Goal: Task Accomplishment & Management: Manage account settings

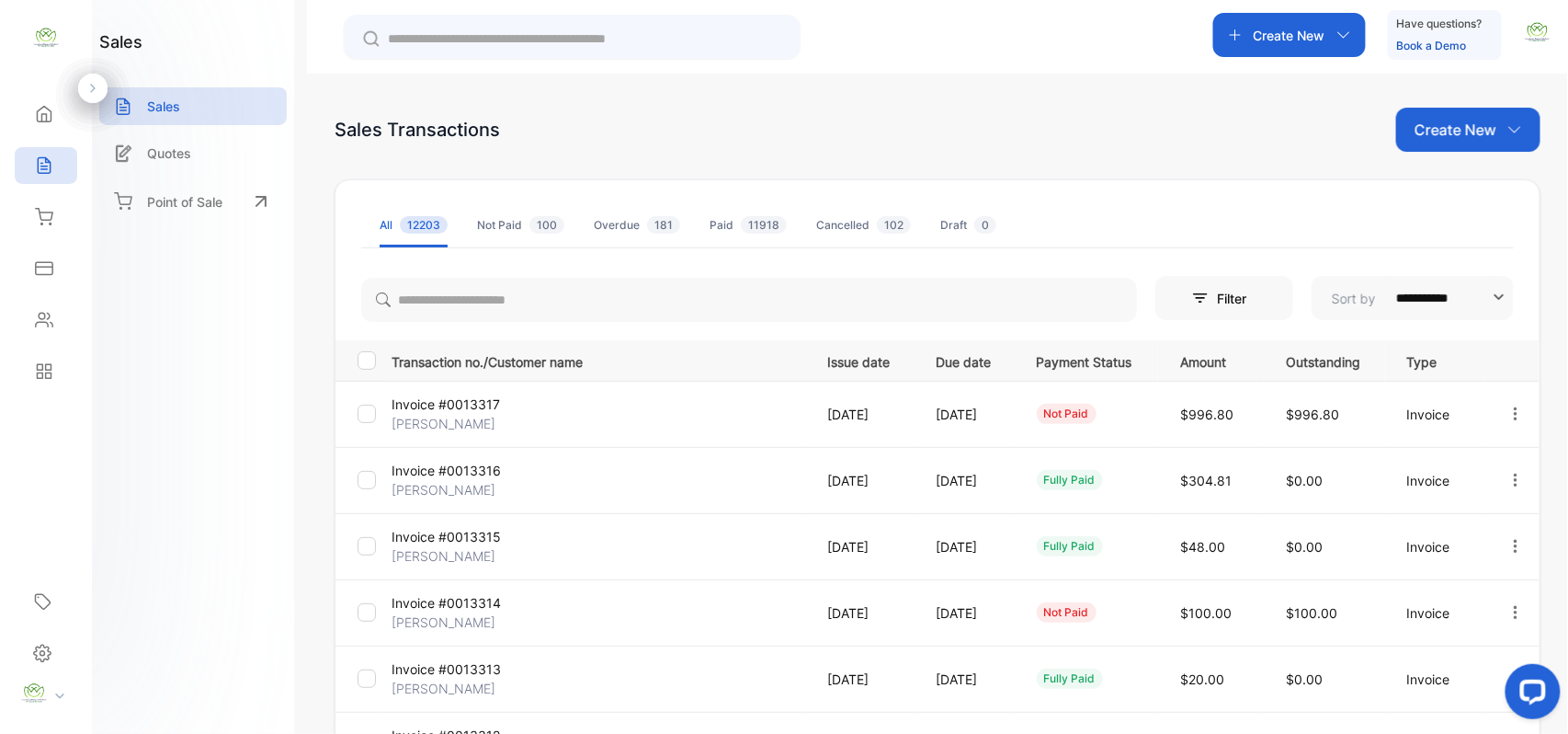
scroll to position [236, 0]
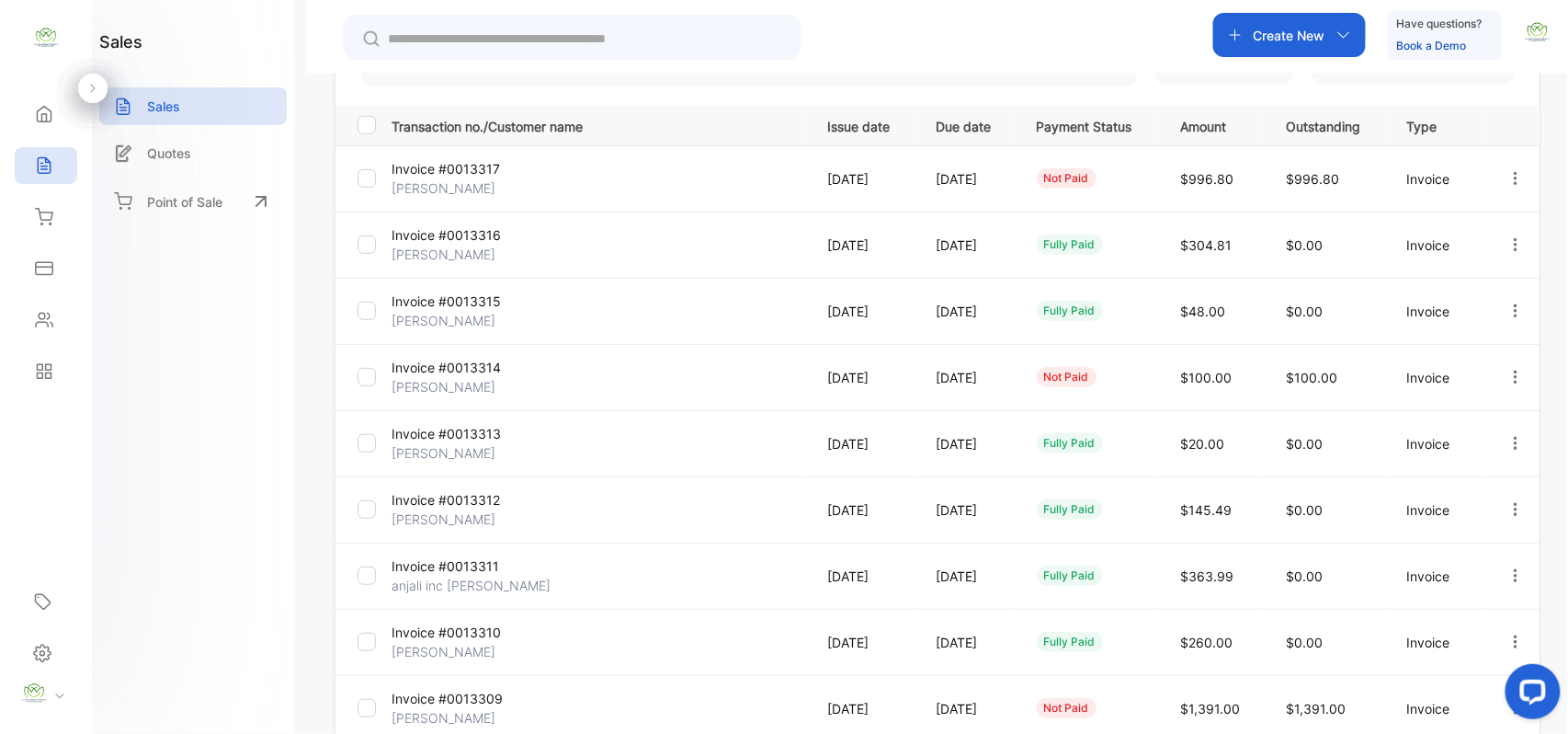
click at [857, 181] on p "[DATE]" at bounding box center [863, 178] width 71 height 19
click at [1447, 177] on p "Invoice" at bounding box center [1439, 178] width 62 height 19
click at [1512, 177] on icon "button" at bounding box center [1515, 178] width 17 height 17
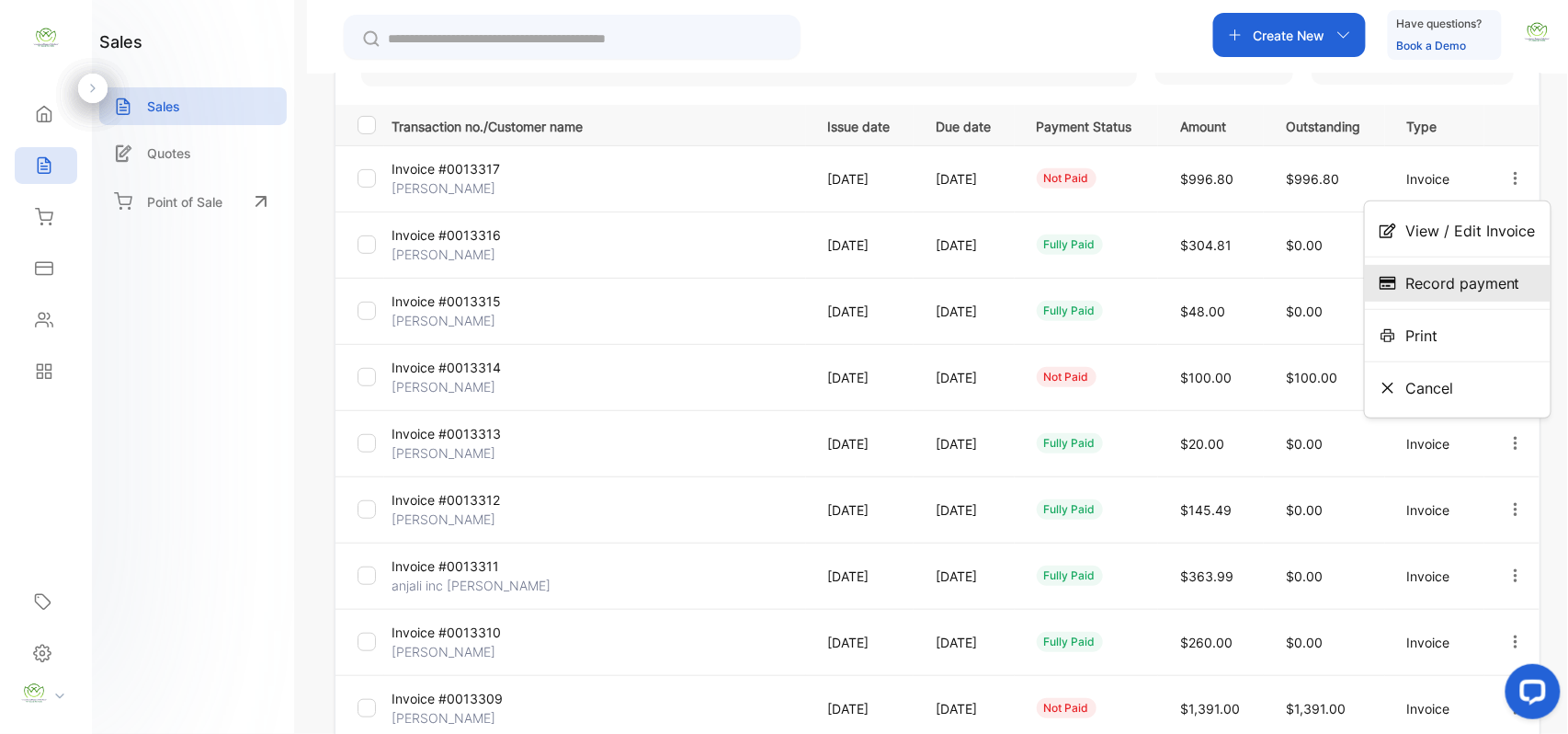
click at [1493, 285] on span "Record payment" at bounding box center [1464, 283] width 115 height 22
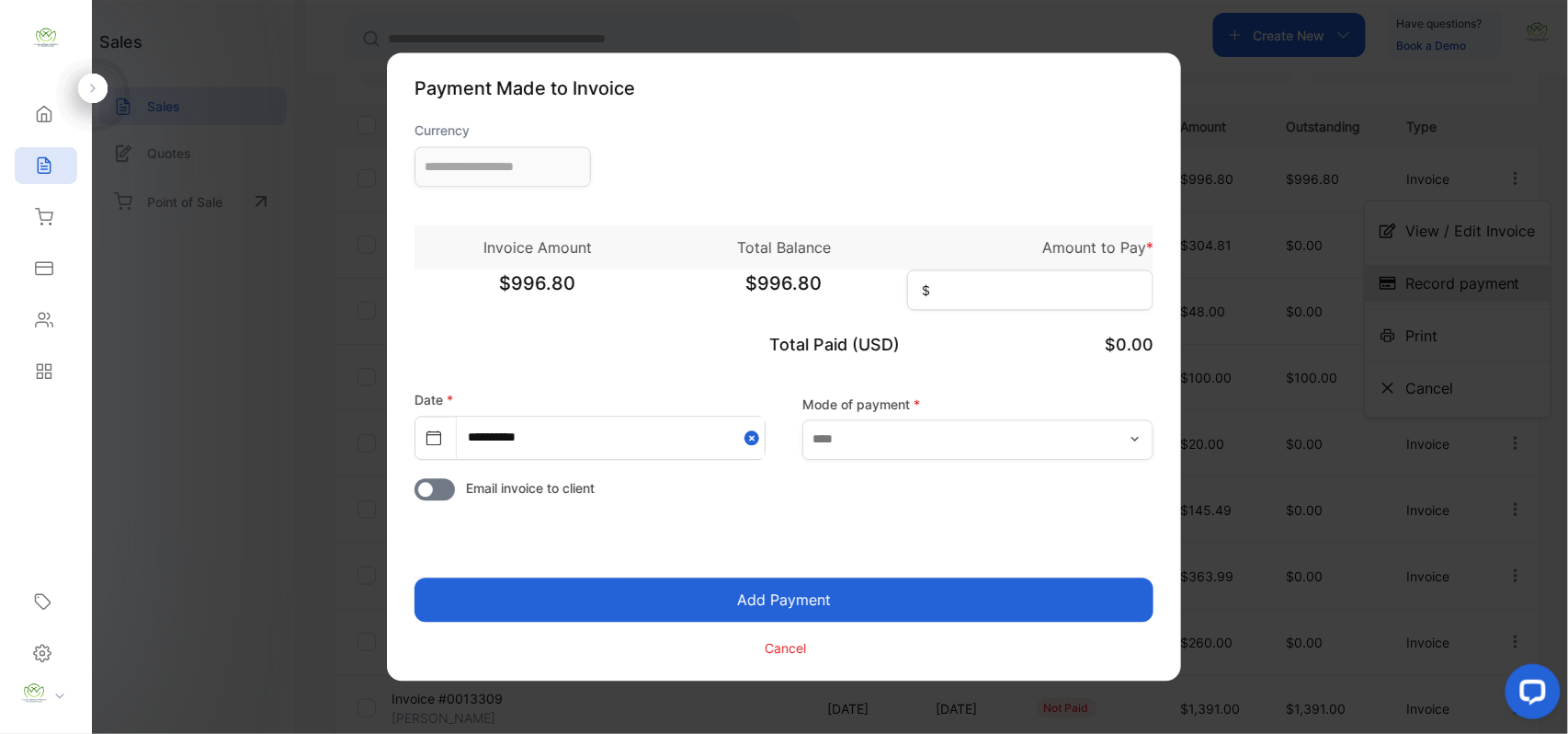
type input "**********"
click at [980, 296] on input at bounding box center [1031, 290] width 247 height 41
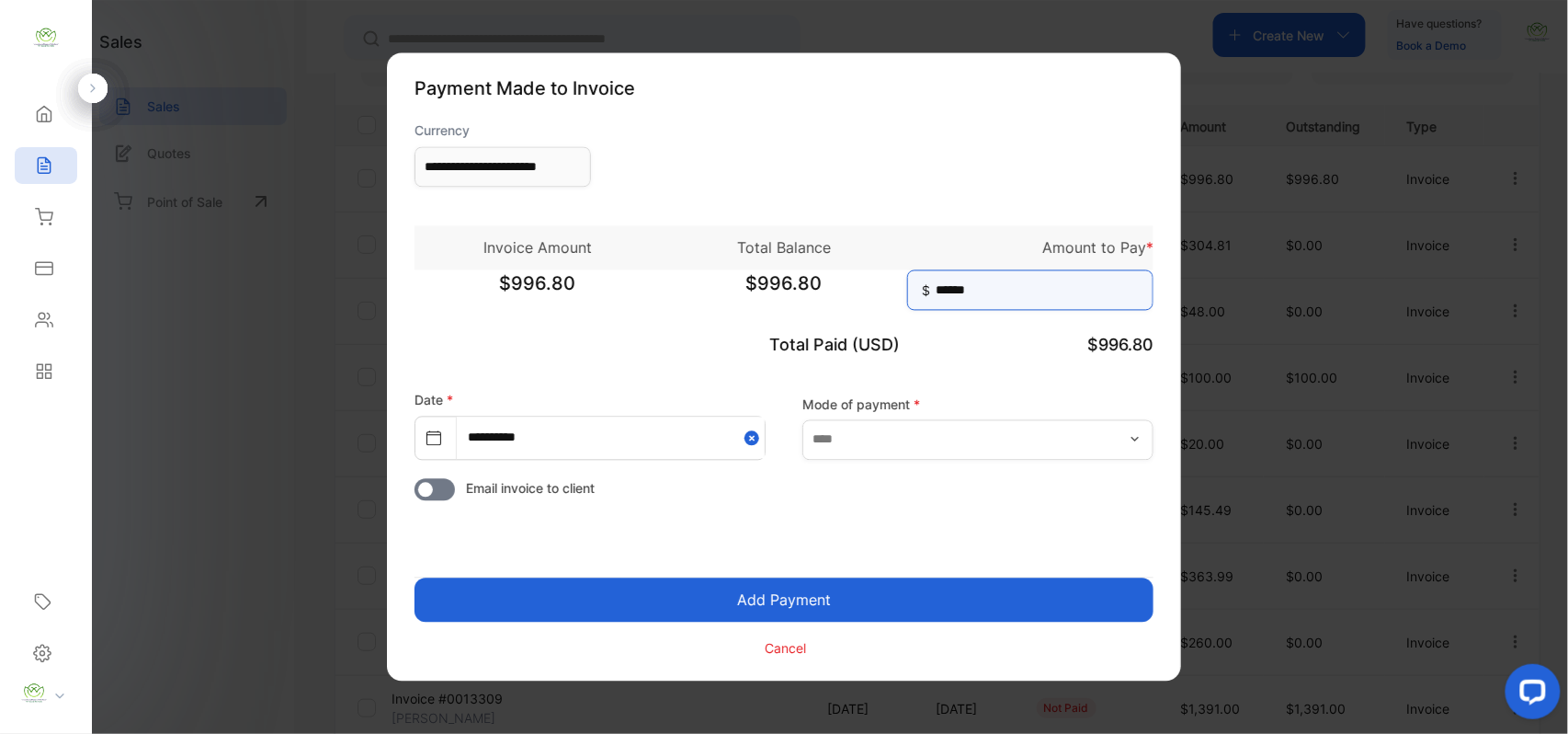
type input "******"
click at [994, 353] on p "$996.80" at bounding box center [1031, 345] width 247 height 25
click at [776, 601] on button "Add Payment" at bounding box center [784, 601] width 739 height 44
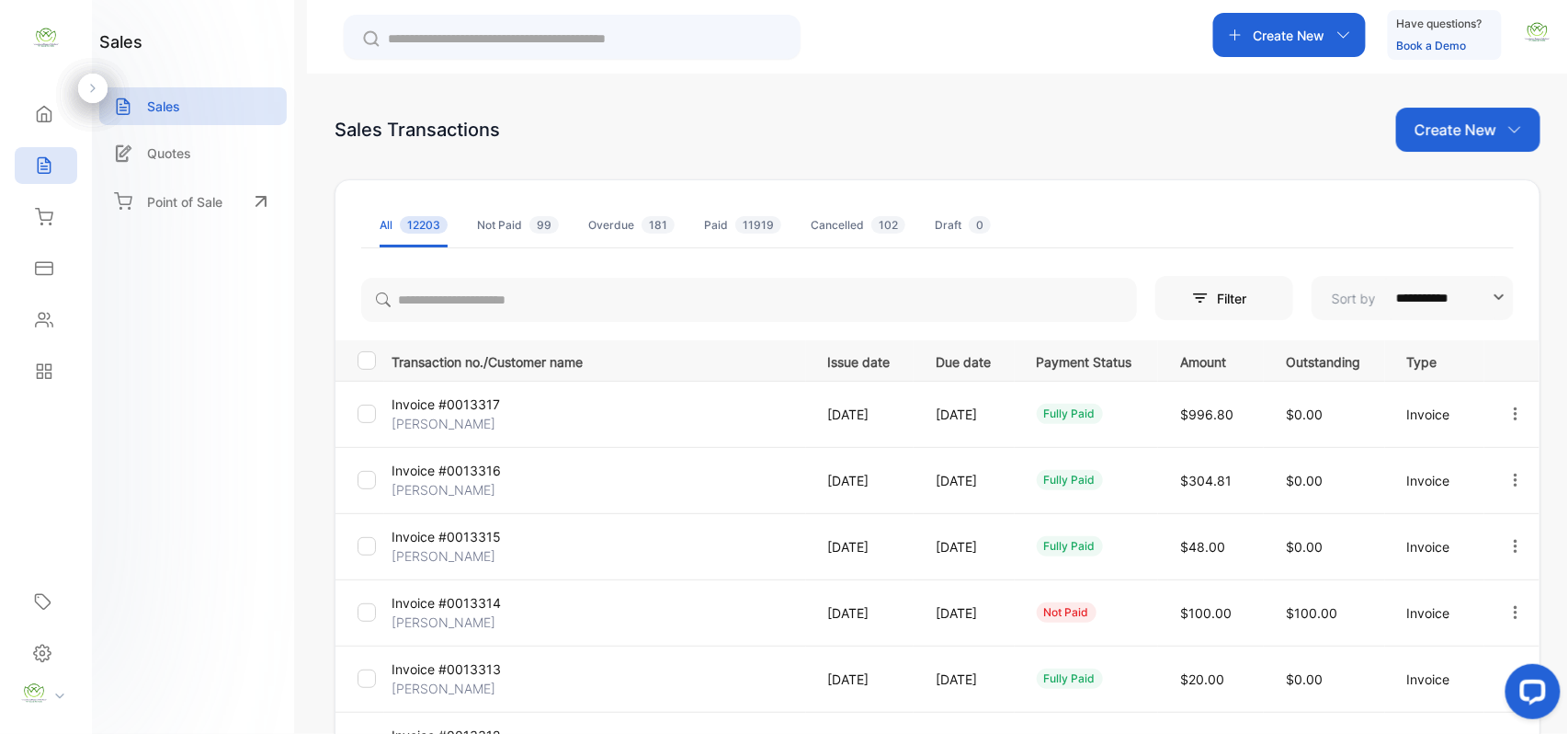
click at [1353, 46] on div "Create New" at bounding box center [1290, 35] width 152 height 44
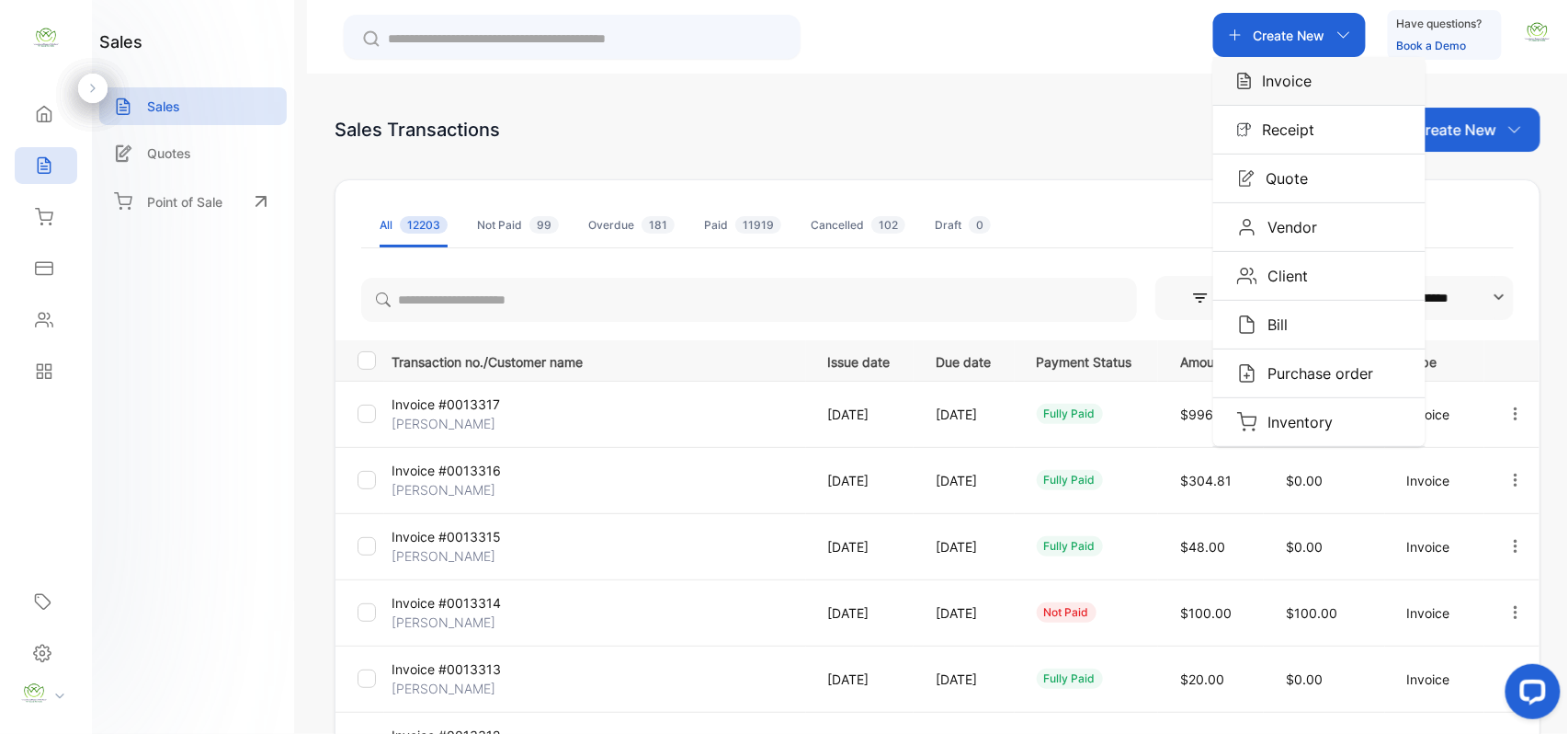
click at [1327, 91] on div "Invoice" at bounding box center [1320, 81] width 213 height 48
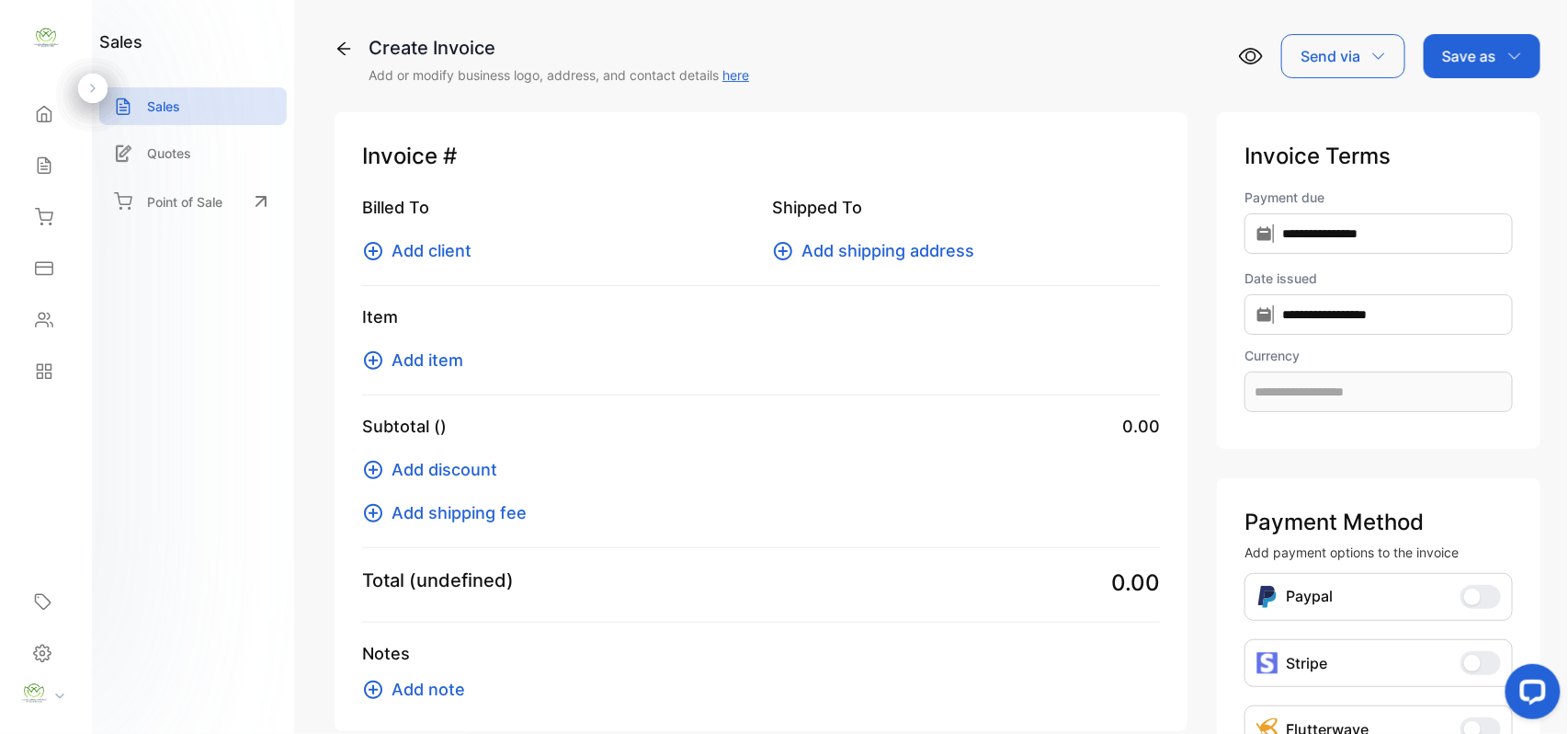
type input "**********"
click at [373, 255] on icon at bounding box center [373, 251] width 18 height 18
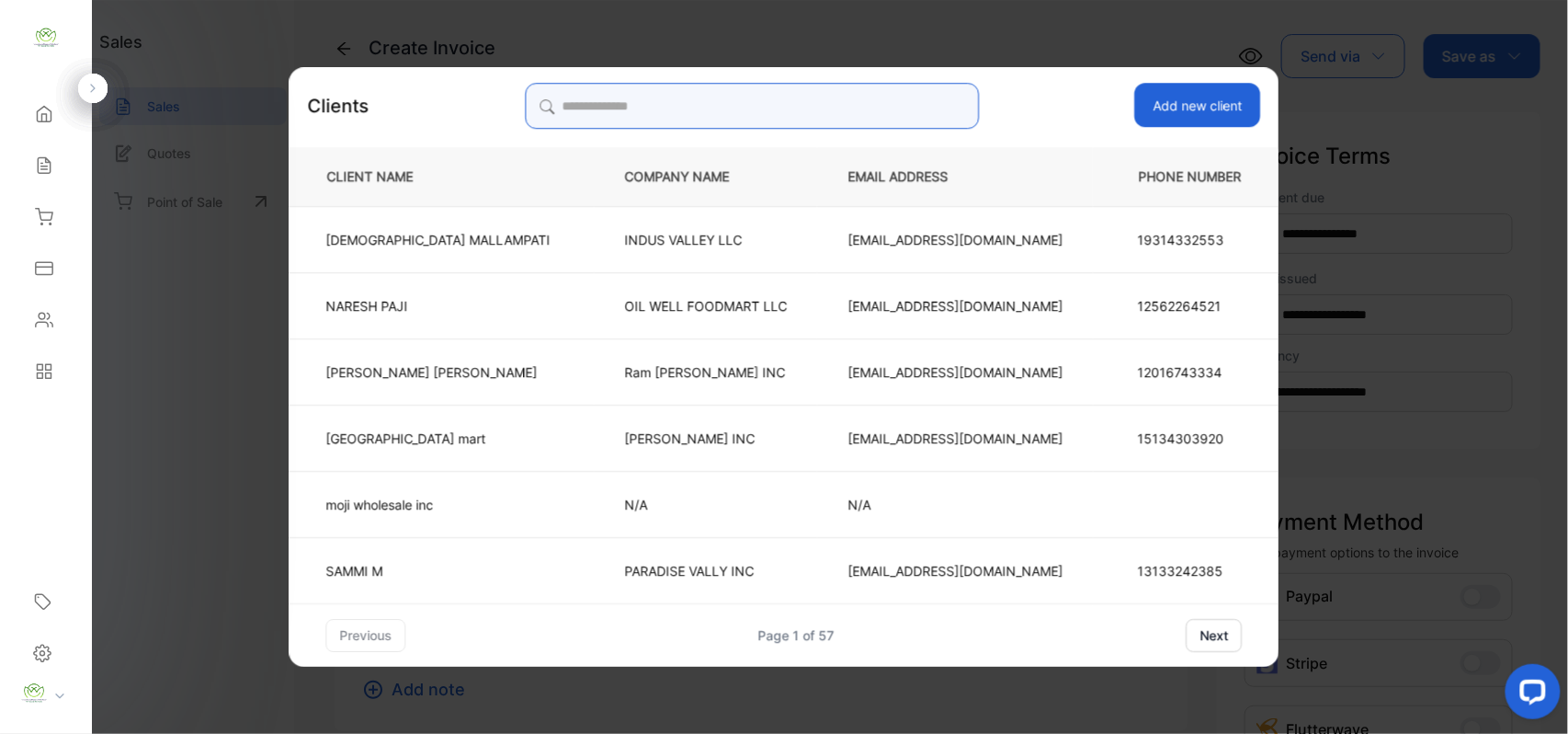
click at [755, 104] on input "search" at bounding box center [752, 105] width 454 height 46
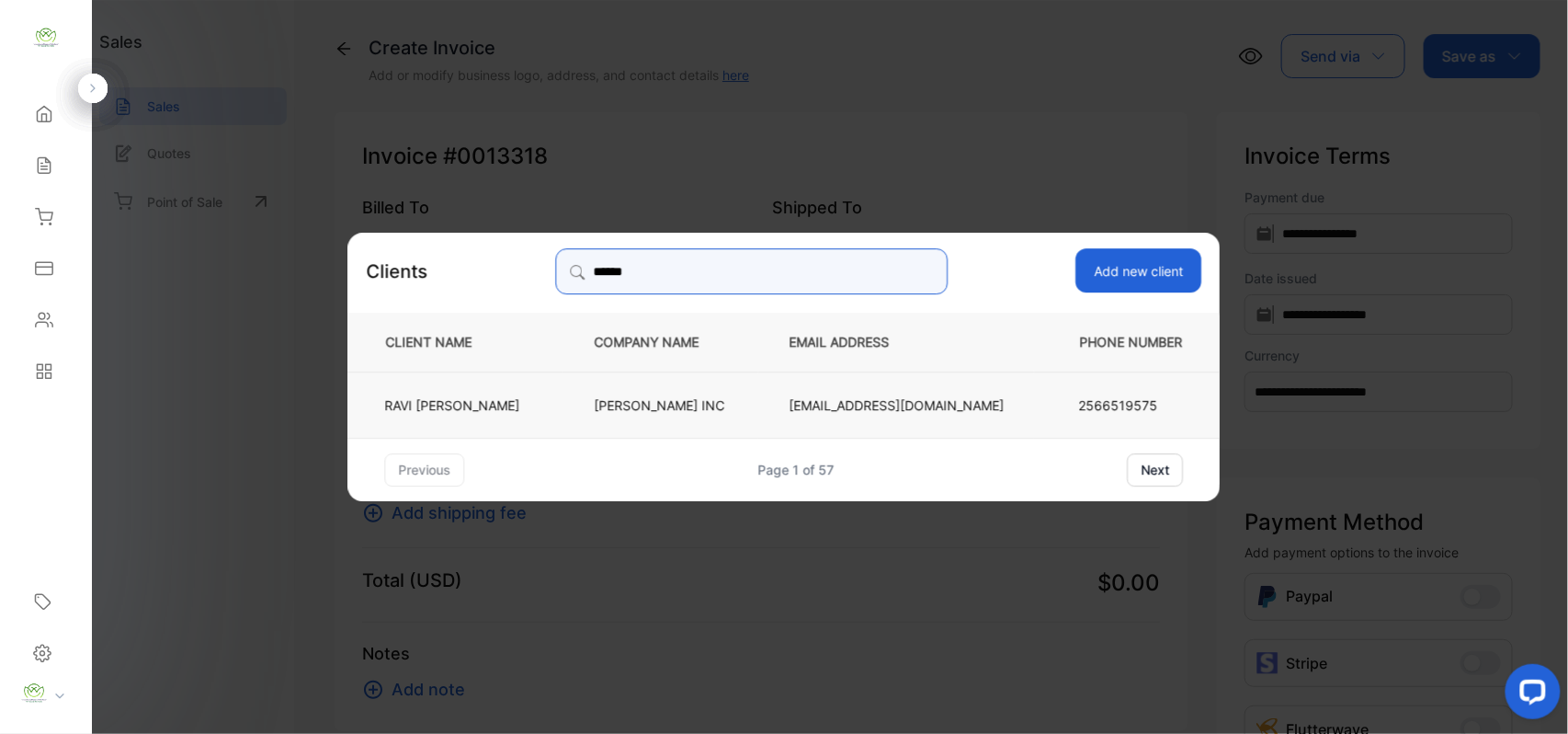
type input "******"
click at [853, 401] on p "[EMAIL_ADDRESS][DOMAIN_NAME]" at bounding box center [897, 404] width 215 height 19
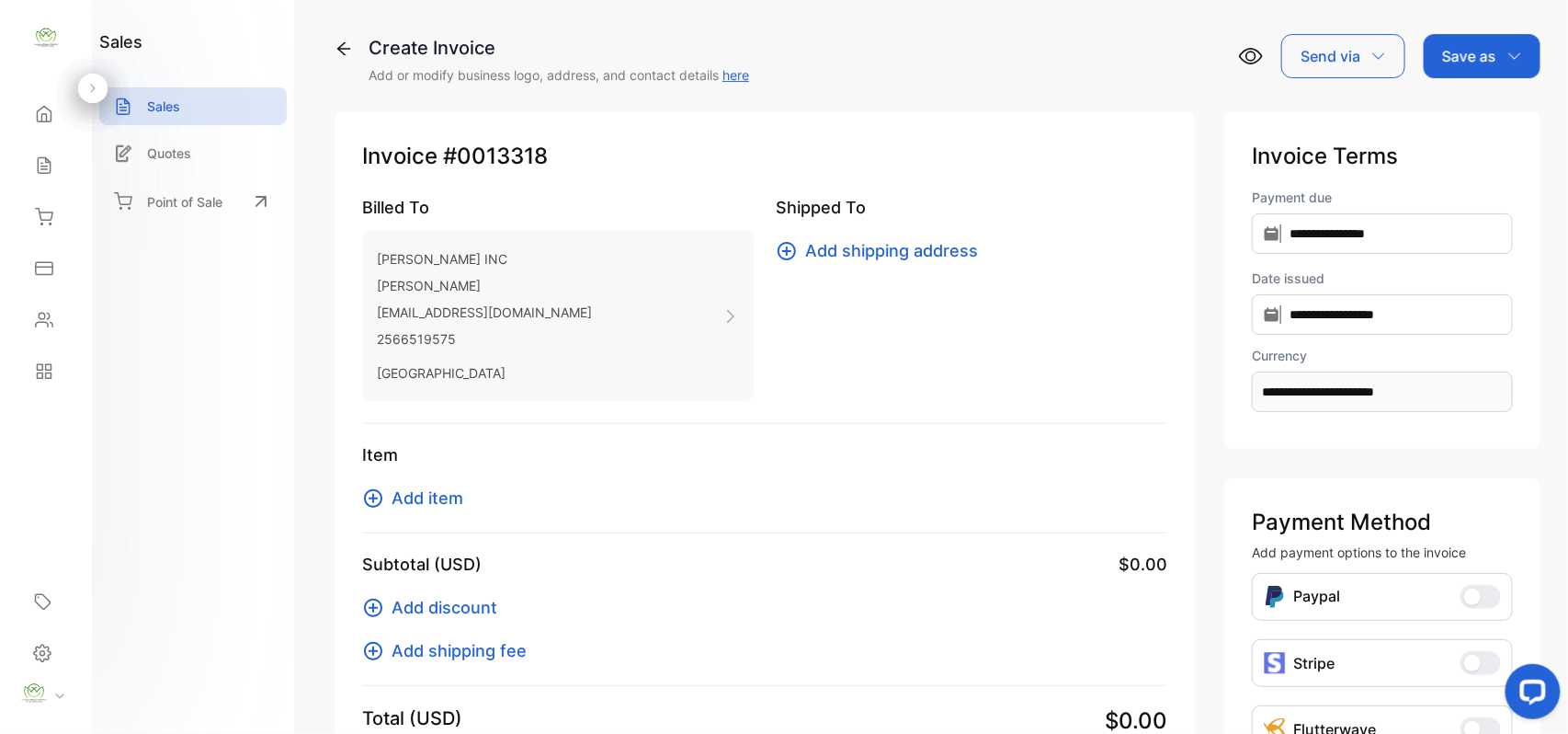
click at [373, 497] on icon at bounding box center [373, 498] width 18 height 18
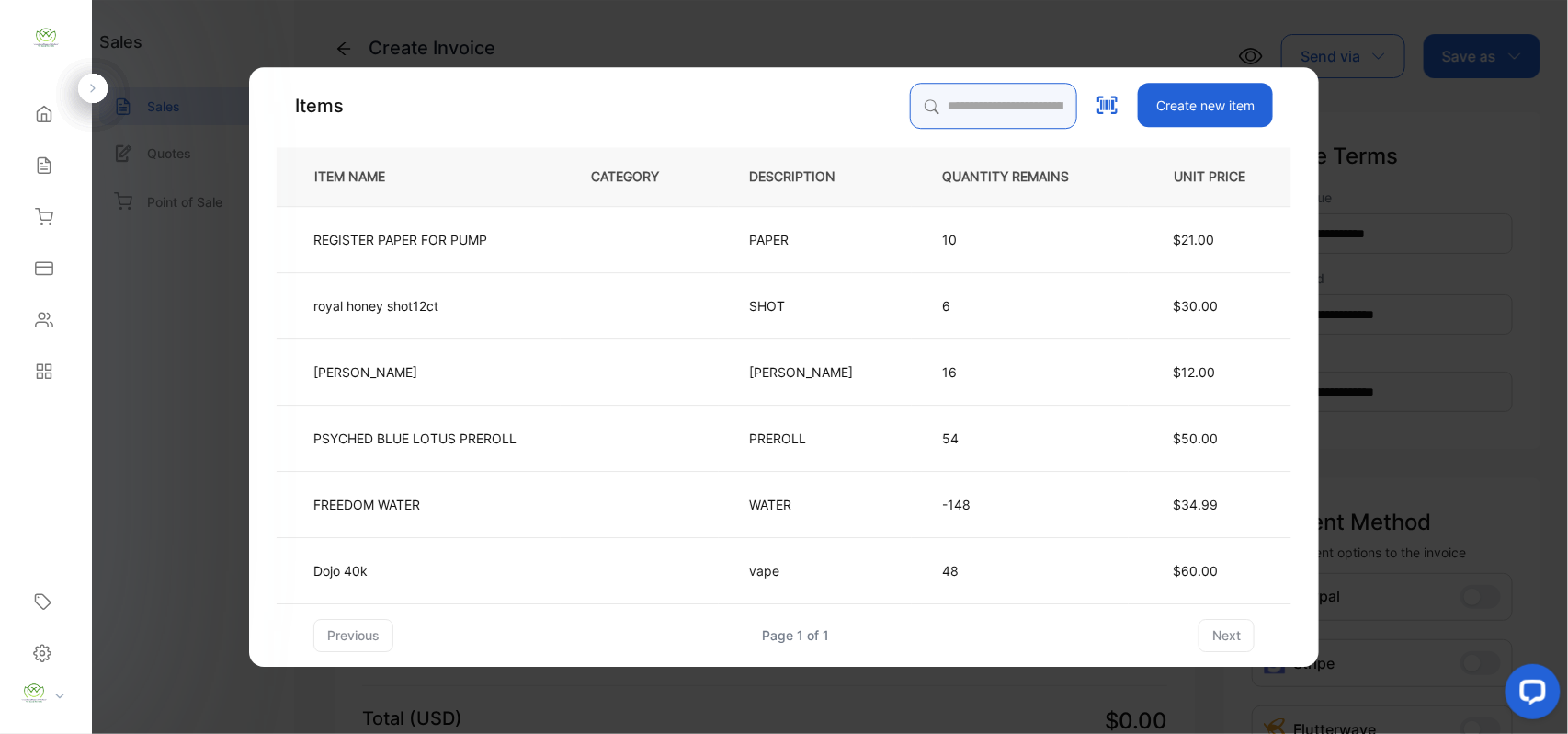
click at [1011, 96] on input "search" at bounding box center [993, 105] width 167 height 46
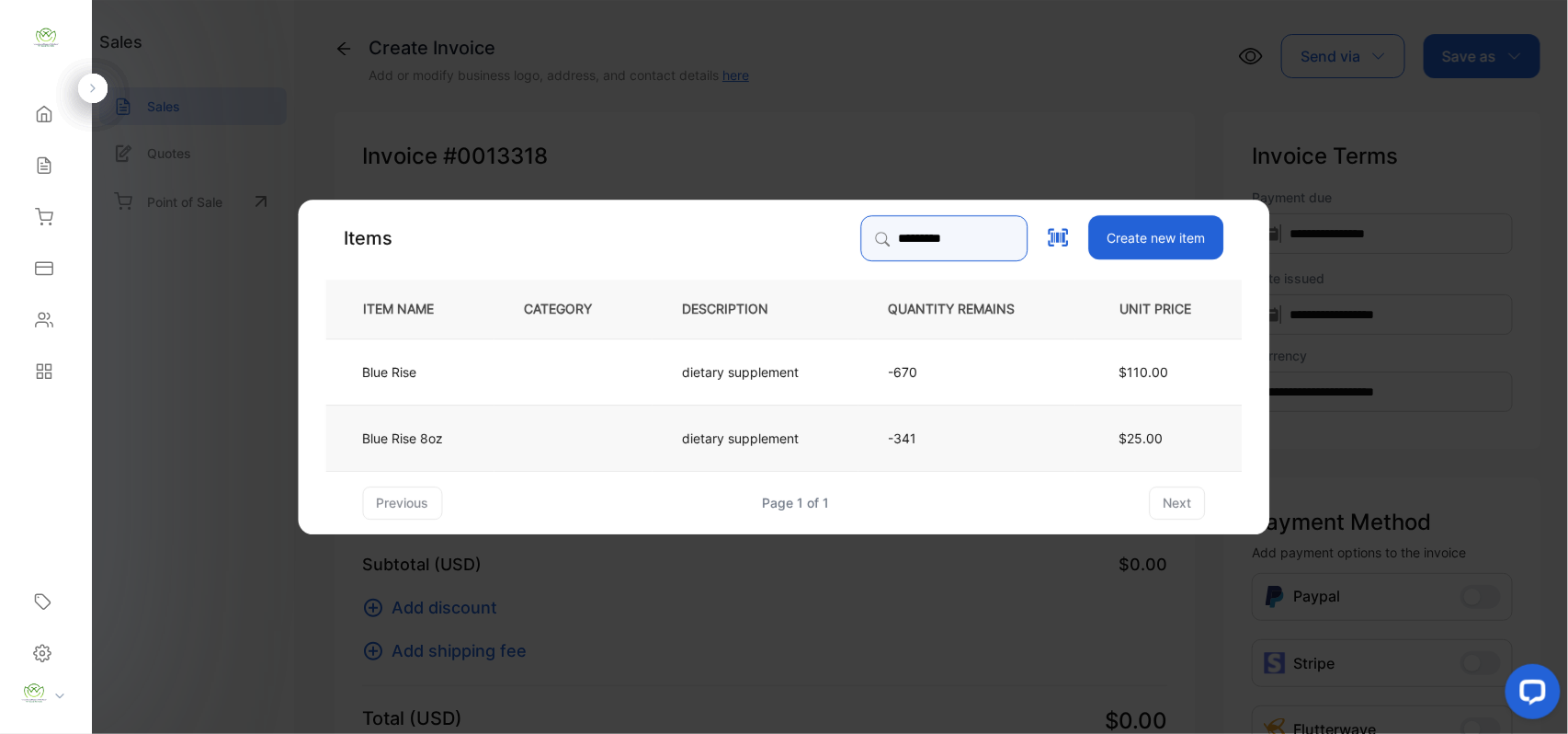
type input "*********"
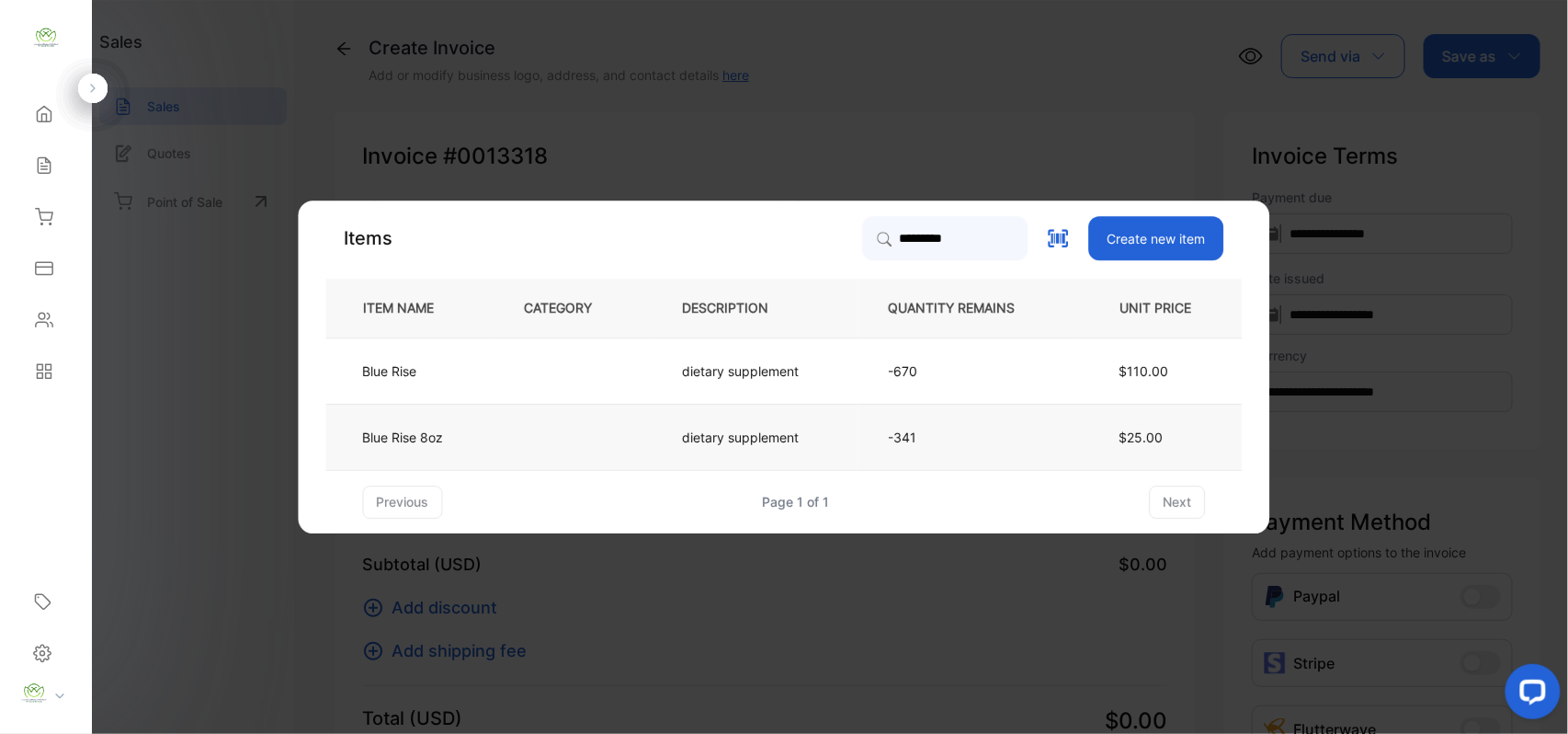
click at [809, 454] on td "dietary supplement" at bounding box center [756, 437] width 206 height 67
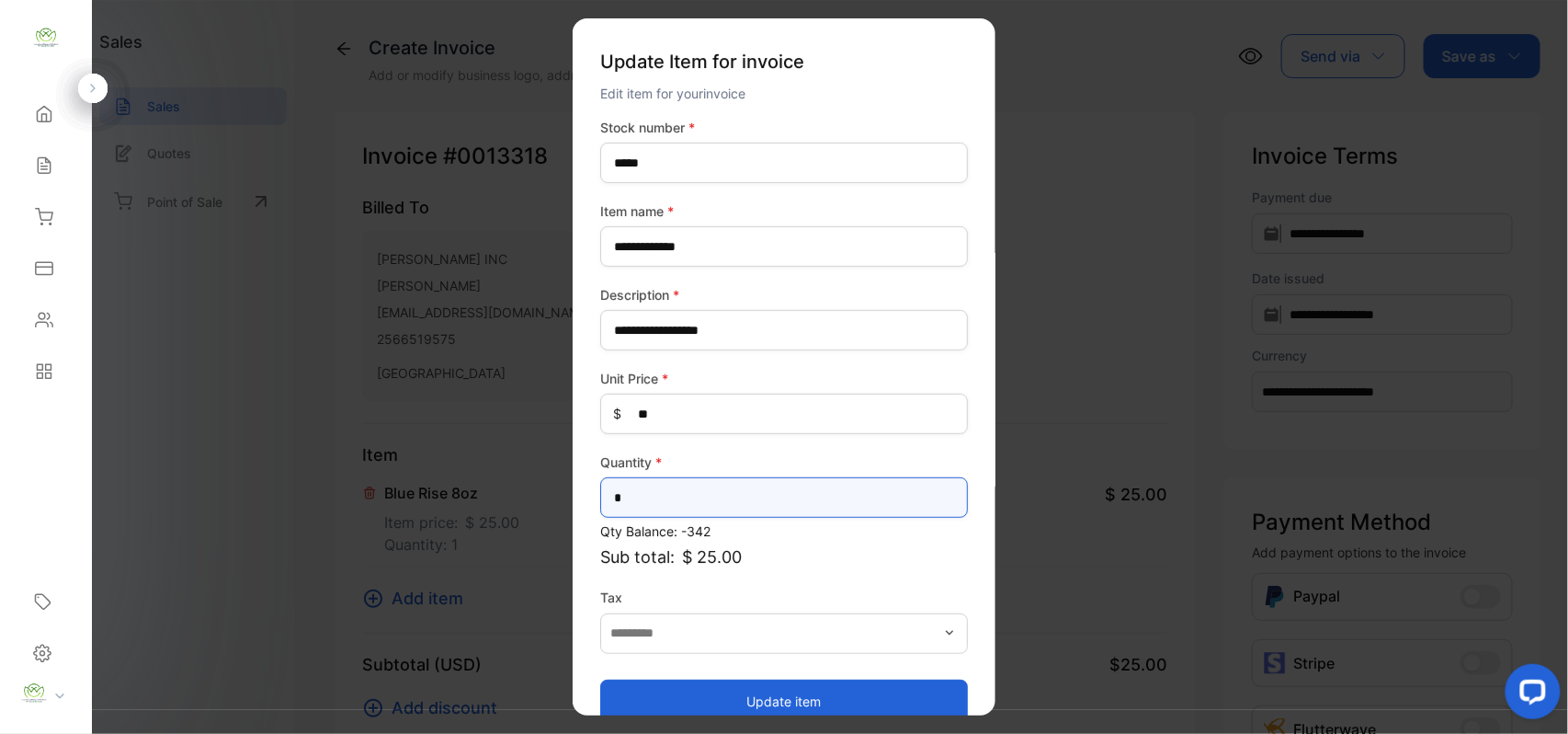
click at [726, 485] on input "*" at bounding box center [784, 497] width 368 height 41
type input "*"
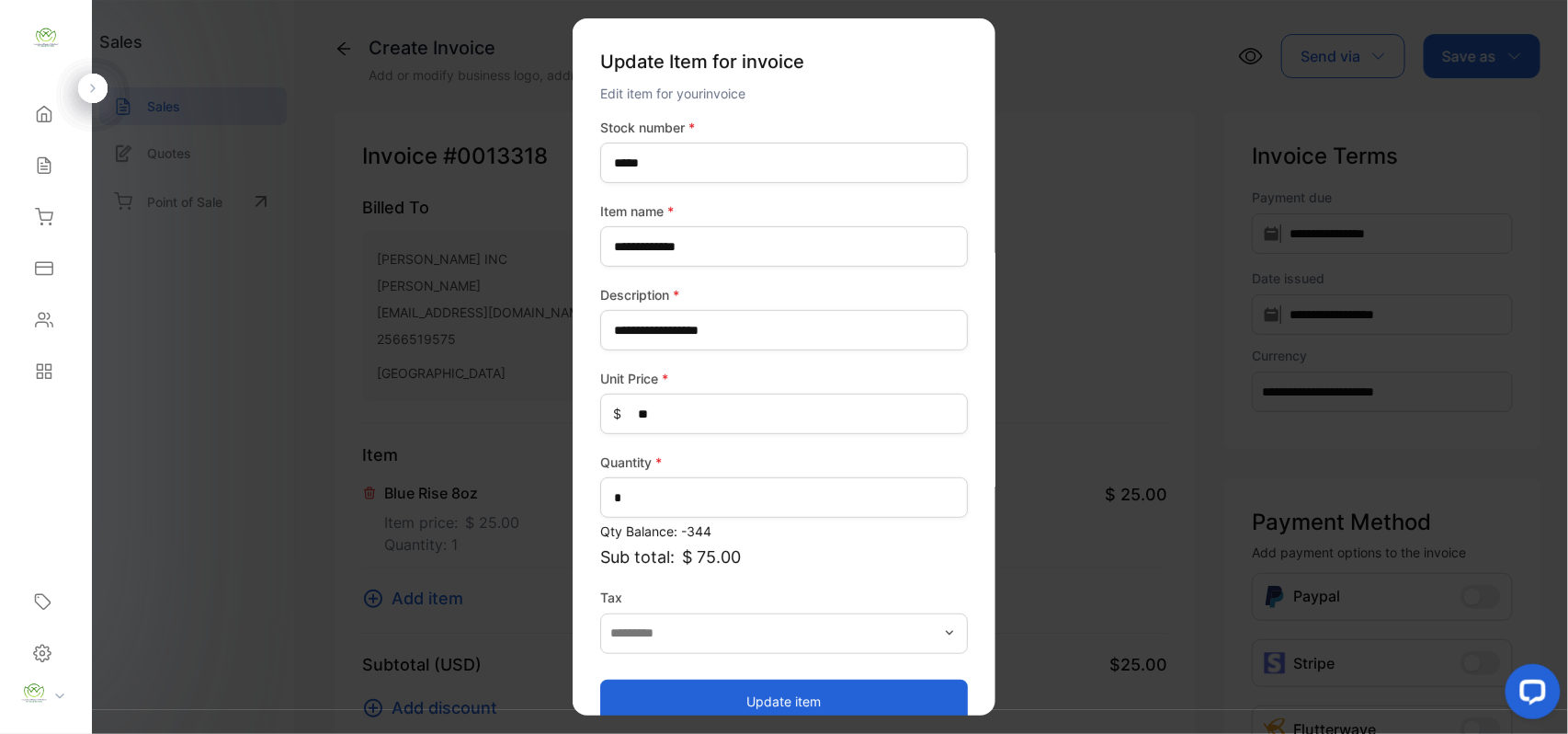
click at [839, 697] on button "Update item" at bounding box center [784, 700] width 368 height 44
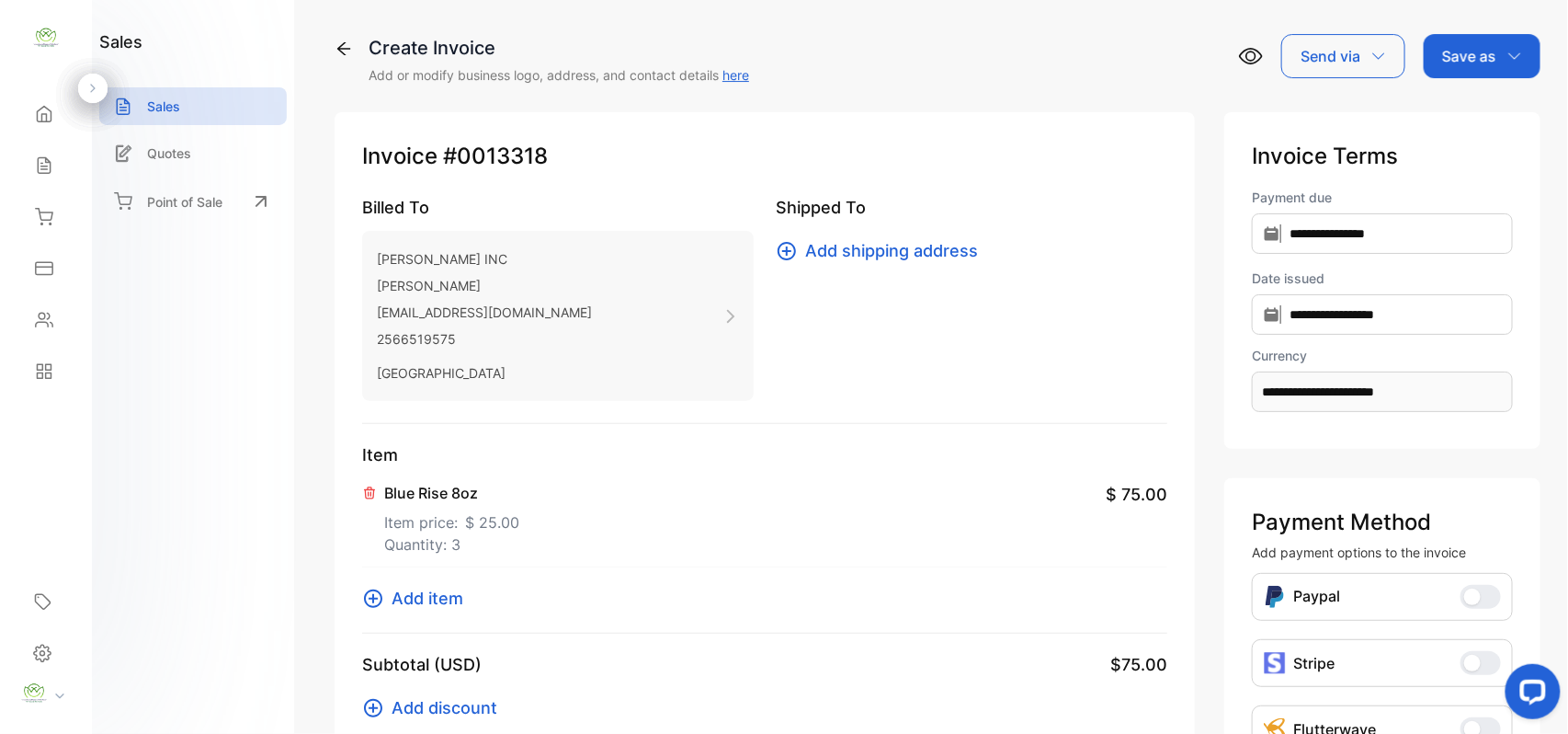
click at [379, 600] on icon at bounding box center [373, 599] width 22 height 22
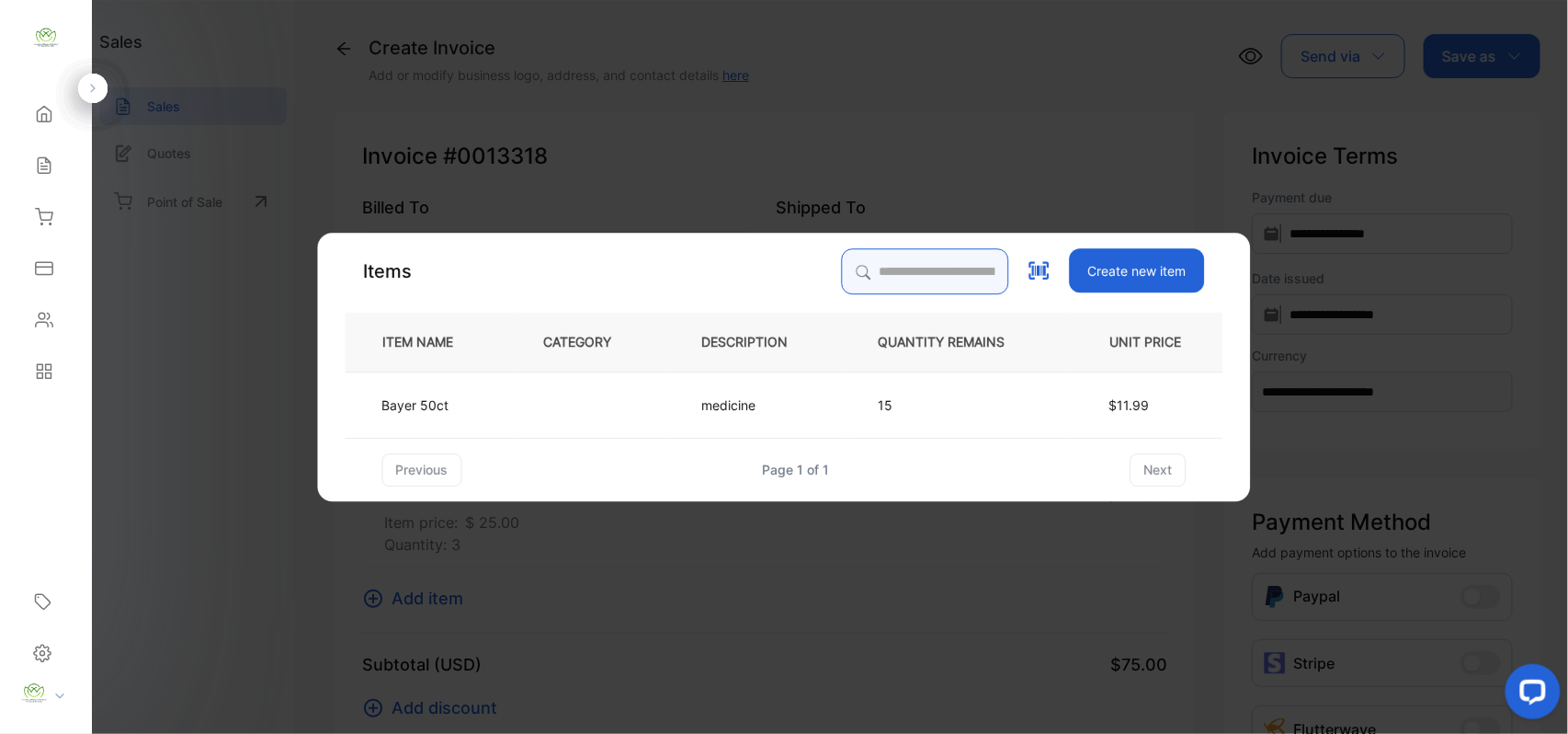
click at [958, 262] on div "Items Create new item ITEM NAME CATEGORY DESCRIPTION QUANTITY REMAINS UNIT PRIC…" at bounding box center [784, 367] width 878 height 238
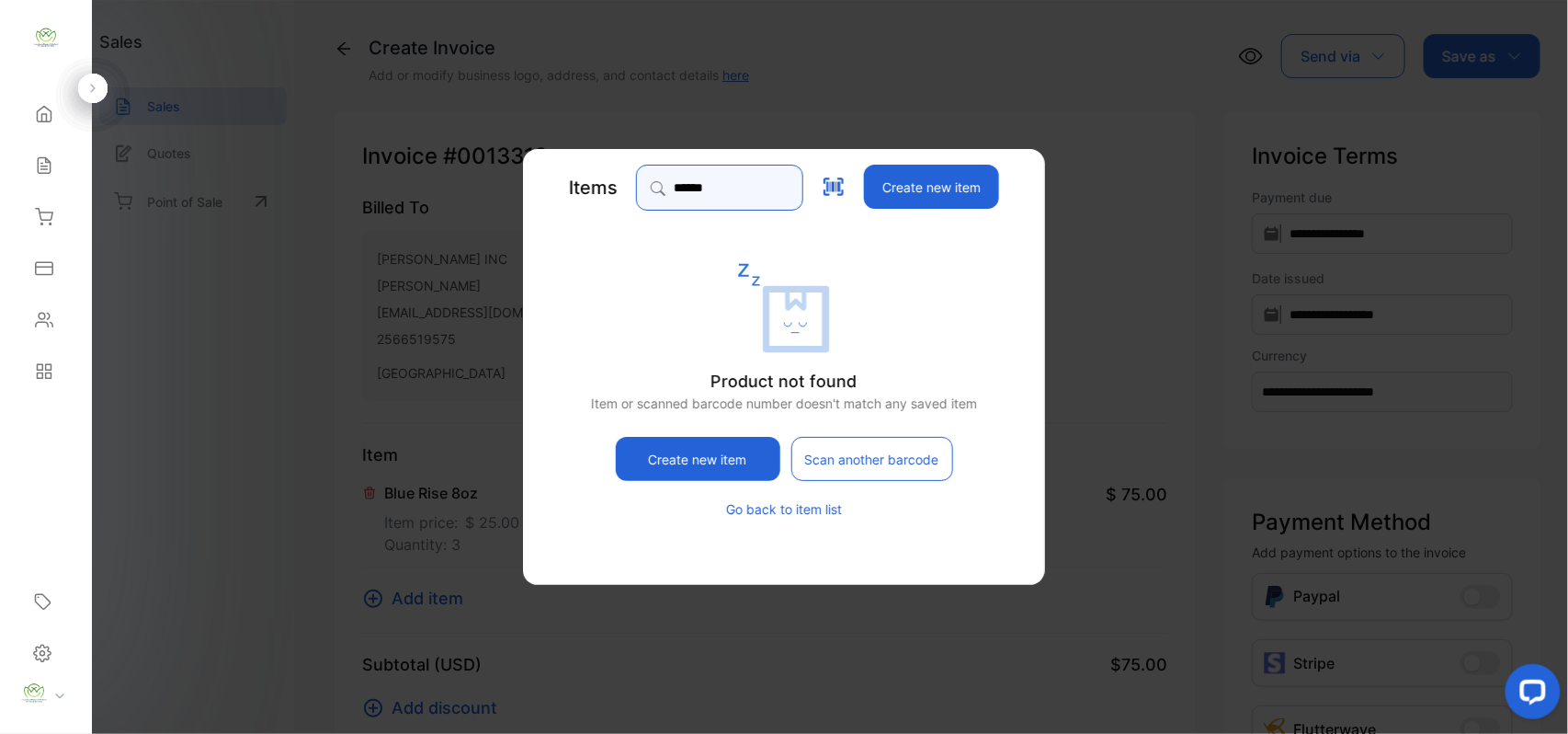
click at [749, 204] on input "******" at bounding box center [720, 188] width 167 height 46
type input "*"
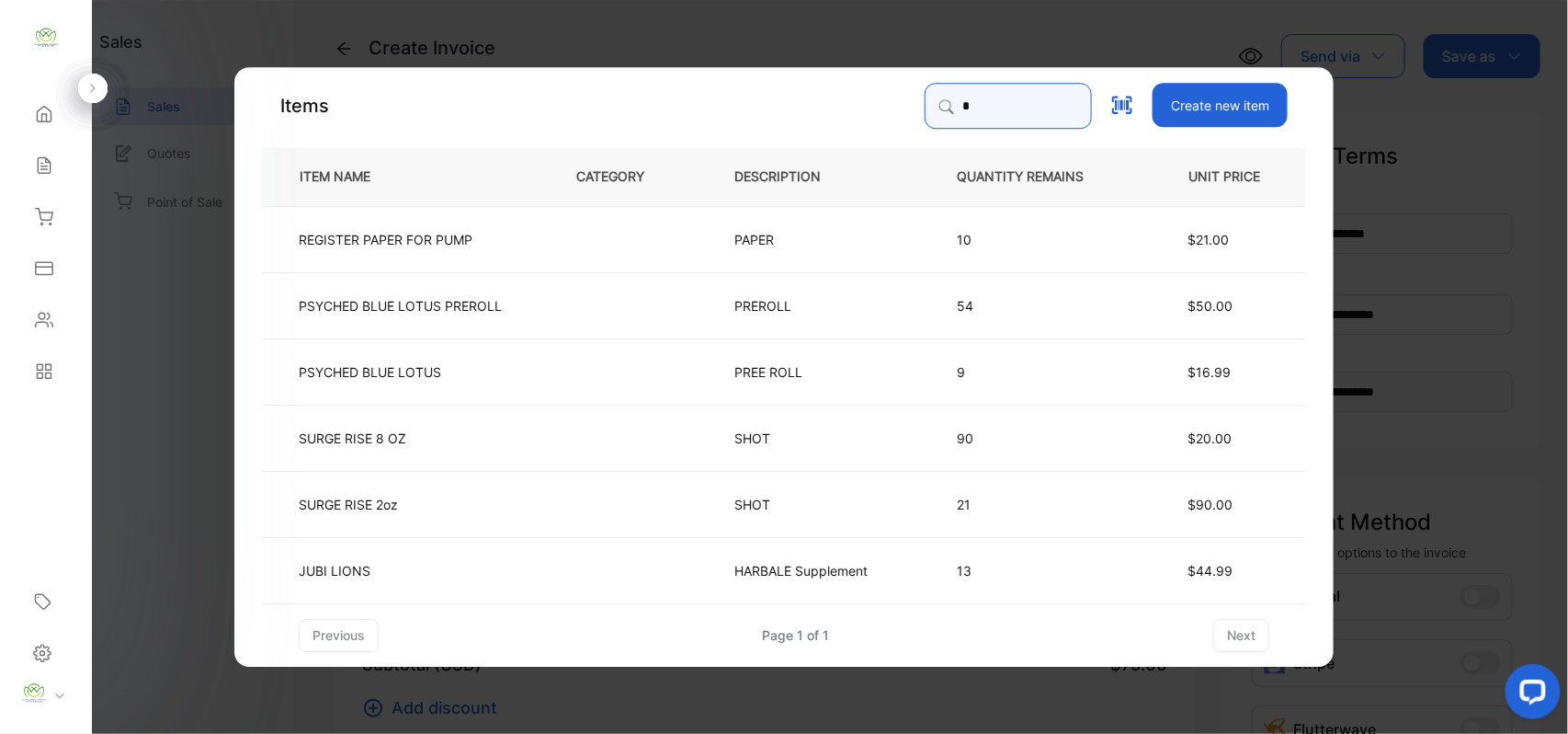
click at [946, 111] on input "*" at bounding box center [1008, 105] width 167 height 46
type input "*****"
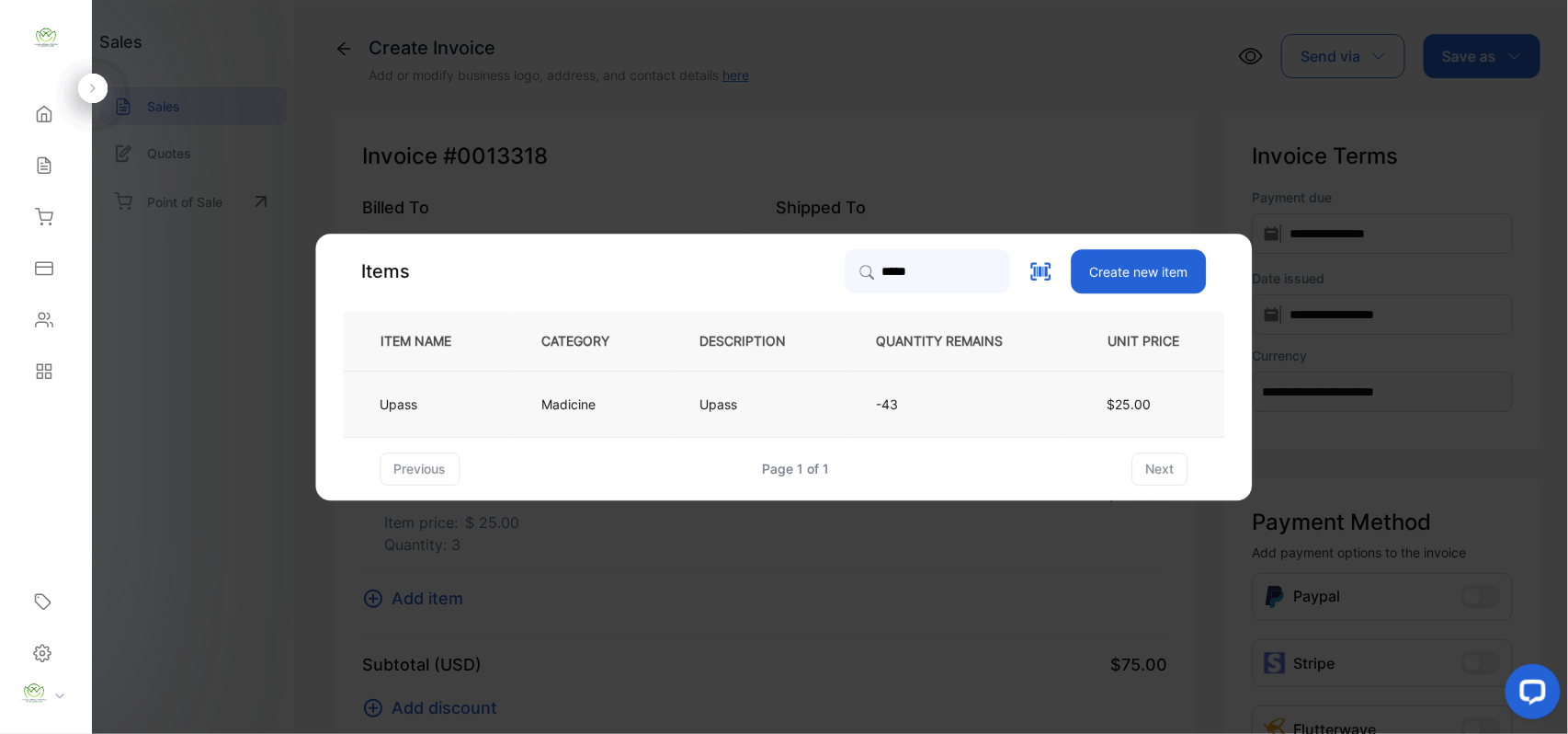
click at [773, 390] on td "Upass" at bounding box center [759, 404] width 177 height 67
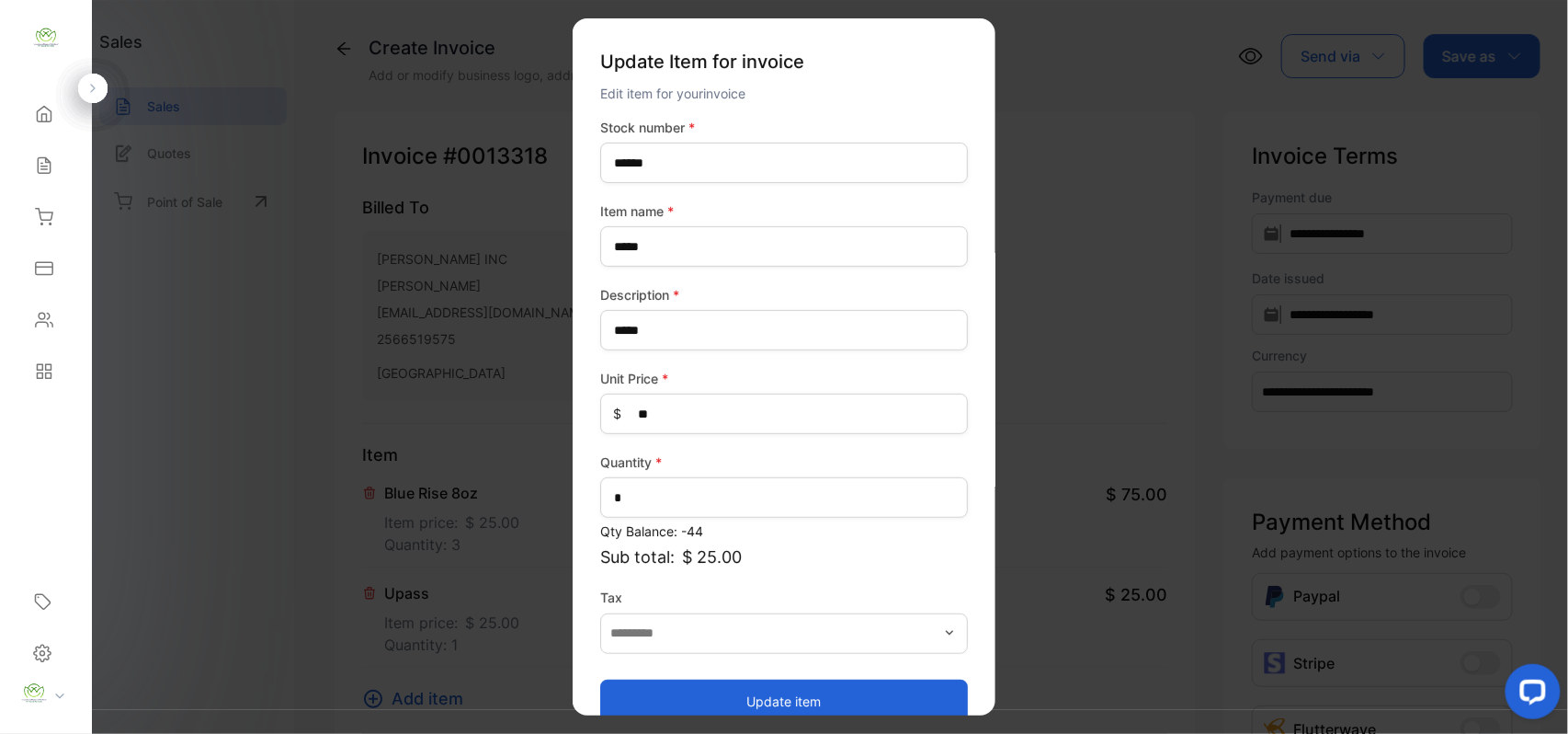
click at [751, 690] on button "Update item" at bounding box center [784, 700] width 368 height 44
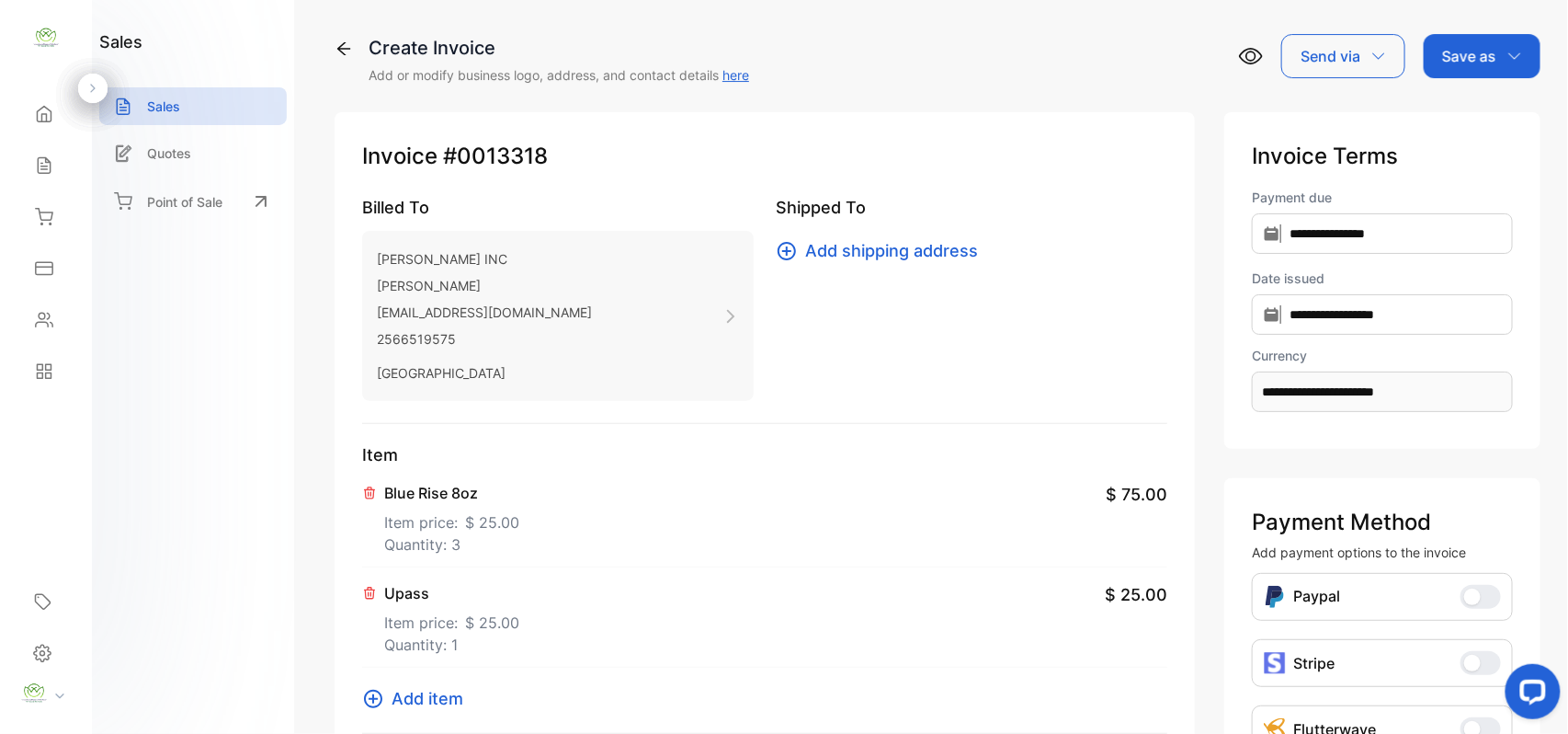
click at [387, 693] on button "Add item" at bounding box center [418, 698] width 112 height 25
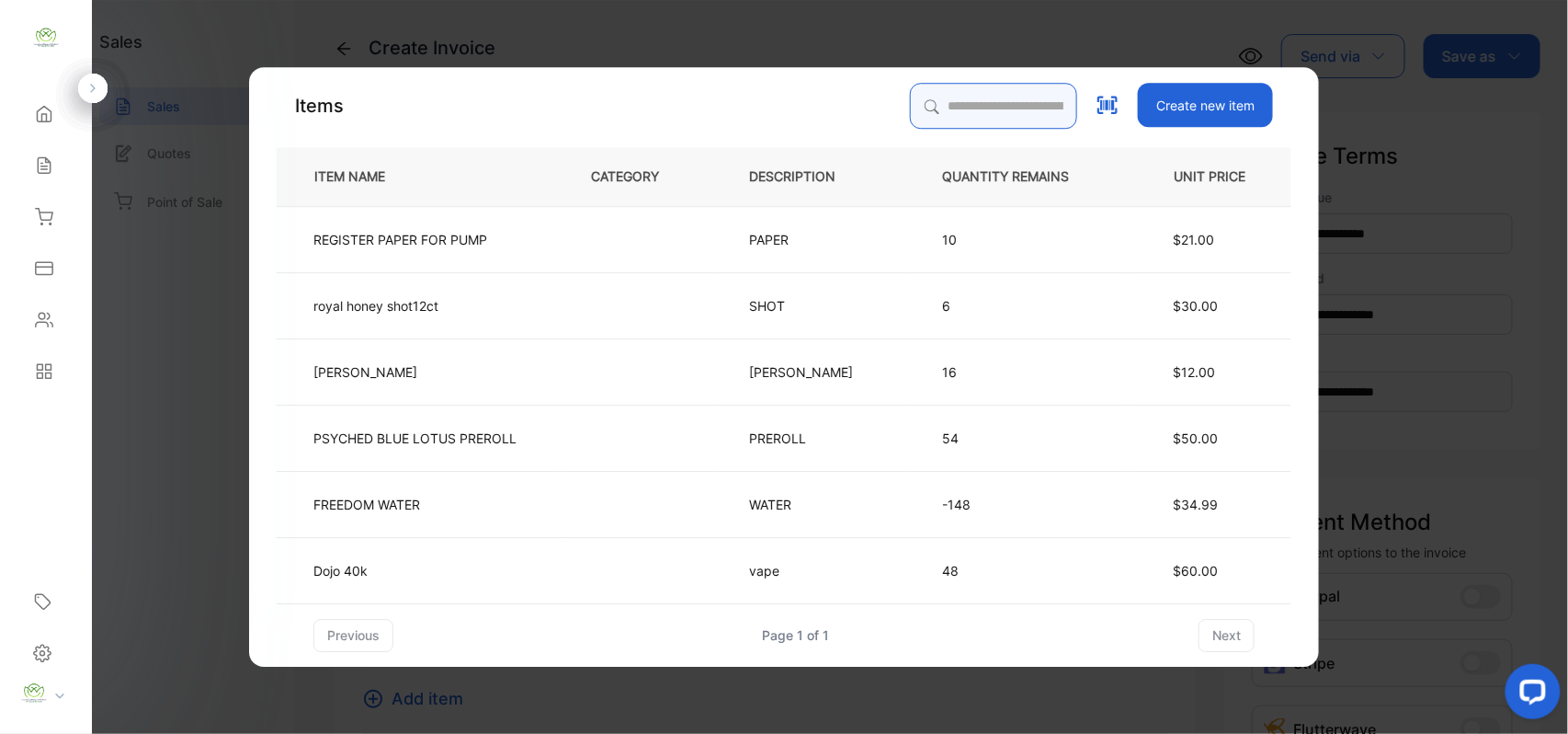
click at [969, 110] on input "search" at bounding box center [993, 105] width 167 height 46
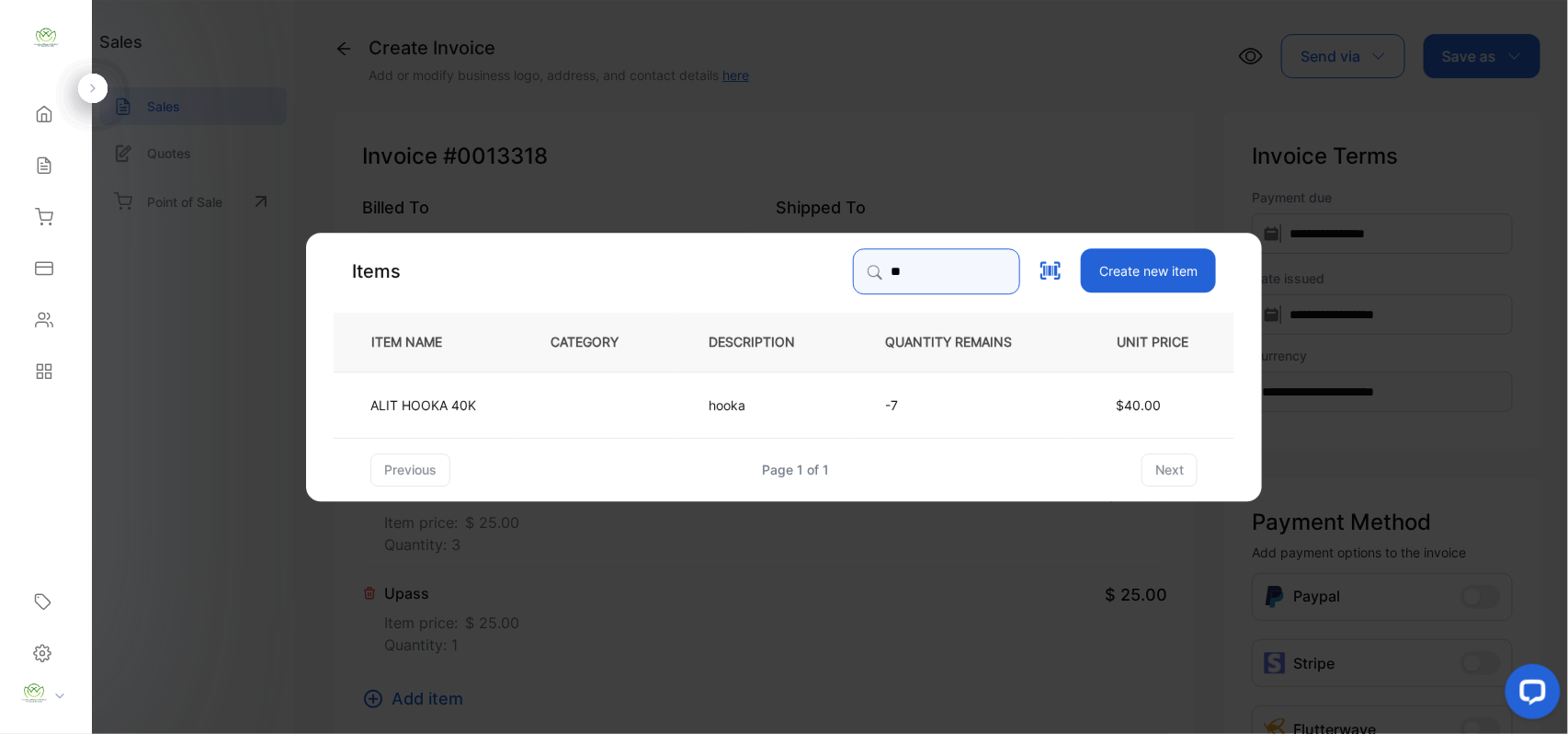
type input "*"
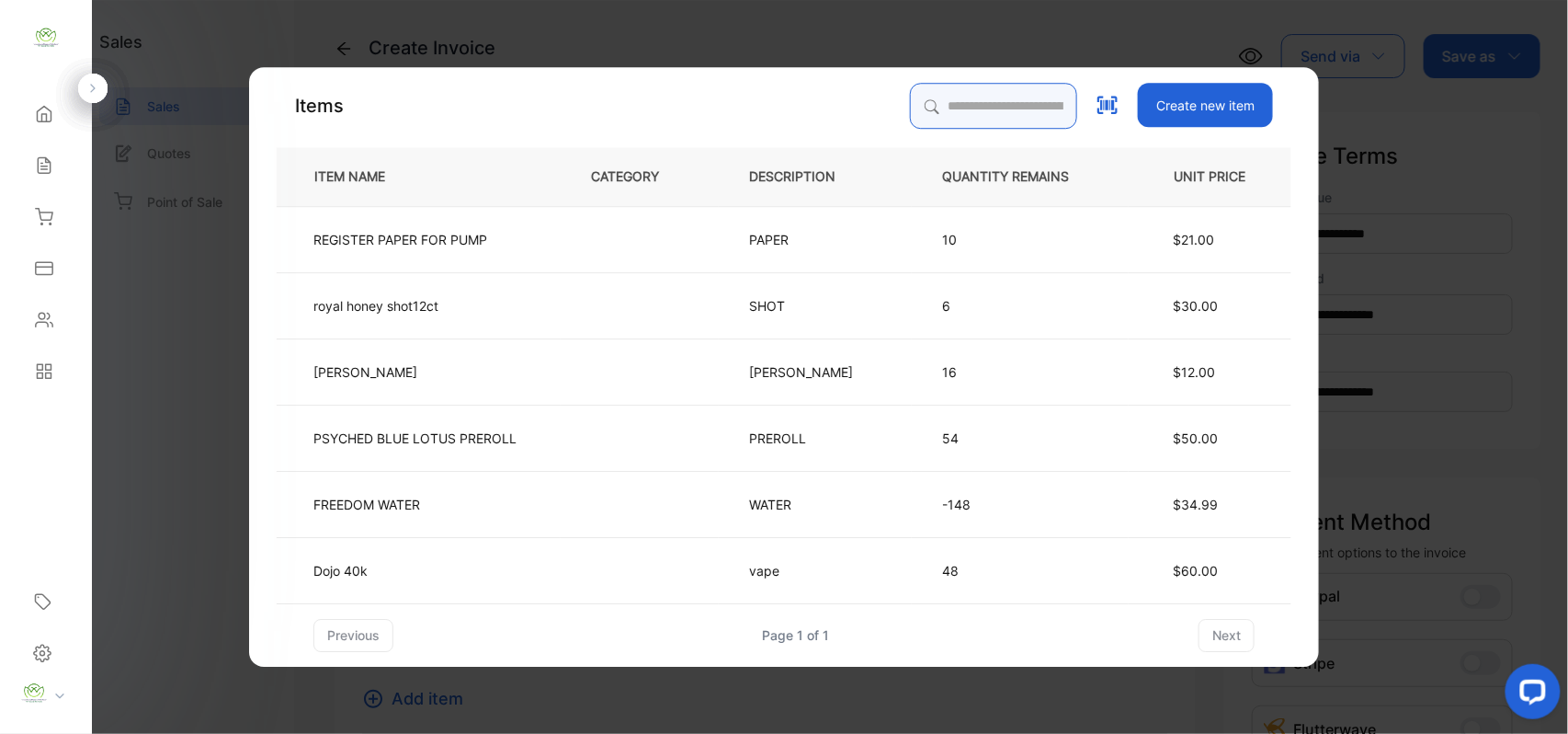
click at [993, 90] on input "search" at bounding box center [993, 105] width 167 height 46
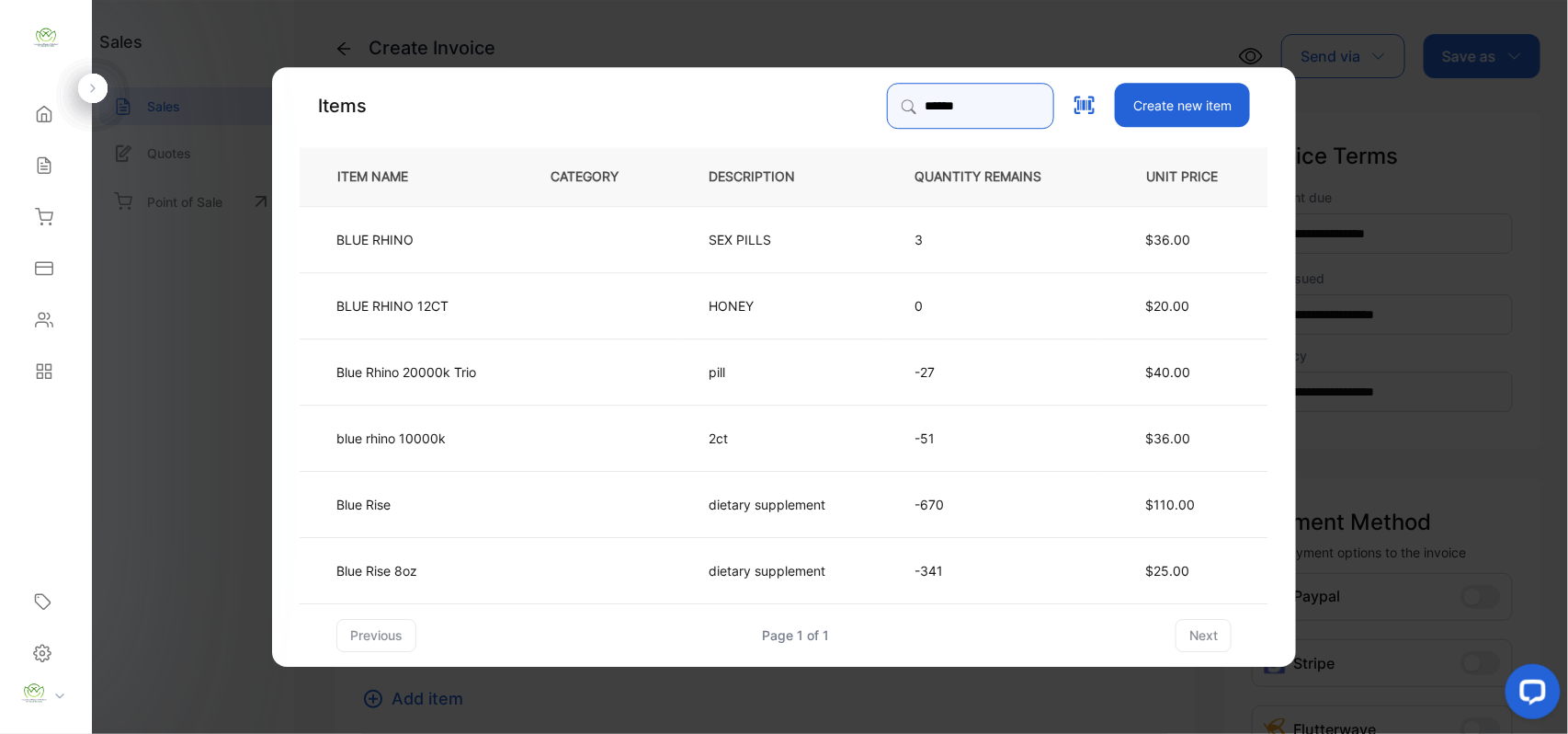
type input "*********"
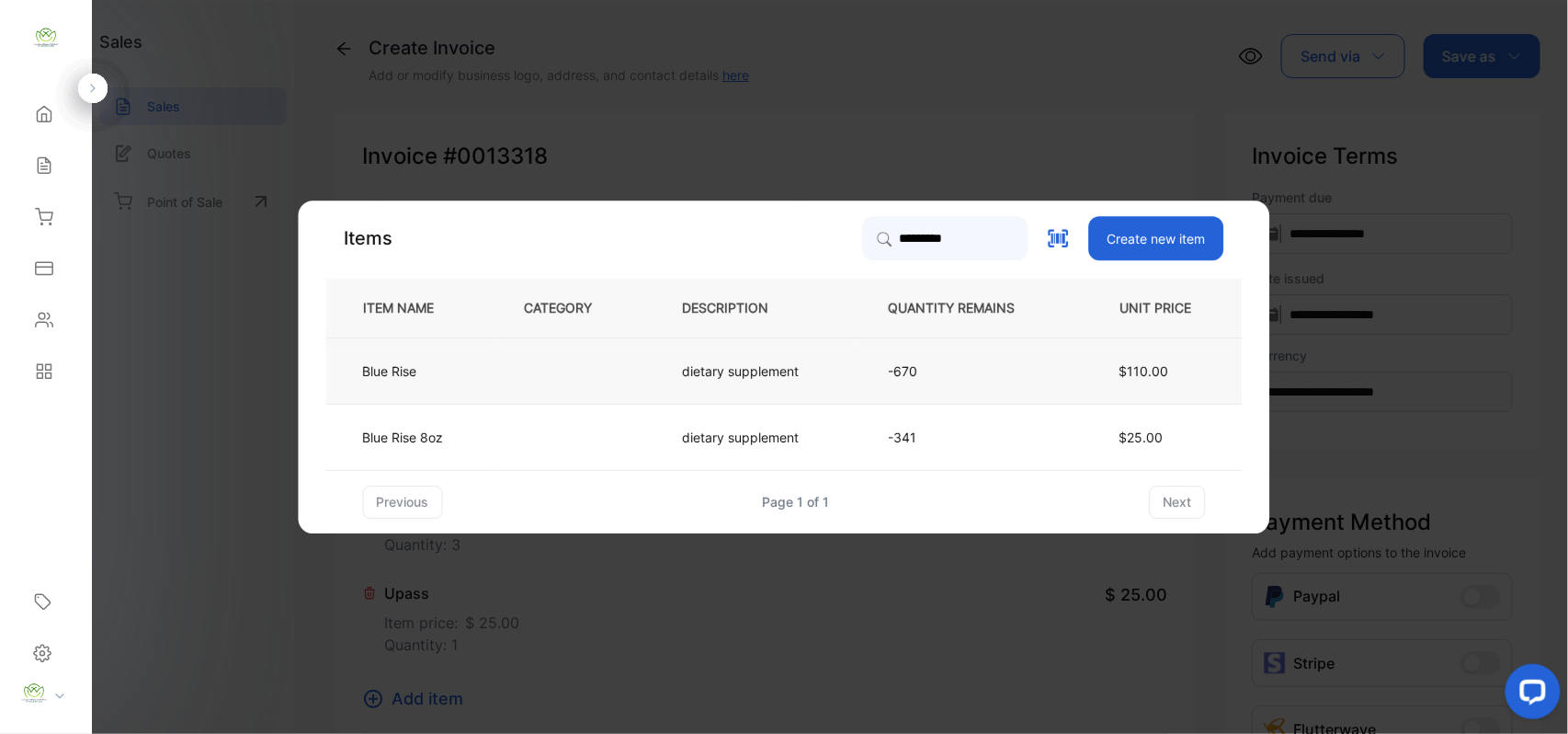
click at [774, 373] on p "dietary supplement" at bounding box center [741, 370] width 116 height 19
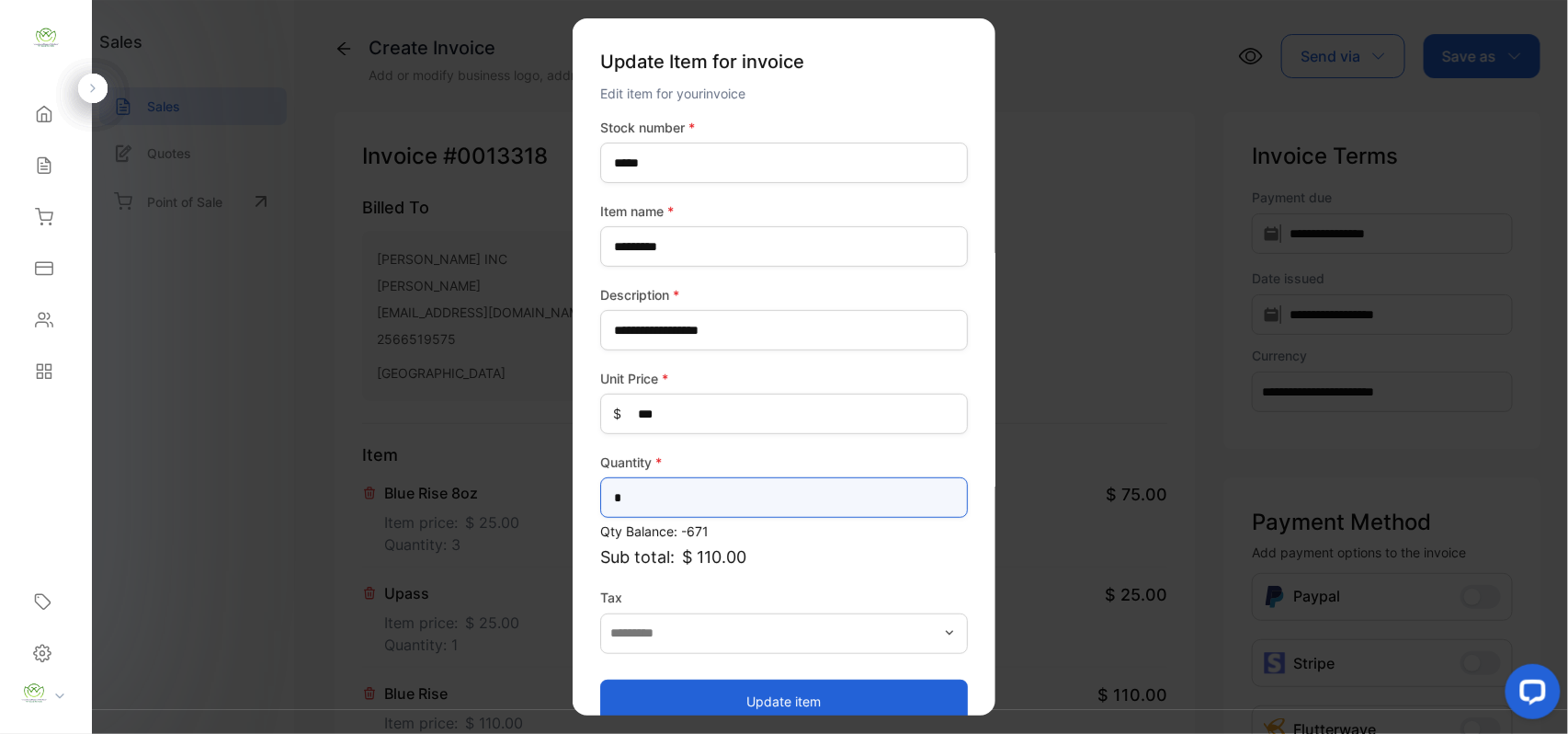
drag, startPoint x: 681, startPoint y: 497, endPoint x: 681, endPoint y: 508, distance: 11.0
click at [681, 500] on input "*" at bounding box center [784, 497] width 368 height 41
type input "*"
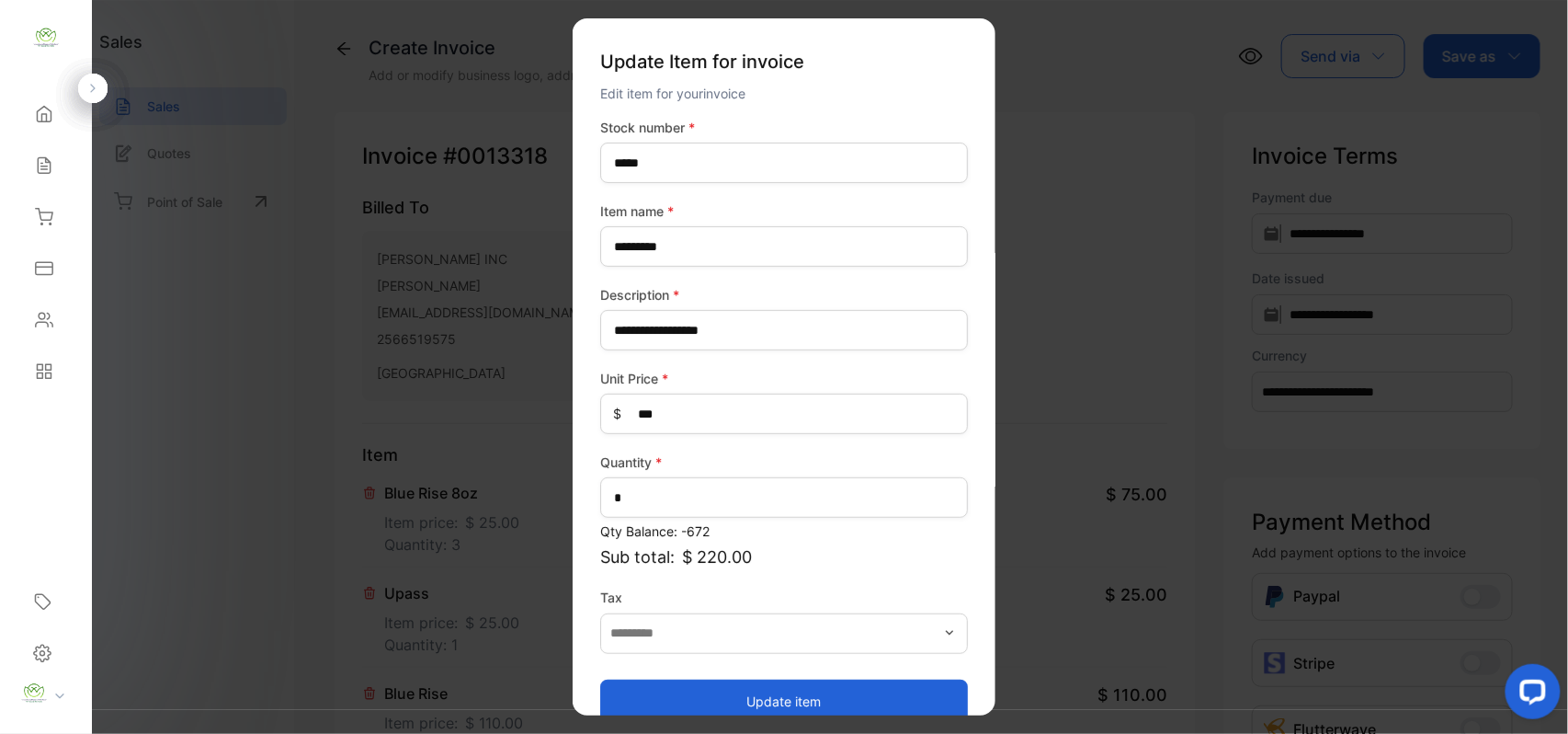
click at [843, 684] on button "Update item" at bounding box center [784, 700] width 368 height 44
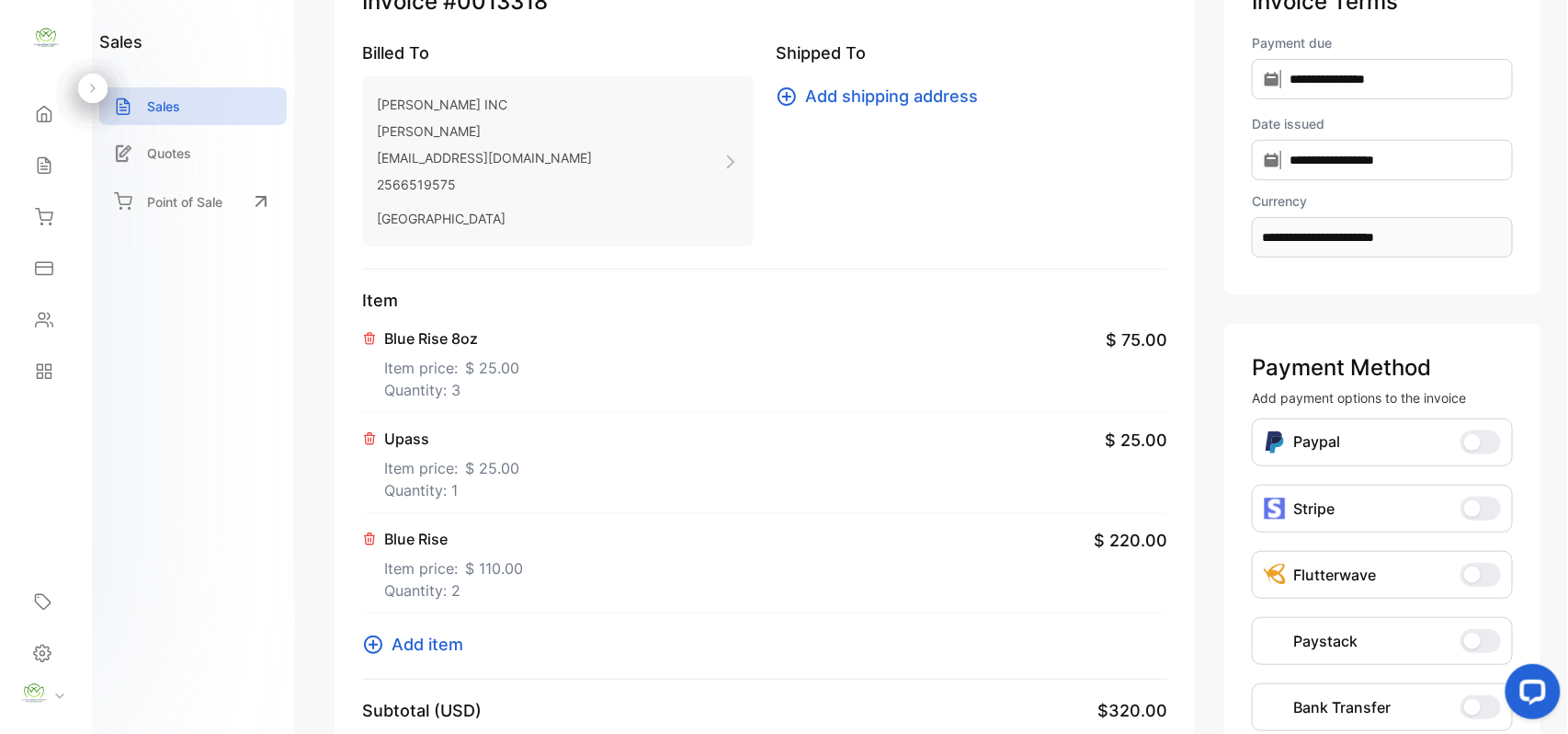
scroll to position [285, 0]
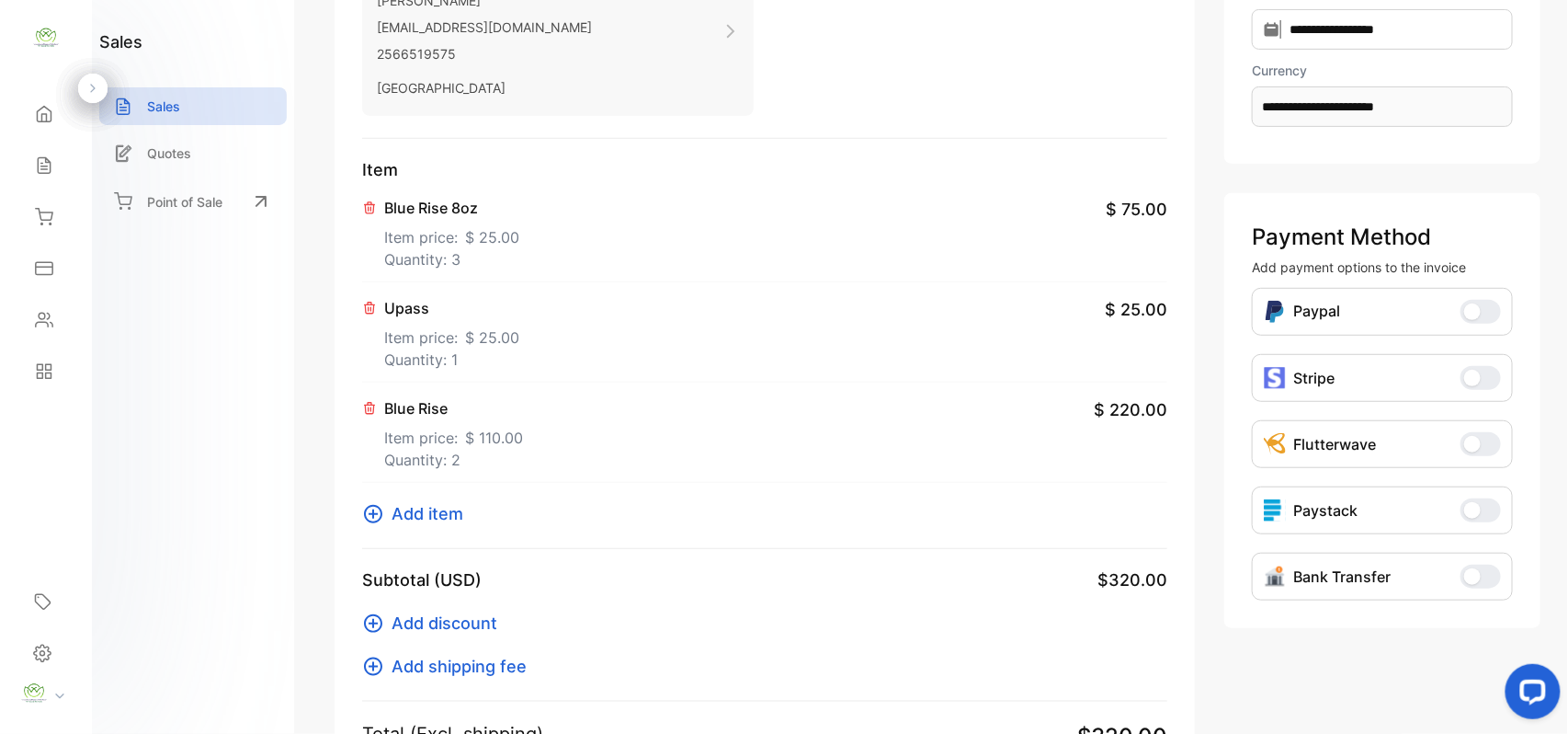
click at [388, 515] on button "Add item" at bounding box center [418, 513] width 112 height 25
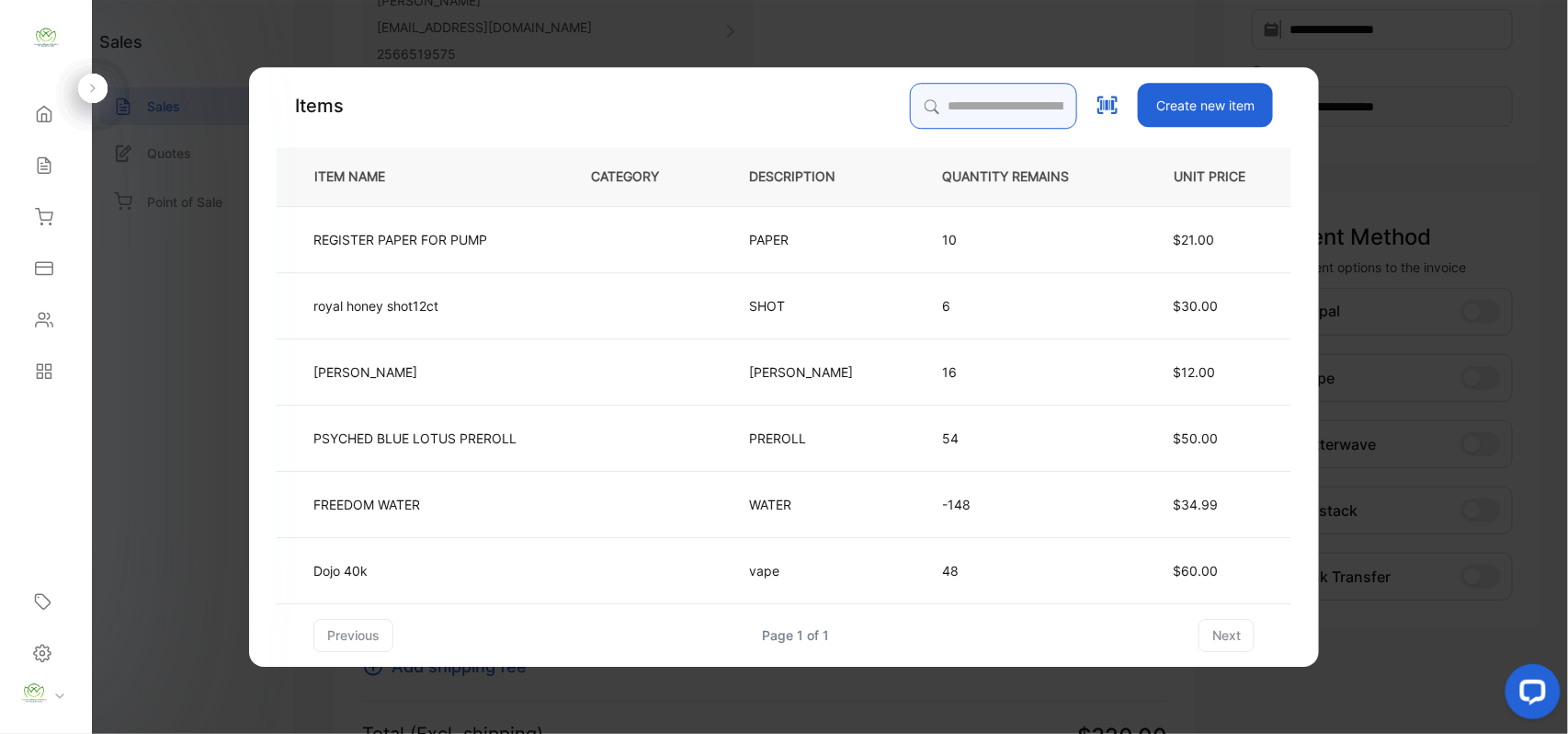
click at [938, 118] on input "search" at bounding box center [993, 105] width 167 height 46
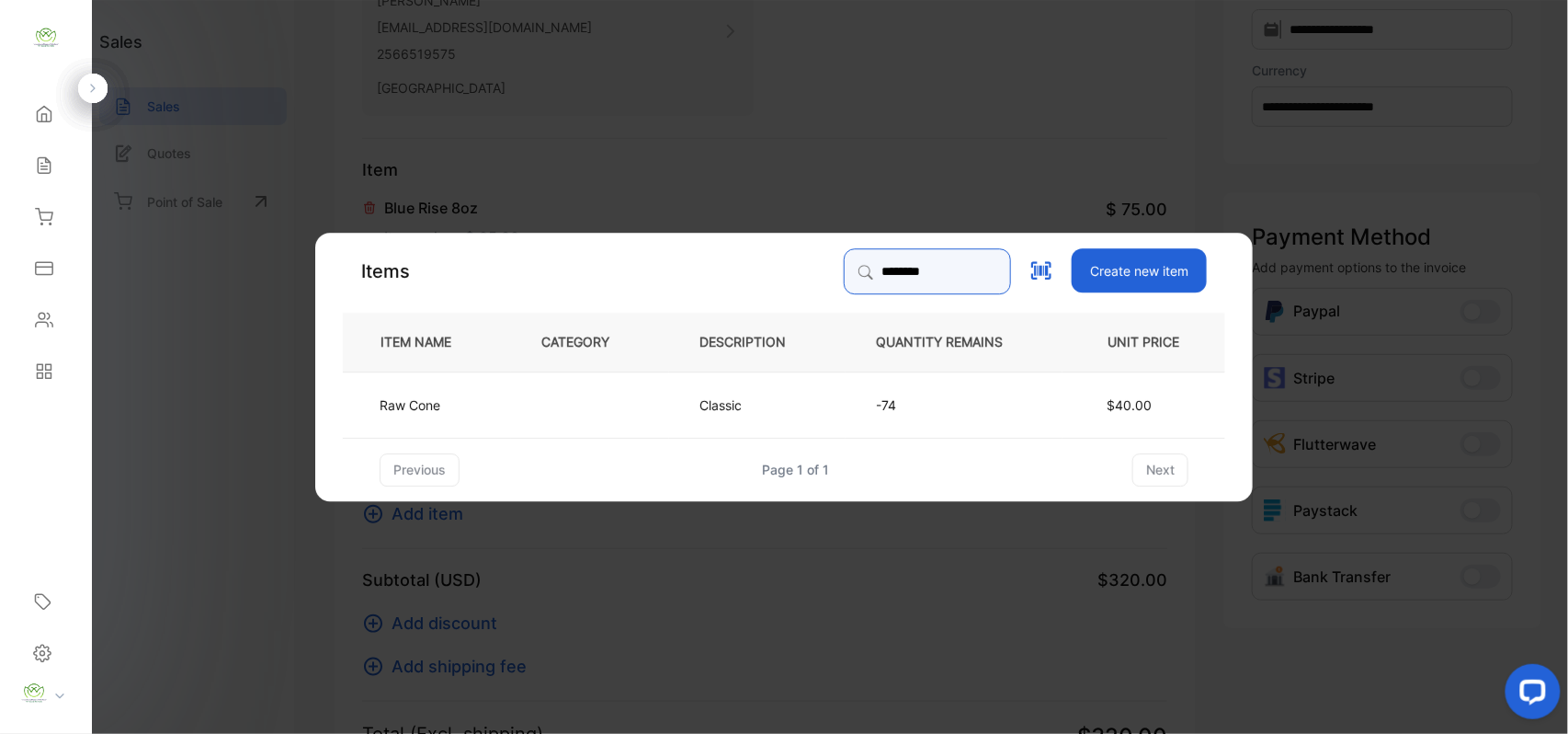
type input "********"
click at [809, 399] on td "Classic" at bounding box center [758, 404] width 177 height 67
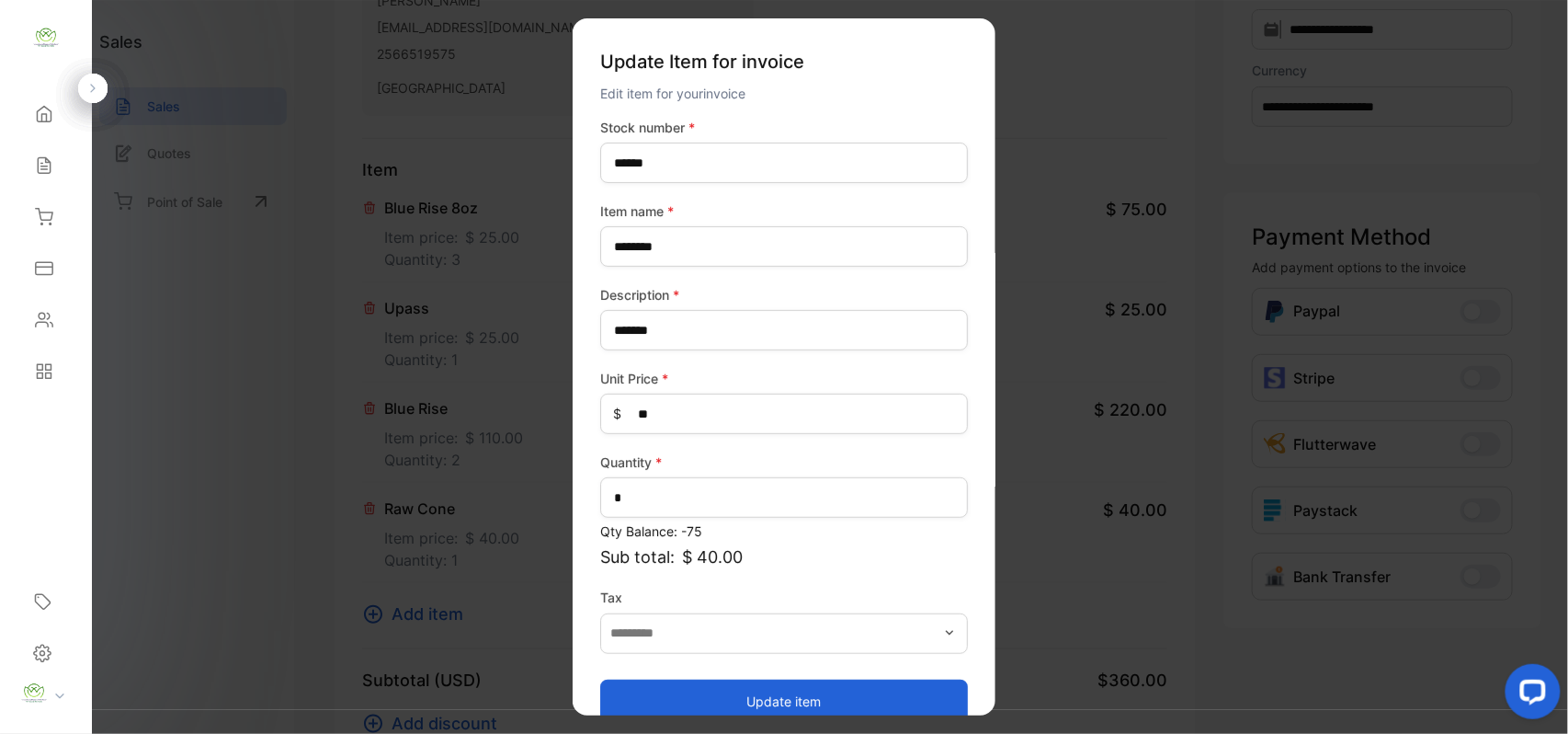
click at [759, 704] on button "Update item" at bounding box center [784, 700] width 368 height 44
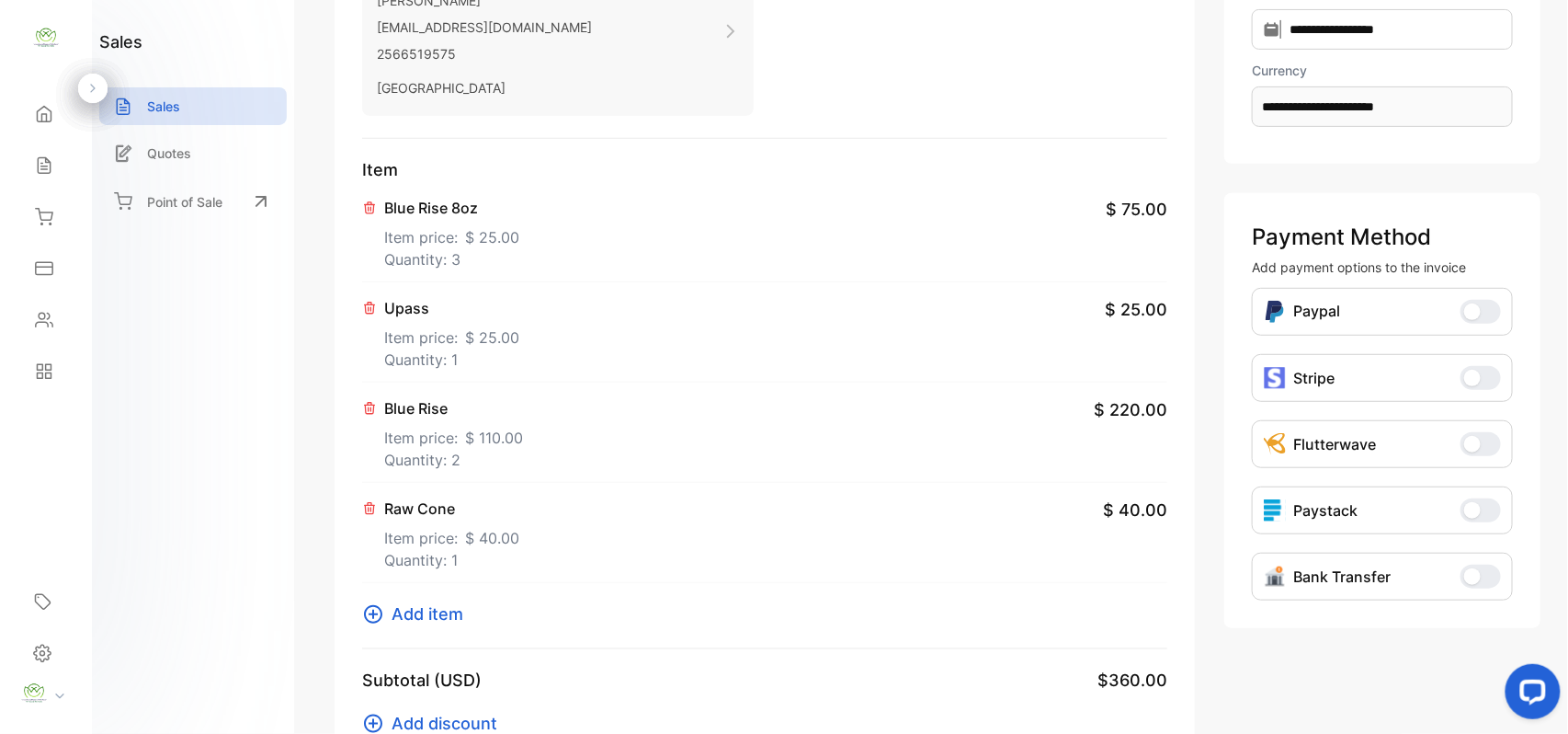
click at [409, 598] on div "Item Blue Rise 8oz Item price: $ 25.00 Quantity: 3 $ 75.00 Upass Item price: $ …" at bounding box center [765, 403] width 805 height 492
click at [438, 607] on span "Add item" at bounding box center [428, 614] width 72 height 25
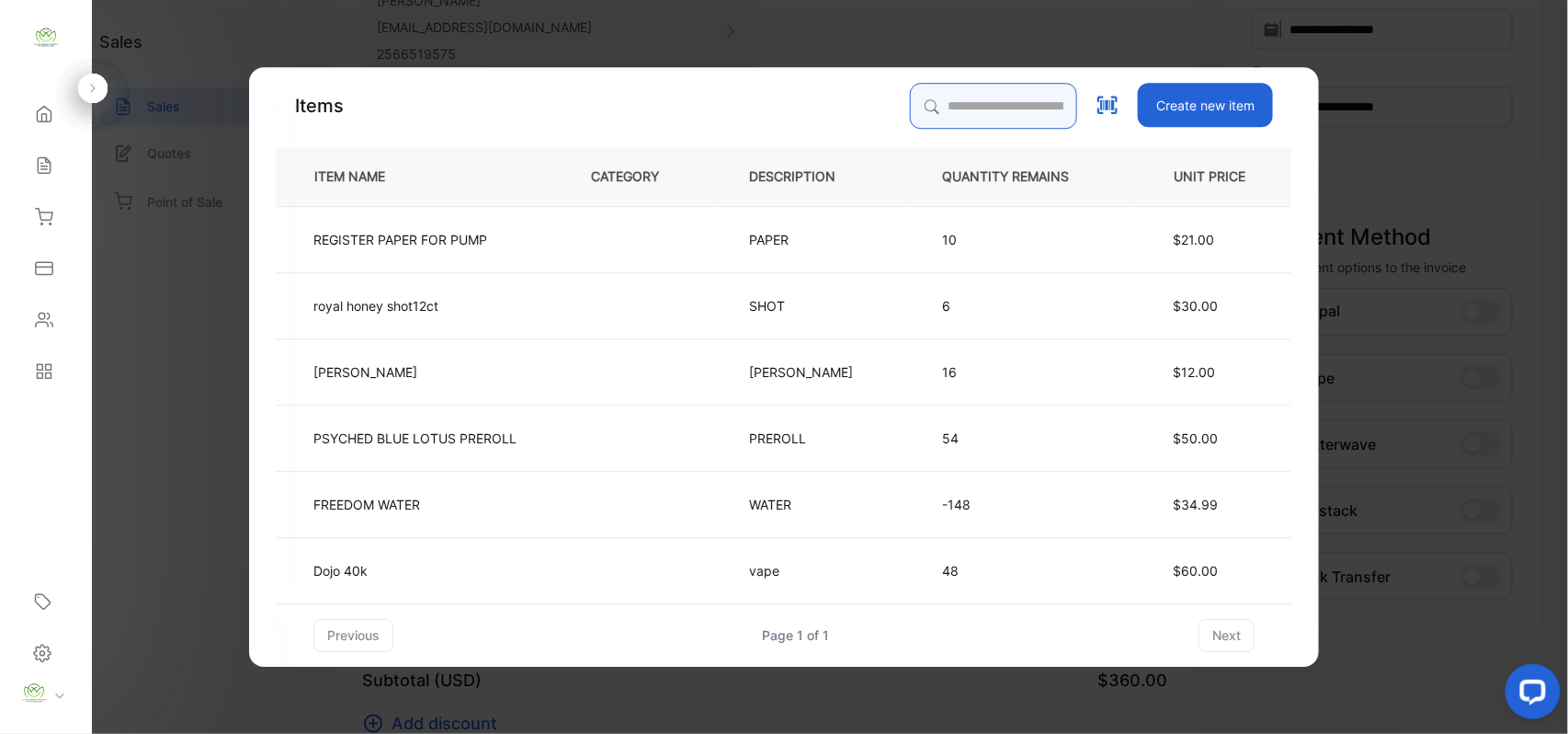
click at [910, 99] on input "search" at bounding box center [993, 105] width 167 height 46
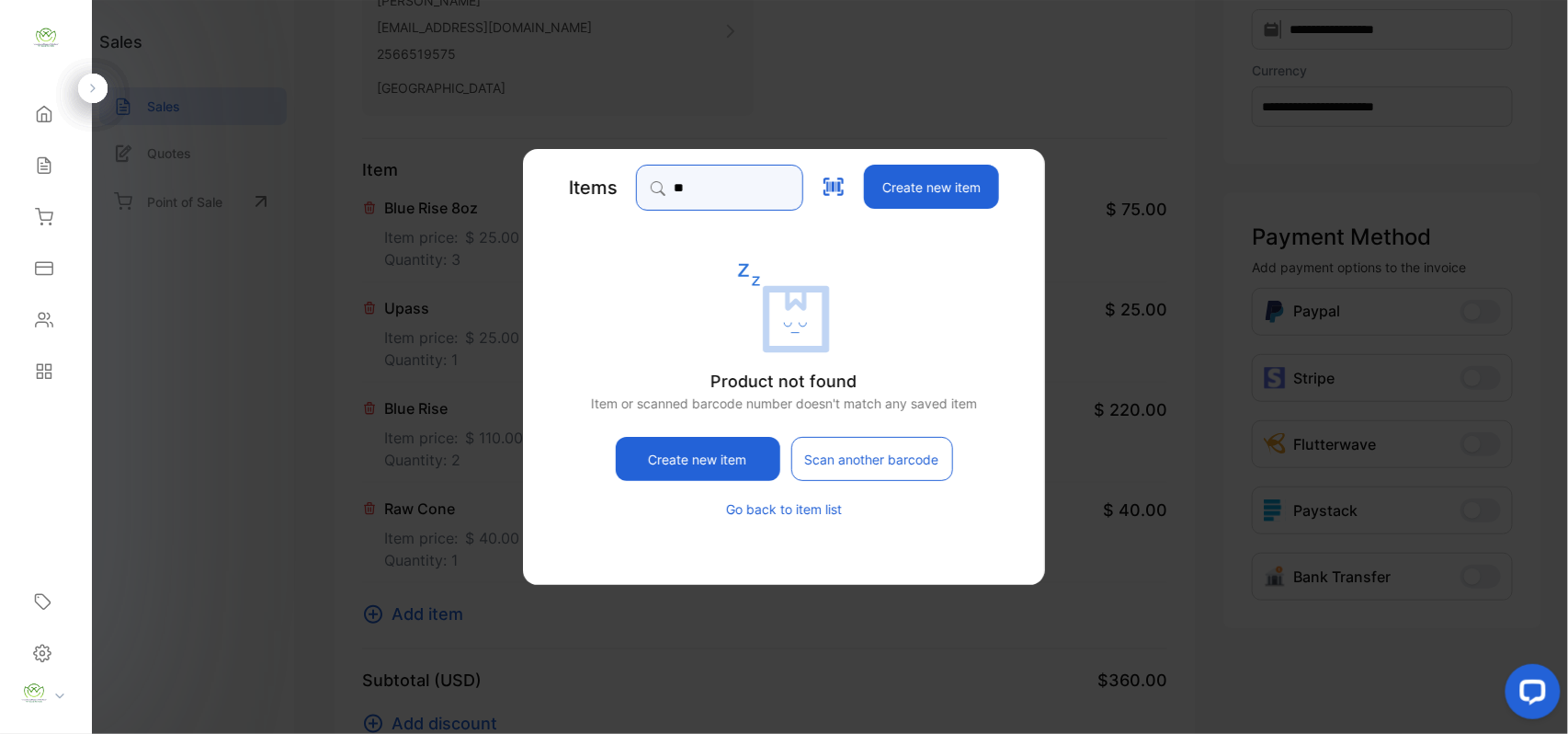
type input "*"
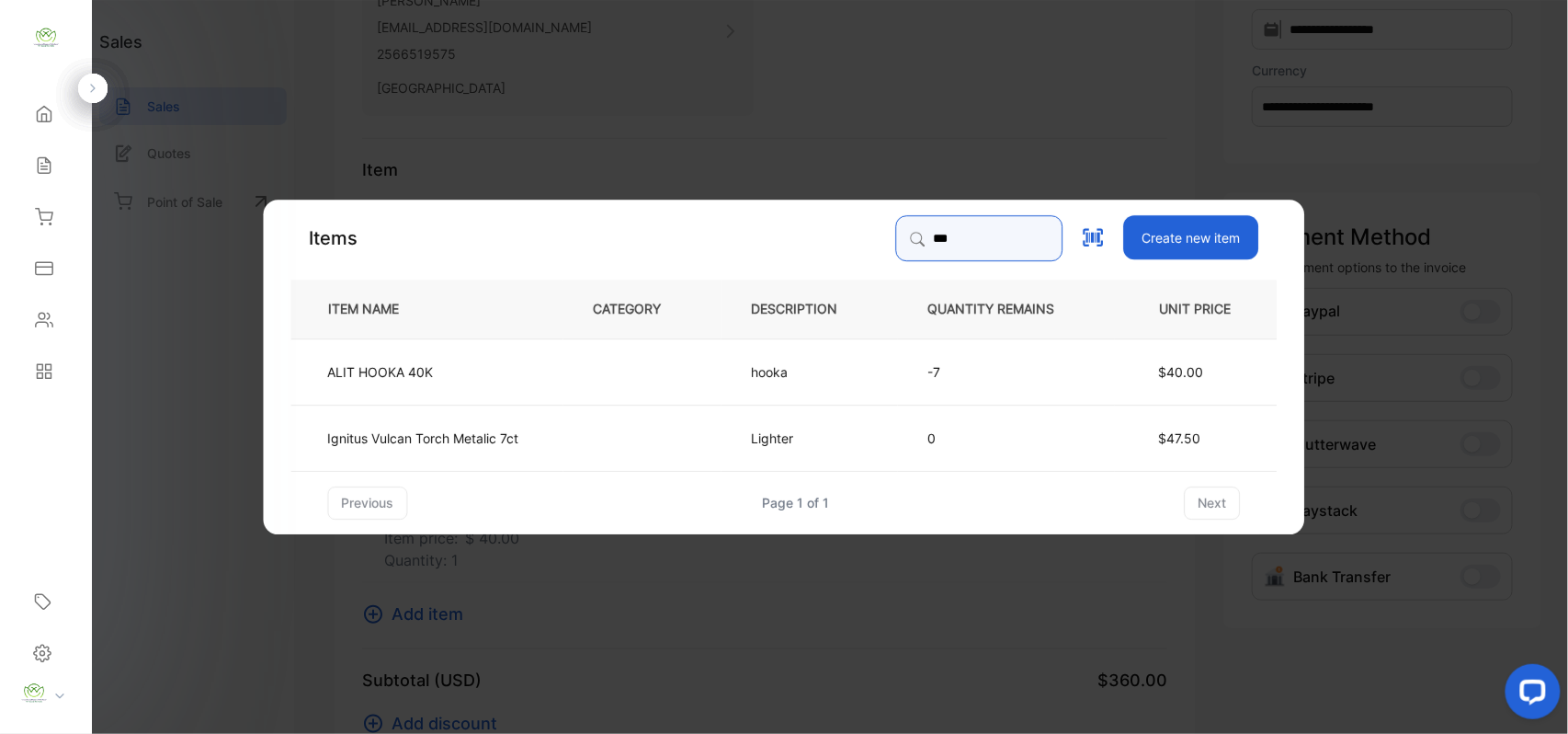
type input "****"
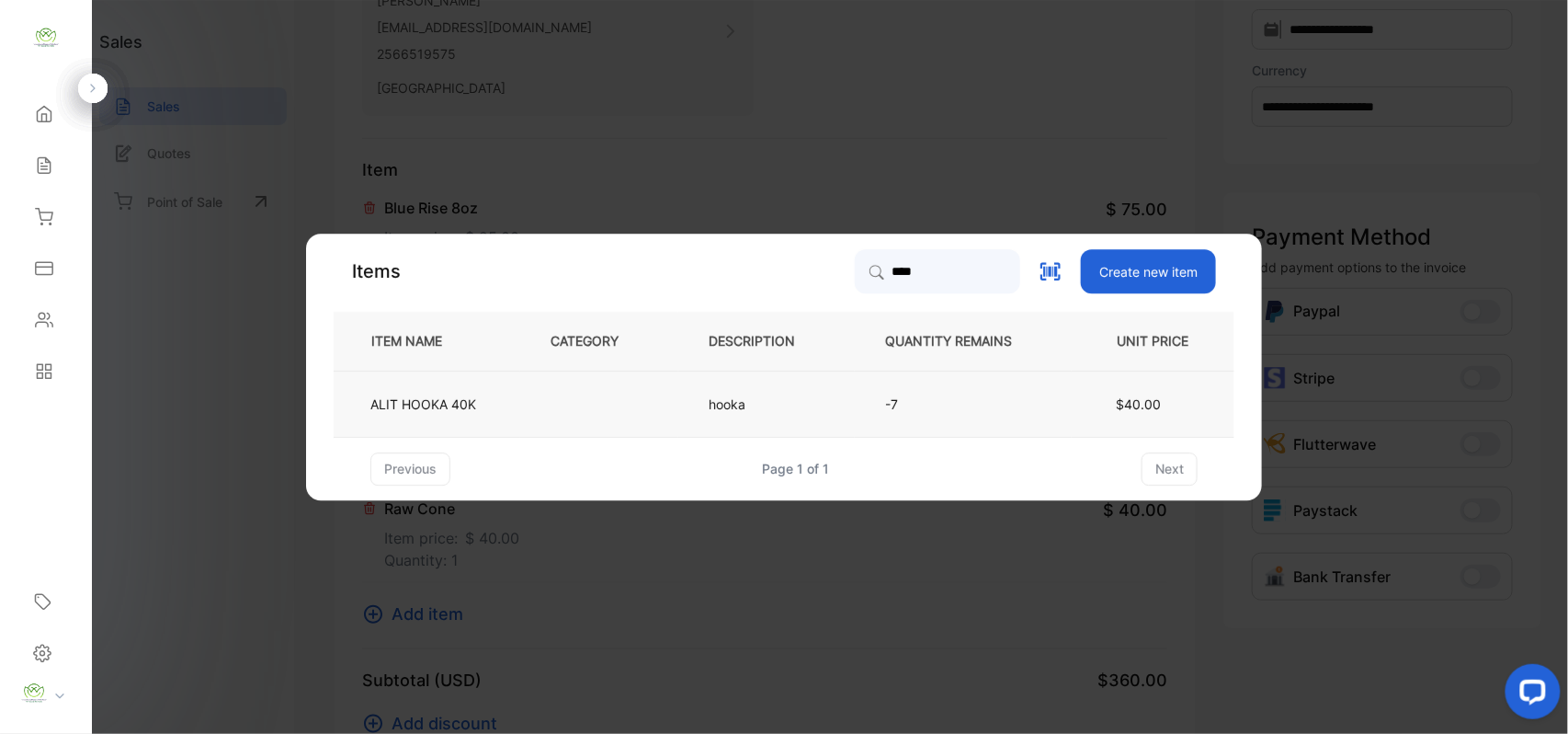
click at [985, 391] on td "-7" at bounding box center [963, 404] width 217 height 67
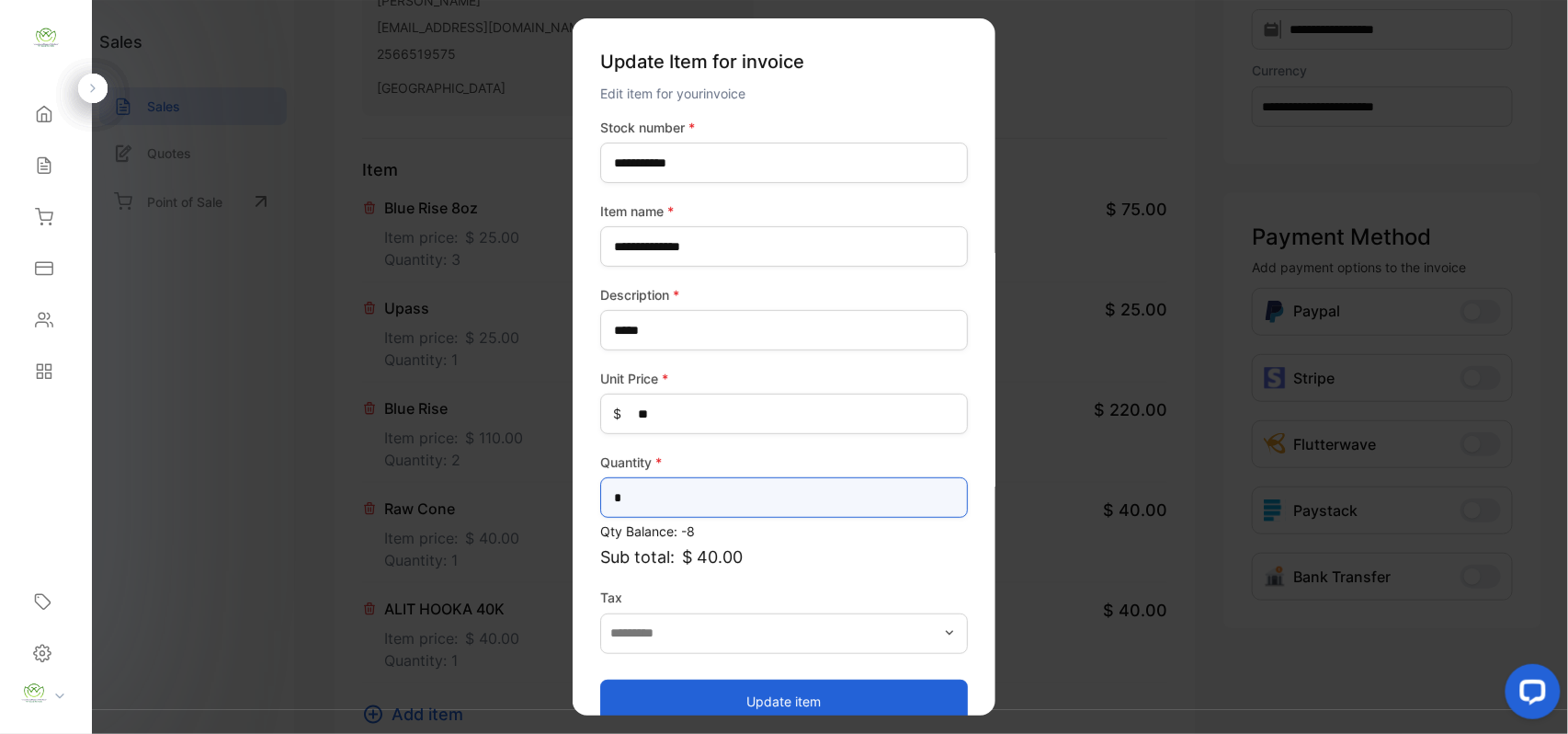
click at [703, 486] on input "*" at bounding box center [784, 497] width 368 height 41
type input "*"
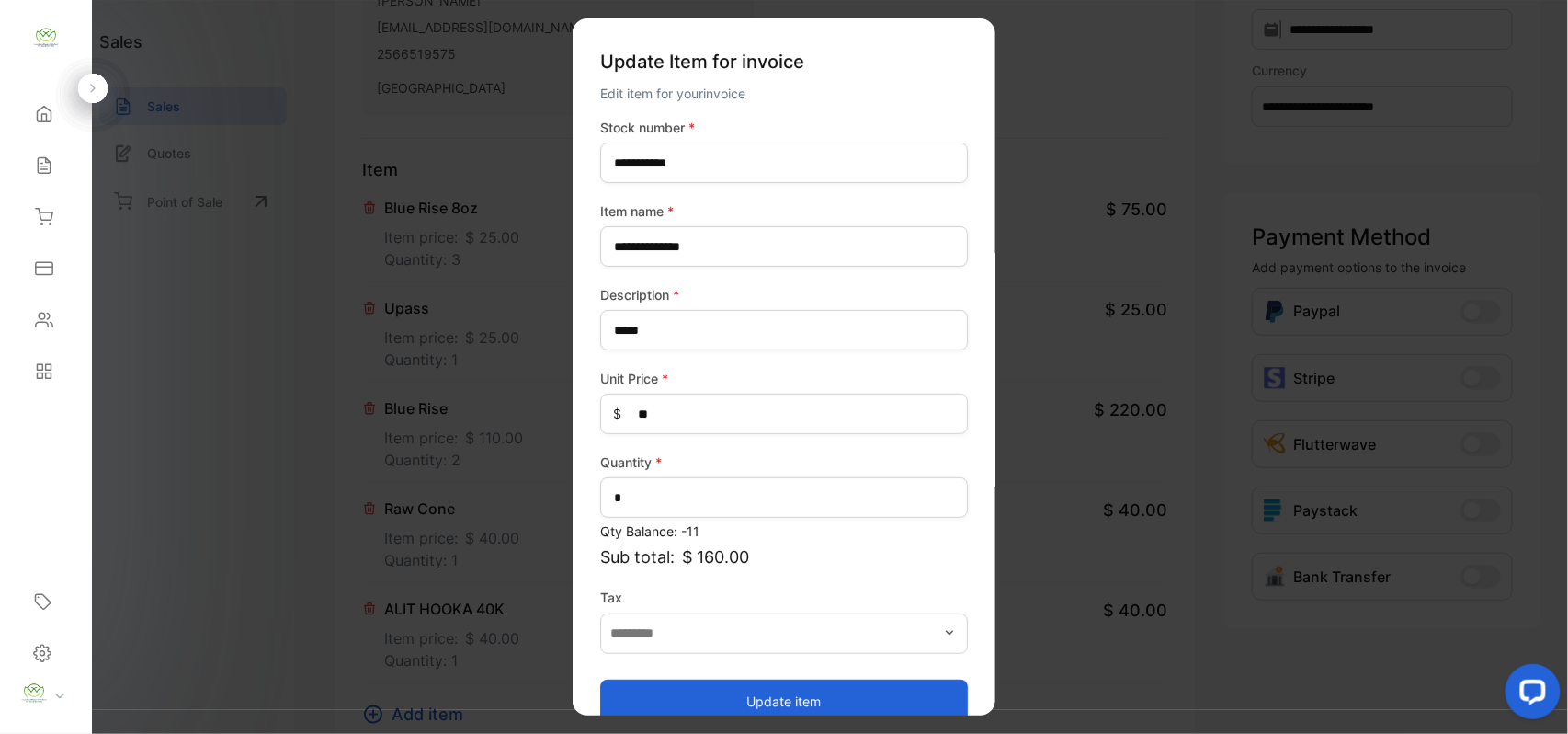
click at [767, 706] on button "Update item" at bounding box center [784, 700] width 368 height 44
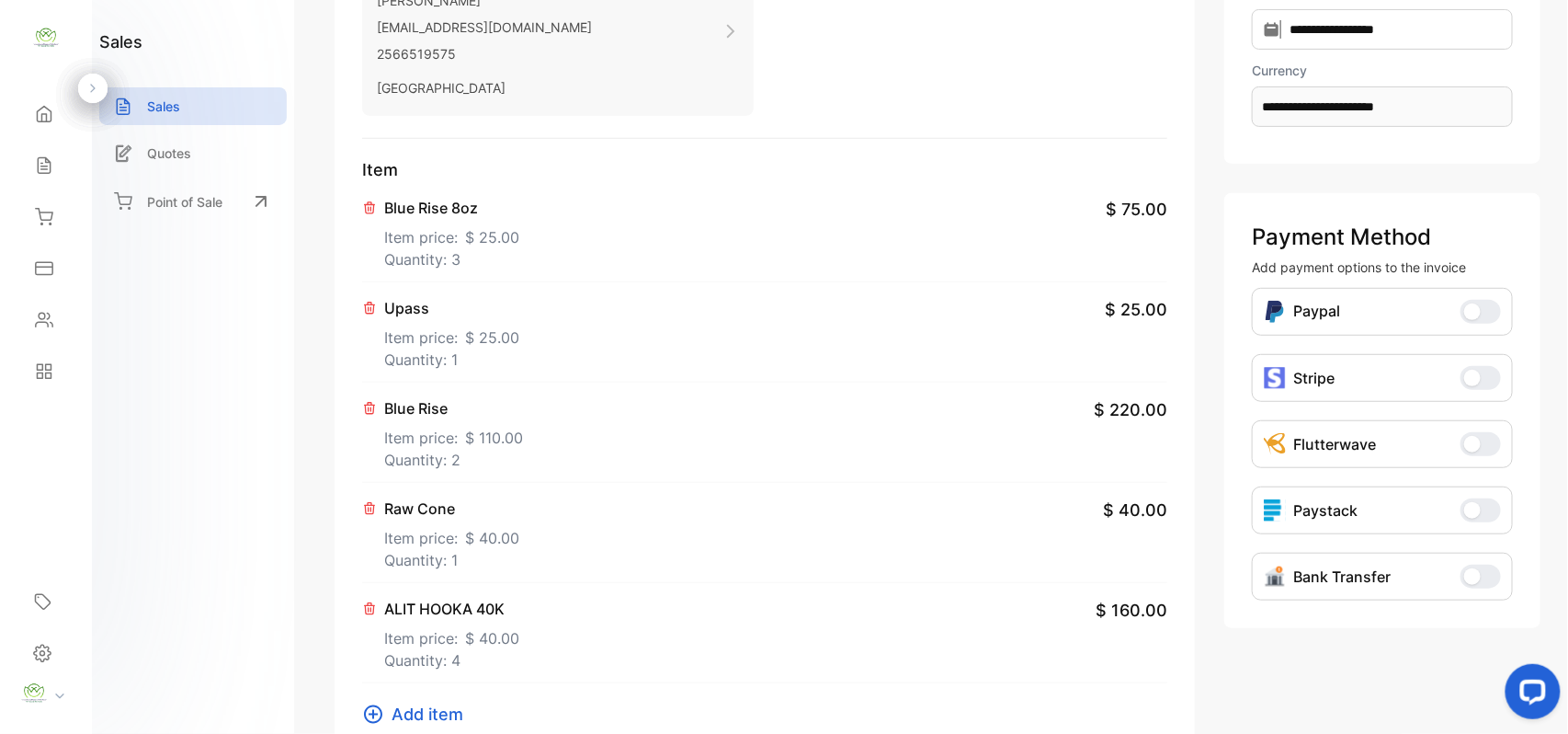
click at [377, 703] on icon at bounding box center [373, 714] width 22 height 22
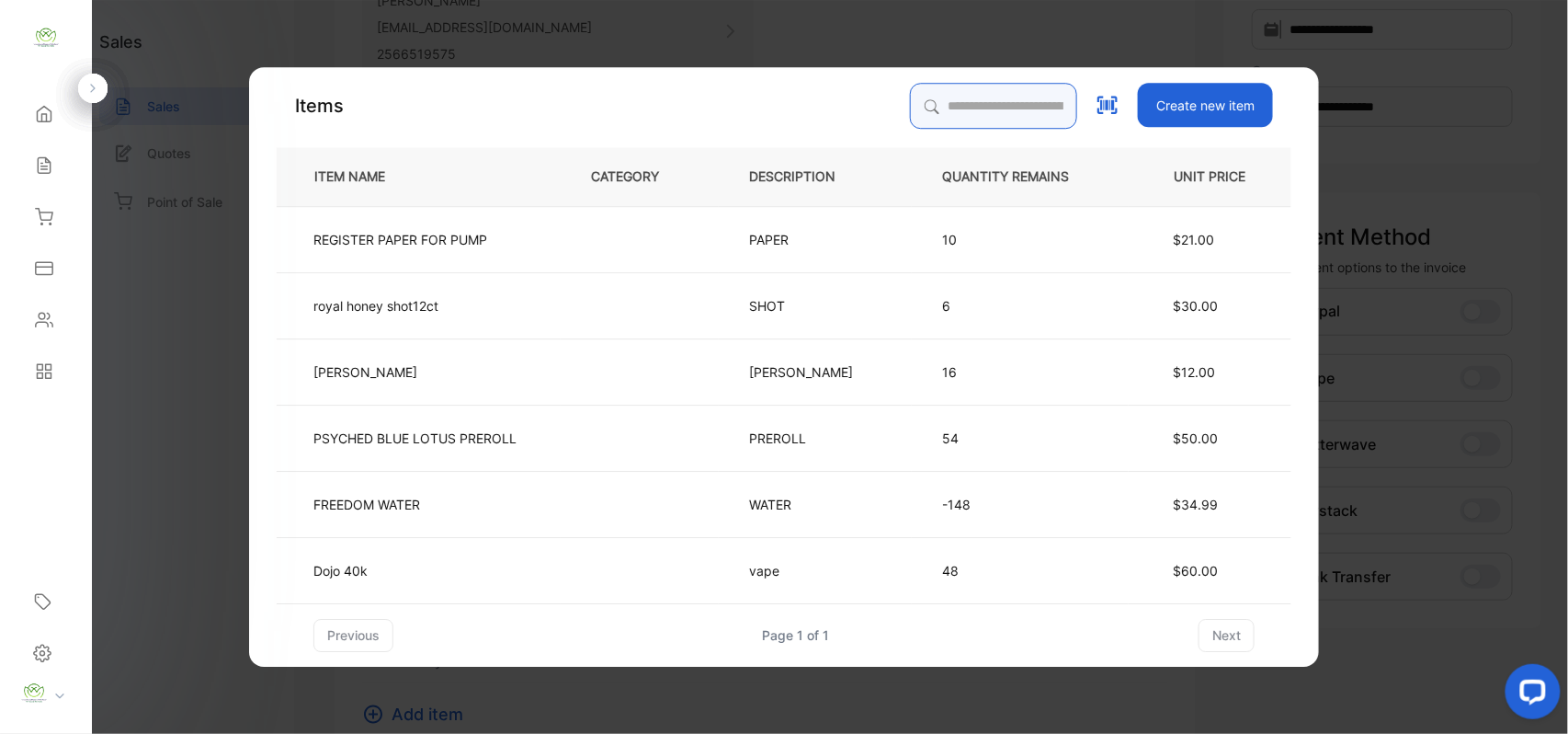
click at [998, 114] on input "search" at bounding box center [993, 105] width 167 height 46
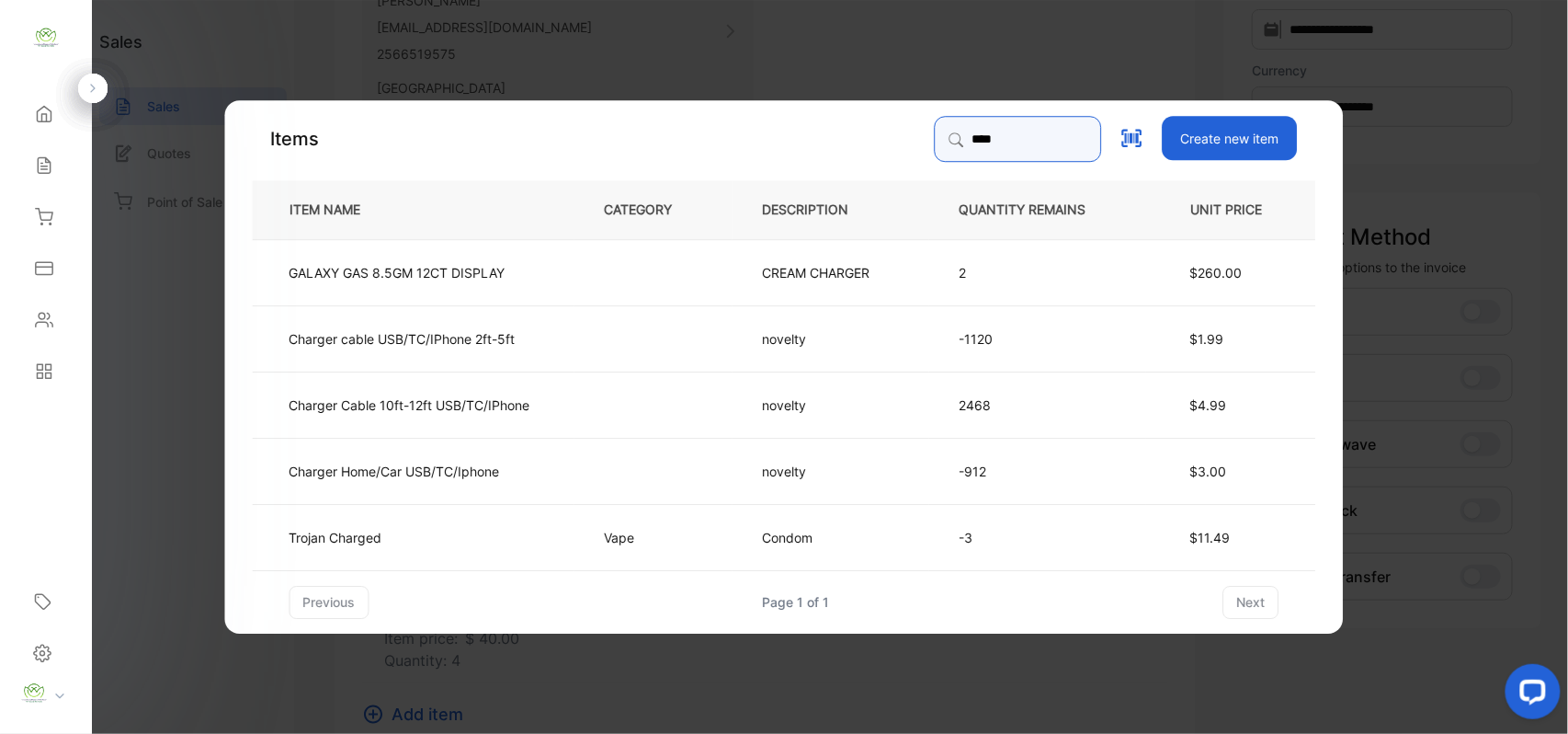
type input "*******"
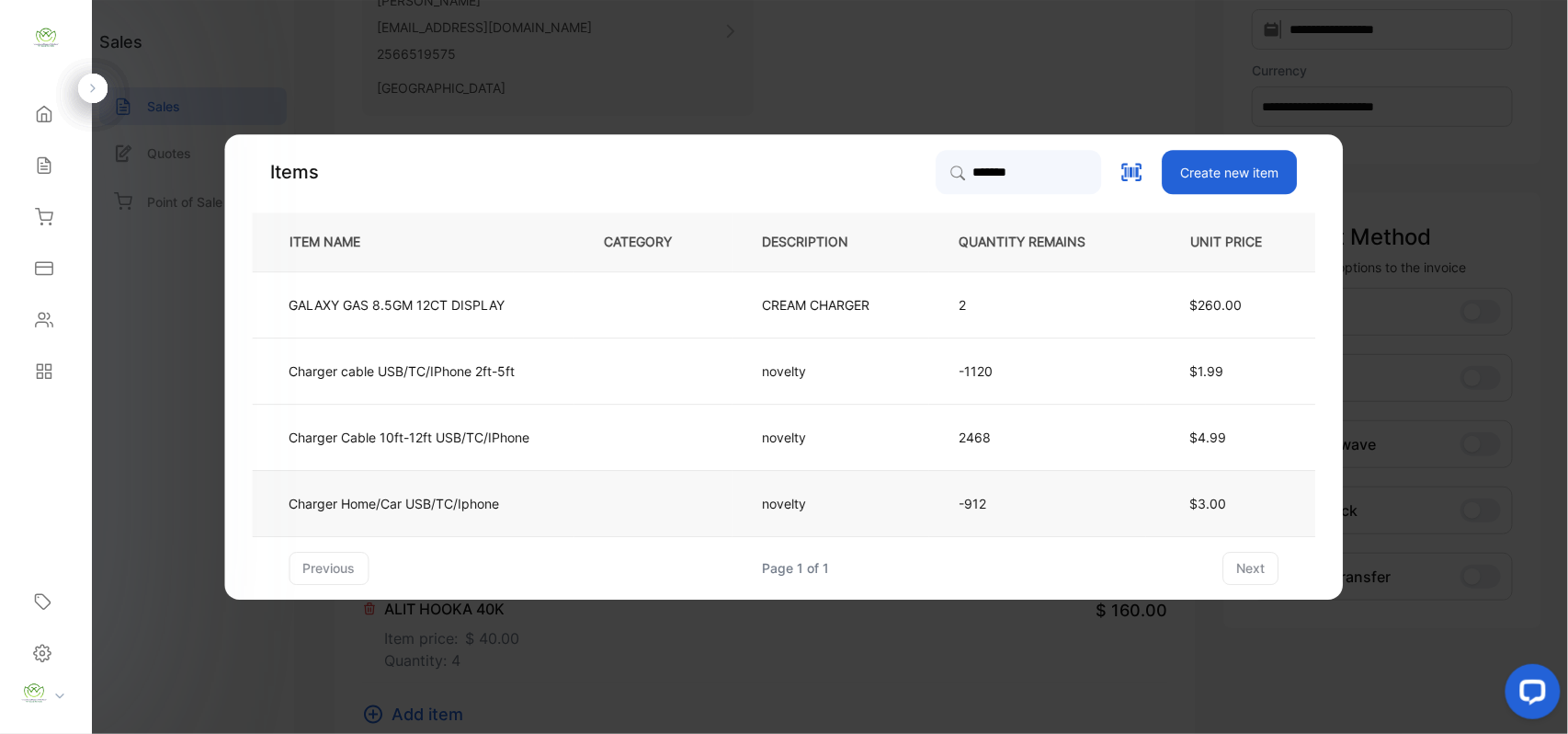
click at [663, 486] on td at bounding box center [653, 503] width 158 height 67
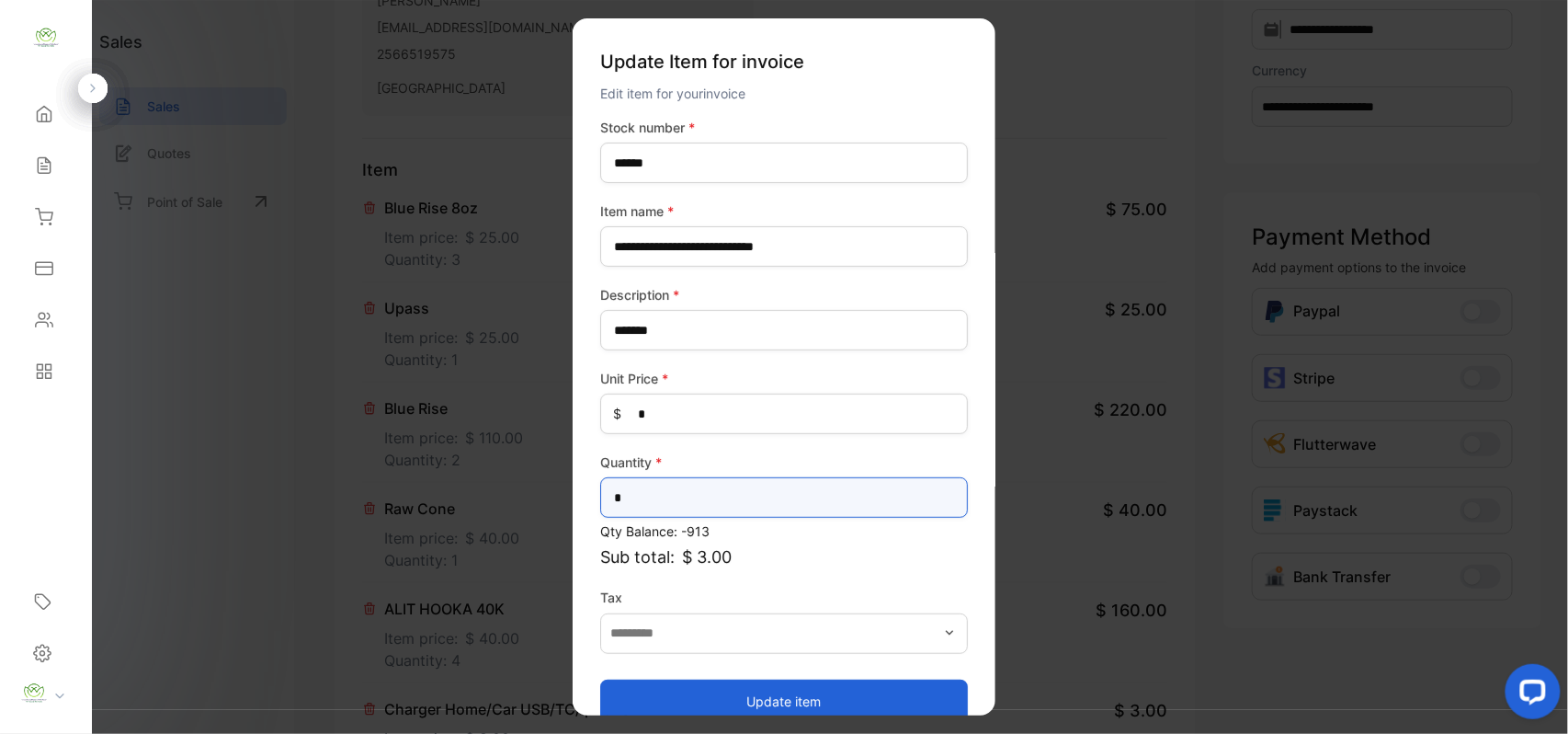
click at [663, 486] on input "*" at bounding box center [784, 497] width 368 height 41
type input "**"
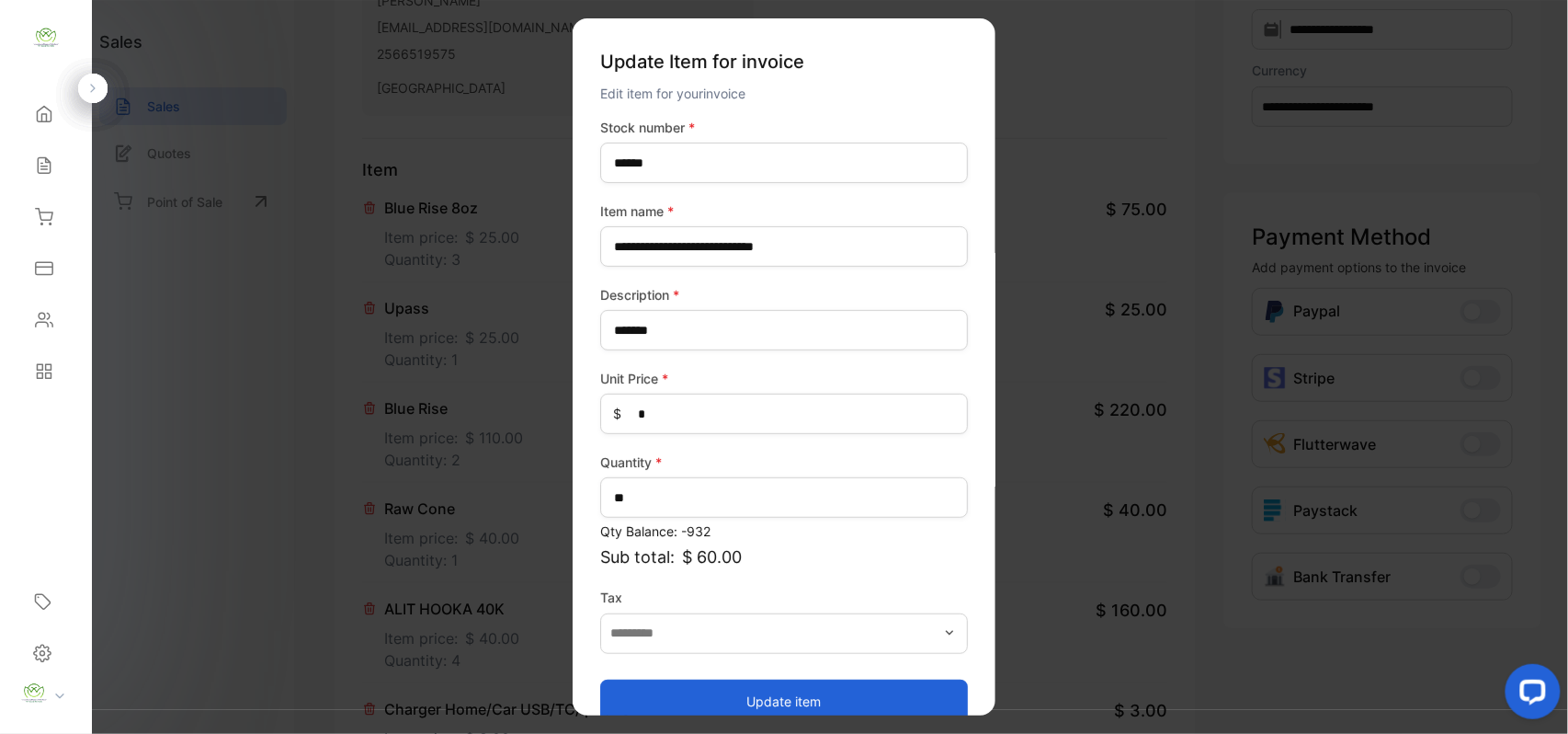
click at [669, 697] on button "Update item" at bounding box center [784, 700] width 368 height 44
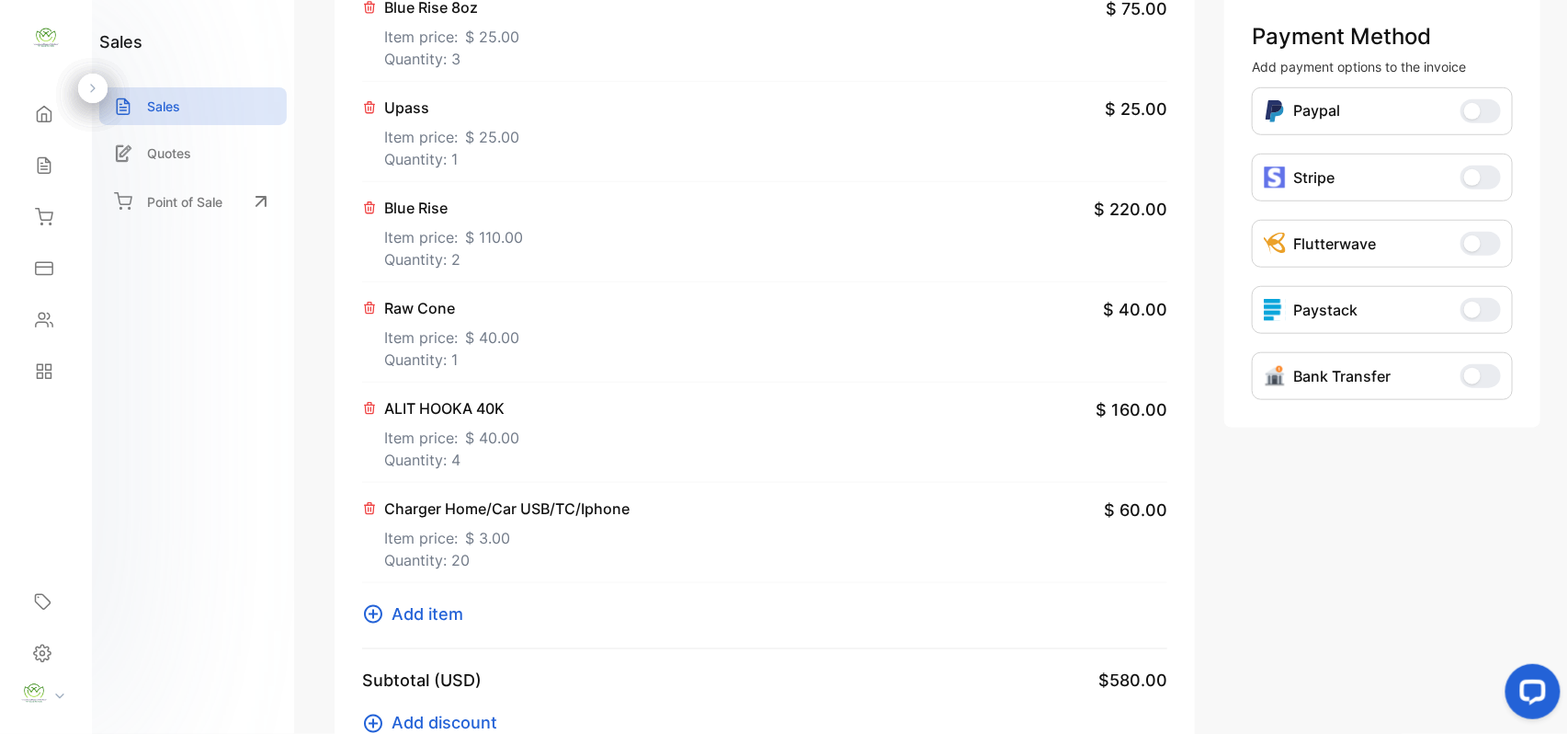
scroll to position [572, 0]
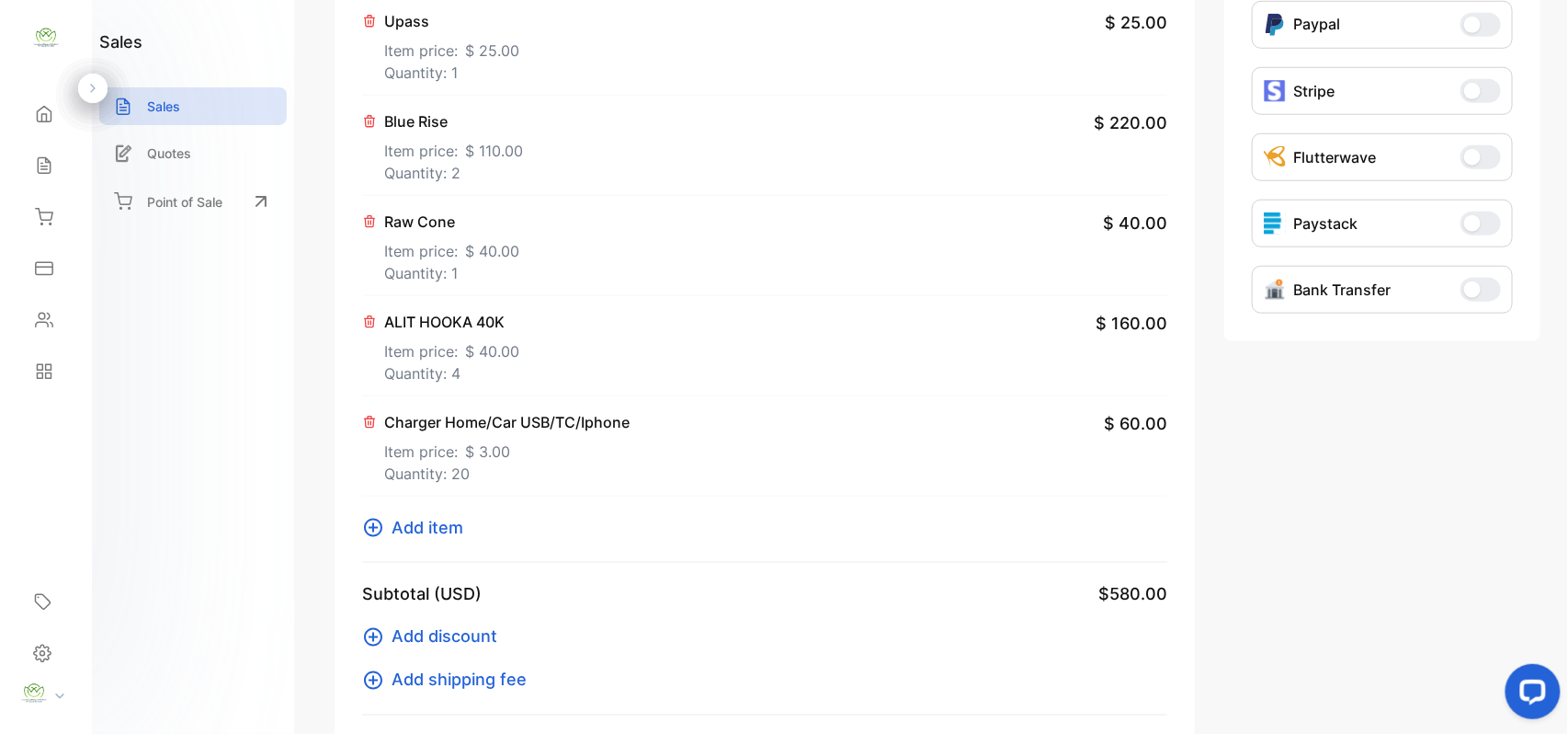
click at [373, 531] on icon at bounding box center [373, 528] width 18 height 18
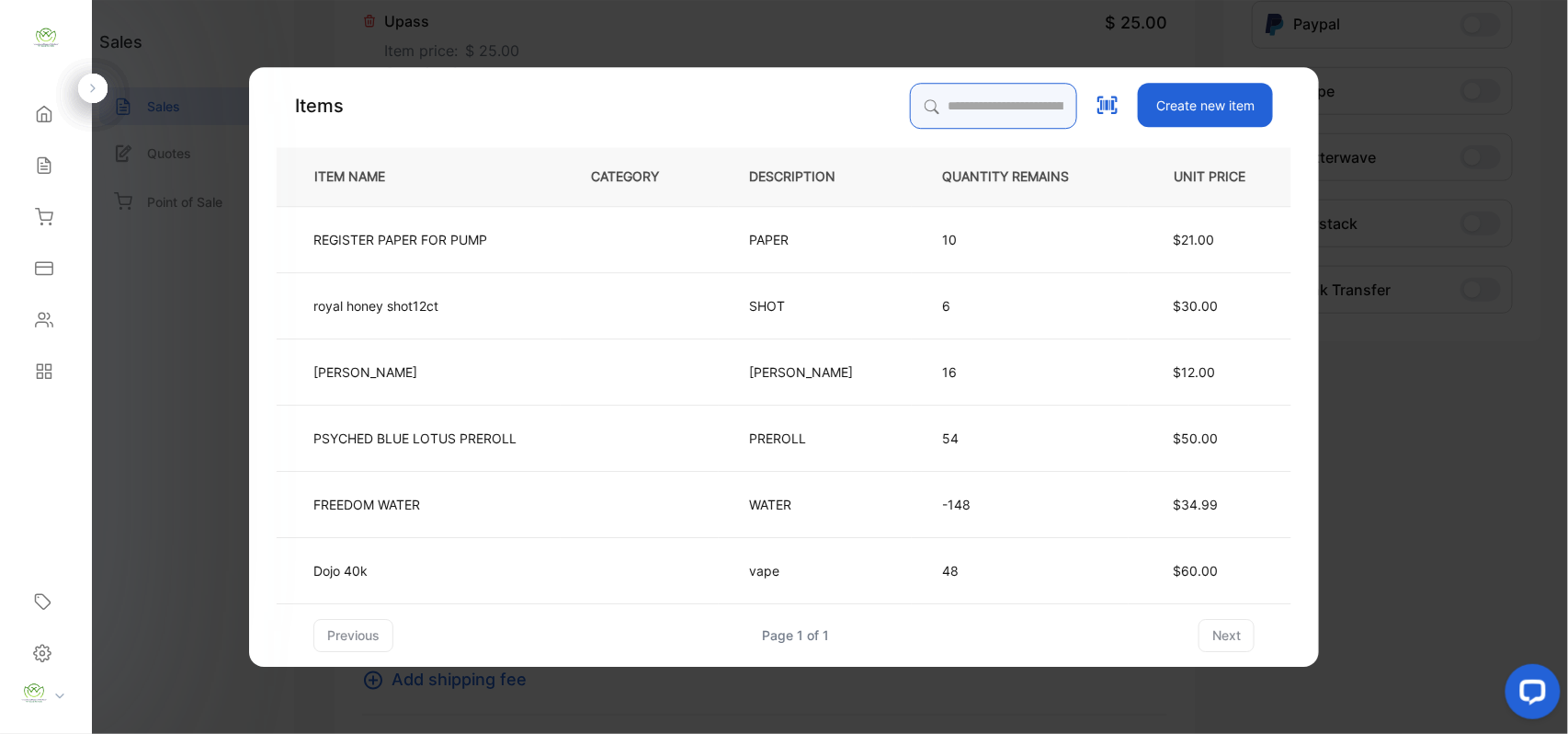
click at [943, 96] on input "search" at bounding box center [993, 105] width 167 height 46
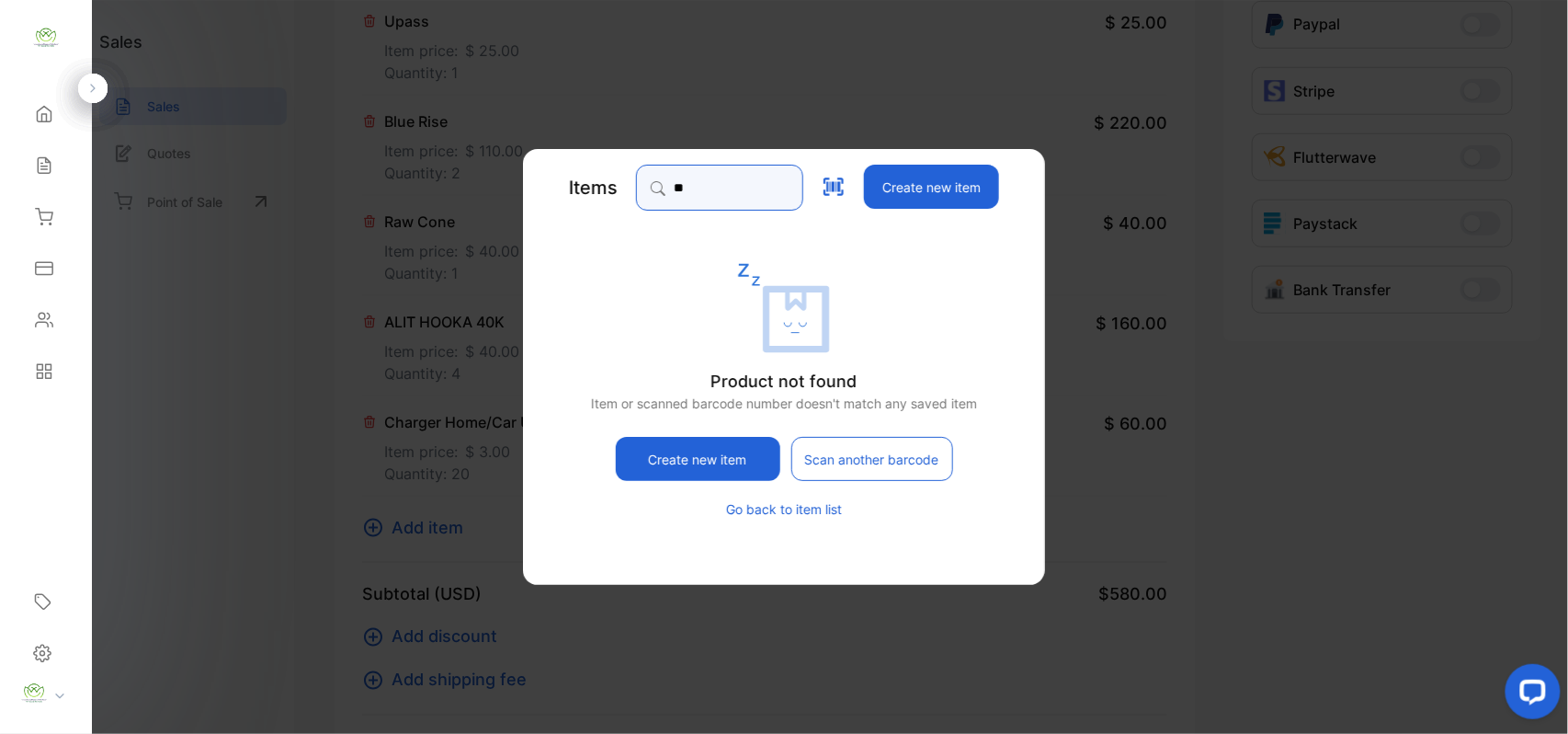
type input "*"
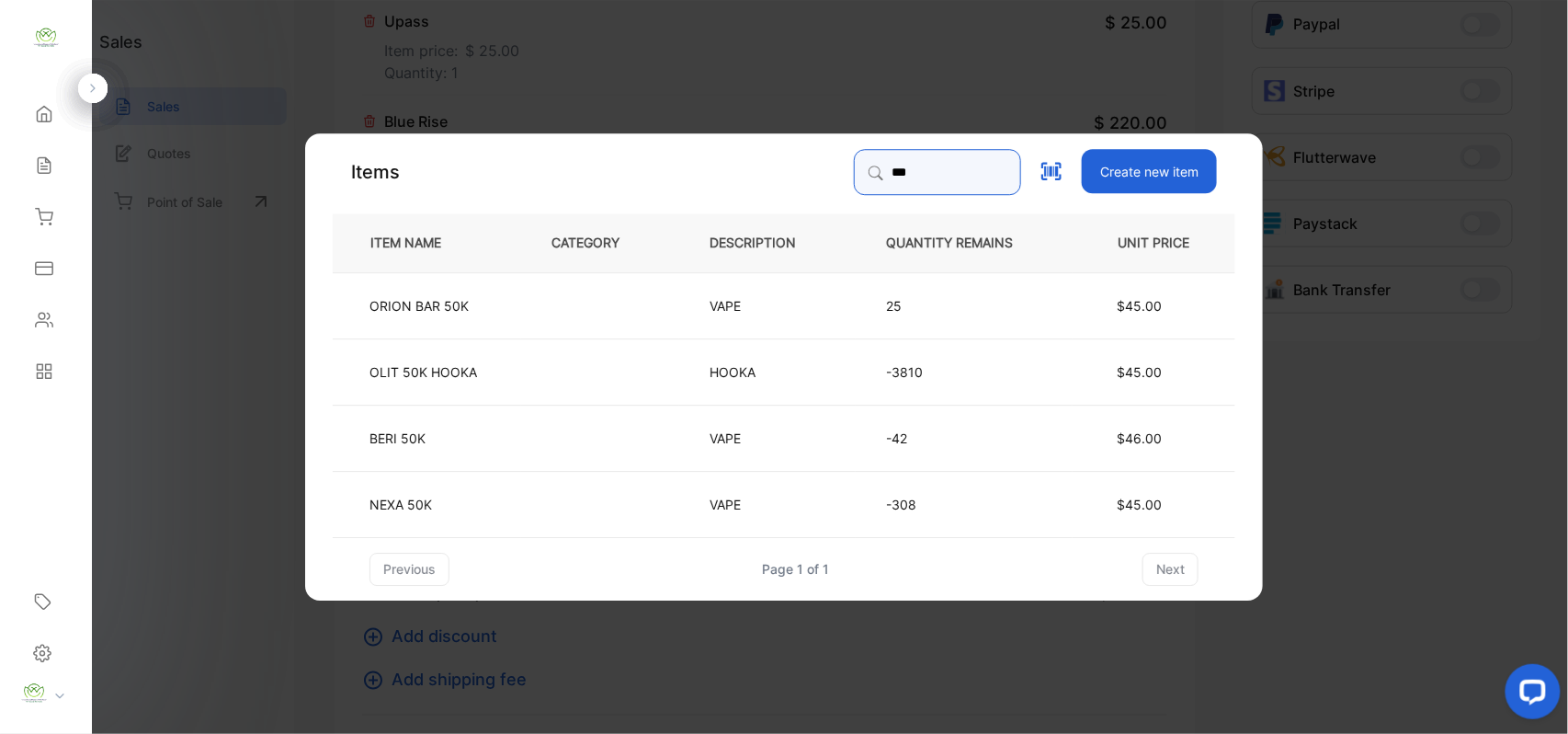
click at [886, 174] on input "***" at bounding box center [938, 172] width 167 height 46
type input "*"
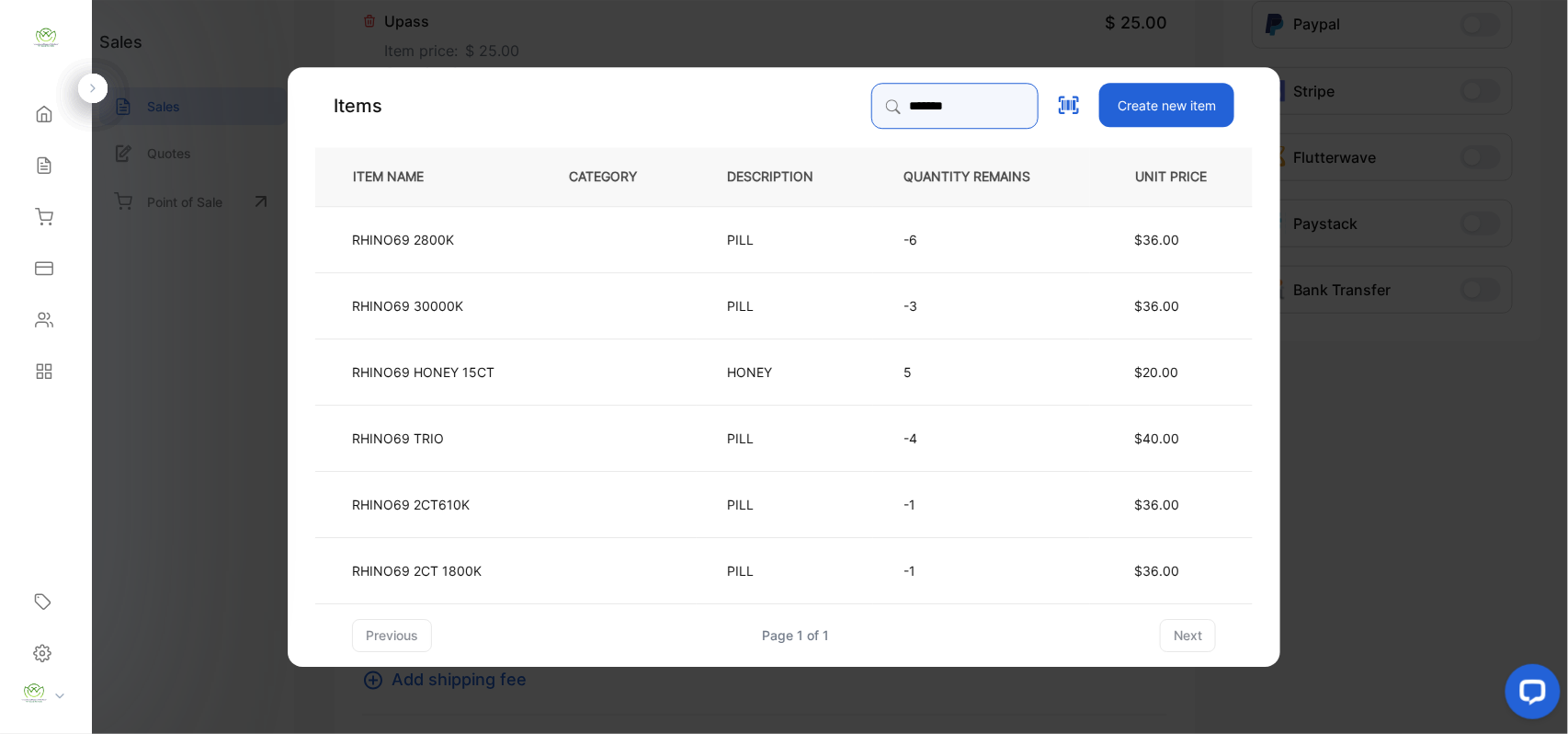
click at [872, 100] on input "*******" at bounding box center [956, 105] width 167 height 46
click at [955, 106] on input "*******" at bounding box center [956, 105] width 167 height 46
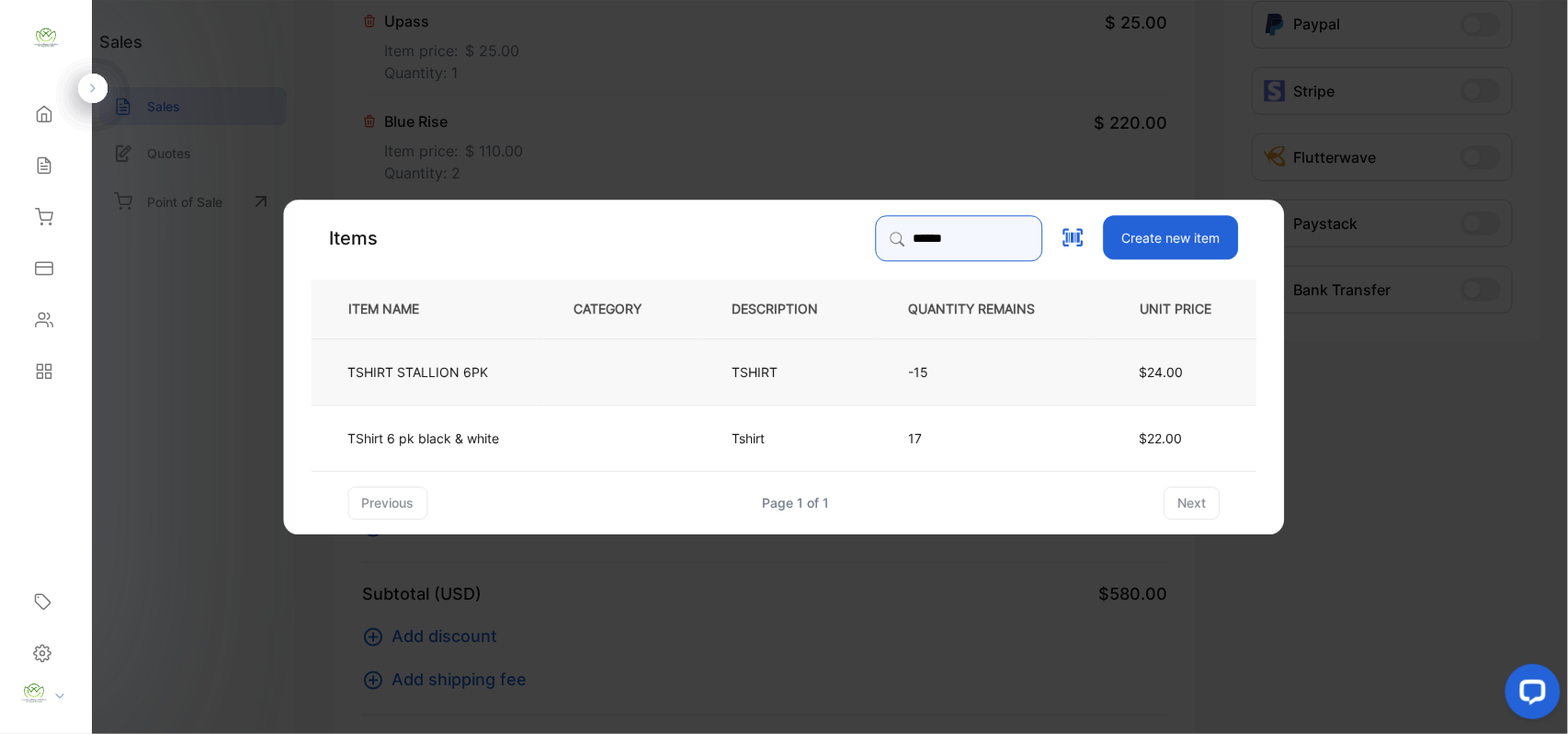
type input "******"
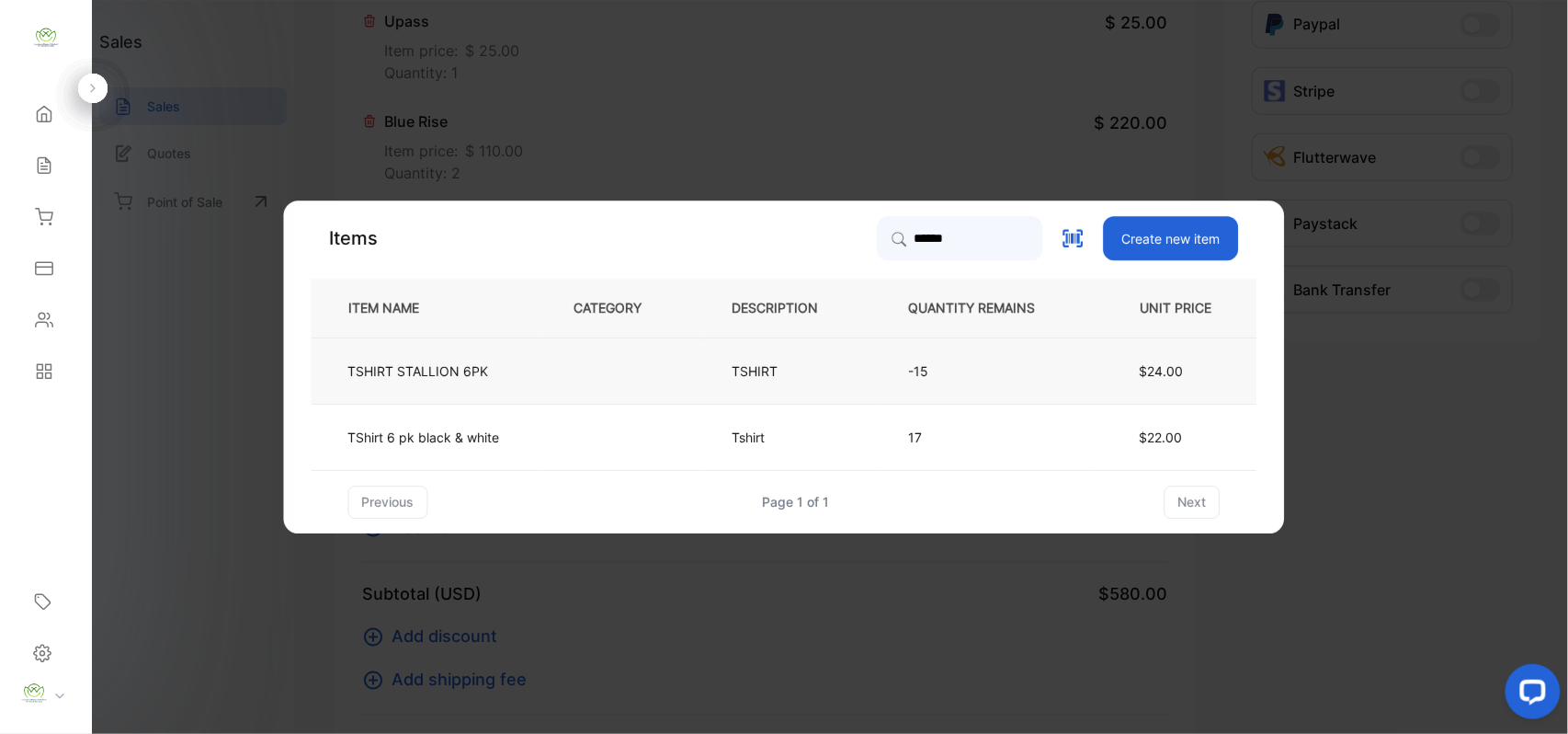
click at [574, 381] on td at bounding box center [622, 370] width 158 height 67
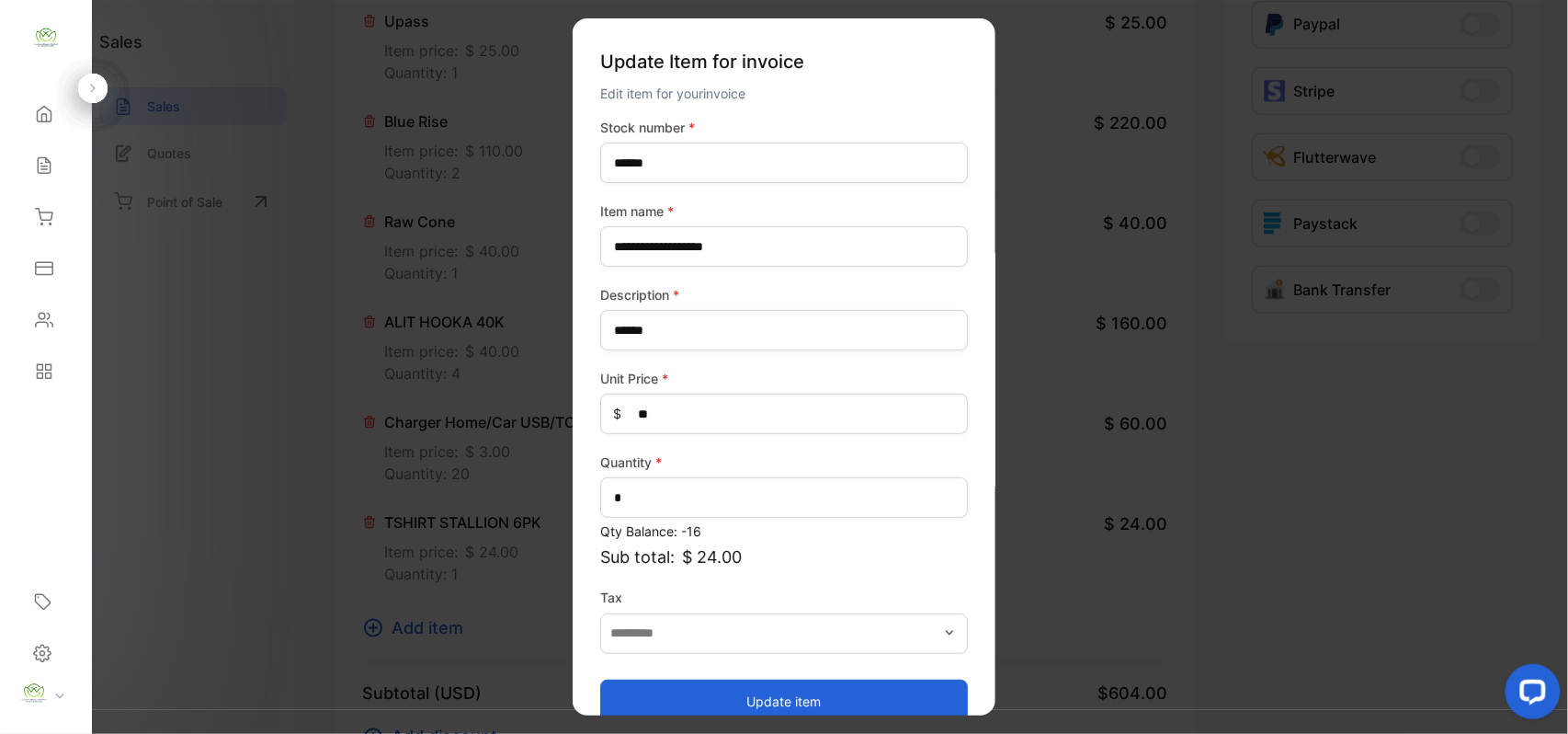
click at [806, 699] on button "Update item" at bounding box center [784, 700] width 368 height 44
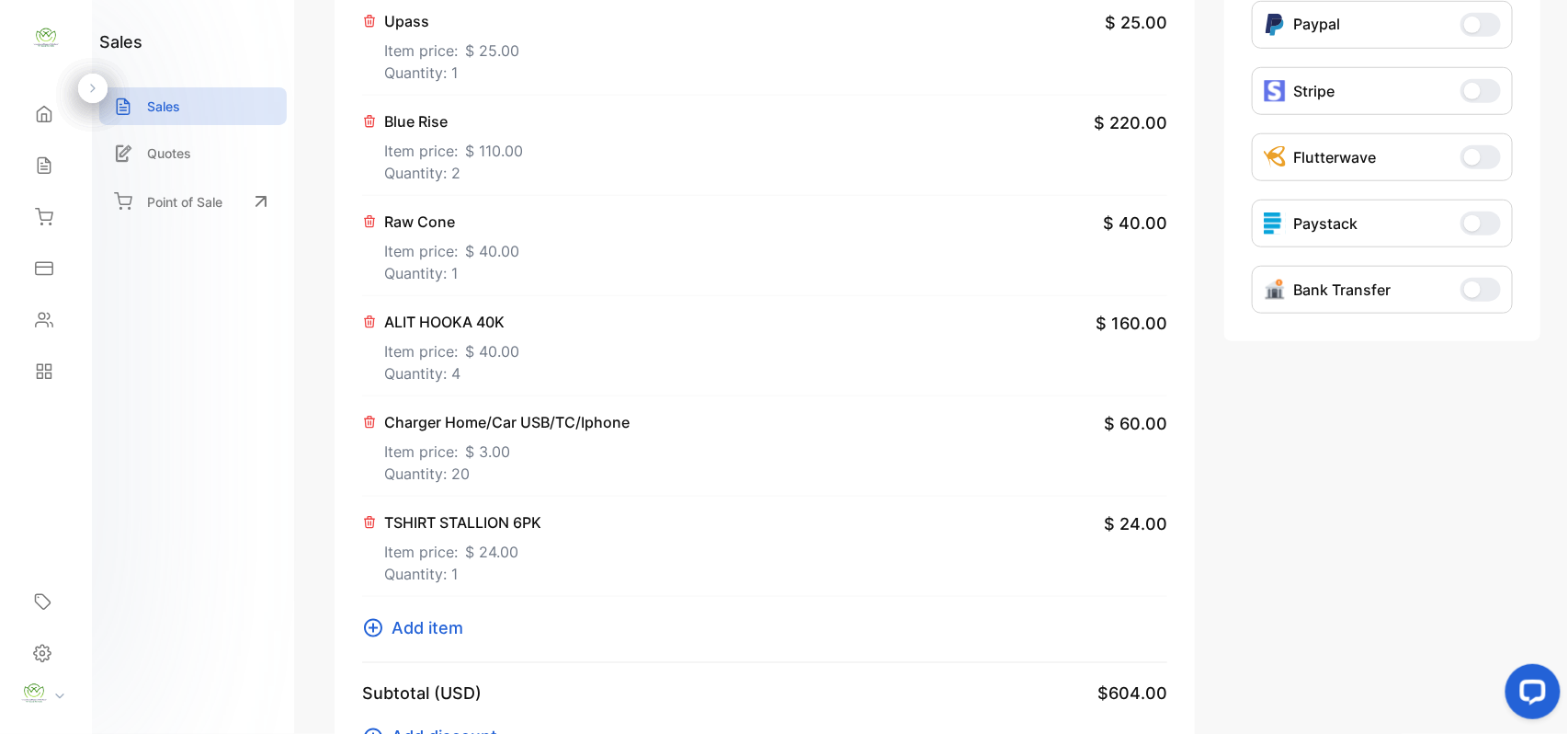
click at [370, 634] on icon at bounding box center [373, 628] width 22 height 22
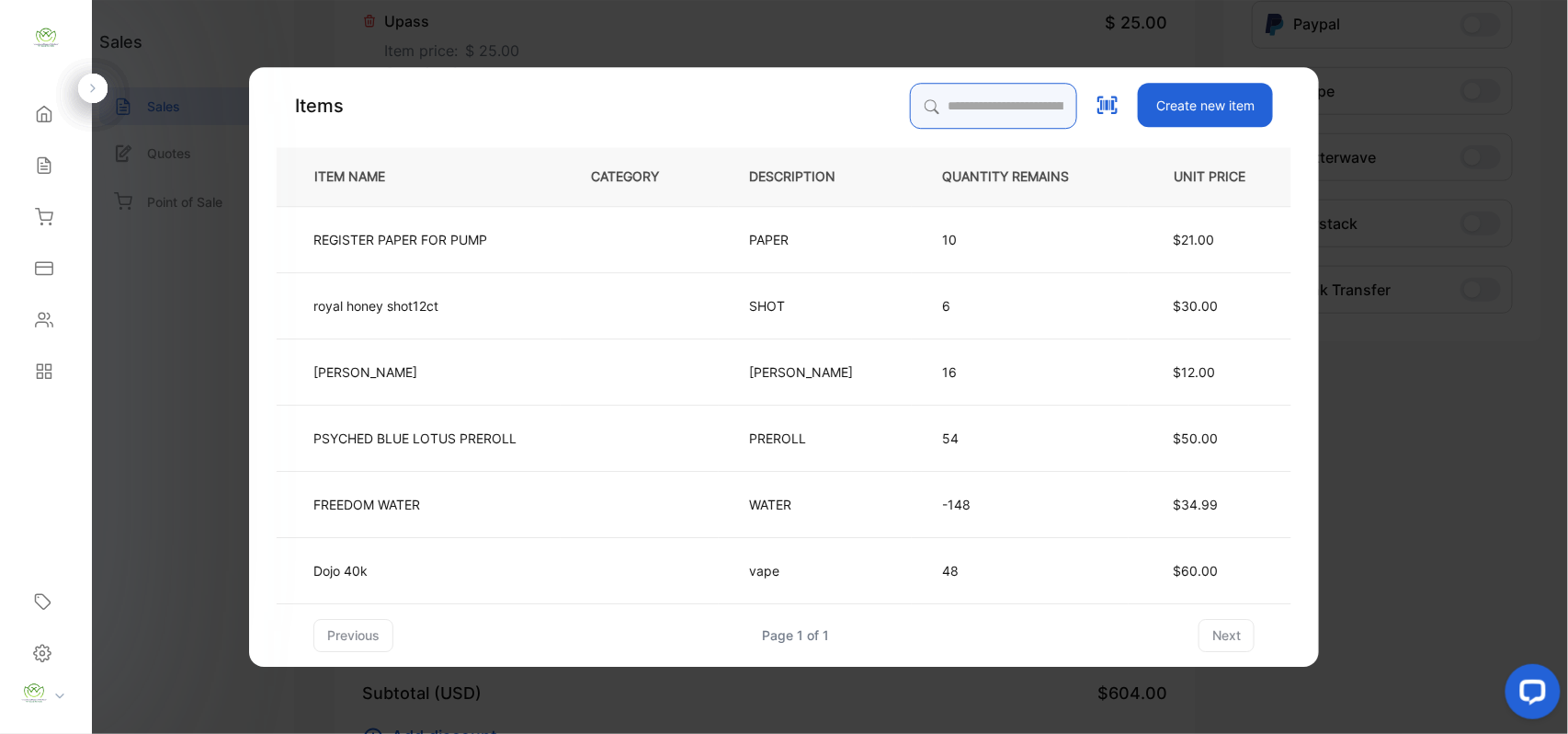
click at [944, 95] on input "search" at bounding box center [993, 105] width 167 height 46
type input "*******"
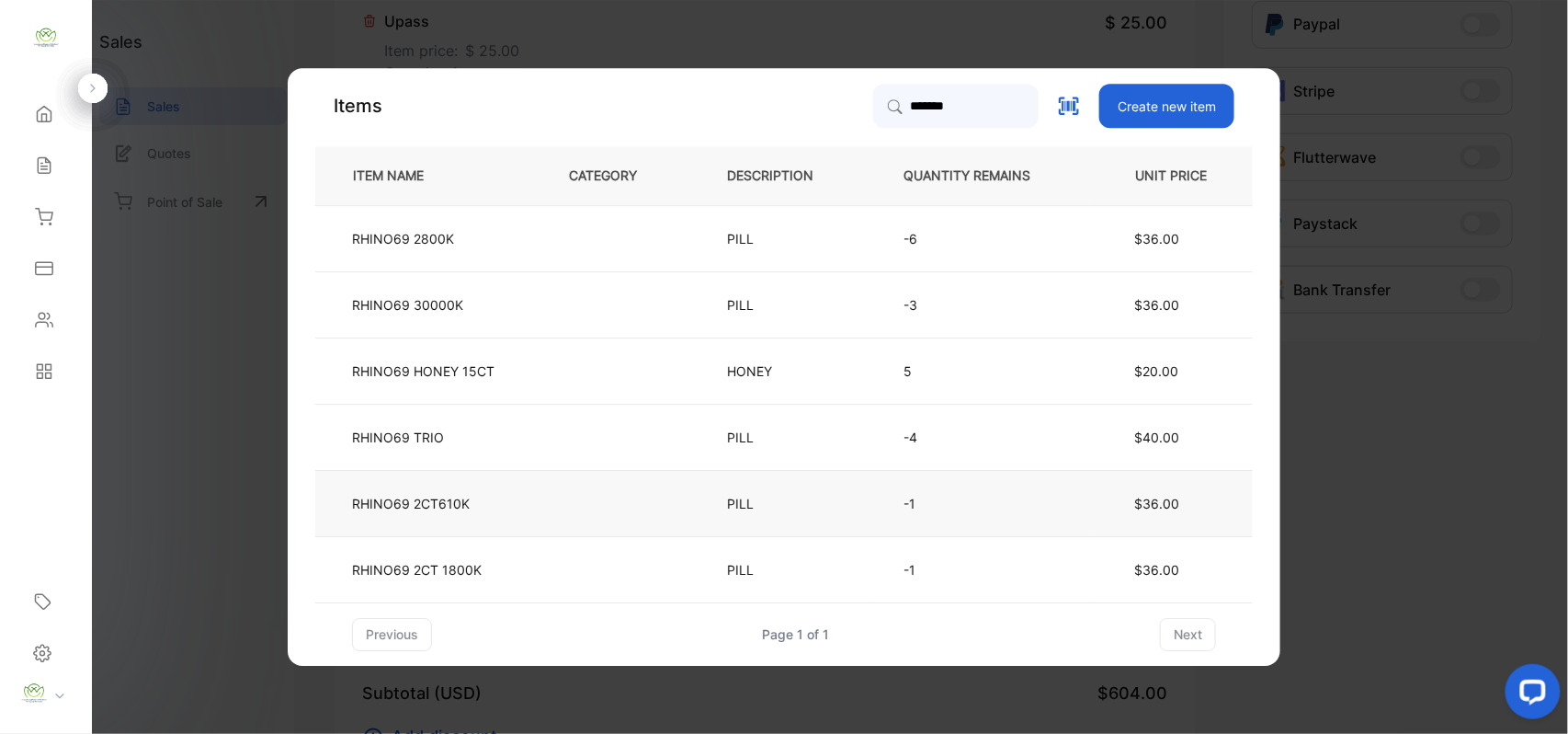
click at [1112, 485] on td "$36.00" at bounding box center [1172, 503] width 163 height 67
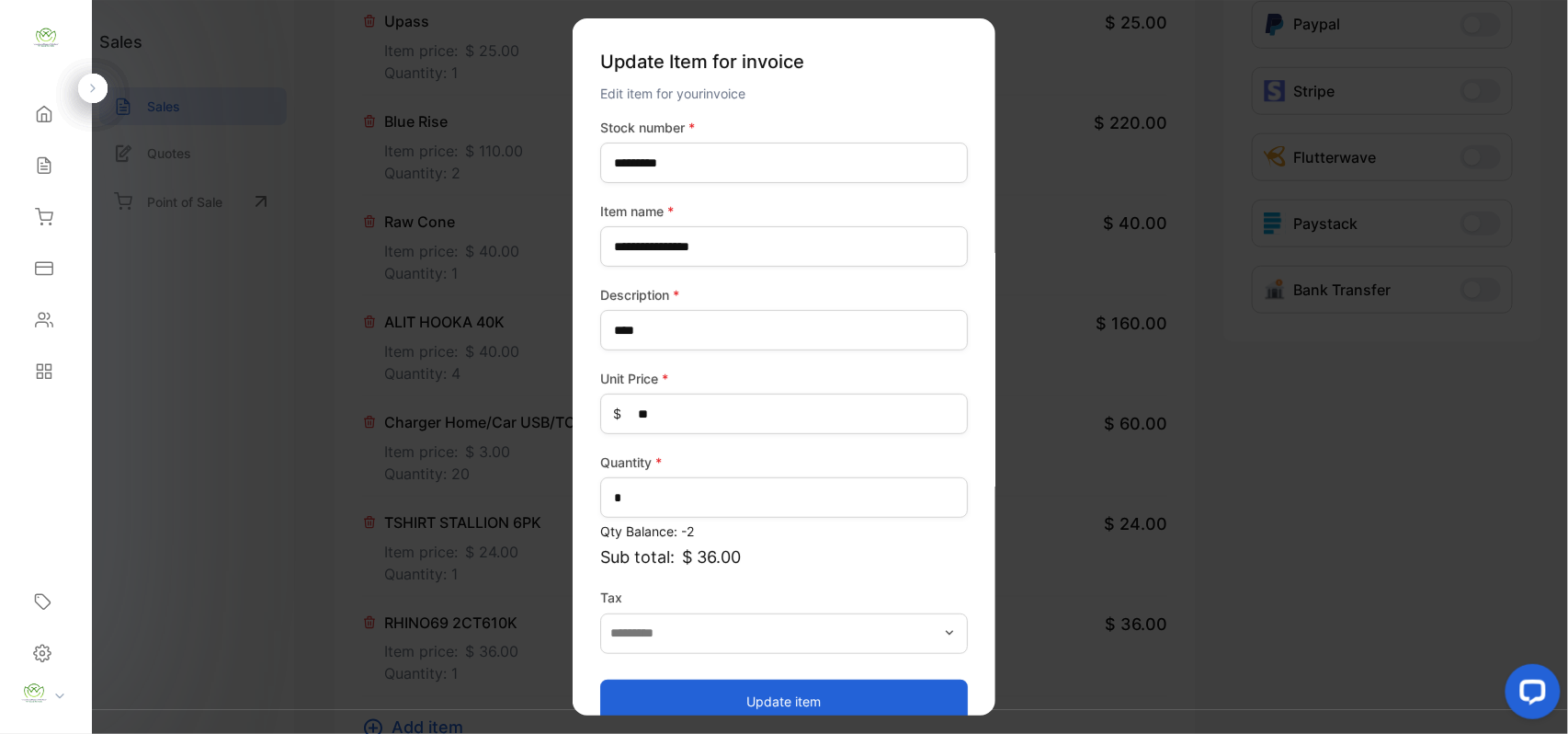
click at [777, 688] on button "Update item" at bounding box center [784, 700] width 368 height 44
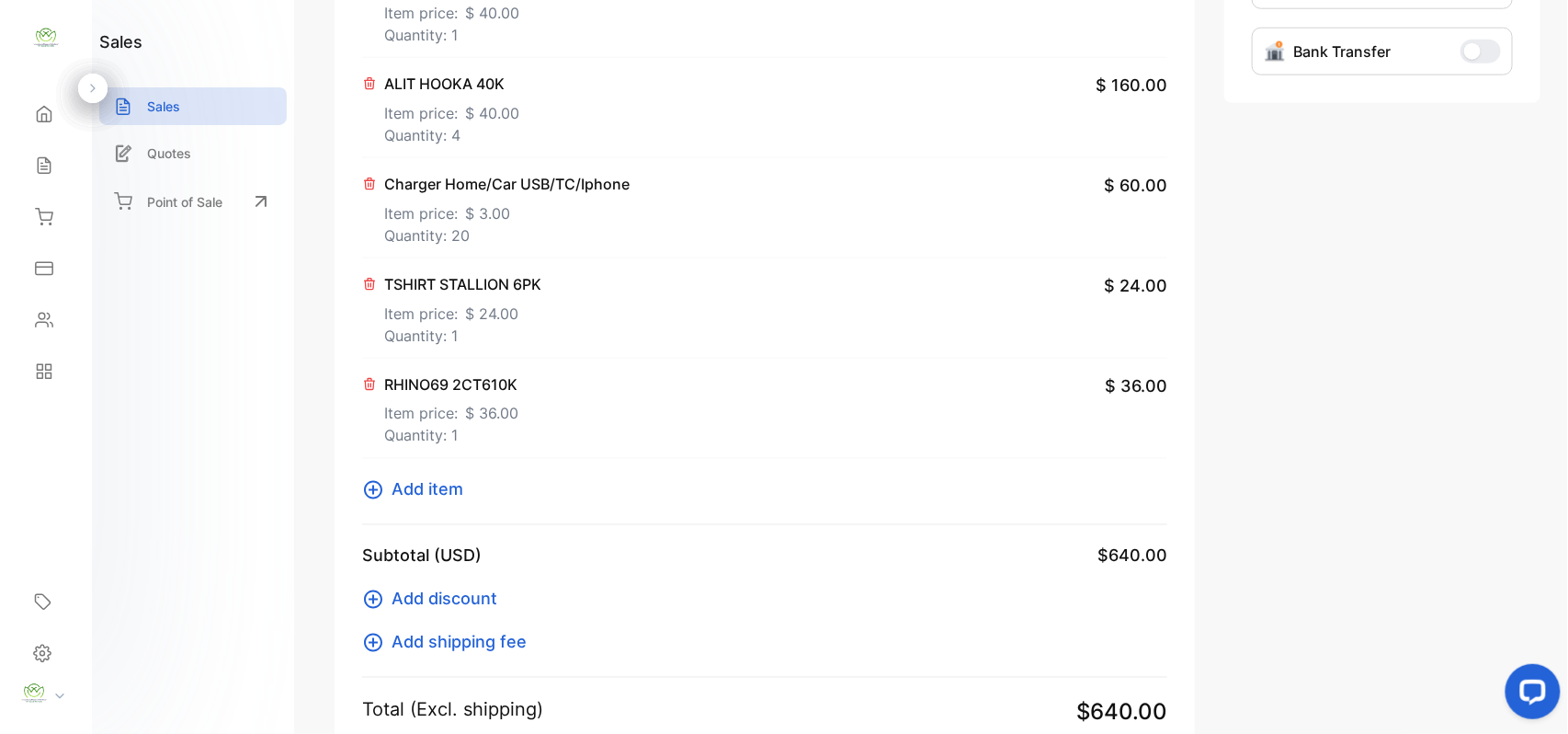
scroll to position [858, 0]
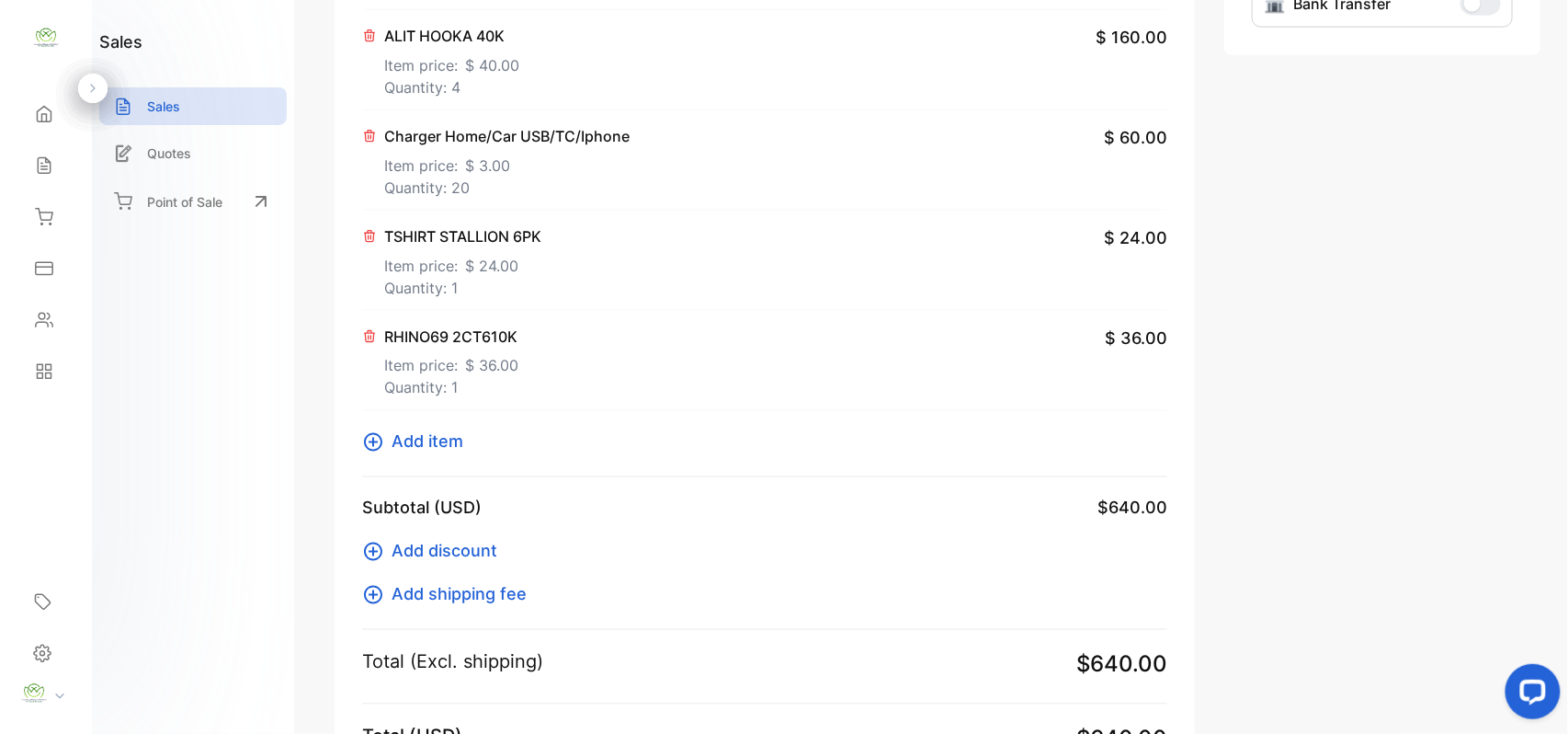
click at [377, 453] on icon at bounding box center [373, 443] width 22 height 22
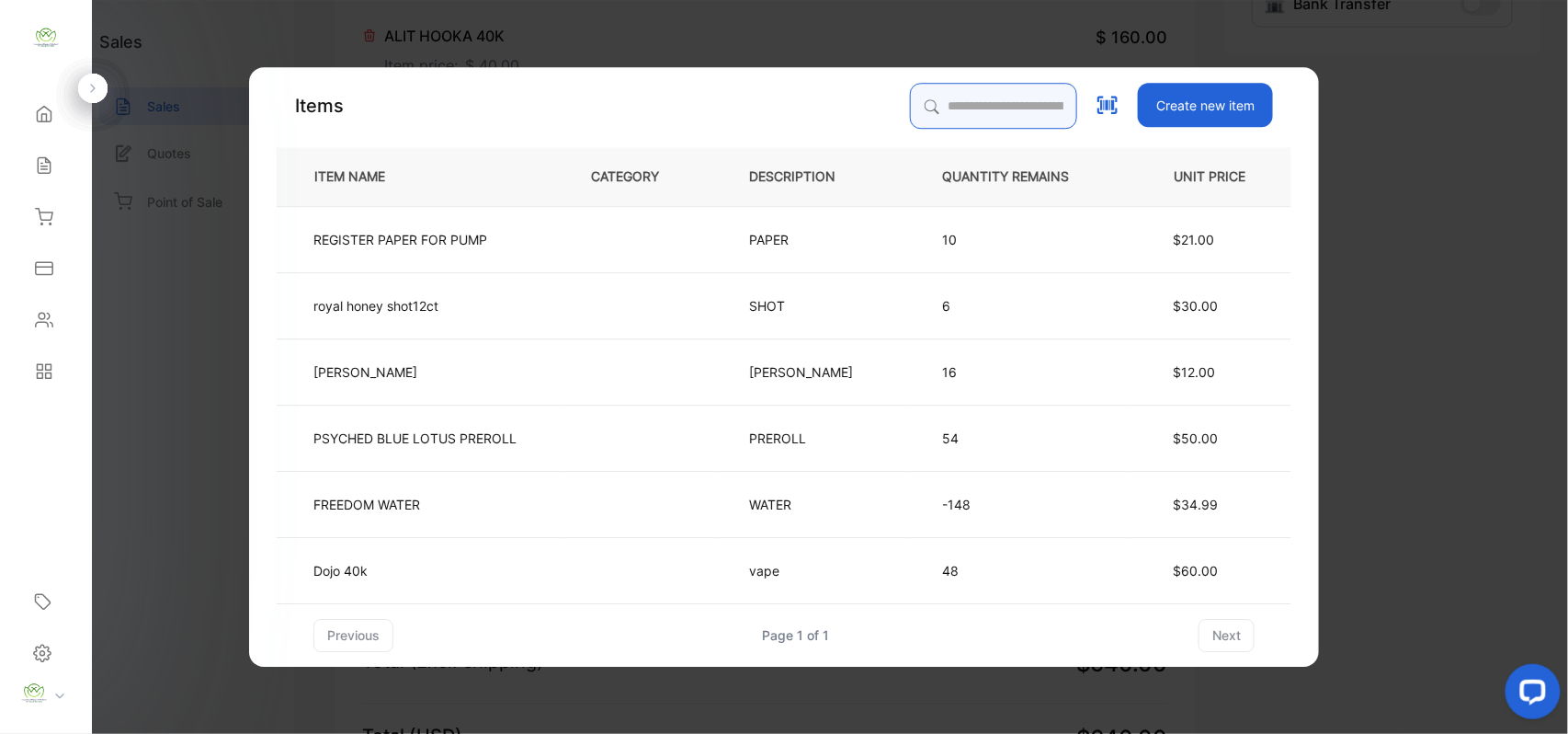
click at [943, 114] on input "search" at bounding box center [993, 105] width 167 height 46
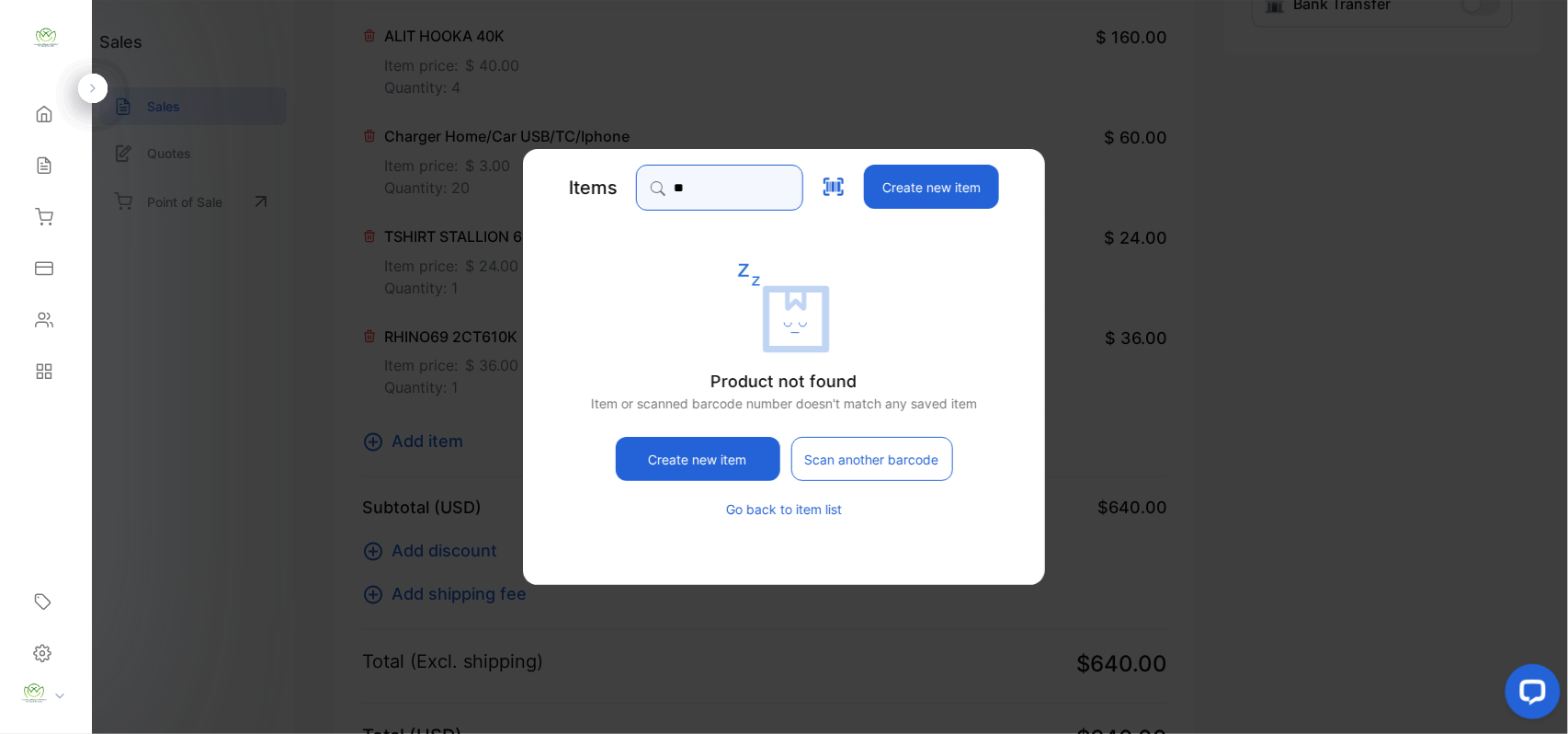
type input "*"
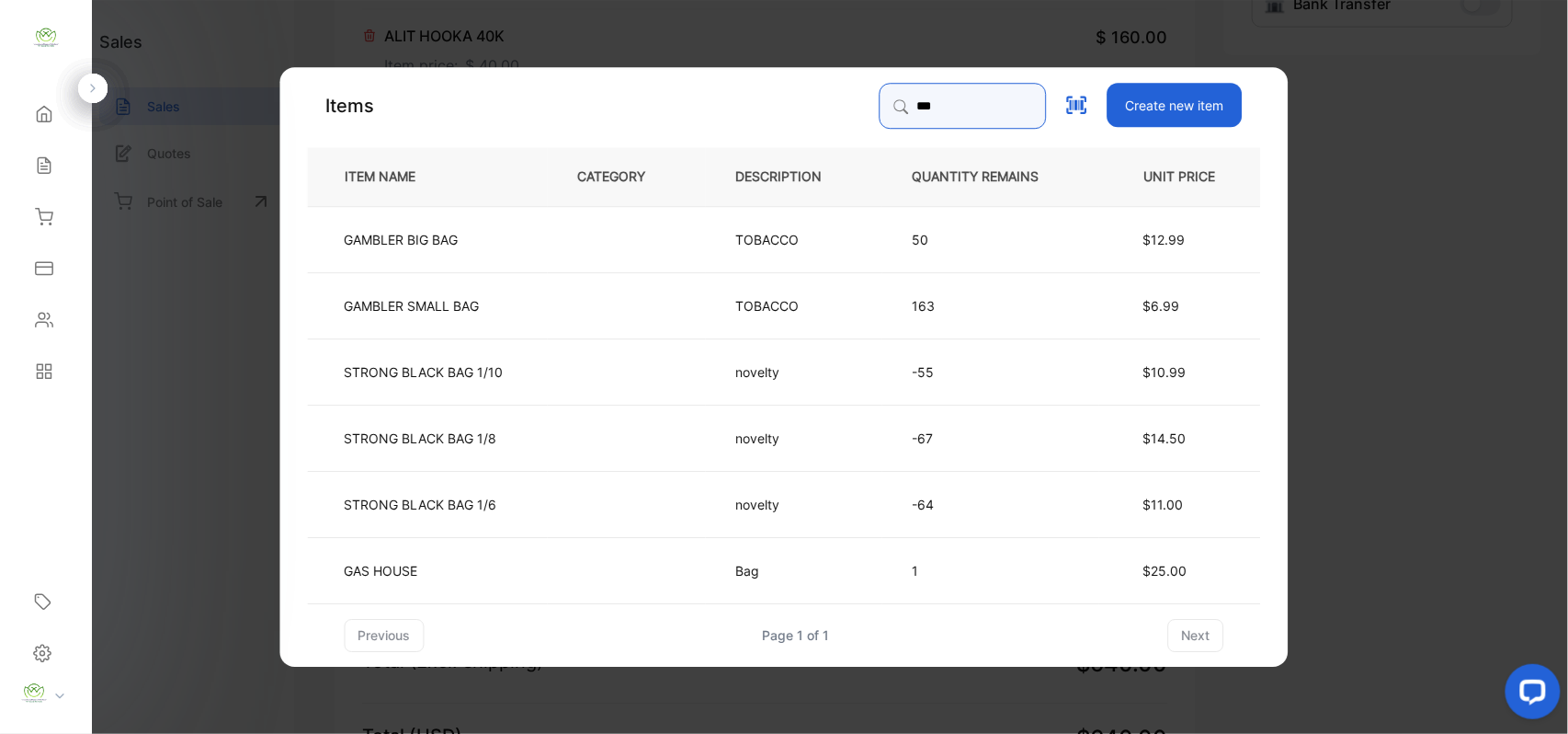
click at [903, 119] on input "***" at bounding box center [963, 105] width 167 height 46
type input "*"
type input "*********"
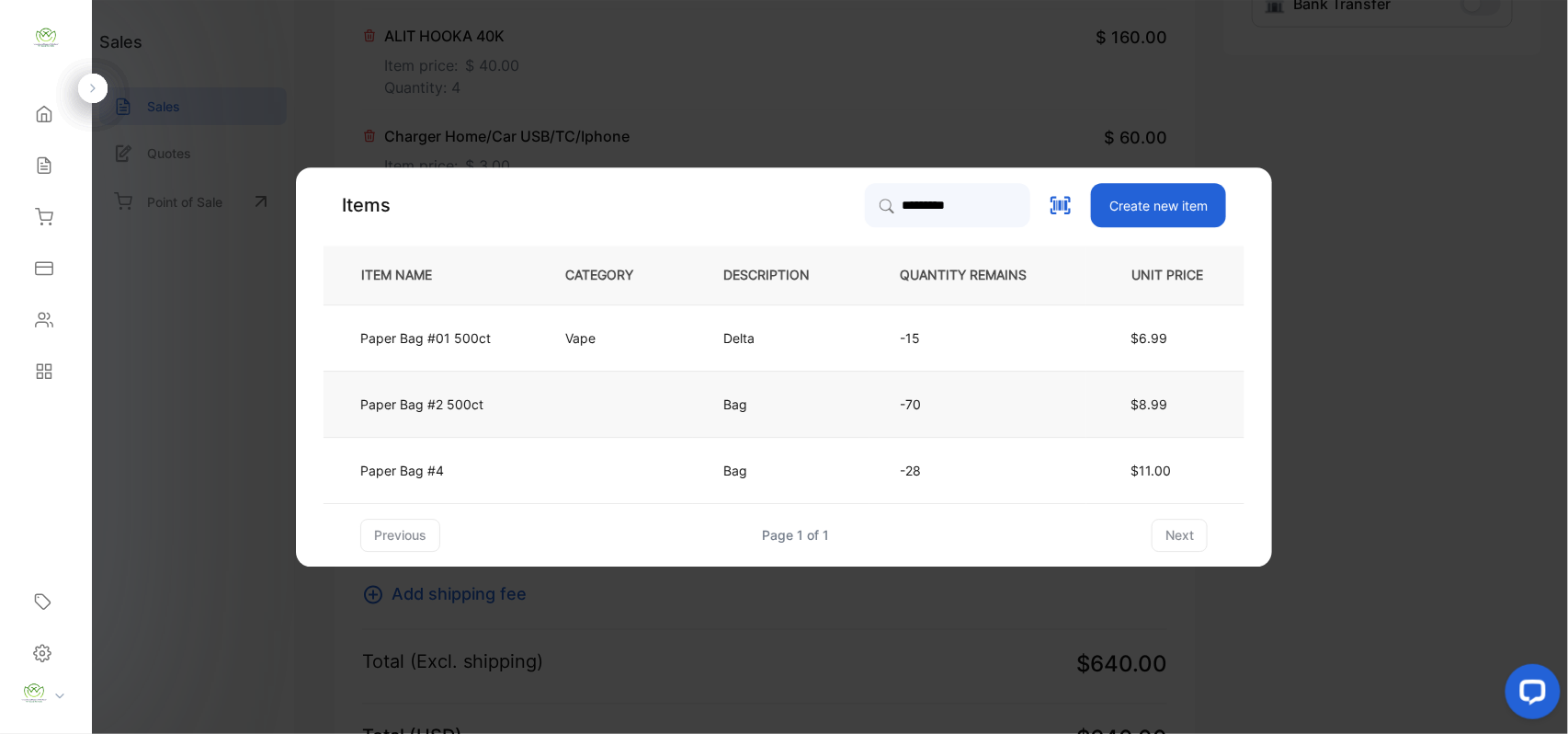
click at [681, 418] on td at bounding box center [613, 404] width 158 height 67
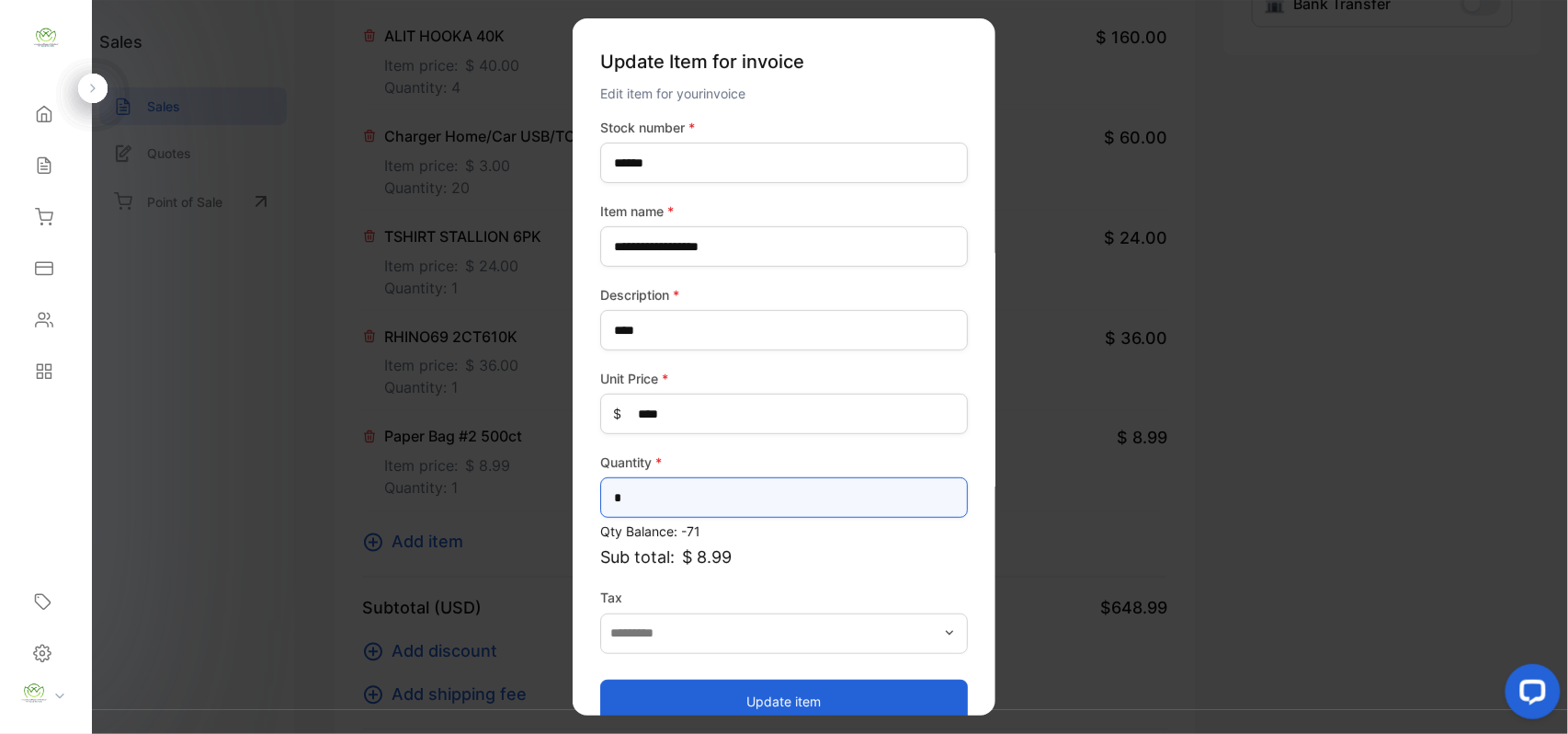
click at [648, 491] on input "*" at bounding box center [784, 497] width 368 height 41
type input "*"
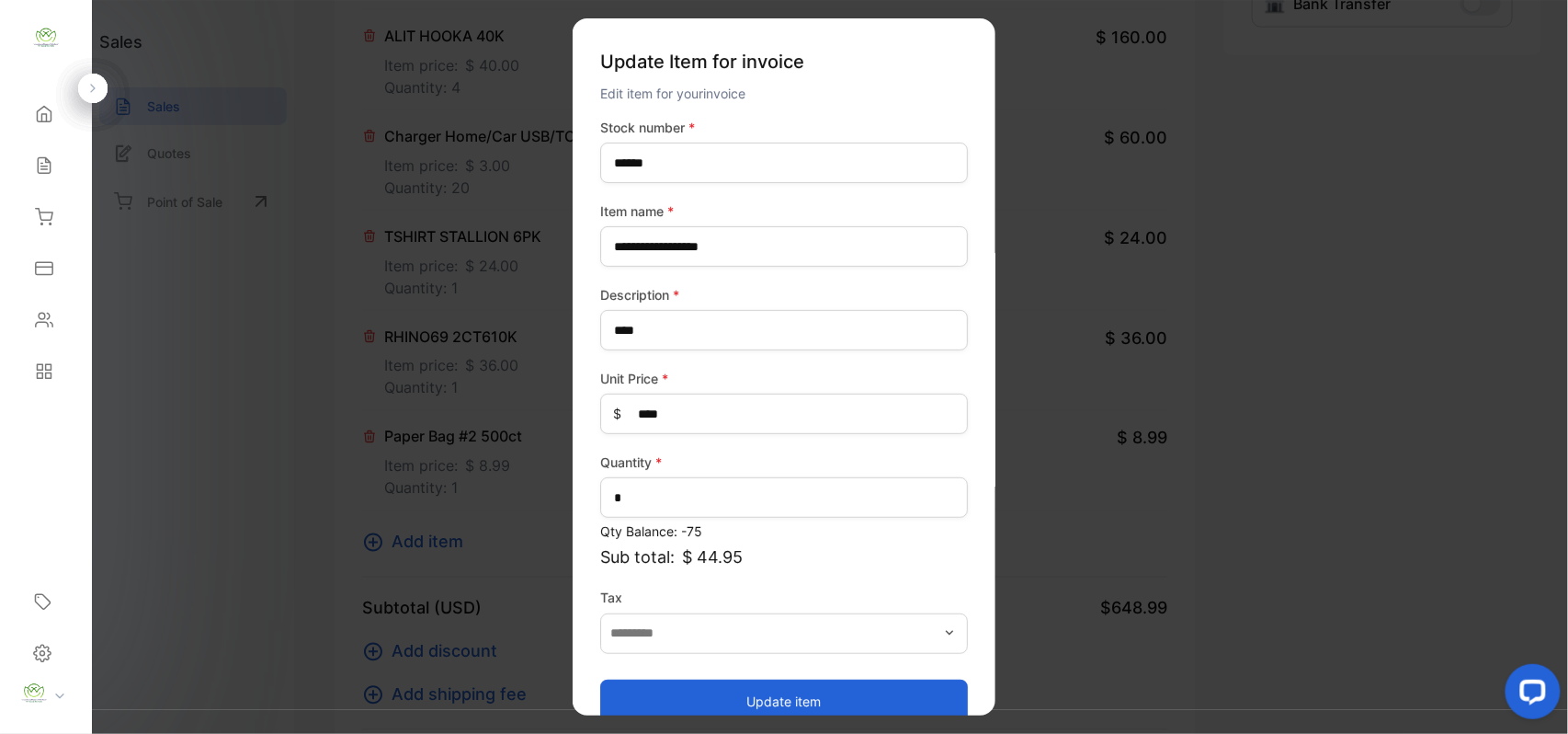
click at [802, 706] on button "Update item" at bounding box center [784, 700] width 368 height 44
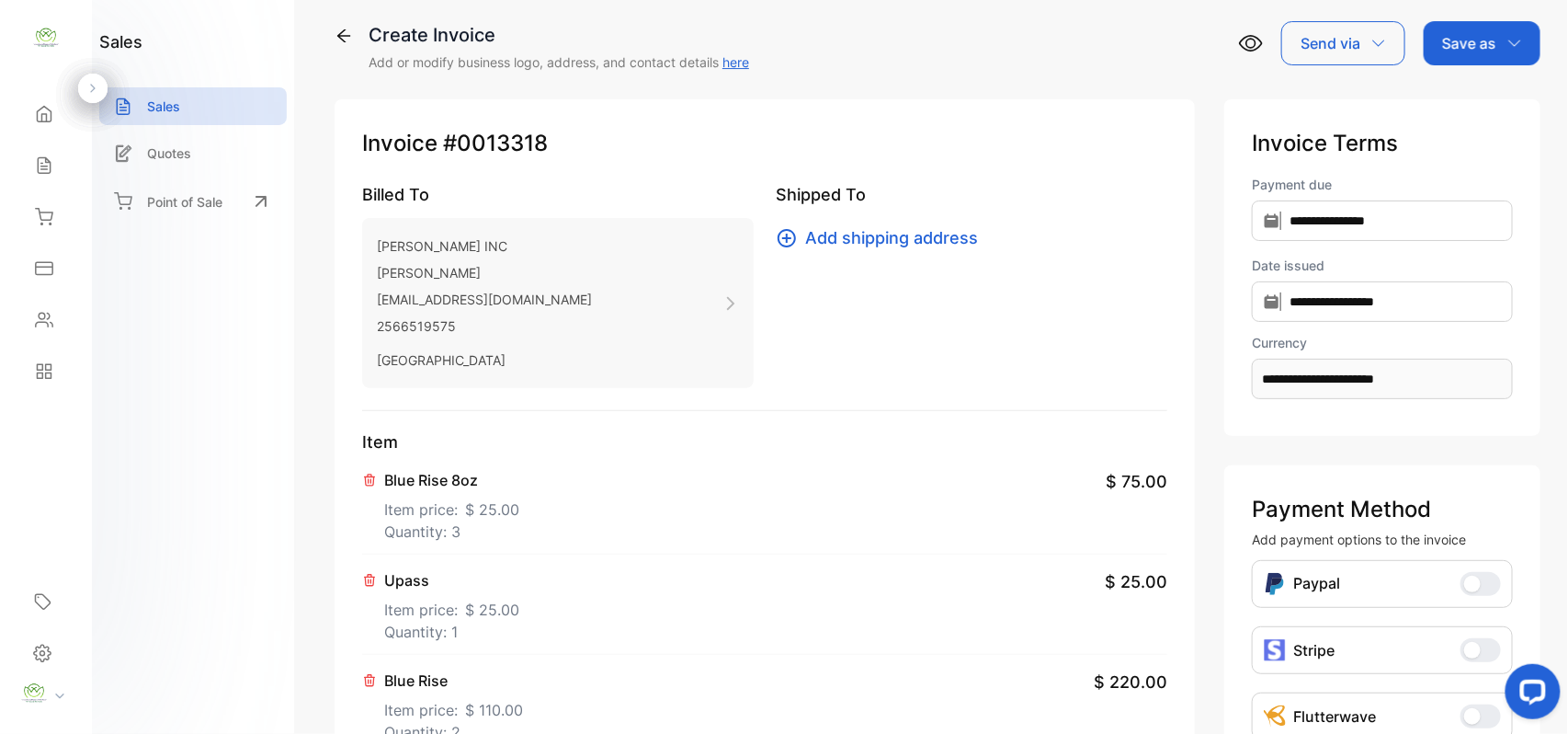
scroll to position [0, 0]
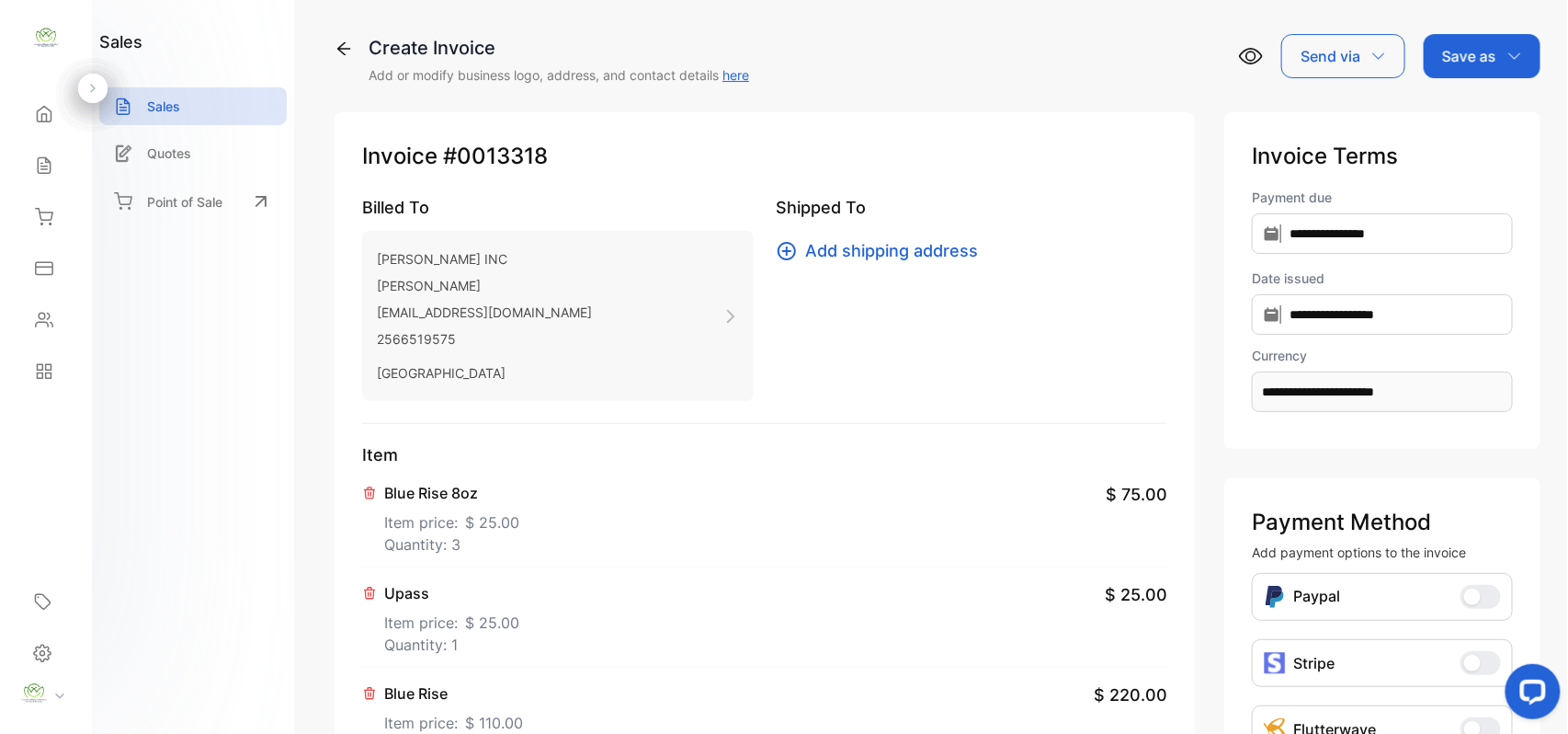
click at [1483, 55] on p "Save as" at bounding box center [1470, 56] width 55 height 22
click at [1468, 103] on div "Invoice" at bounding box center [1478, 116] width 105 height 37
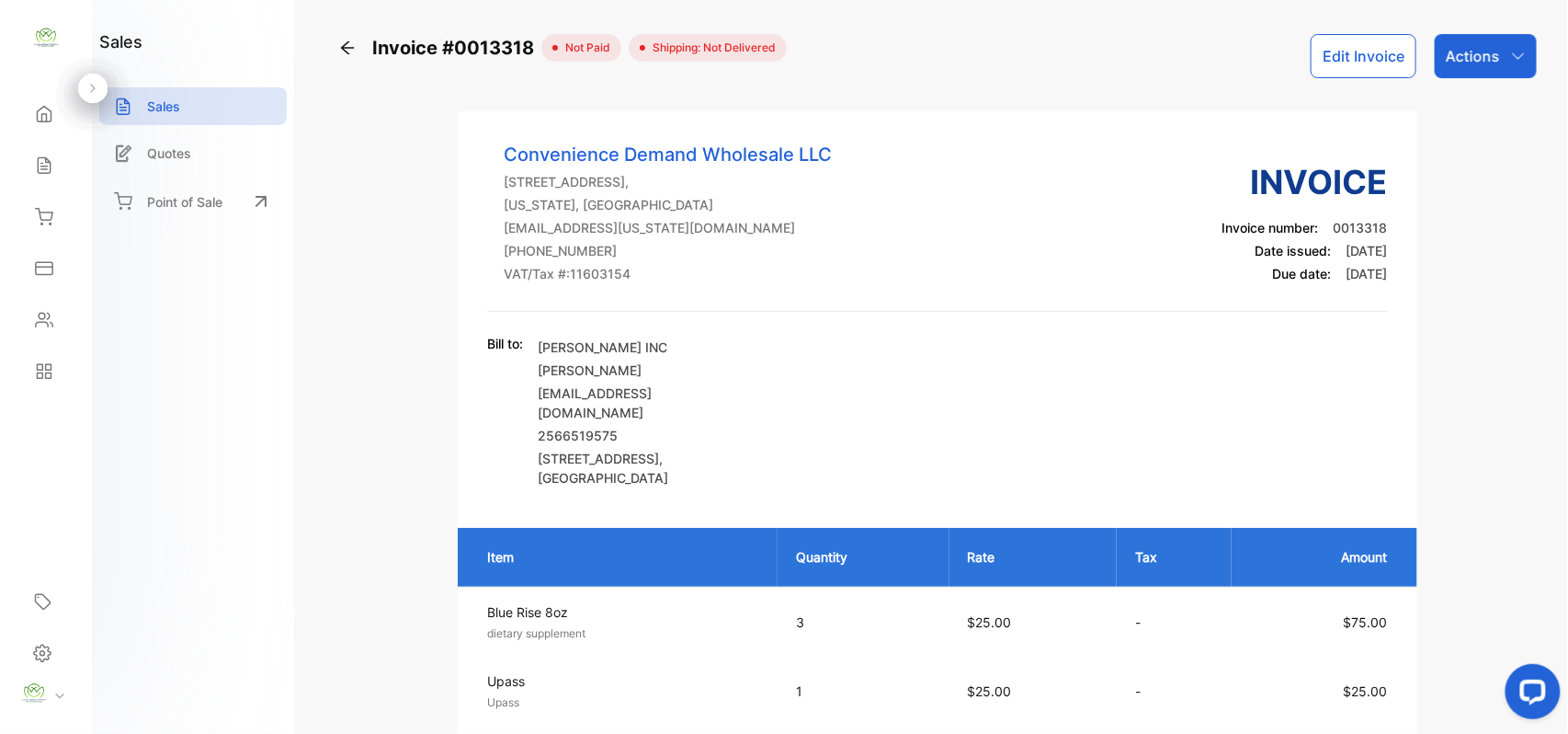
click at [1515, 68] on div "Actions" at bounding box center [1485, 56] width 102 height 44
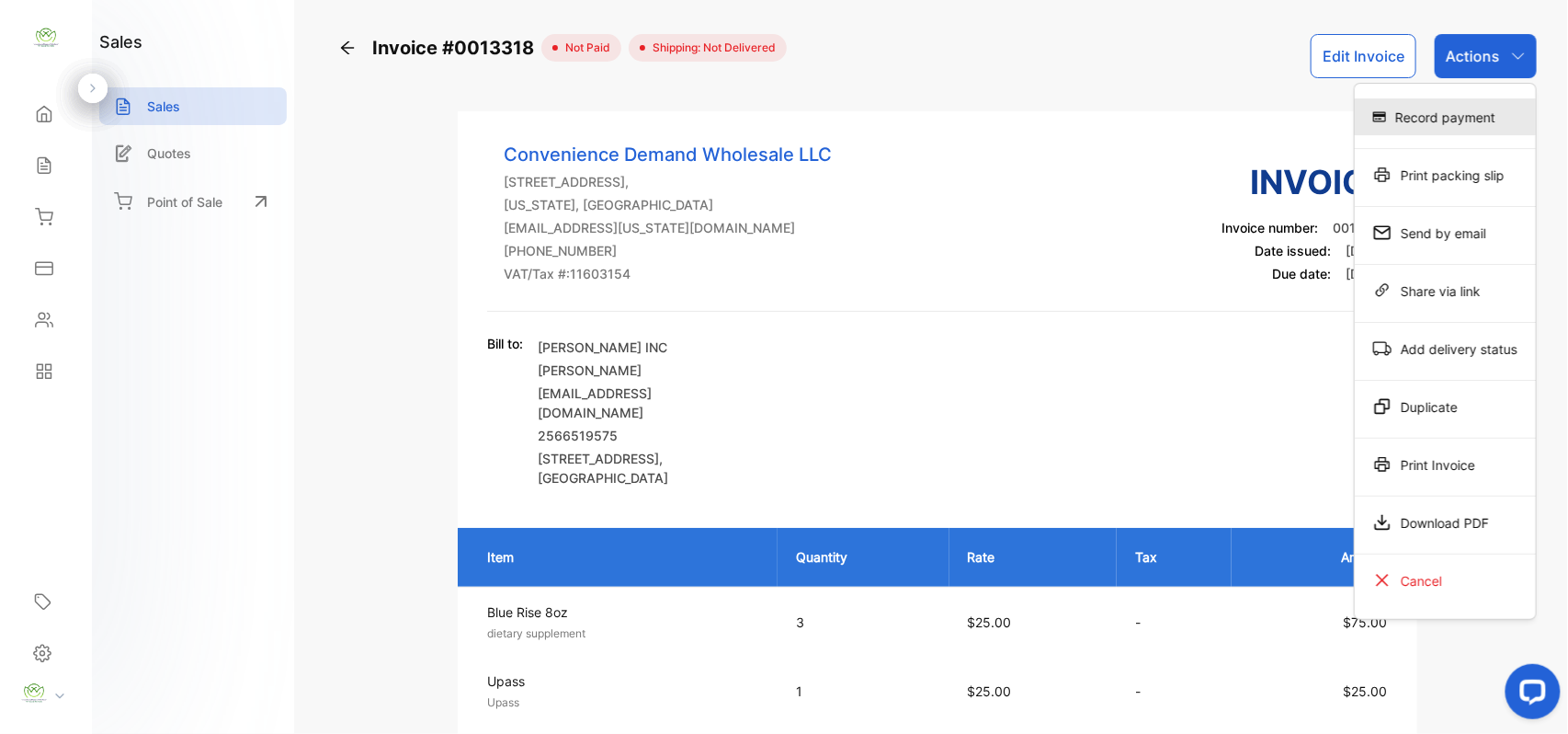
click at [1466, 115] on div "Record payment" at bounding box center [1446, 116] width 181 height 37
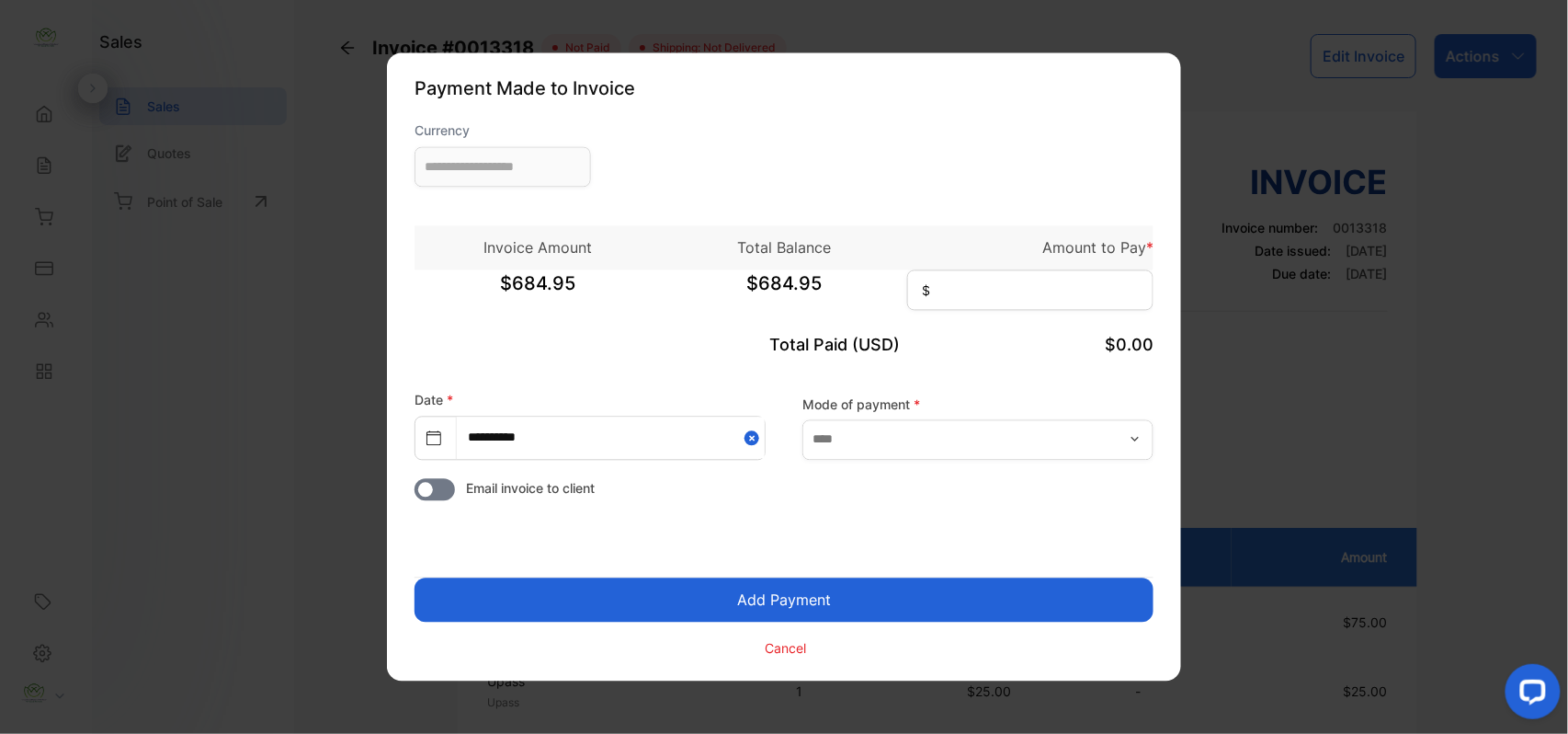
type input "**********"
click at [967, 290] on input at bounding box center [1031, 290] width 247 height 41
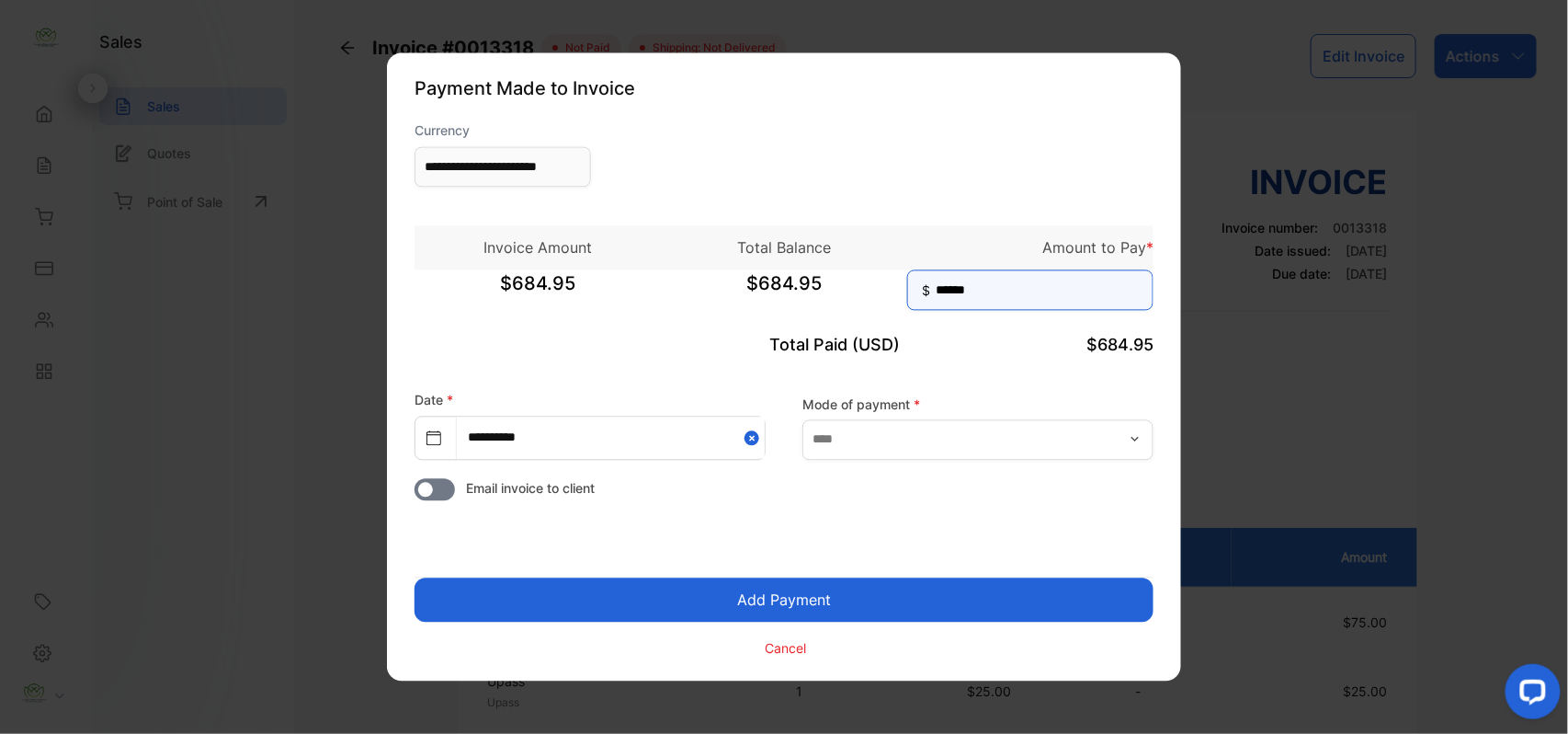
type input "******"
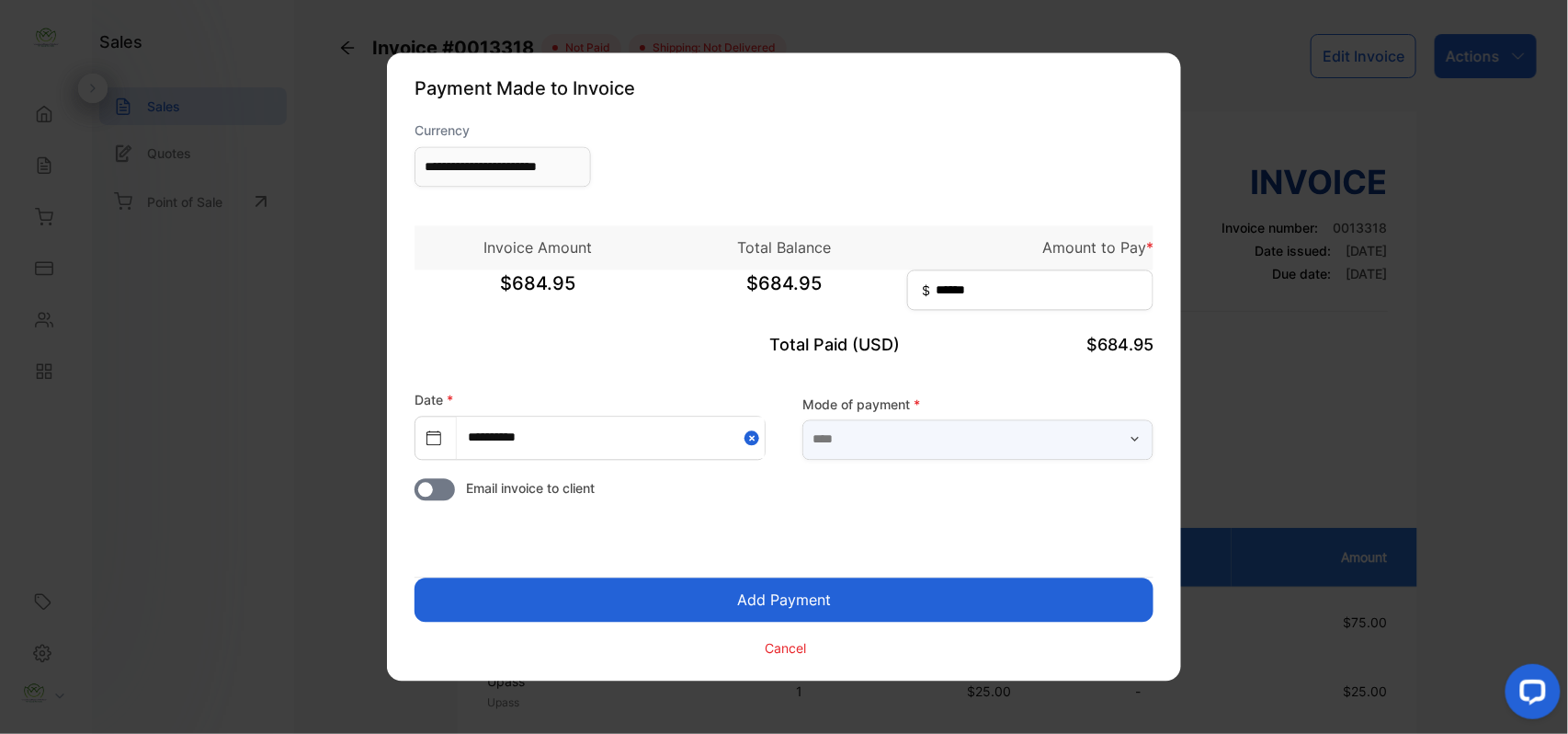
click at [892, 422] on input "text" at bounding box center [977, 440] width 351 height 41
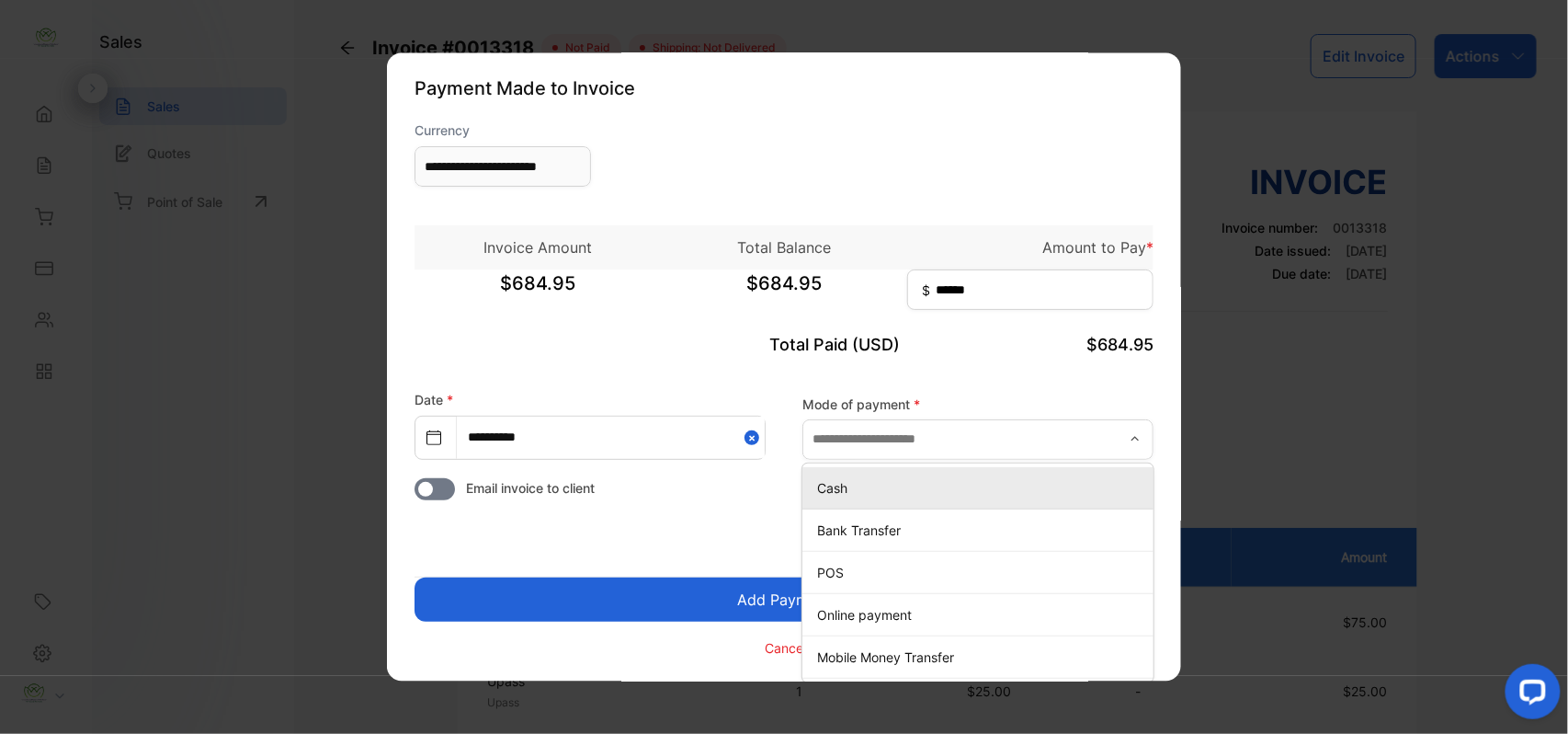
click at [884, 491] on p "Cash" at bounding box center [981, 487] width 329 height 19
type input "****"
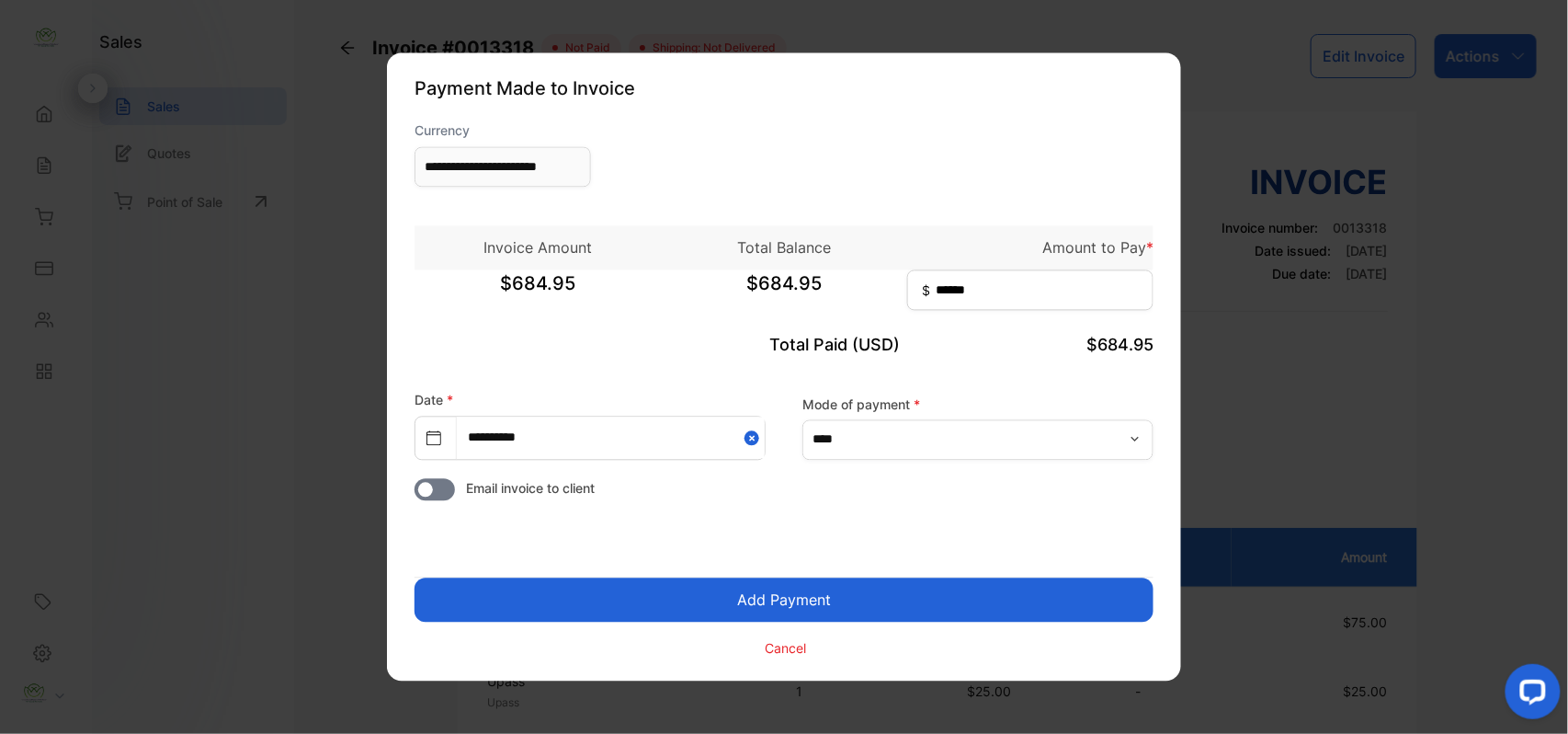
click at [851, 605] on button "Add Payment" at bounding box center [784, 601] width 739 height 44
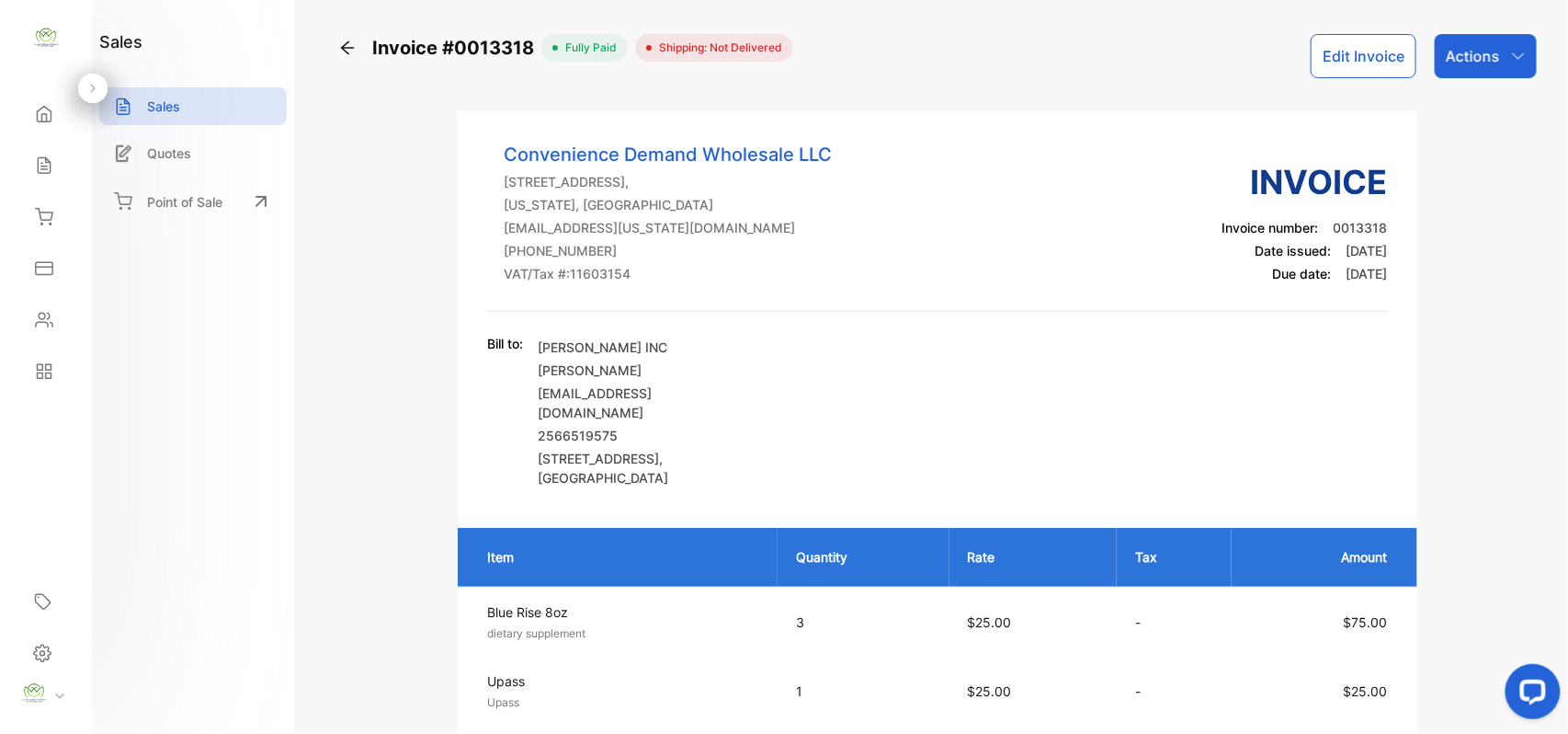
click at [1511, 61] on icon "button" at bounding box center [1518, 56] width 15 height 15
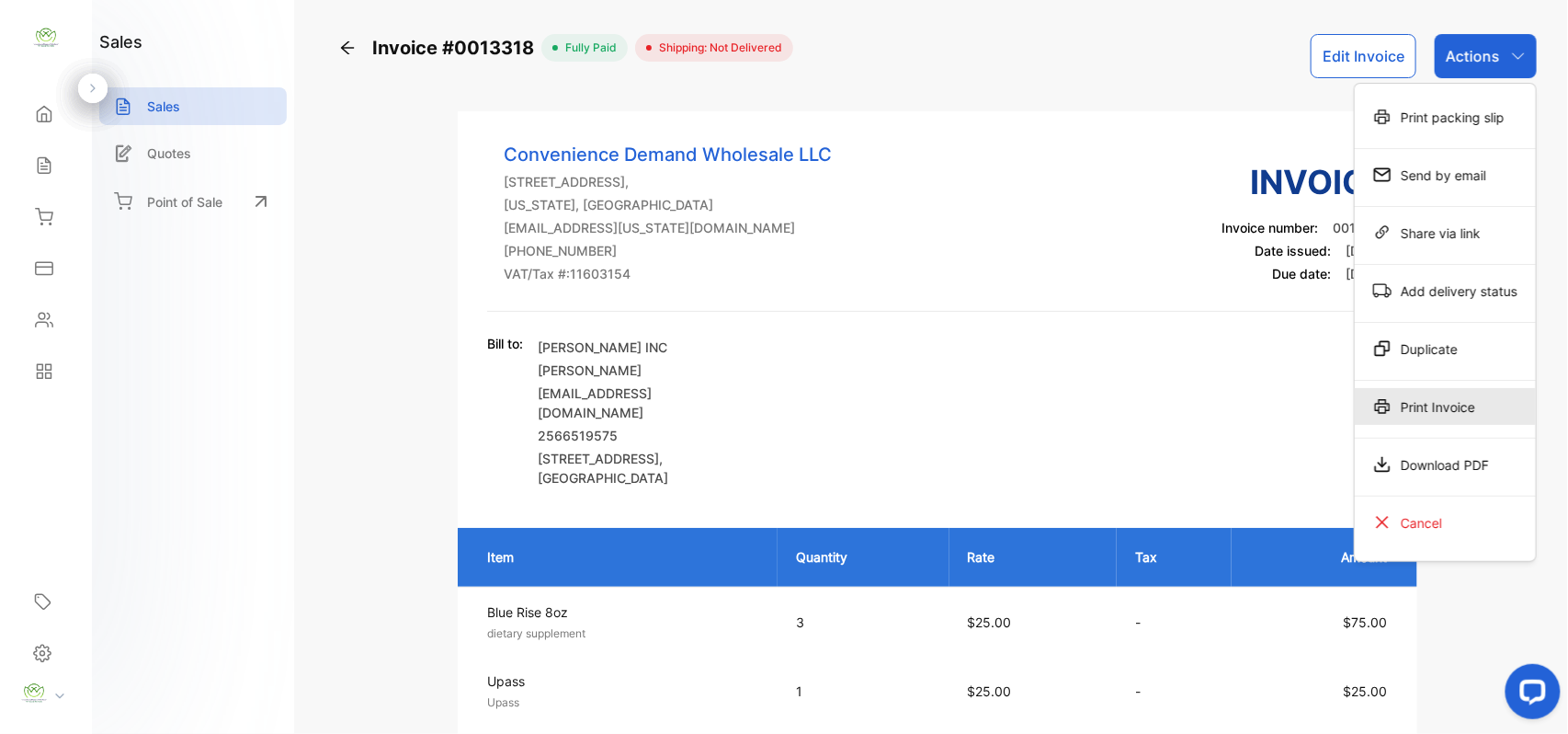
click at [1480, 418] on div "Print Invoice" at bounding box center [1446, 406] width 181 height 37
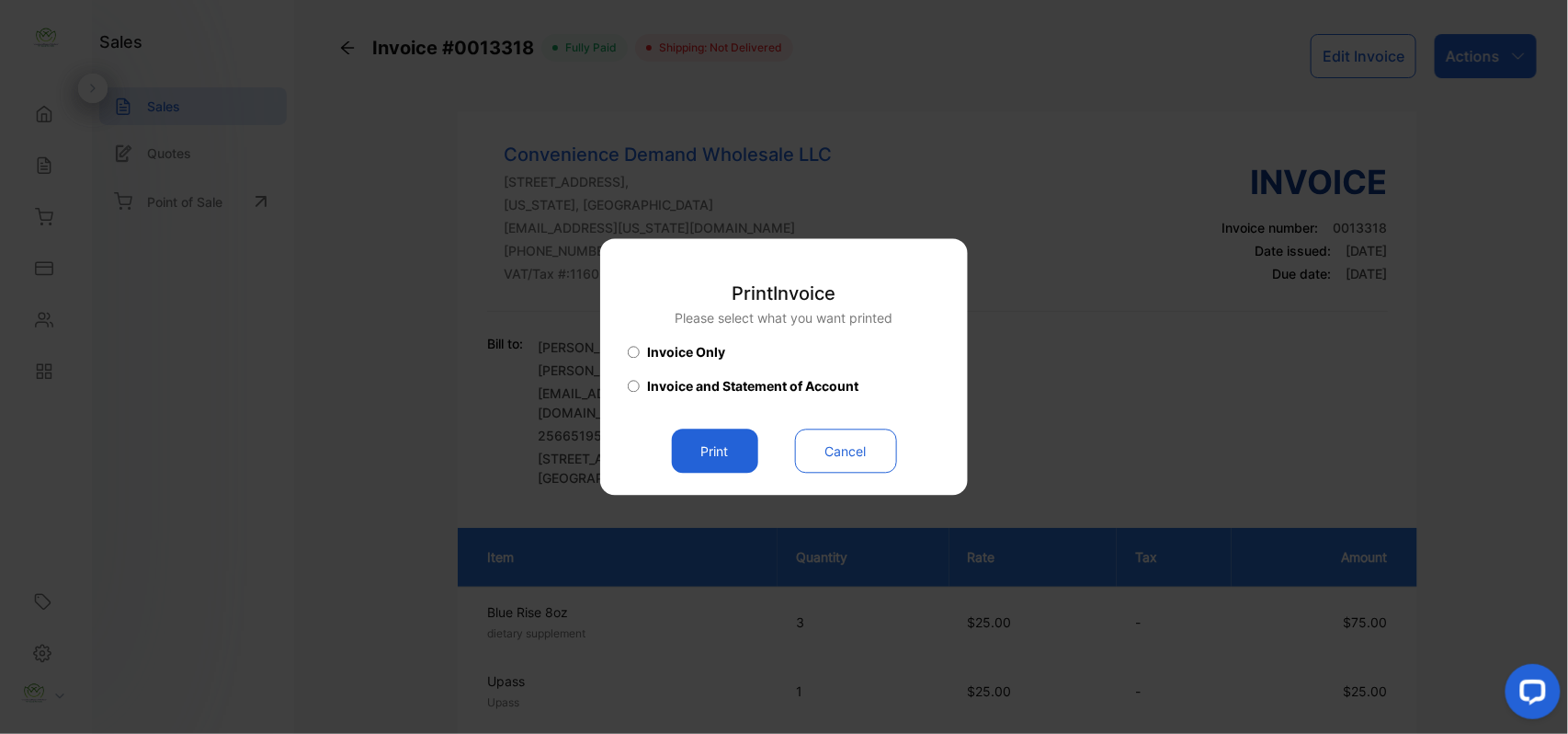
click at [700, 444] on button "Print" at bounding box center [715, 452] width 87 height 44
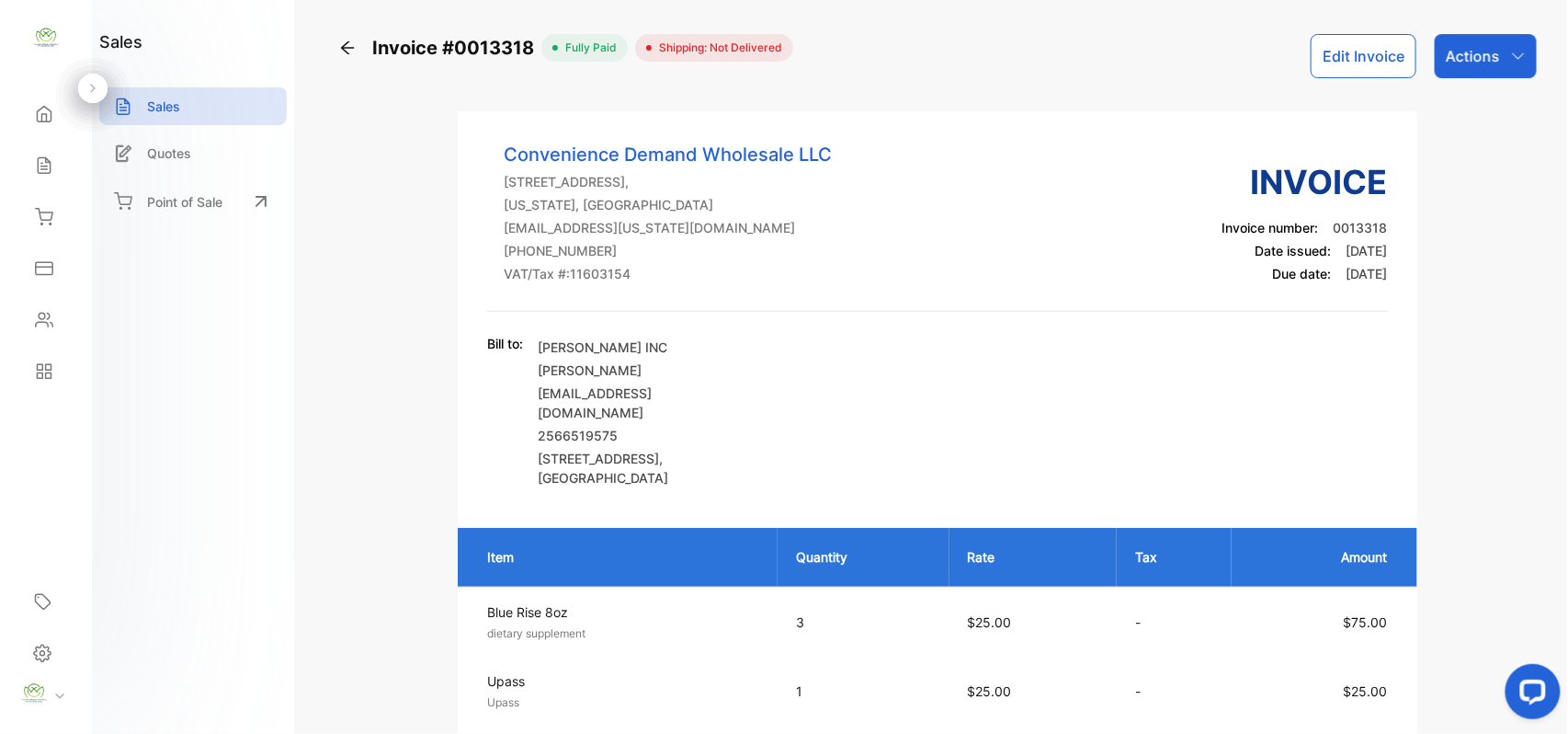
click at [1512, 64] on div "Actions" at bounding box center [1485, 56] width 102 height 44
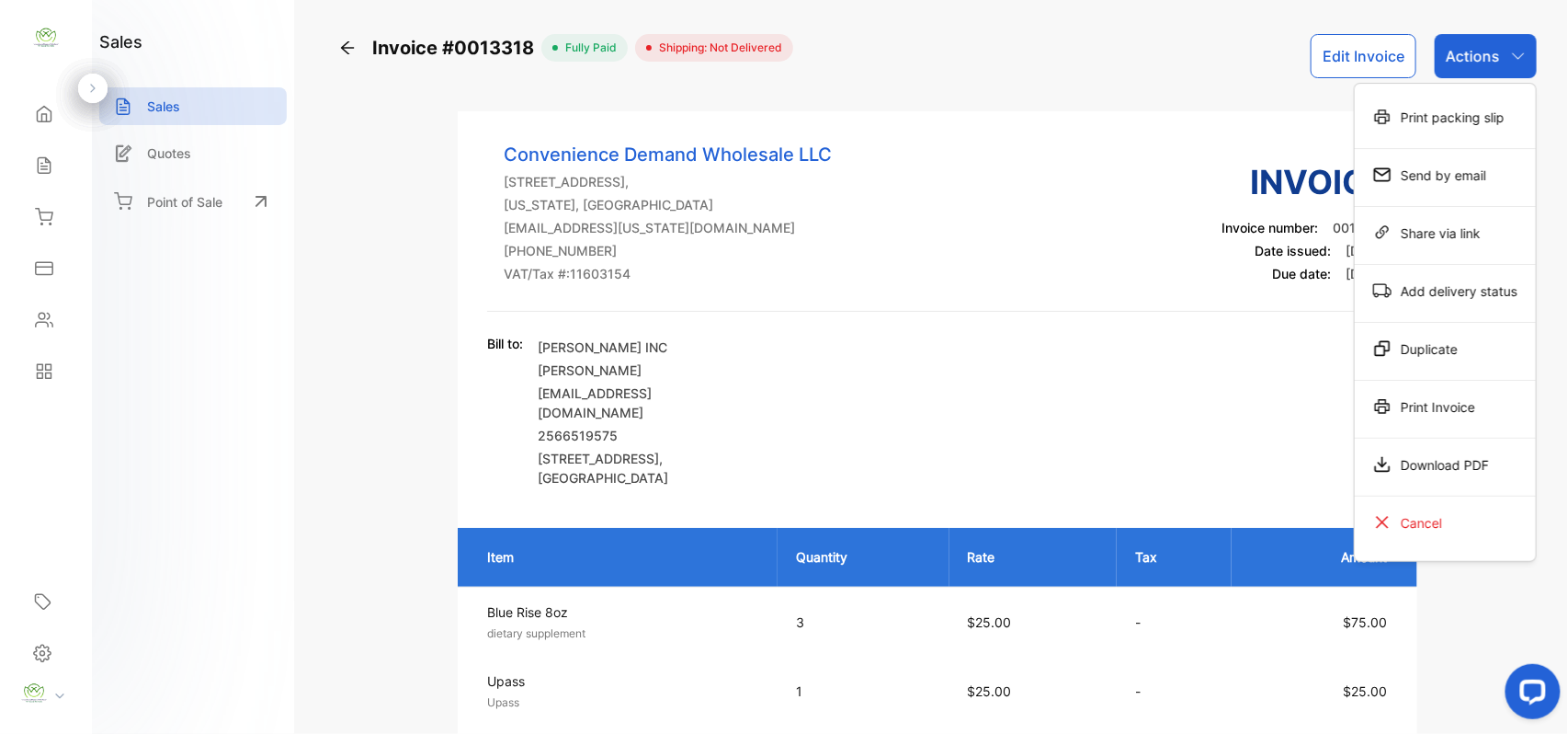
click at [1458, 401] on div "Print Invoice" at bounding box center [1446, 406] width 181 height 37
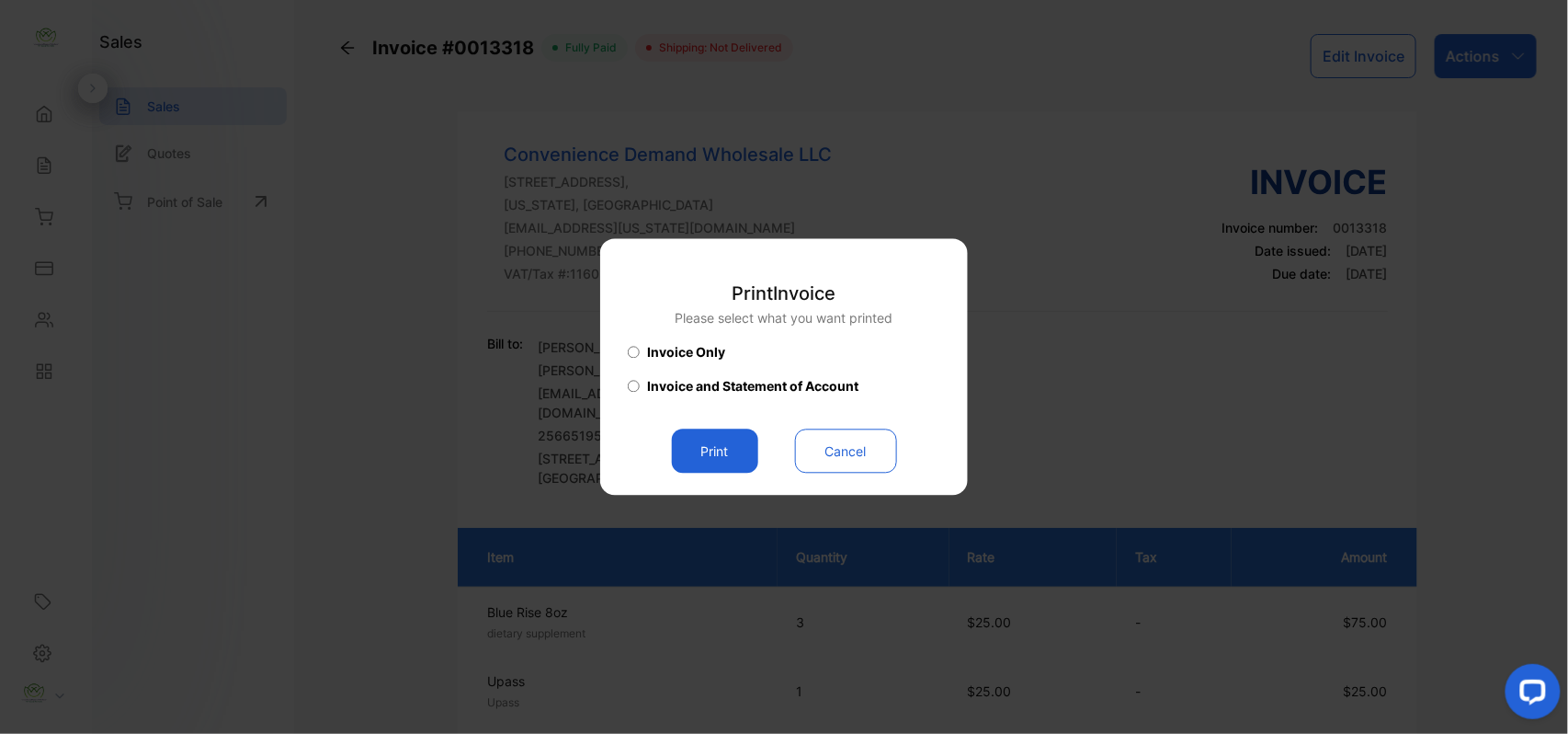
click at [739, 447] on button "Print" at bounding box center [715, 452] width 87 height 44
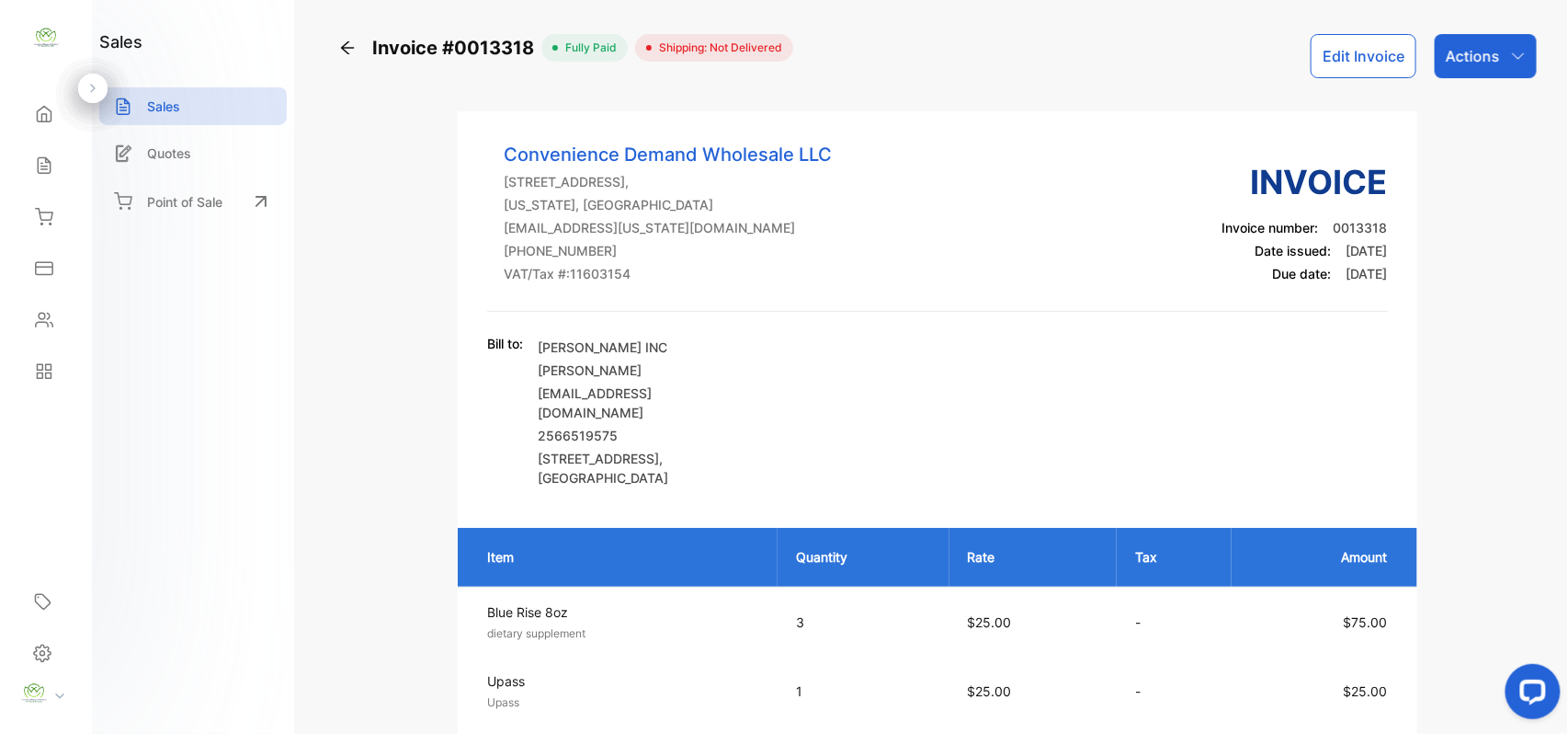
click at [31, 177] on div "Sales" at bounding box center [46, 165] width 63 height 37
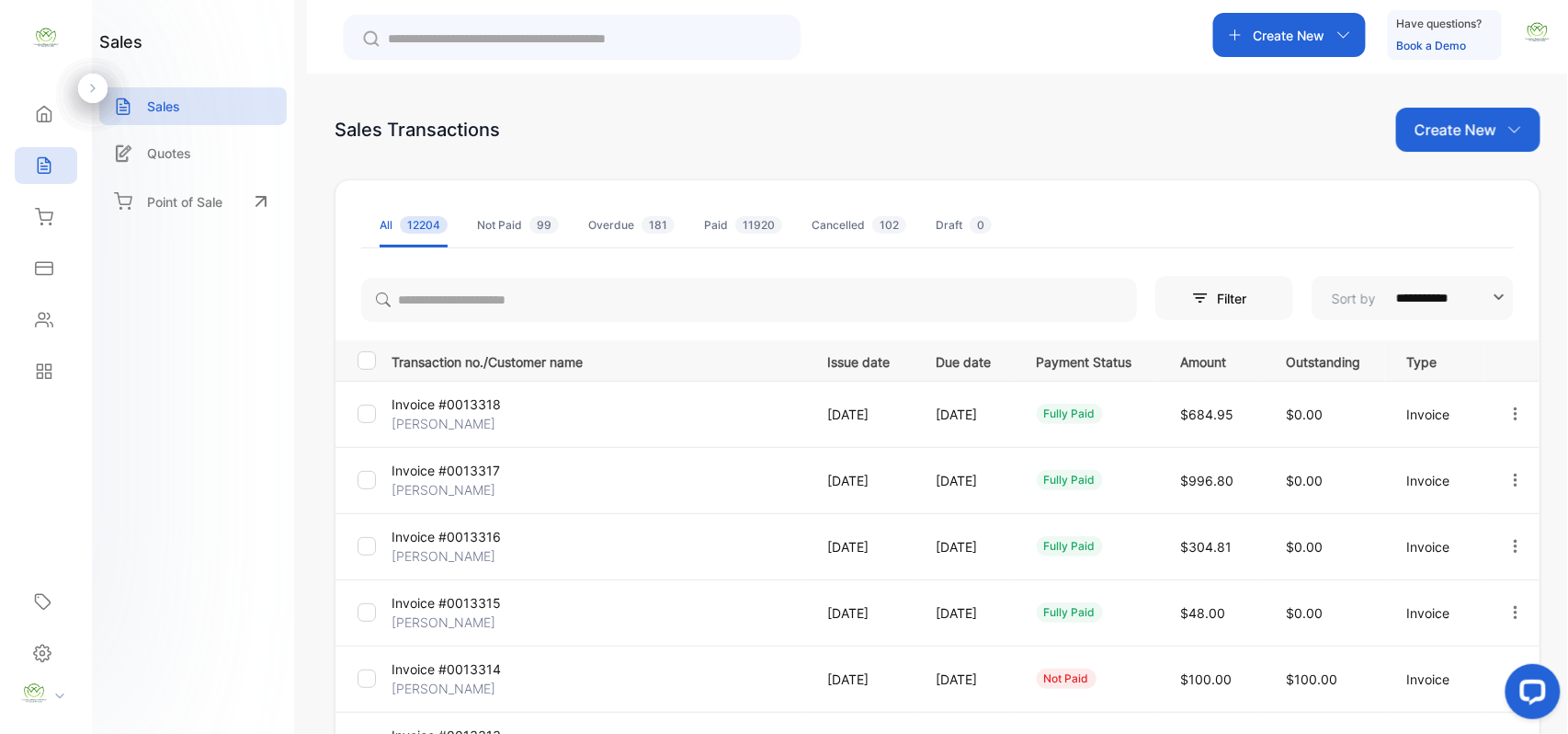
click at [1303, 42] on p "Create New" at bounding box center [1290, 35] width 72 height 19
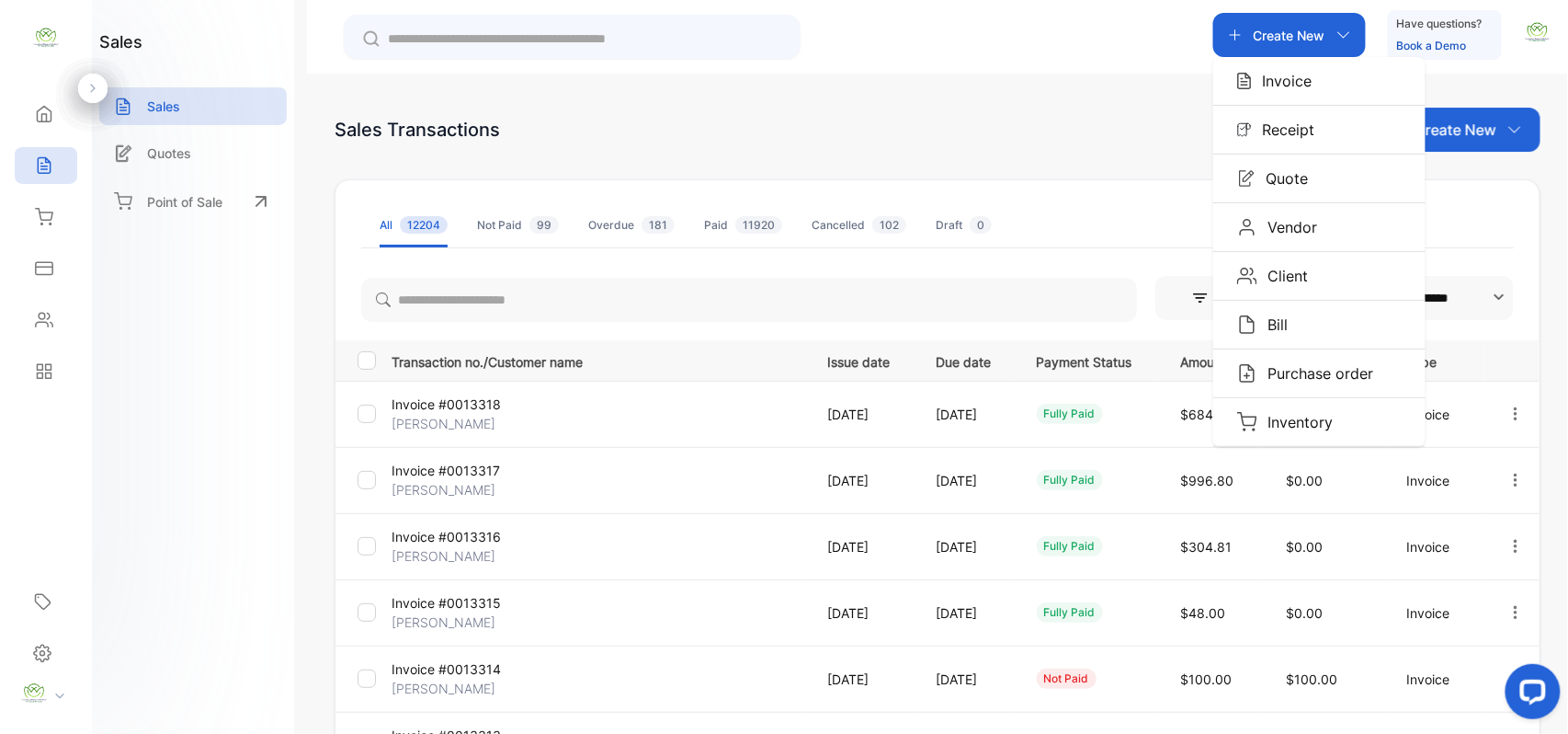
click at [1289, 76] on p "Invoice" at bounding box center [1282, 81] width 61 height 22
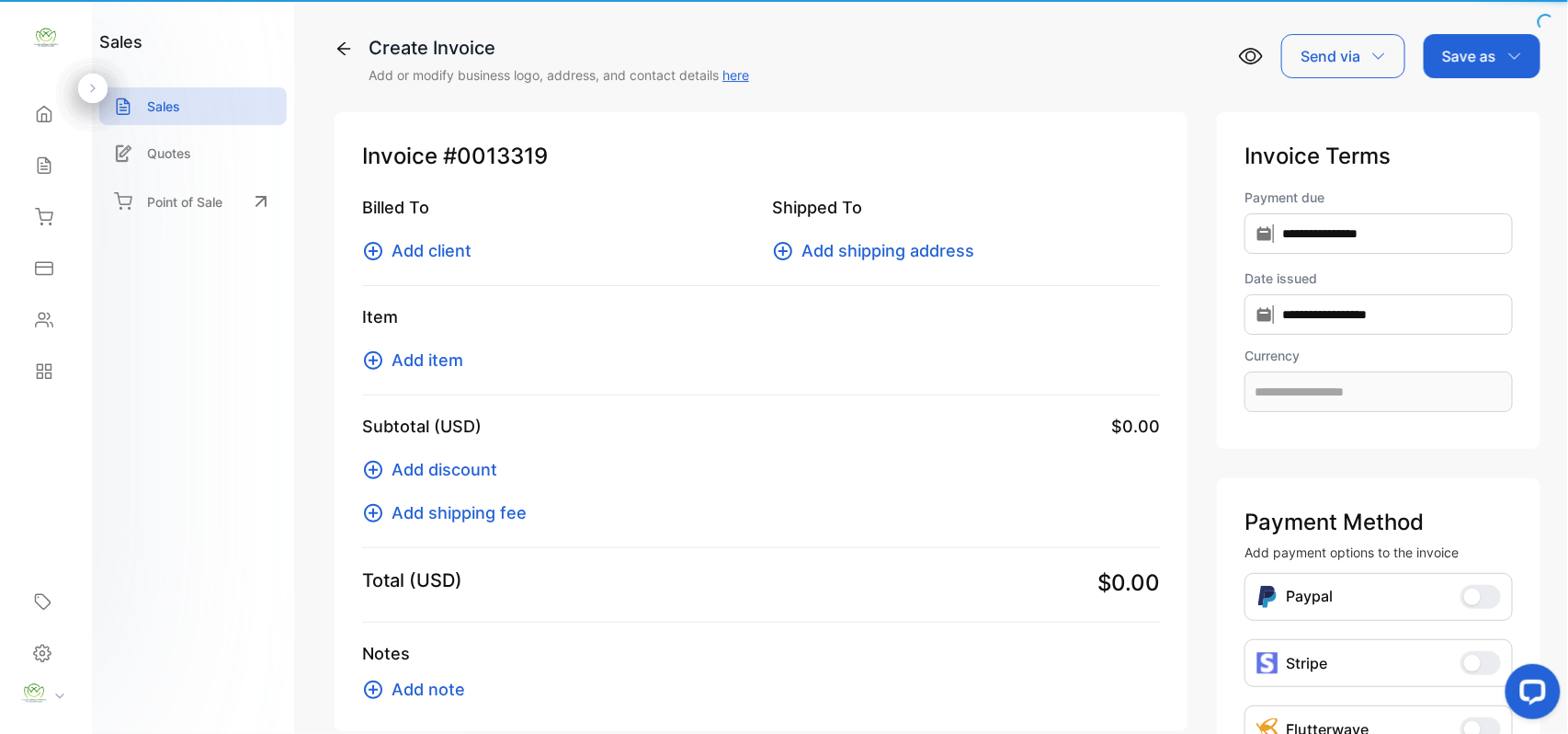
type input "**********"
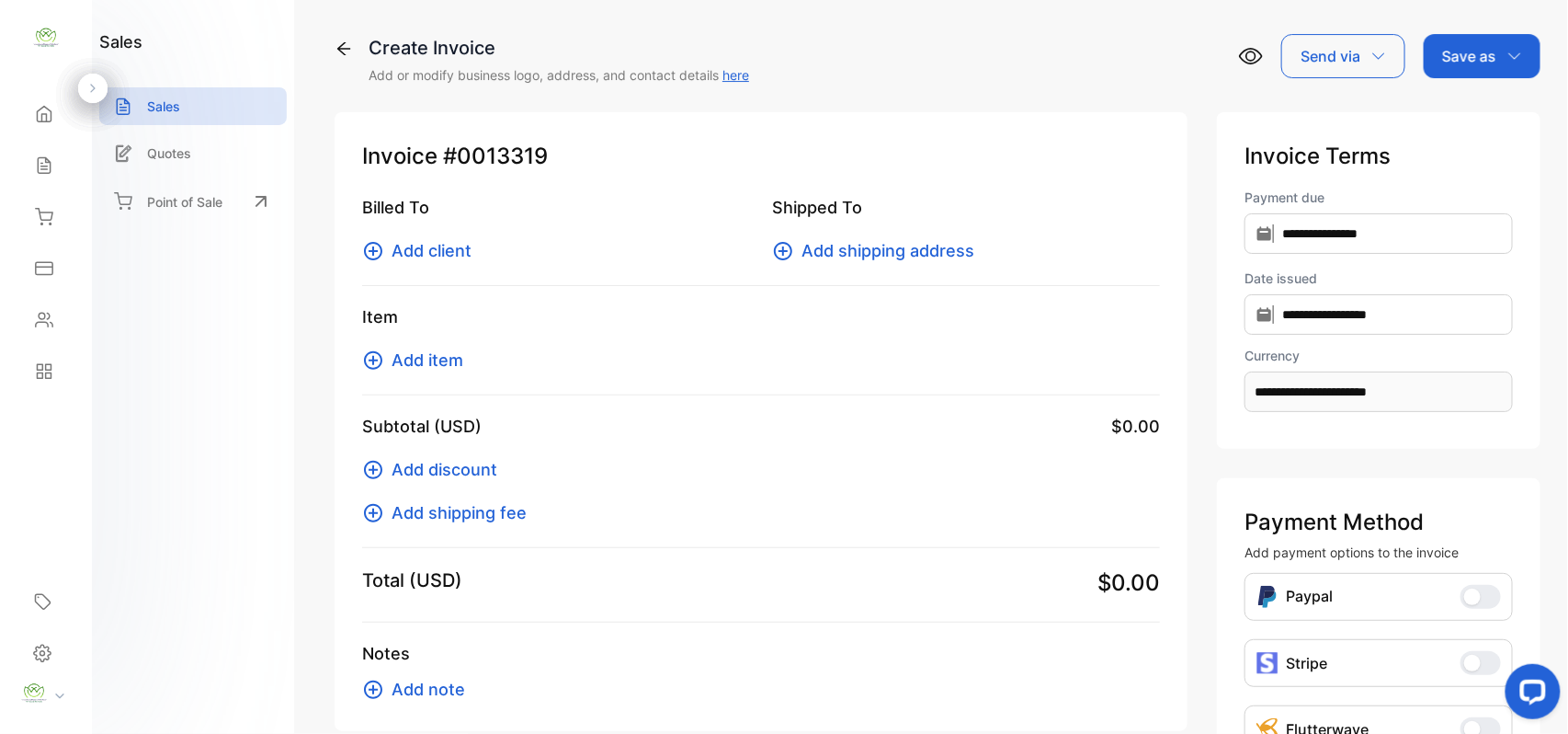
click at [377, 359] on icon at bounding box center [373, 360] width 22 height 22
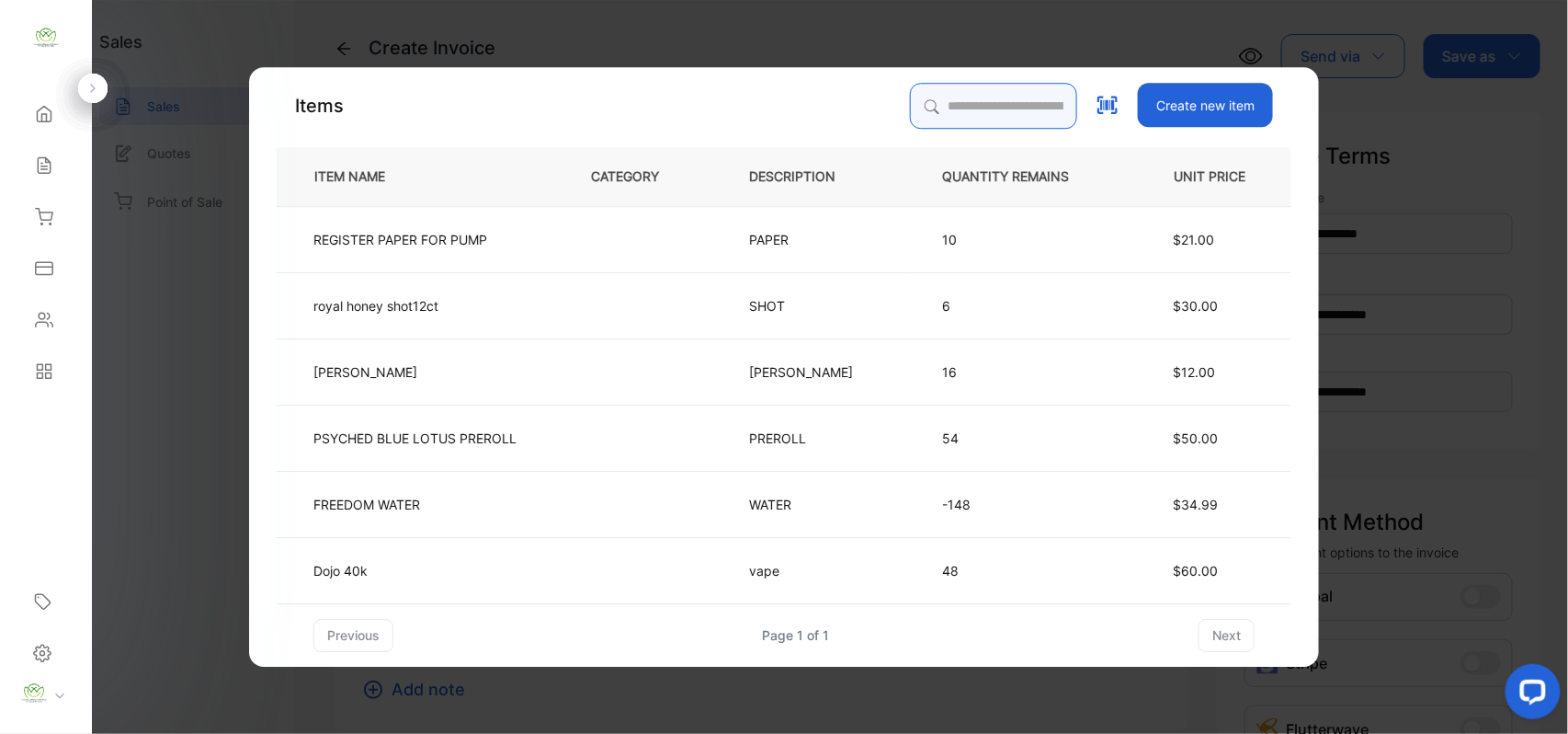
click at [940, 119] on input "search" at bounding box center [993, 105] width 167 height 46
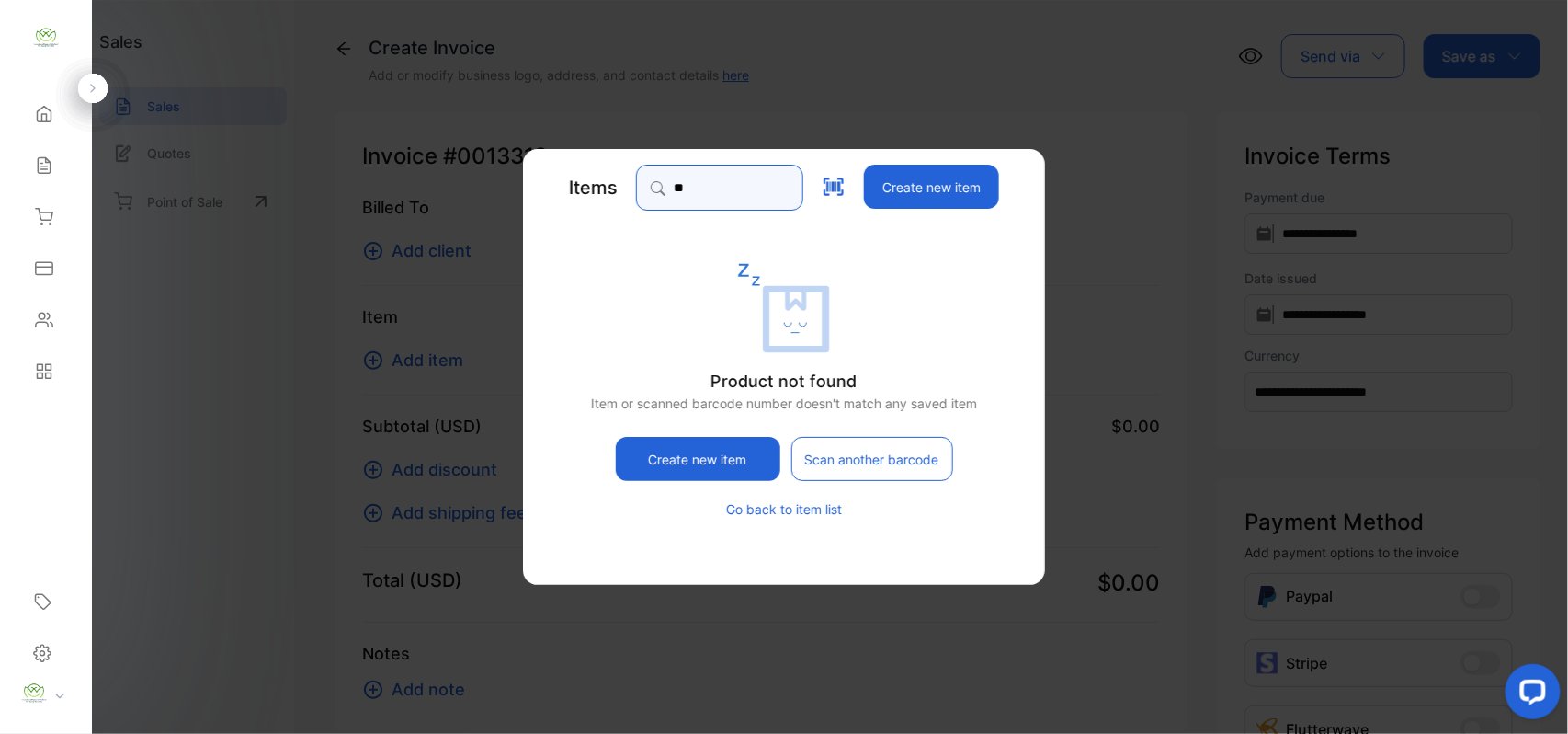
type input "*"
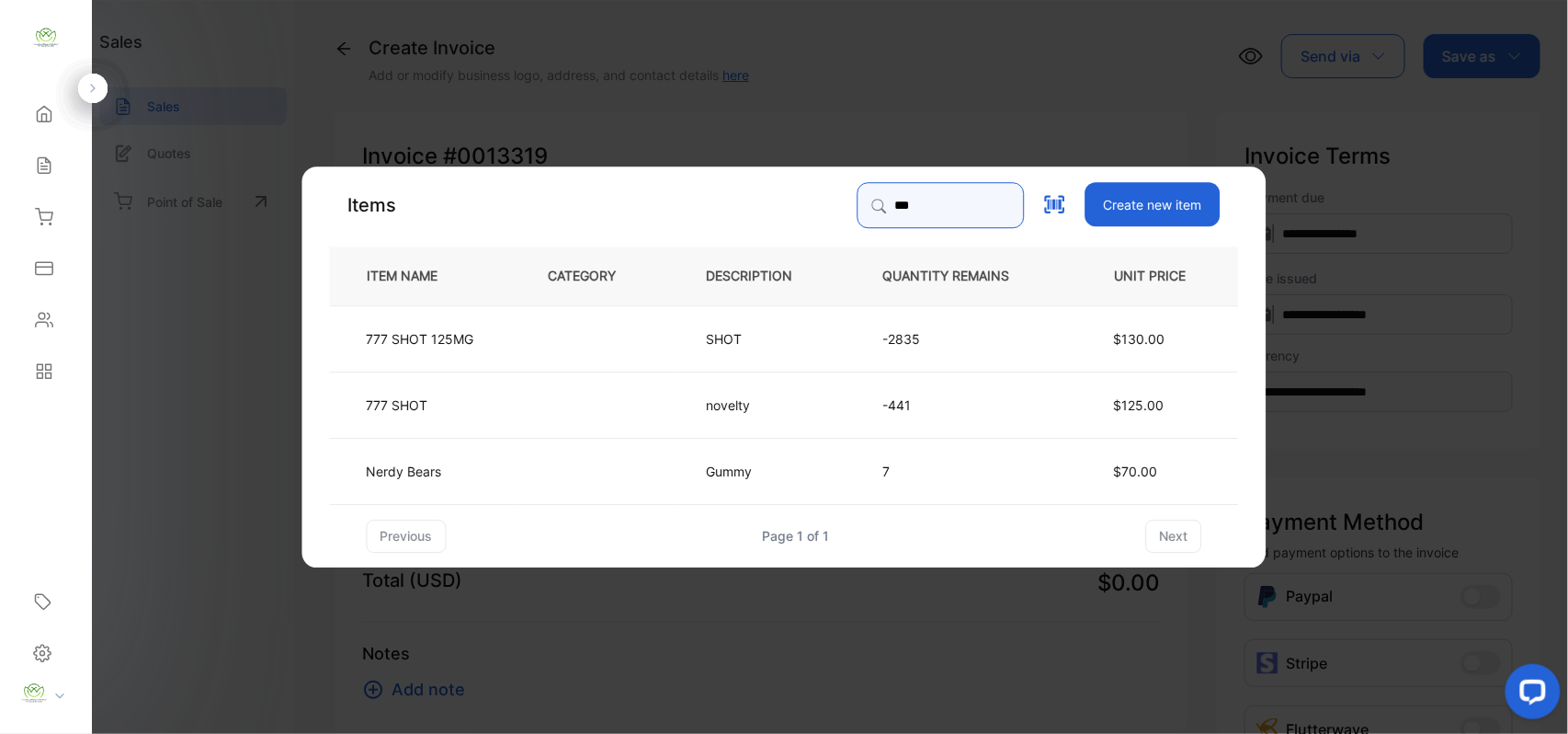
type input "***"
click at [557, 383] on td at bounding box center [598, 404] width 158 height 67
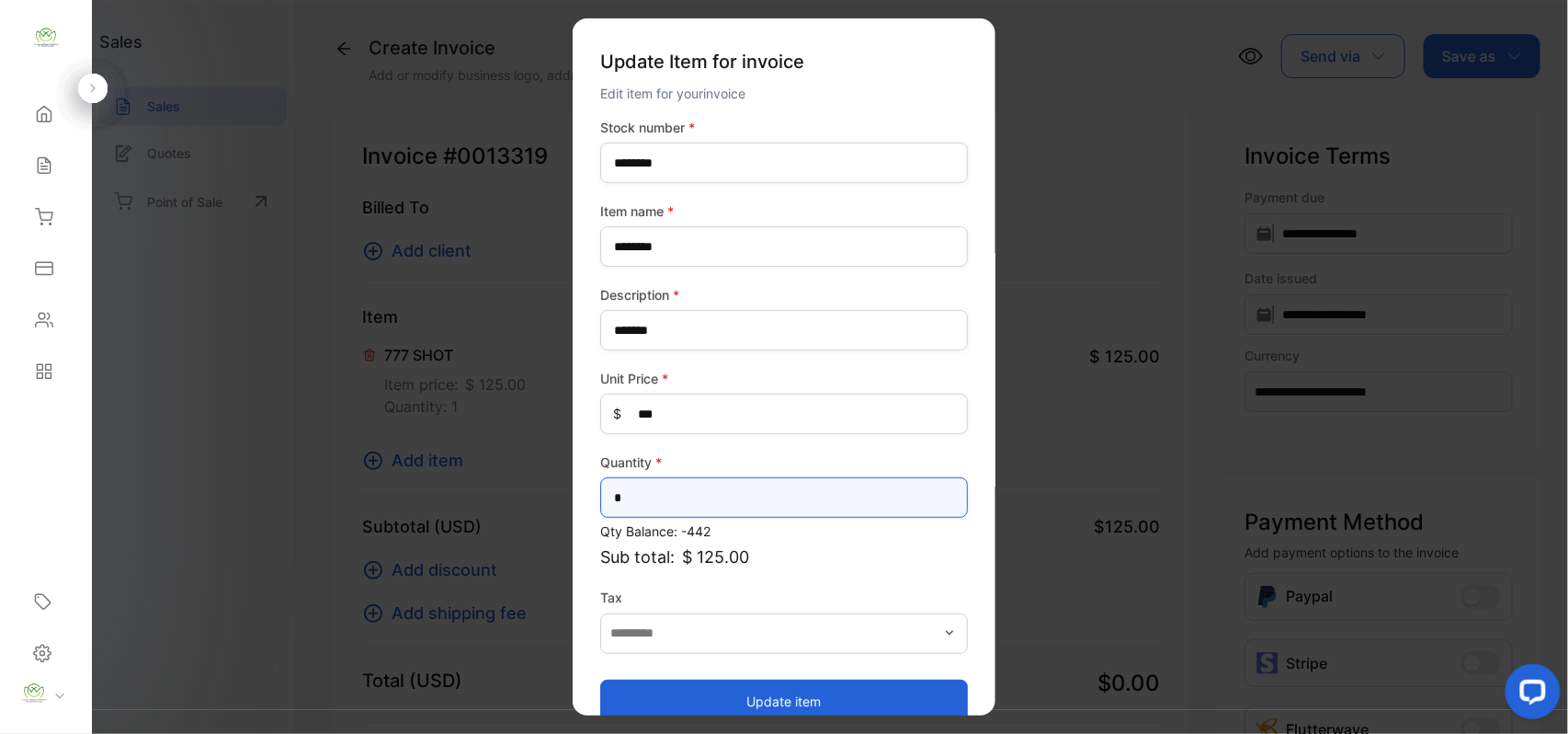
click at [643, 491] on input "*" at bounding box center [784, 497] width 368 height 41
click at [844, 497] on input "*" at bounding box center [784, 497] width 368 height 41
type input "*"
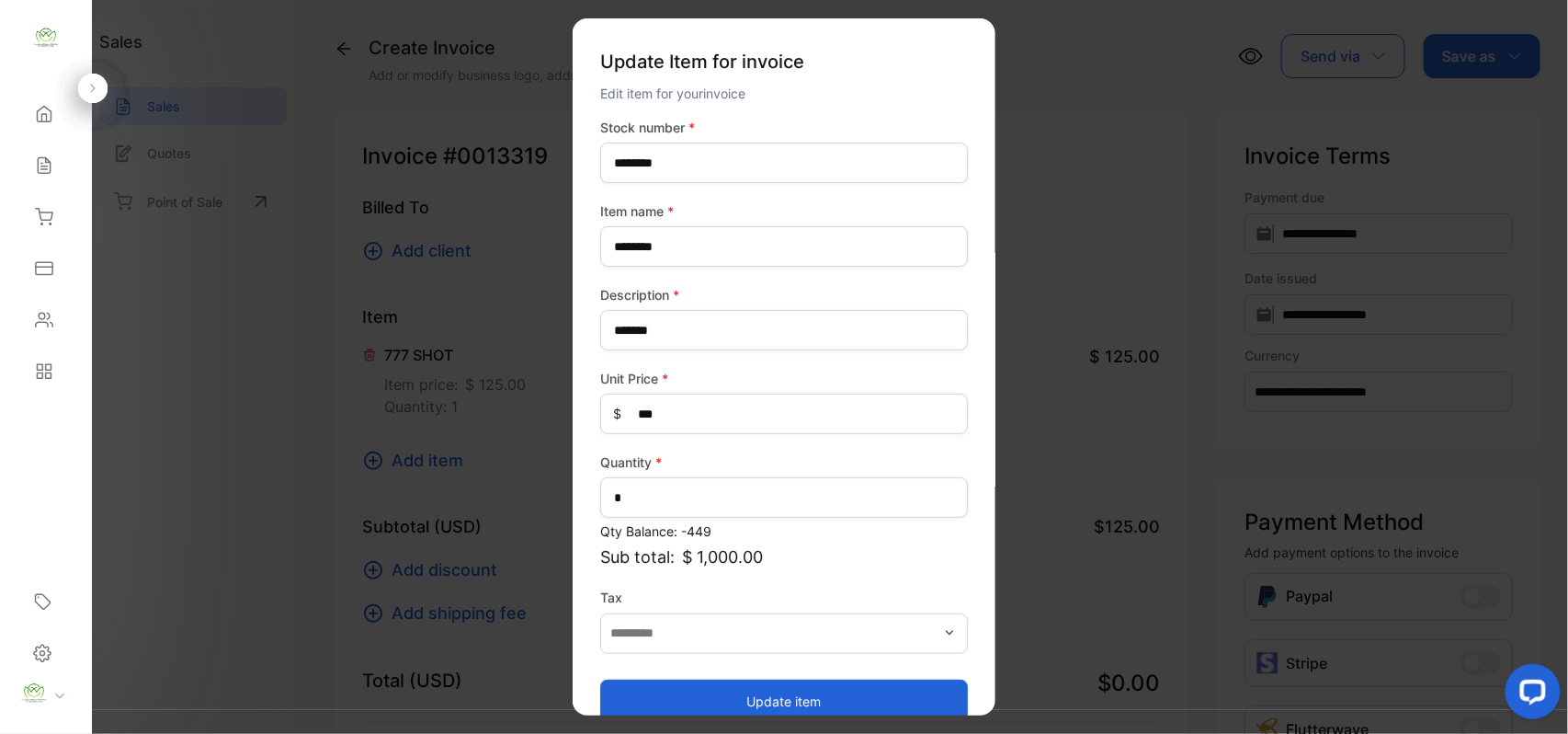
click at [762, 708] on button "Update item" at bounding box center [784, 700] width 368 height 44
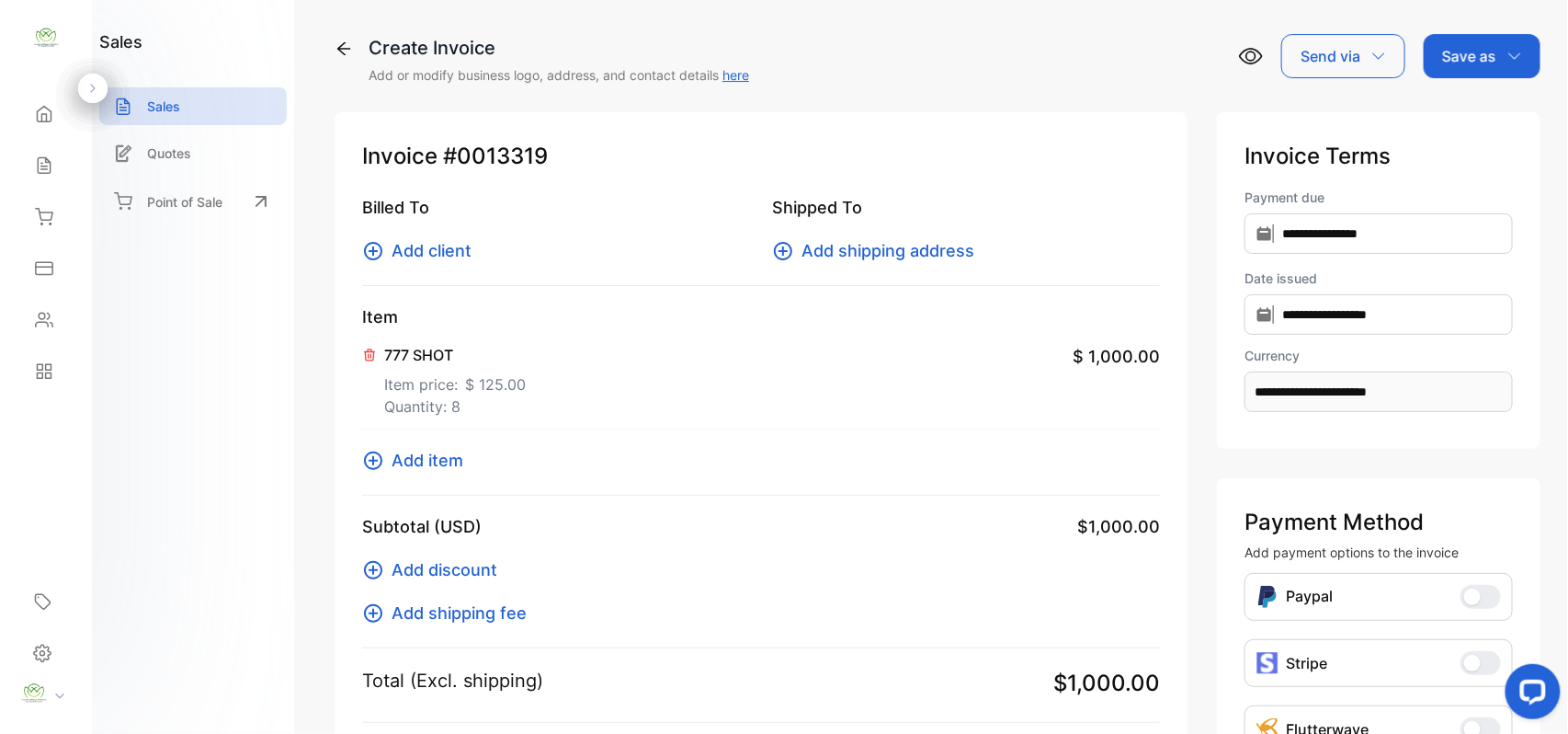
click at [365, 460] on icon at bounding box center [373, 460] width 18 height 18
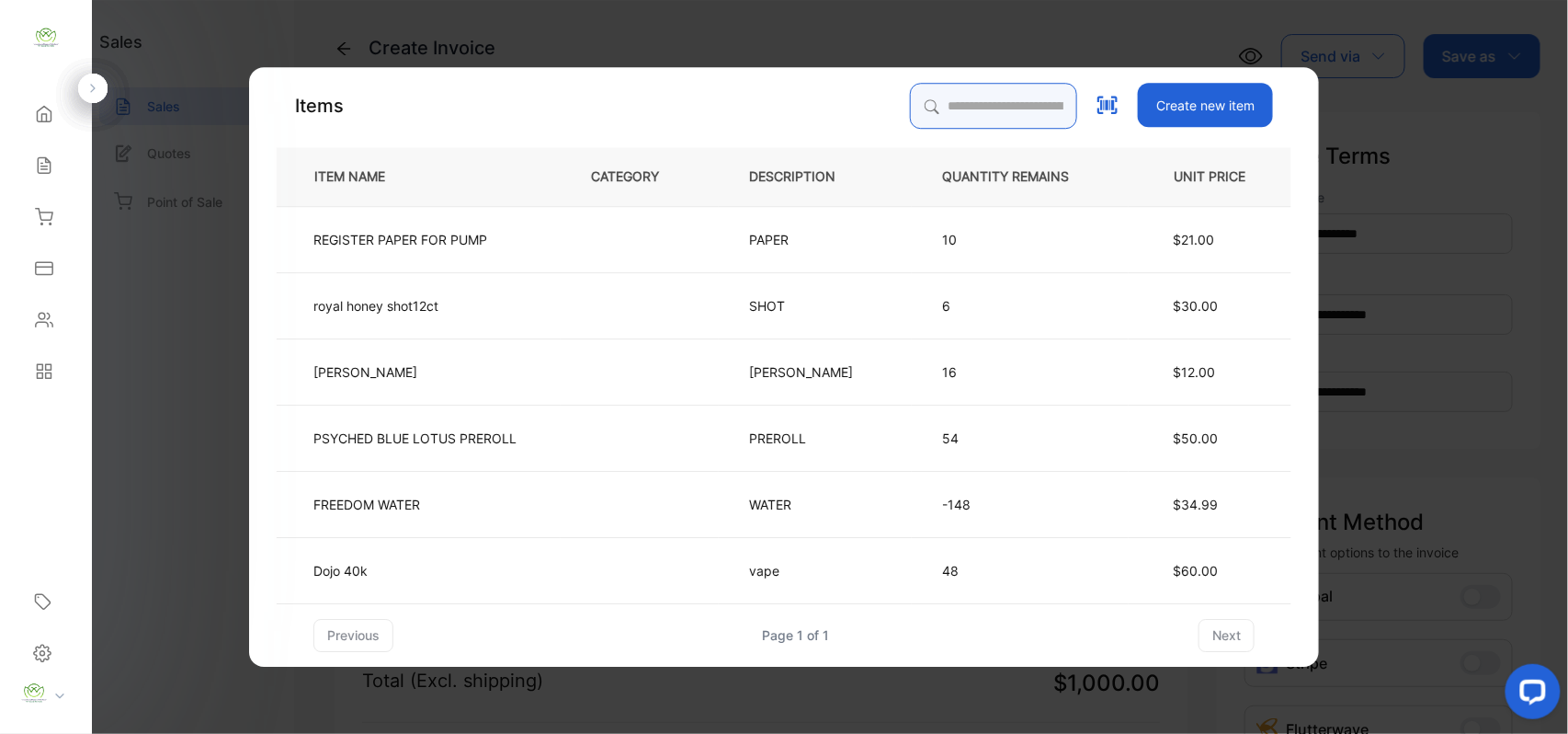
click at [938, 101] on input "search" at bounding box center [993, 105] width 167 height 46
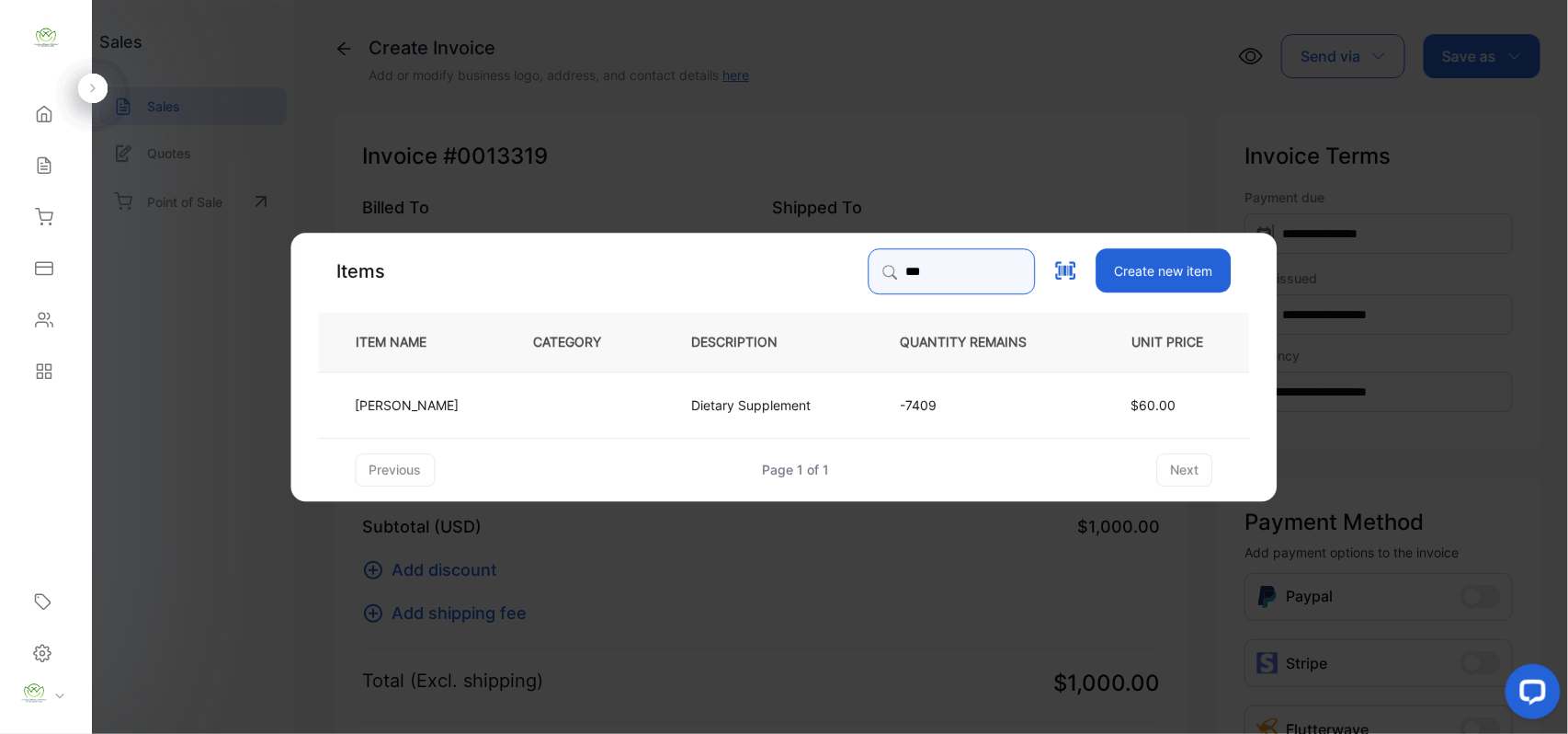
type input "******"
click at [813, 391] on td "Dietary Supplement" at bounding box center [767, 404] width 209 height 67
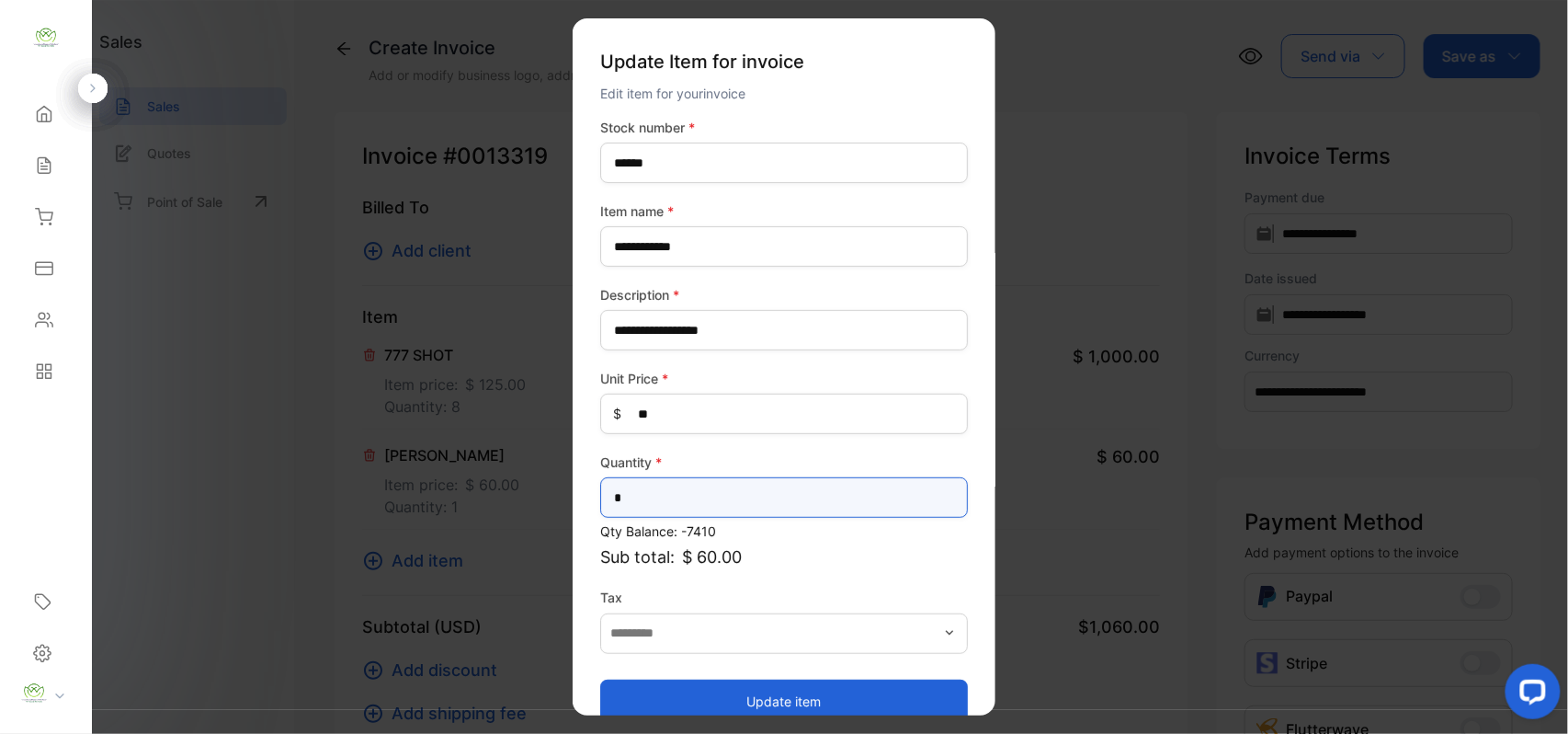
click at [677, 489] on input "*" at bounding box center [784, 497] width 368 height 41
type input "*"
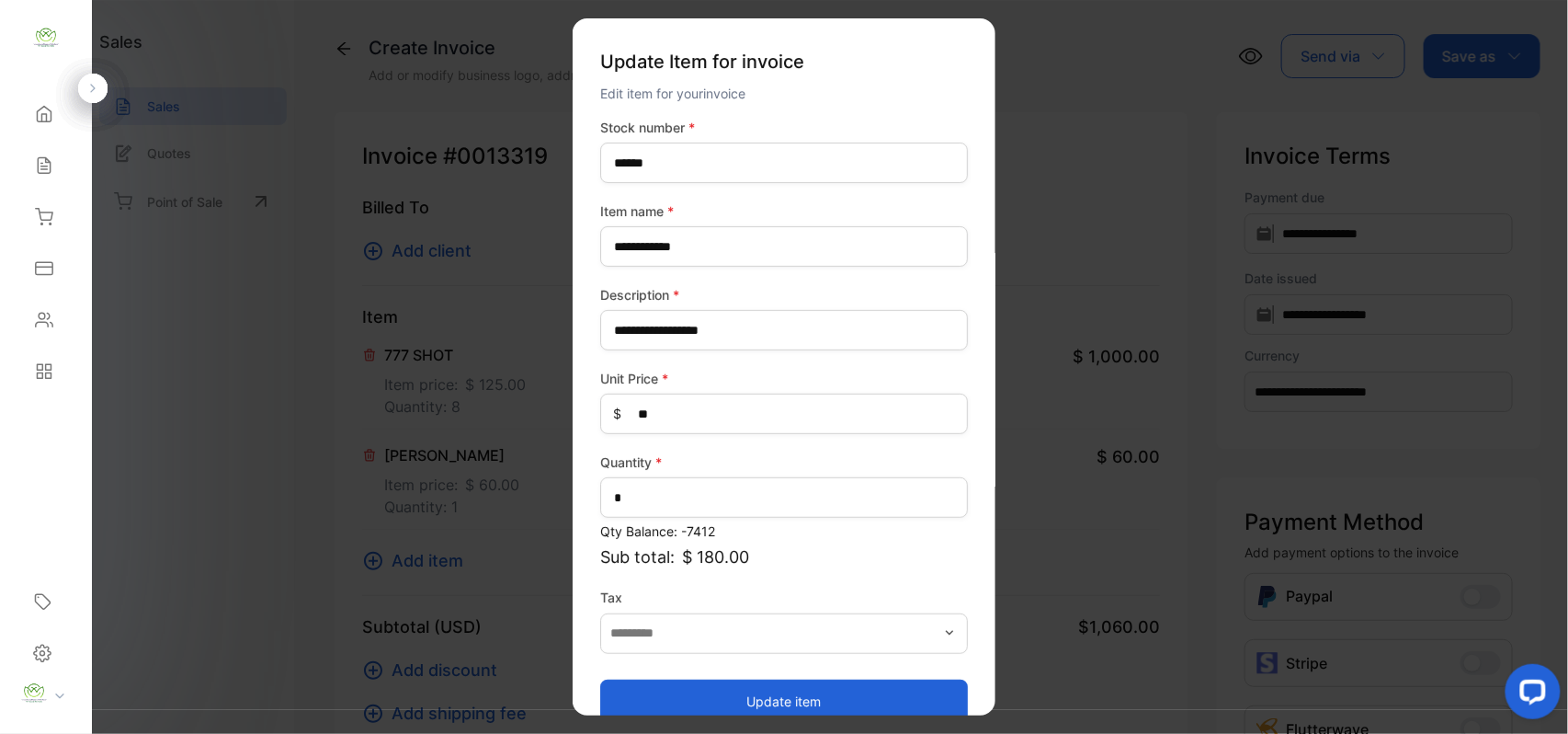
click at [680, 688] on button "Update item" at bounding box center [784, 700] width 368 height 44
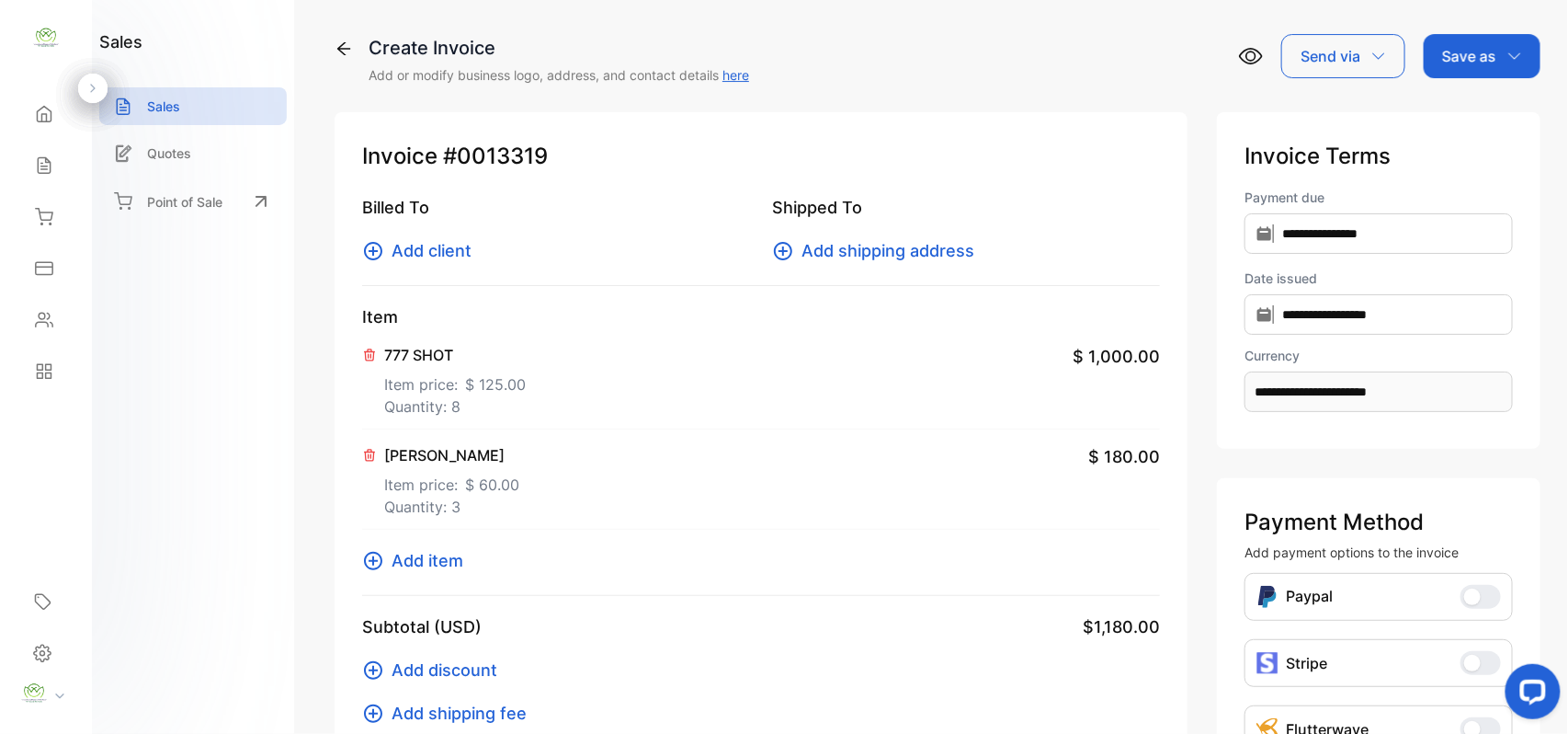
click at [366, 248] on icon at bounding box center [373, 251] width 22 height 22
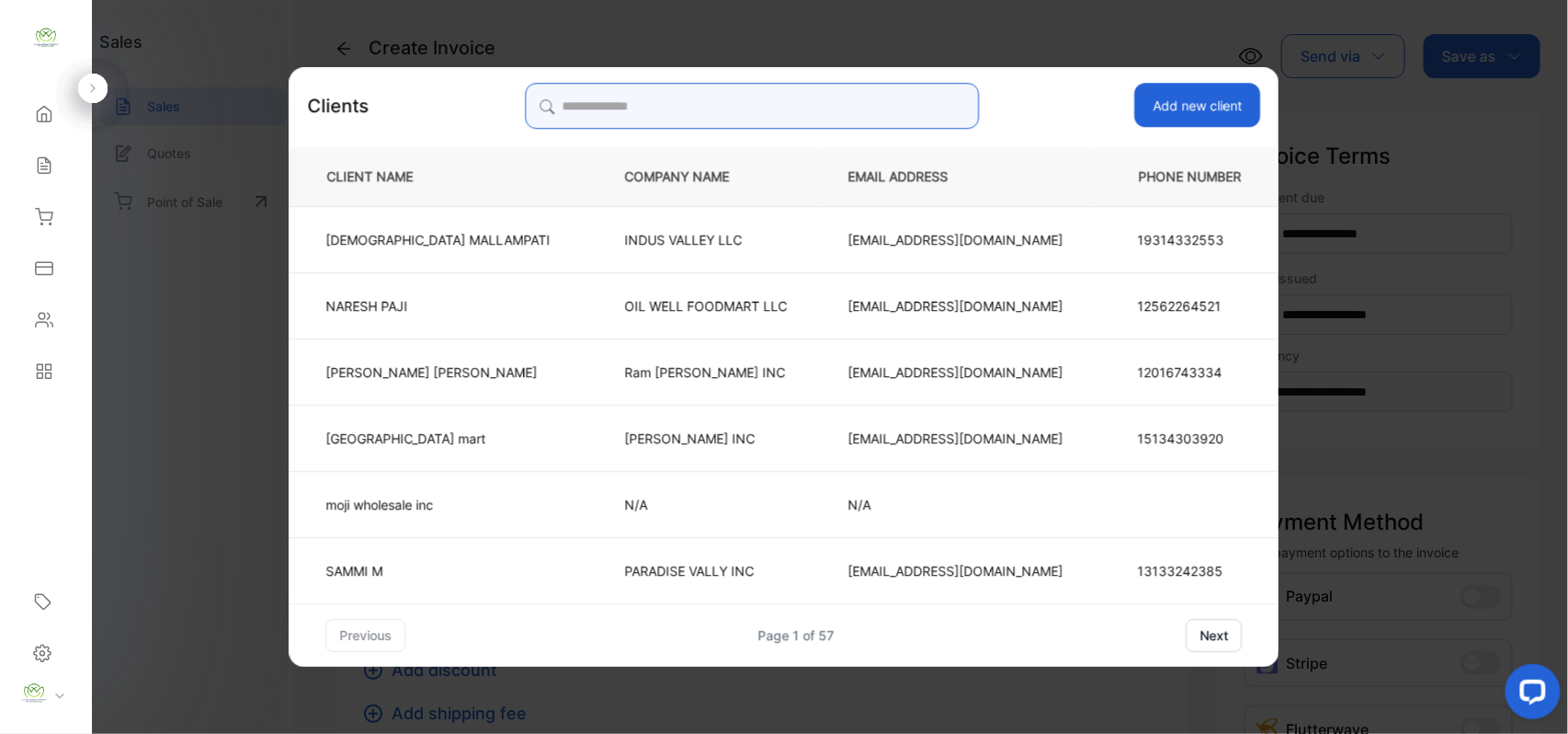
click at [848, 92] on input "search" at bounding box center [752, 105] width 454 height 46
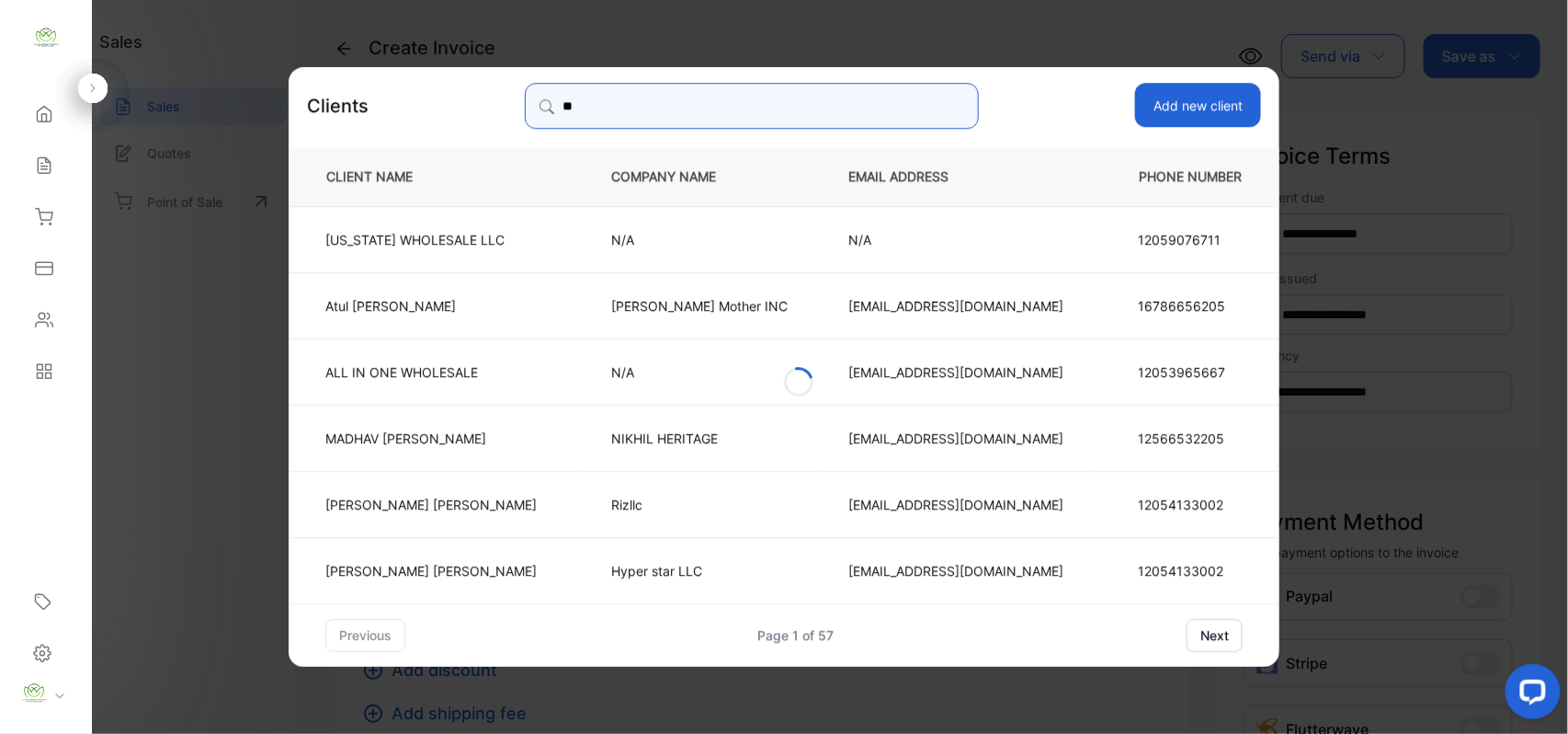
type input "*"
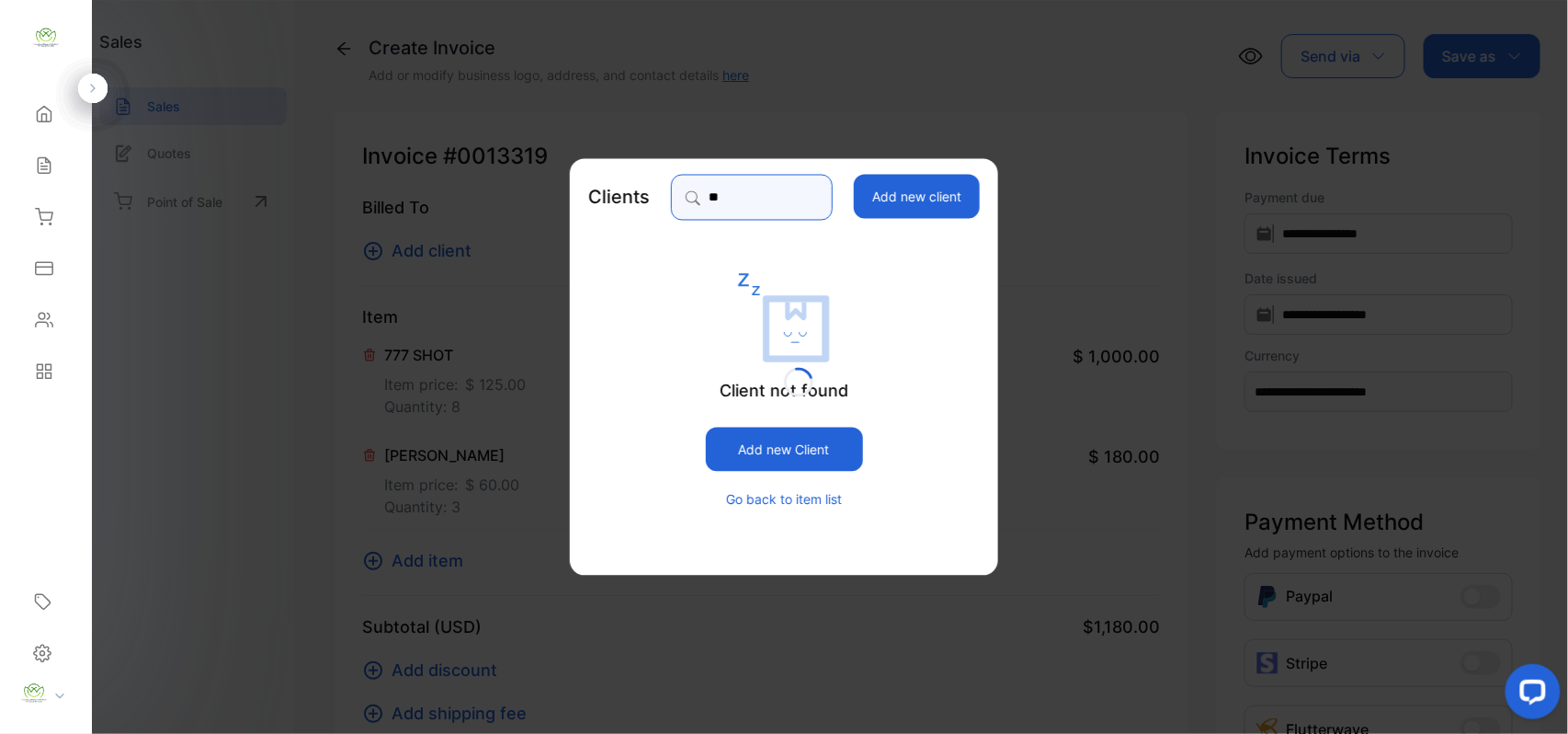
type input "*"
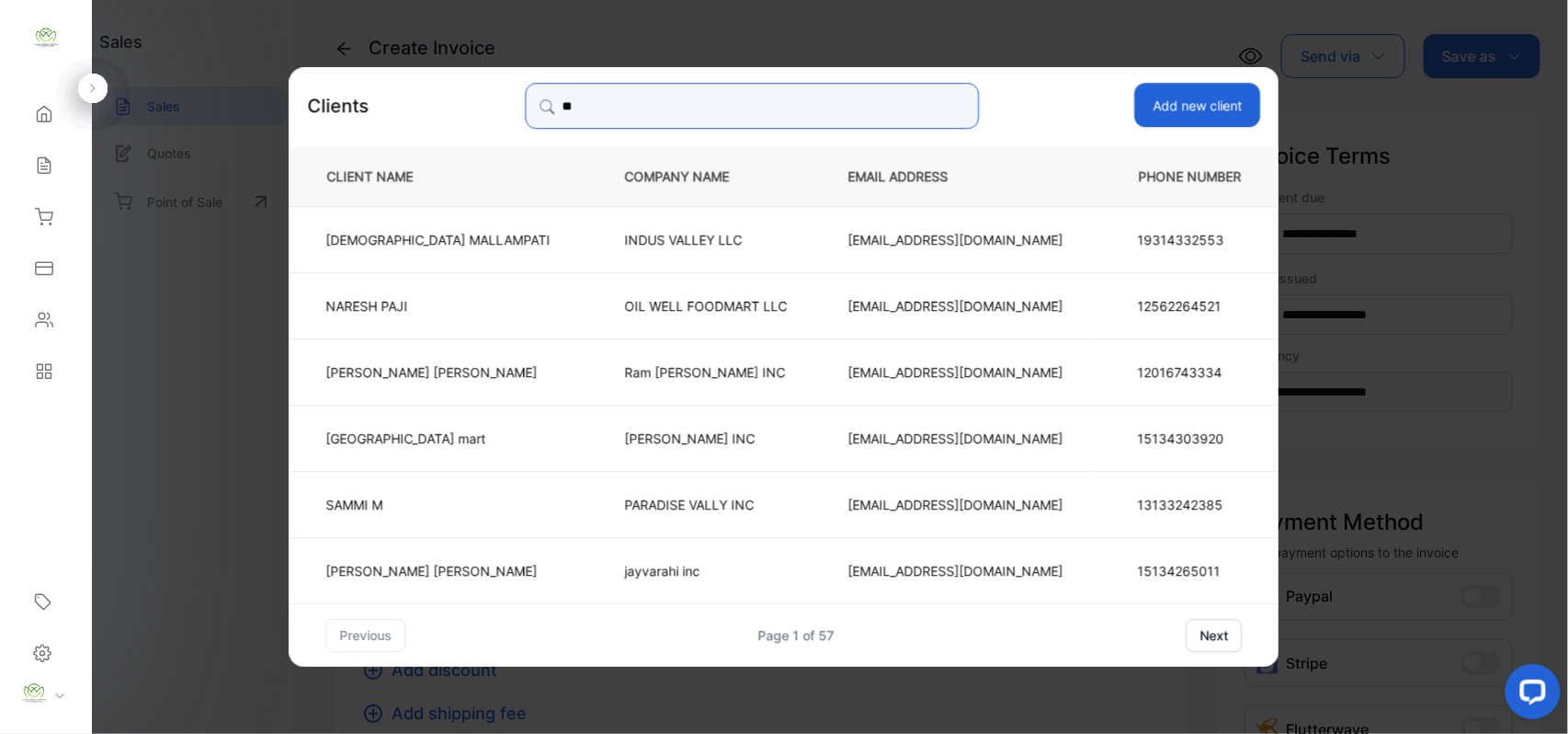
type input "*"
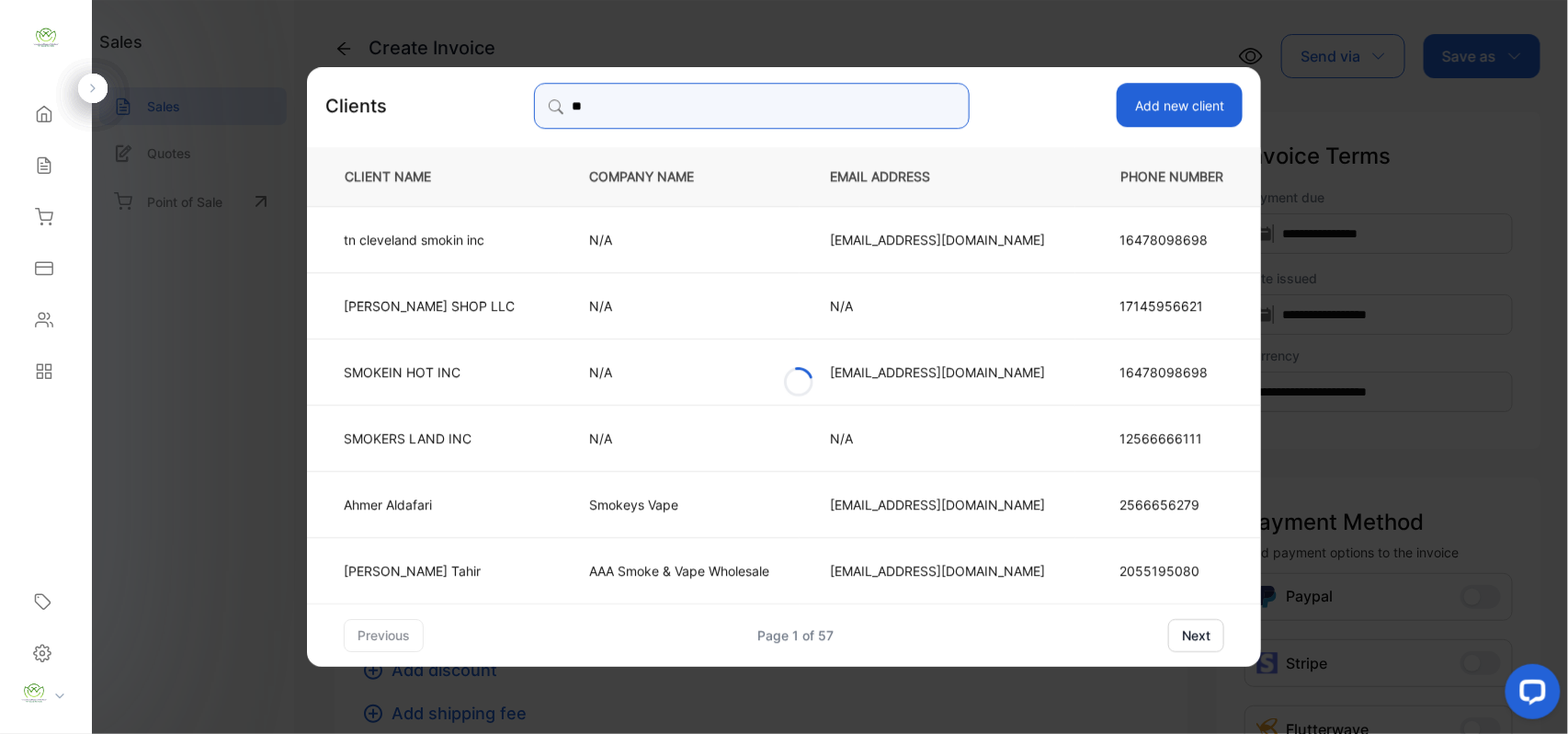
type input "*"
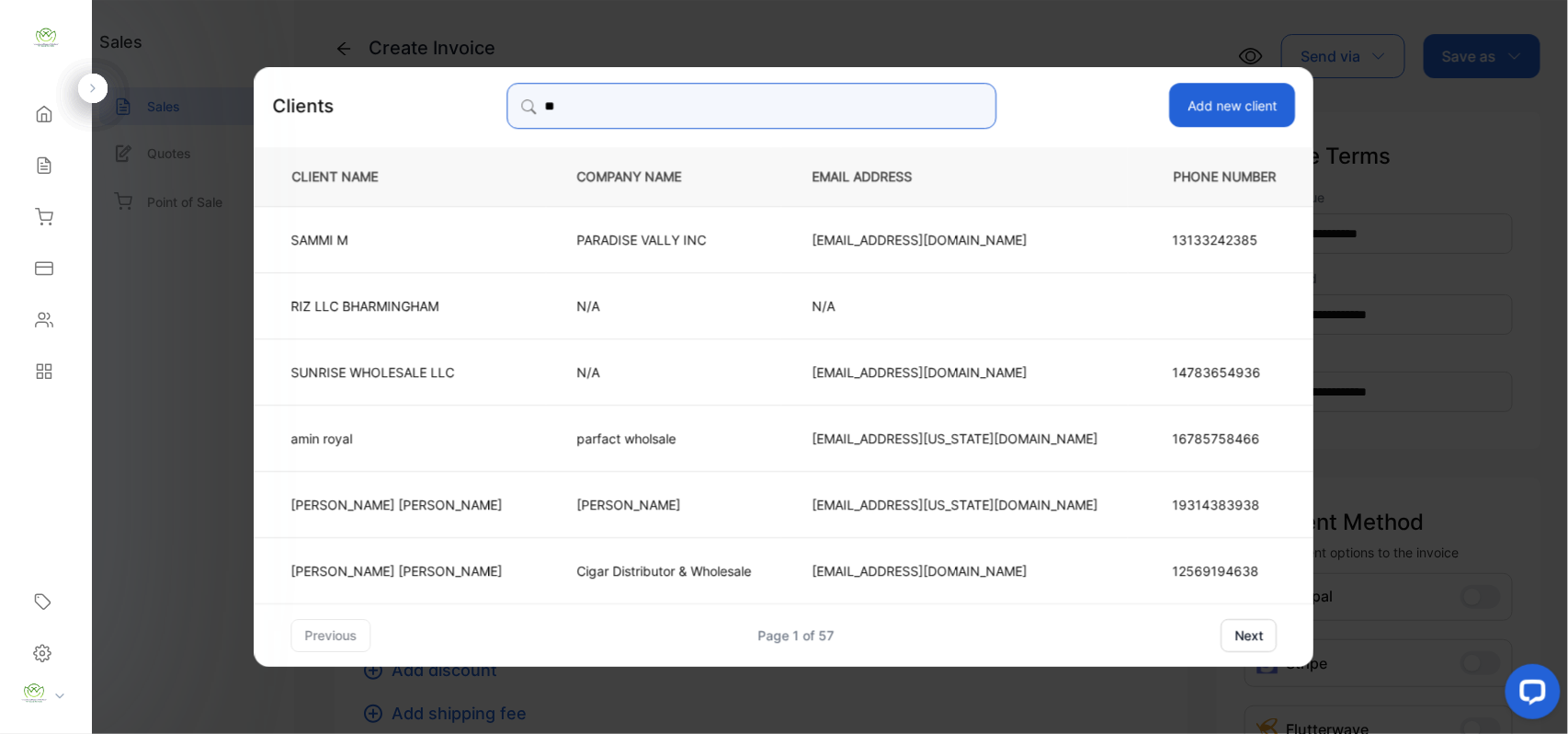
type input "*"
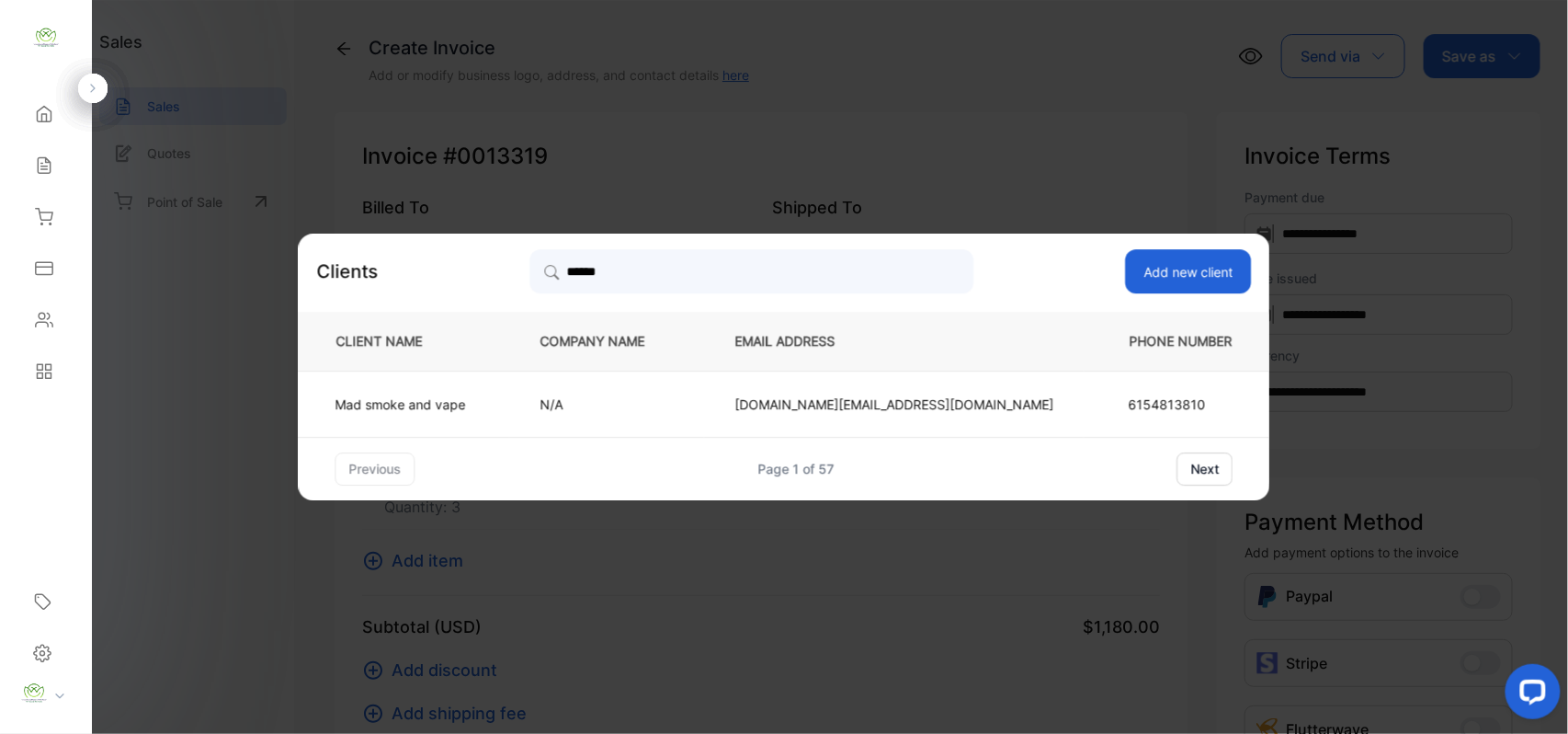
click at [1178, 468] on button "next" at bounding box center [1206, 468] width 56 height 33
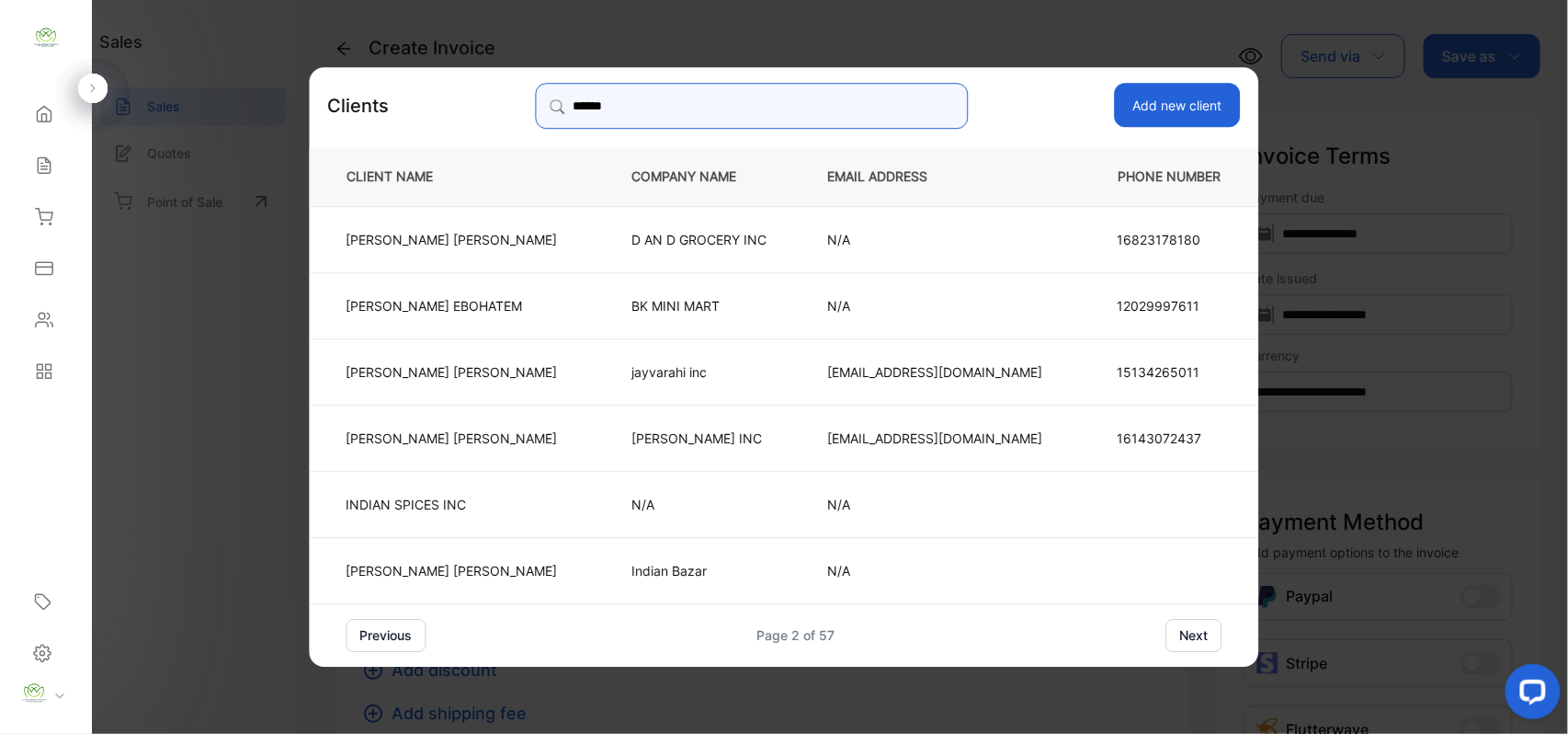
click at [685, 97] on input "*****" at bounding box center [752, 105] width 434 height 46
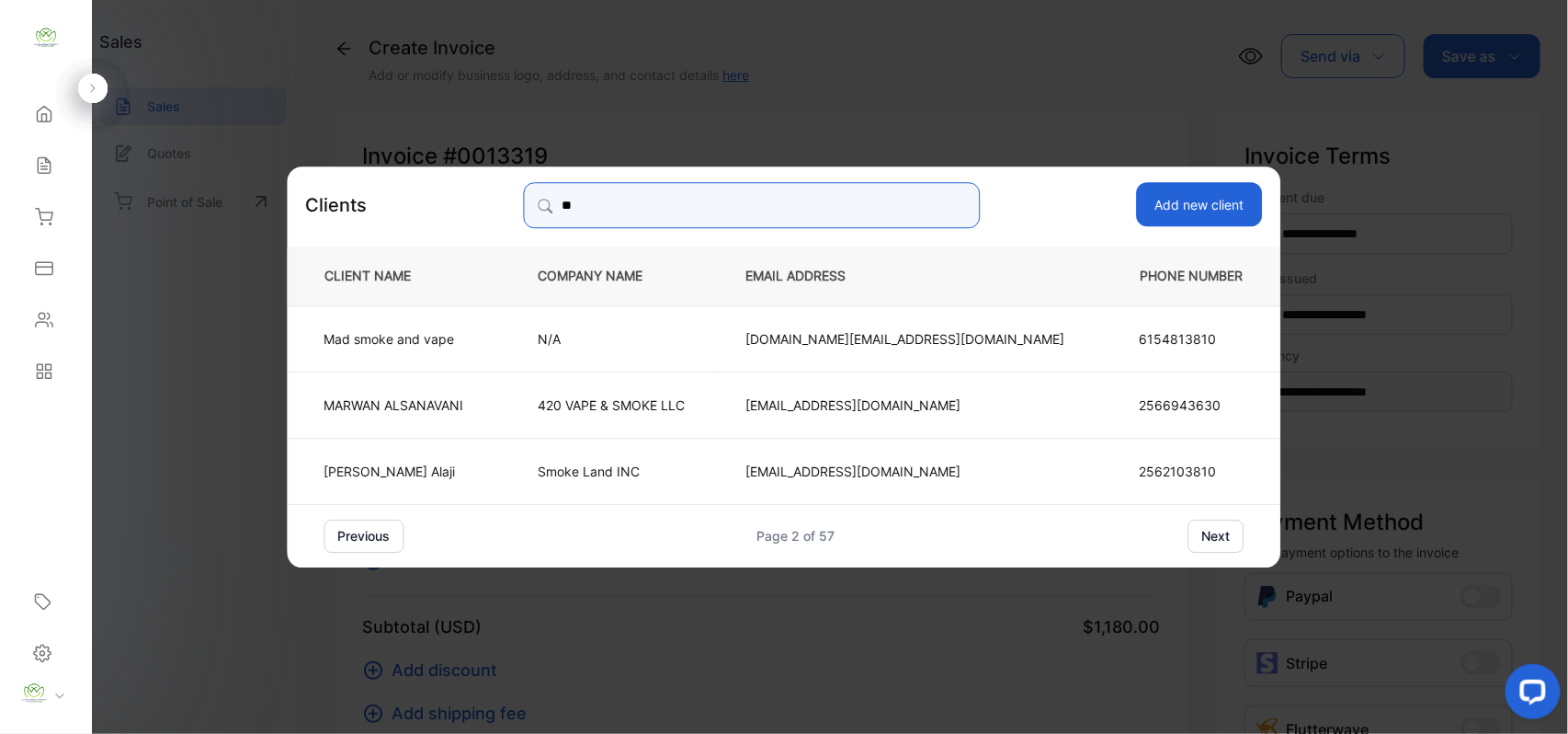
type input "*"
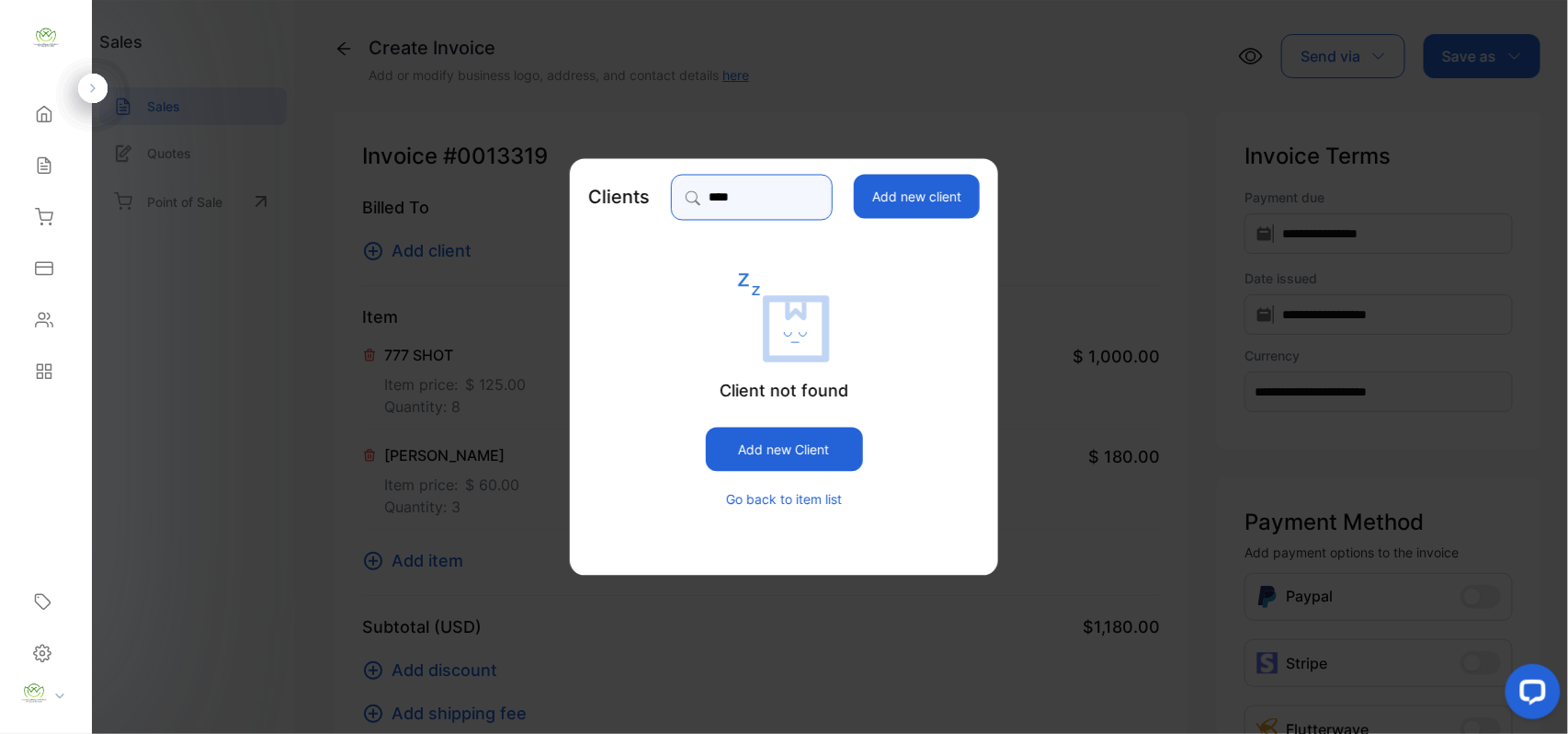
click at [741, 208] on input "****" at bounding box center [752, 198] width 162 height 46
type input "*"
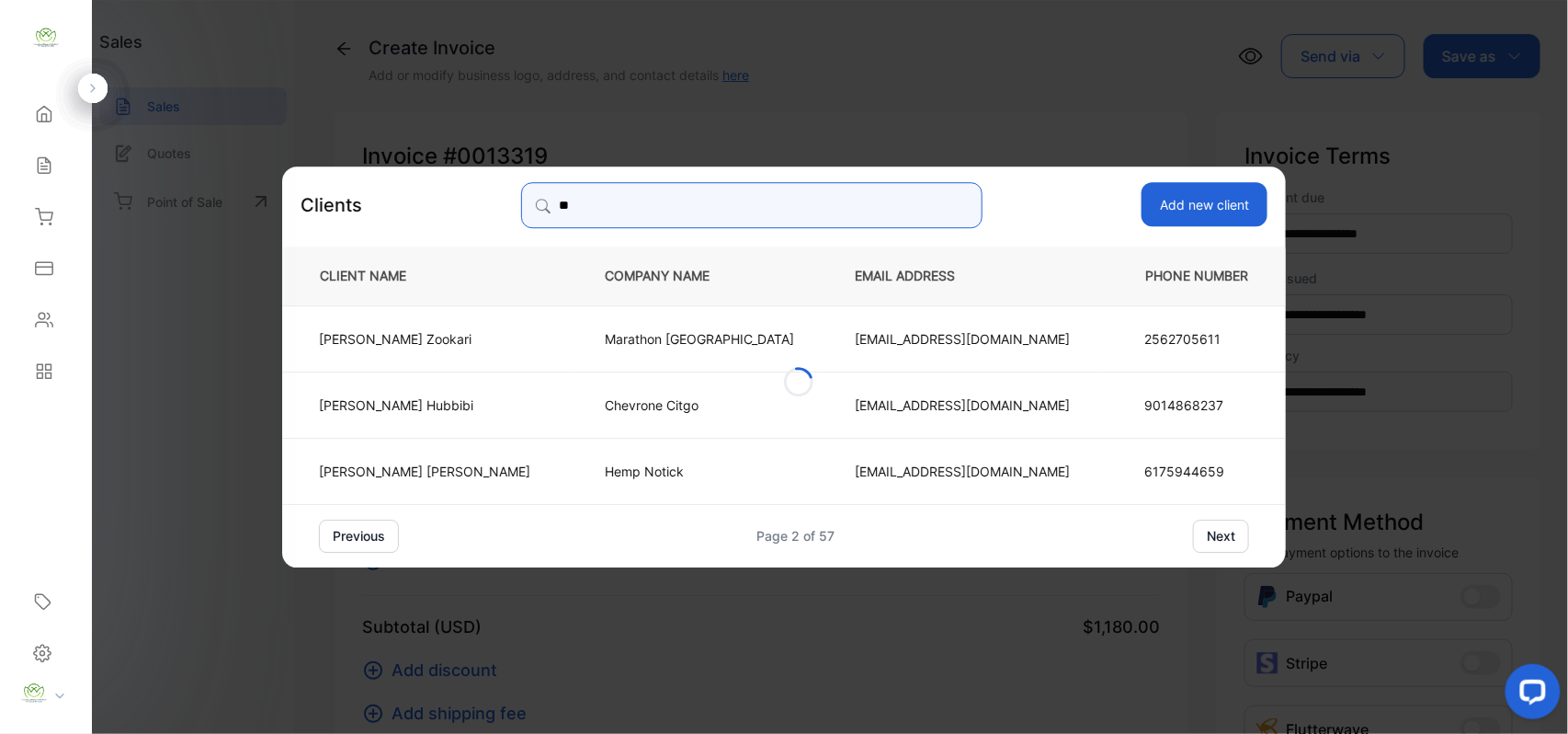
type input "*"
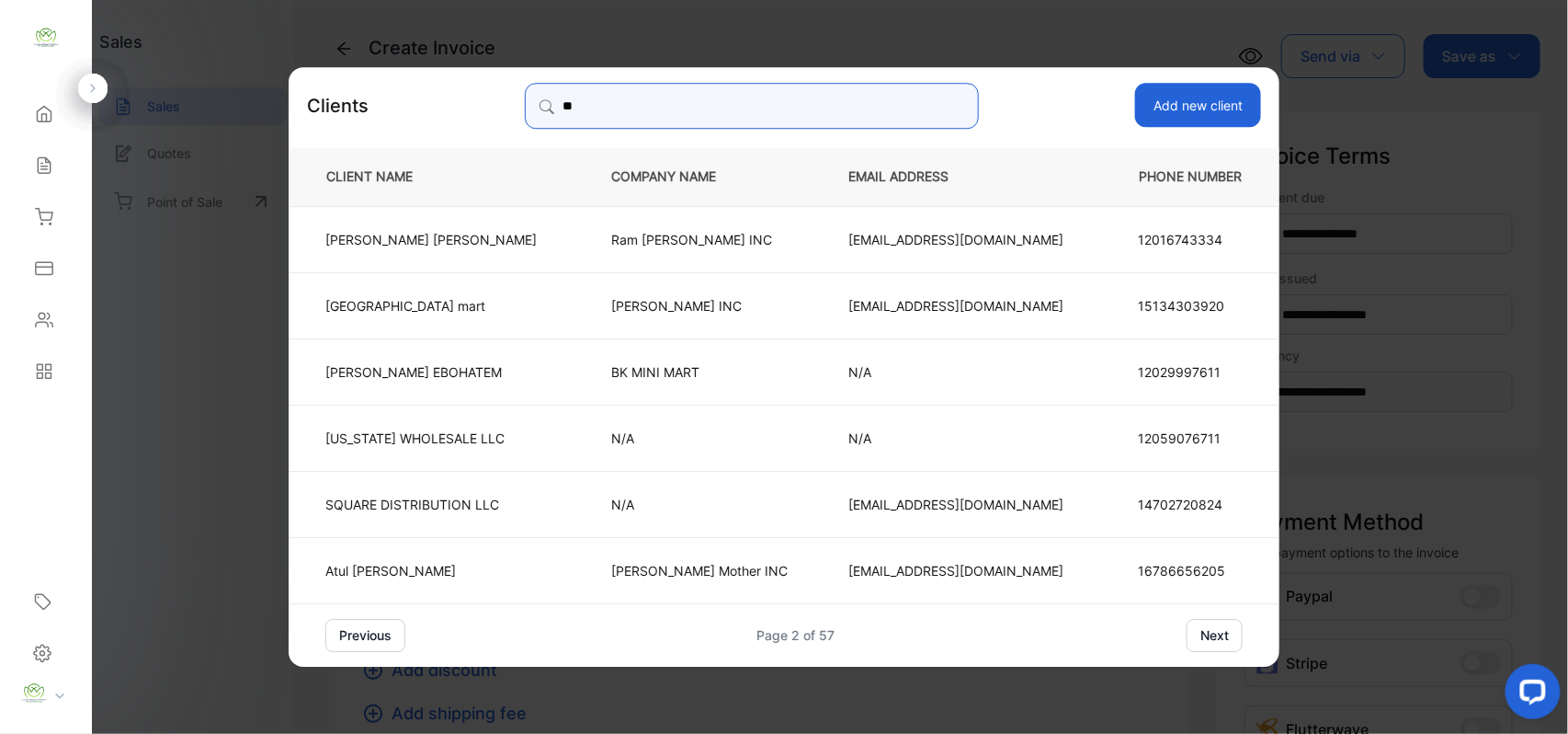
type input "*"
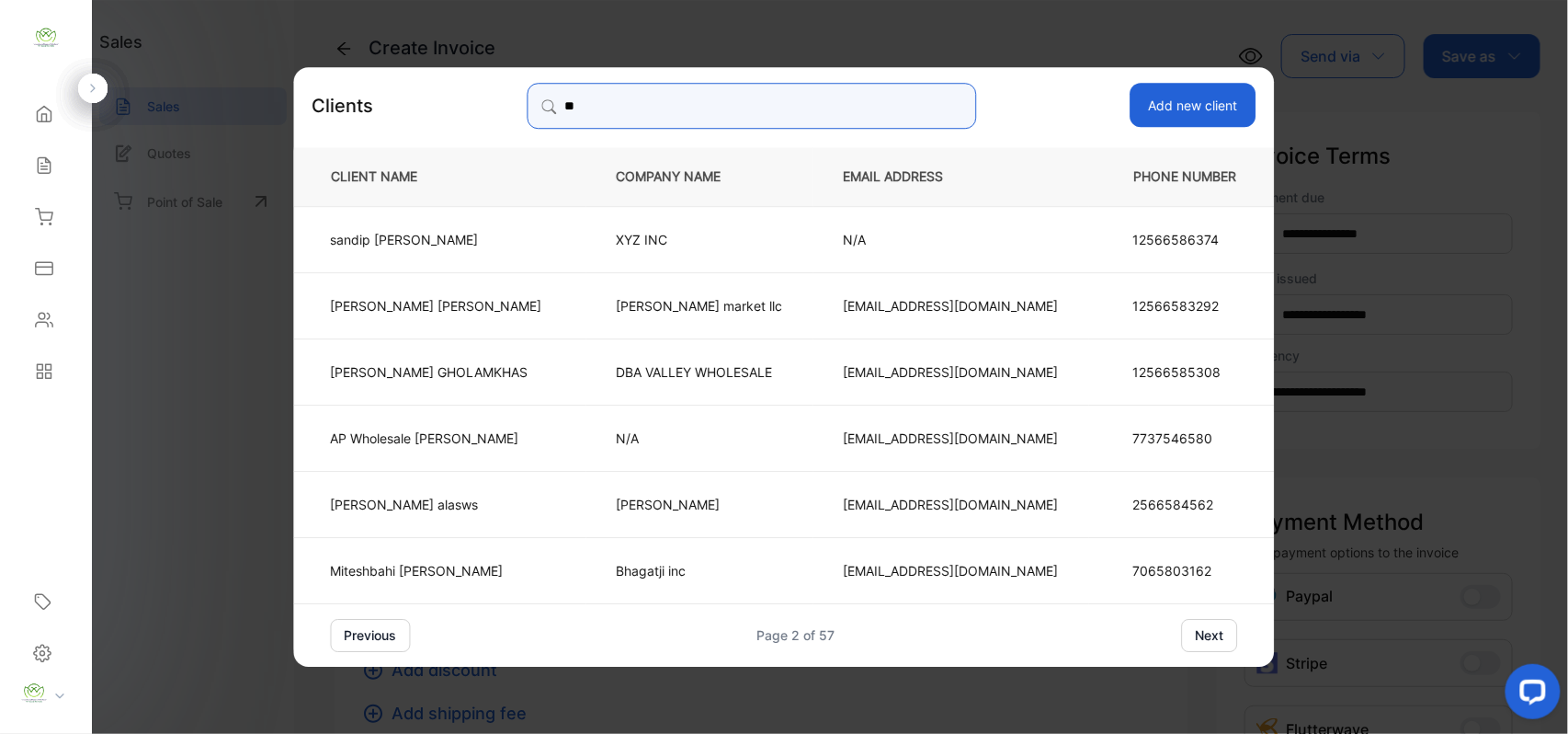
type input "*"
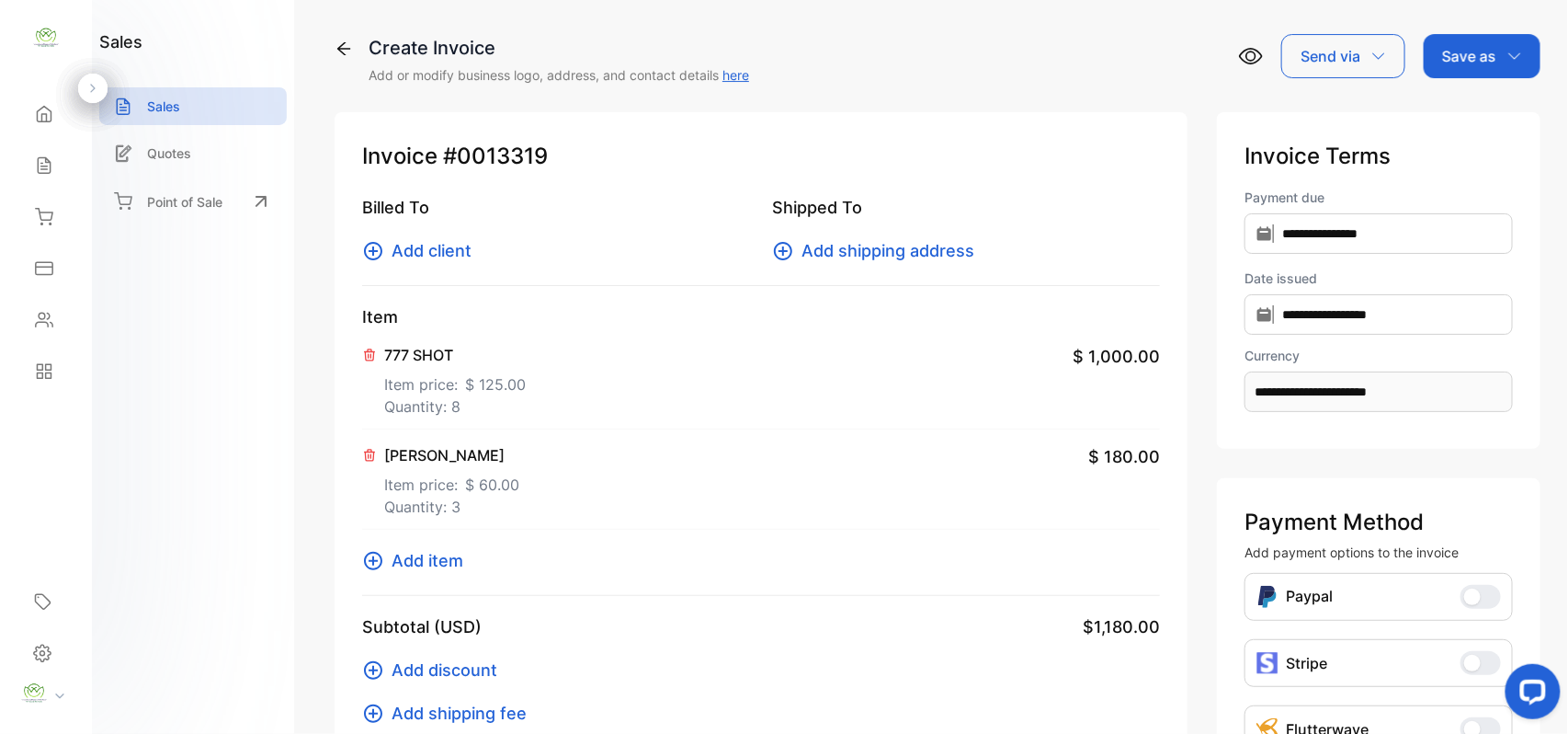
click at [427, 254] on span "Add client" at bounding box center [432, 250] width 80 height 25
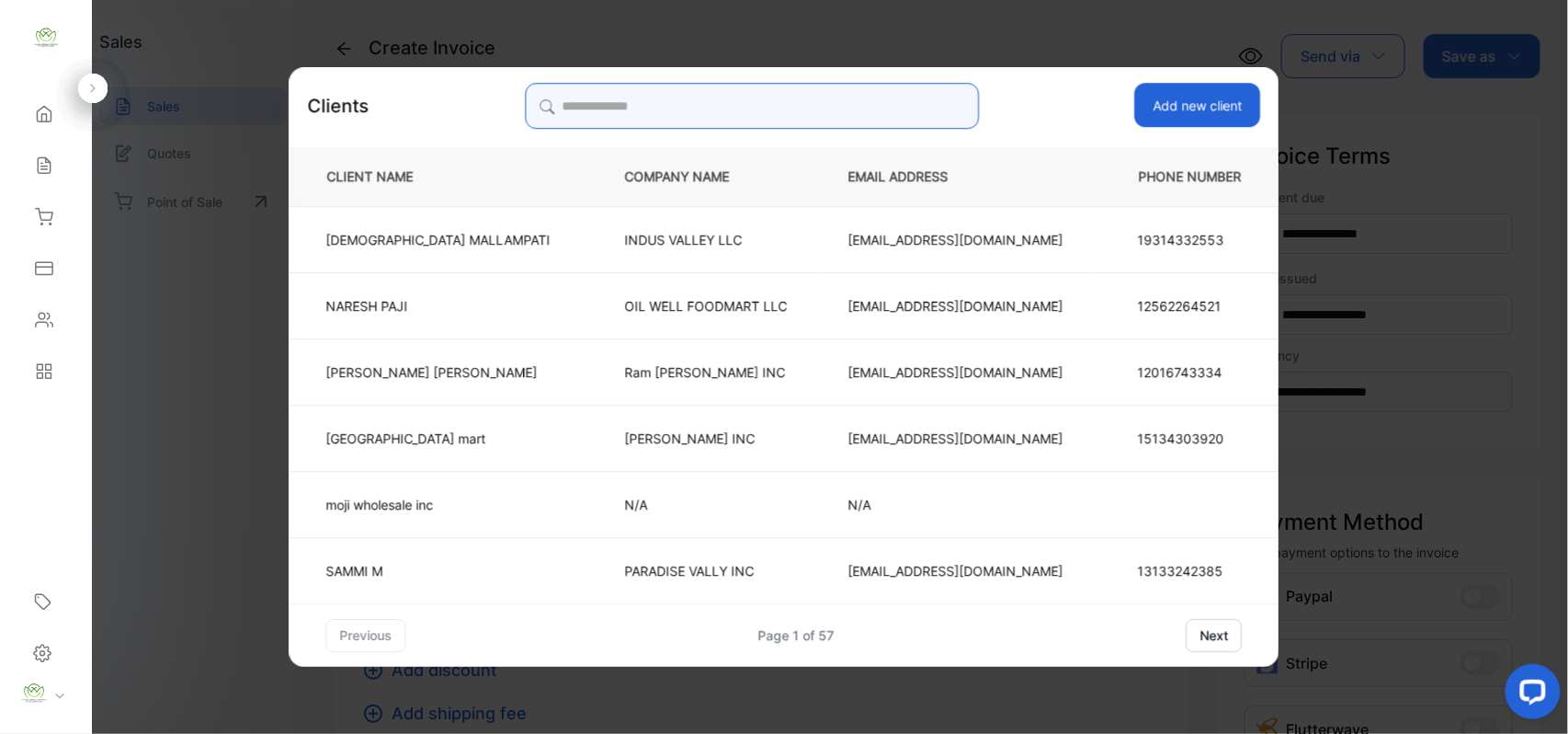
click at [645, 114] on input "search" at bounding box center [752, 105] width 454 height 46
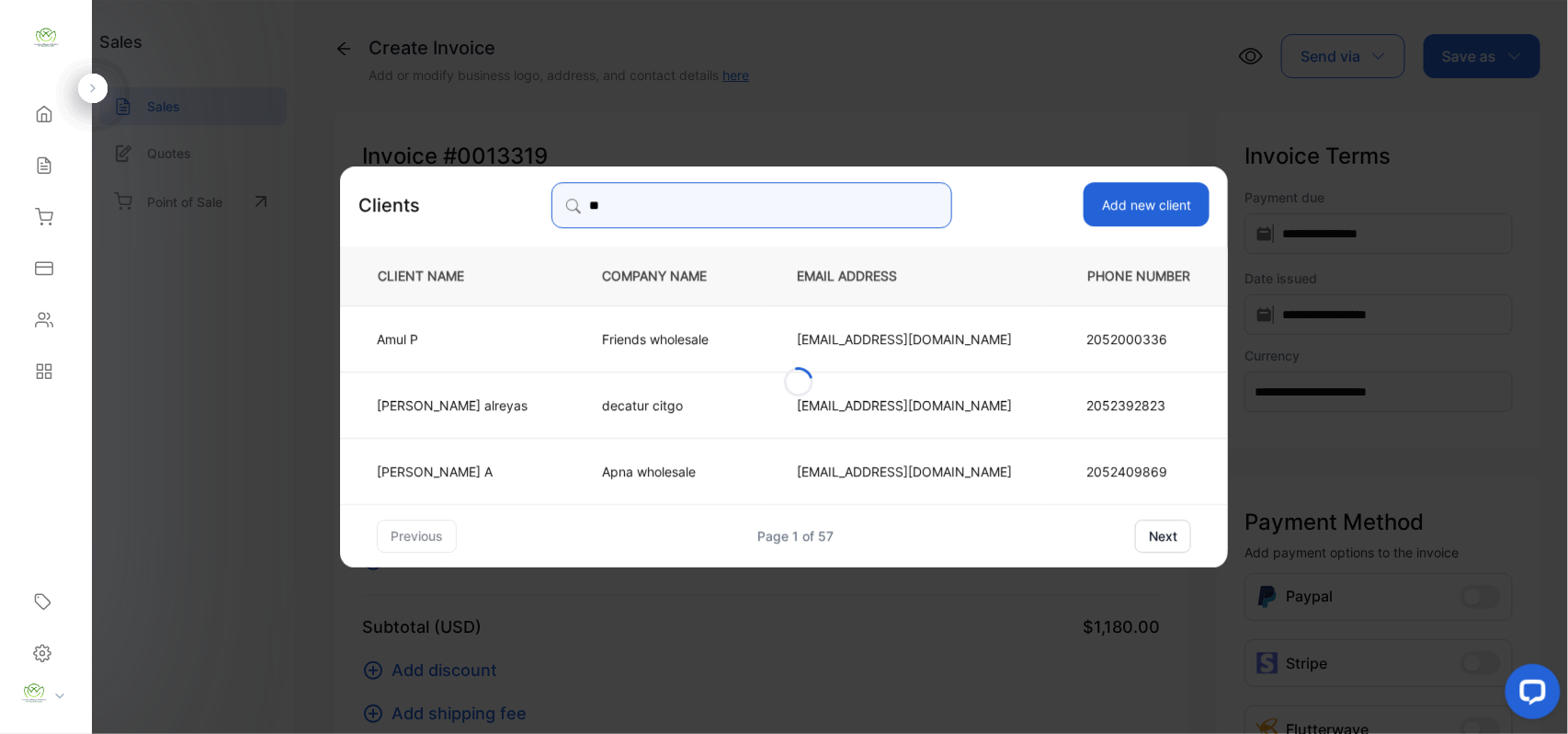
type input "*"
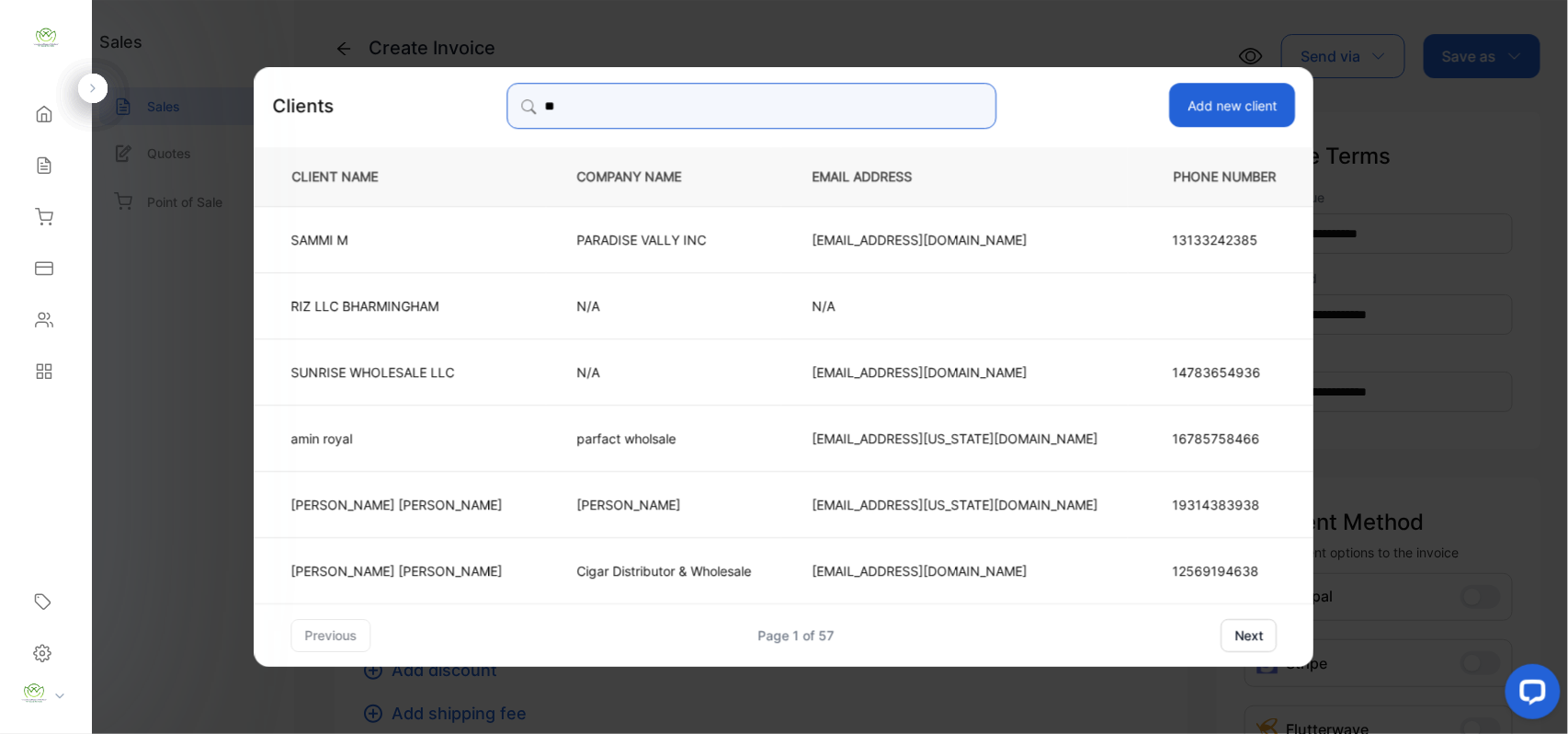
type input "*"
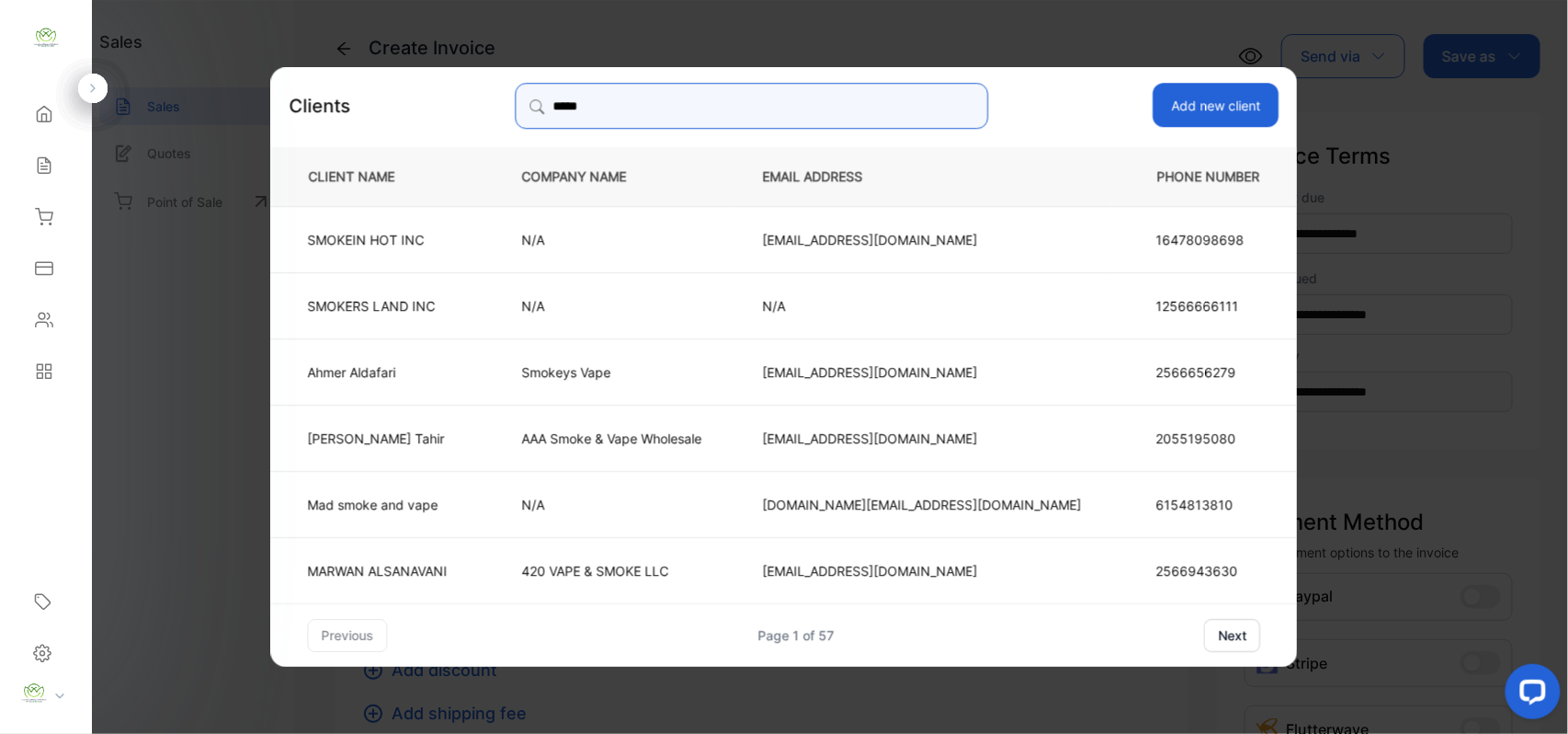
click at [649, 97] on input "*****" at bounding box center [753, 105] width 473 height 46
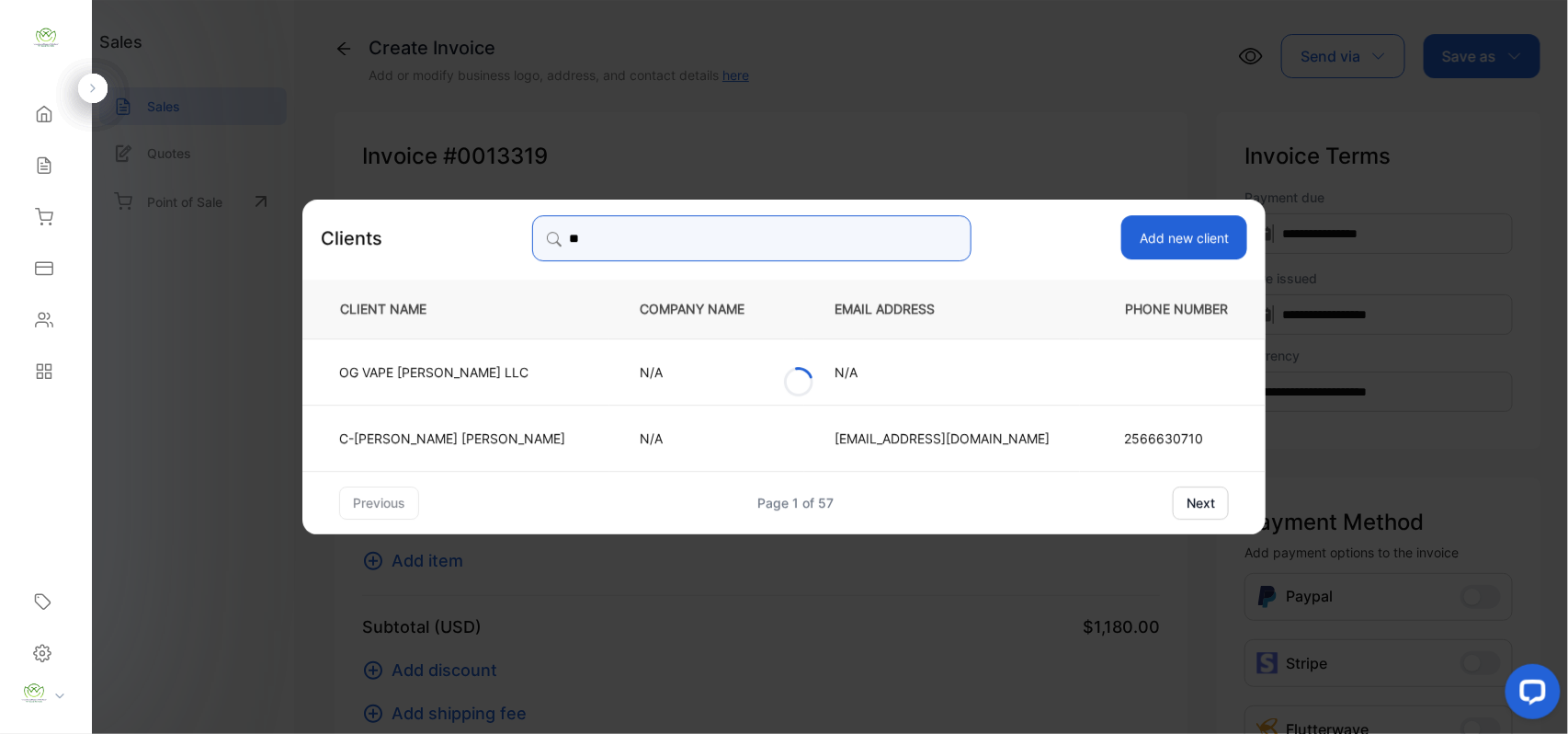
type input "*"
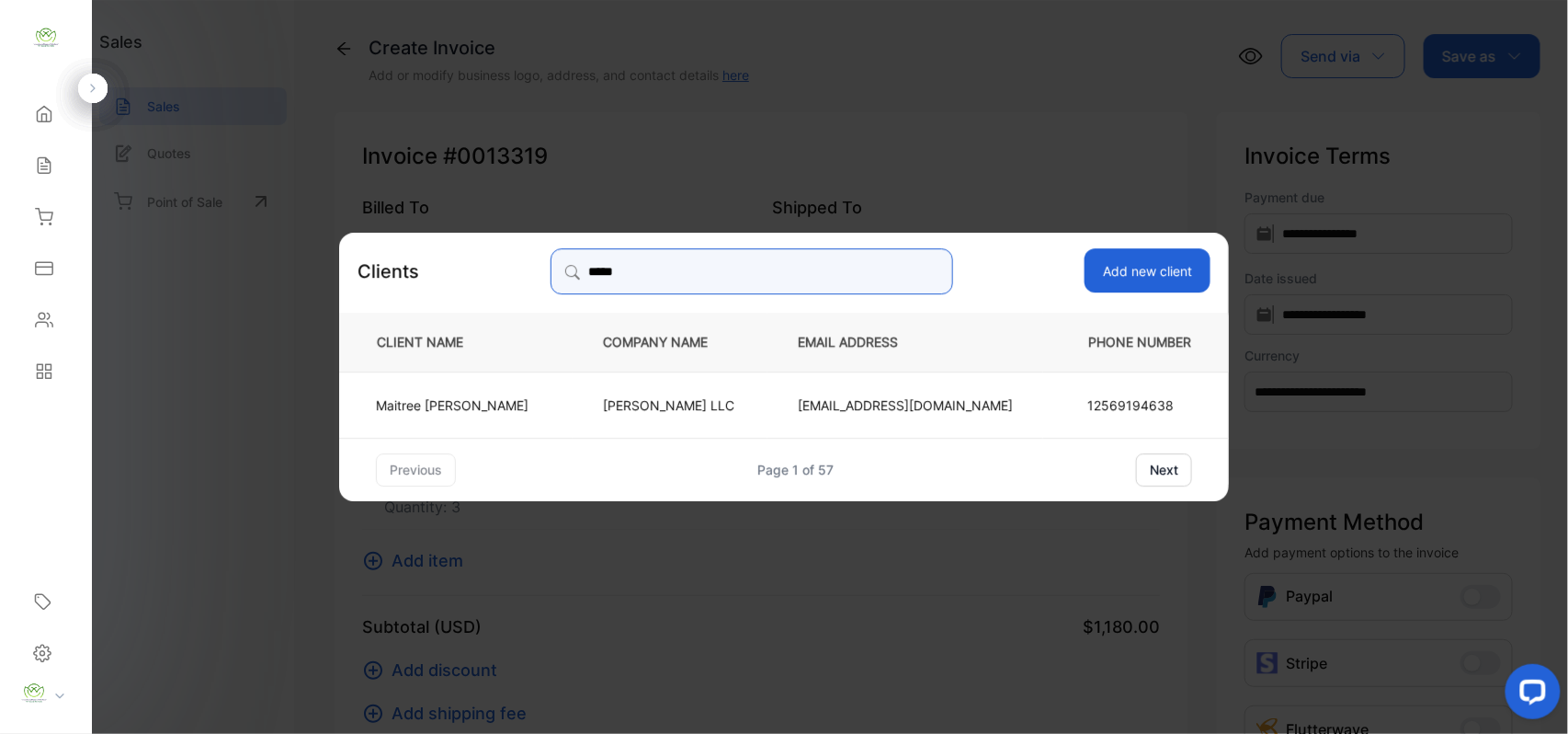
type input "*****"
click at [618, 392] on td "[PERSON_NAME] LLC" at bounding box center [670, 404] width 195 height 67
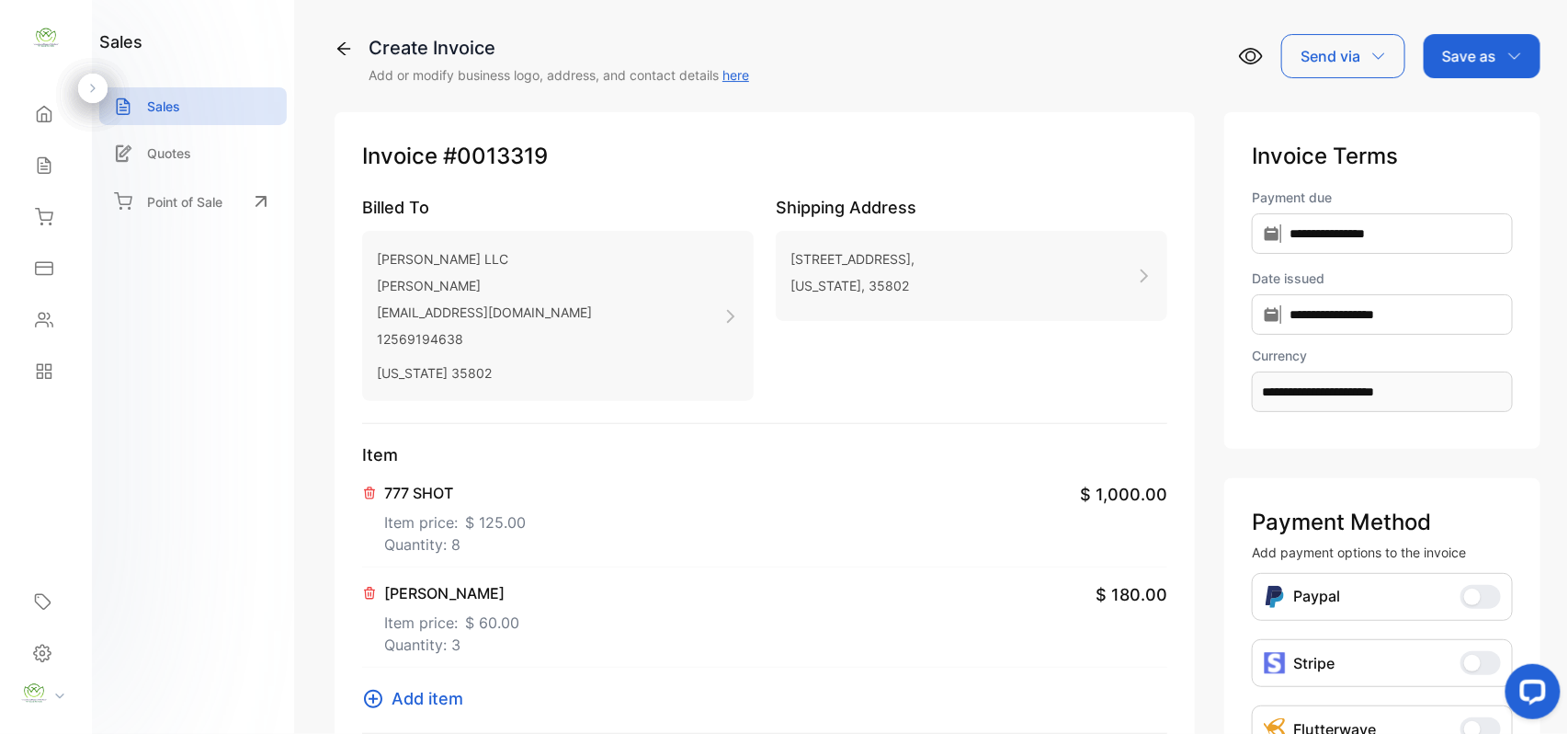
click at [1453, 54] on p "Save as" at bounding box center [1470, 56] width 55 height 22
click at [1439, 100] on div "Invoice" at bounding box center [1478, 116] width 105 height 37
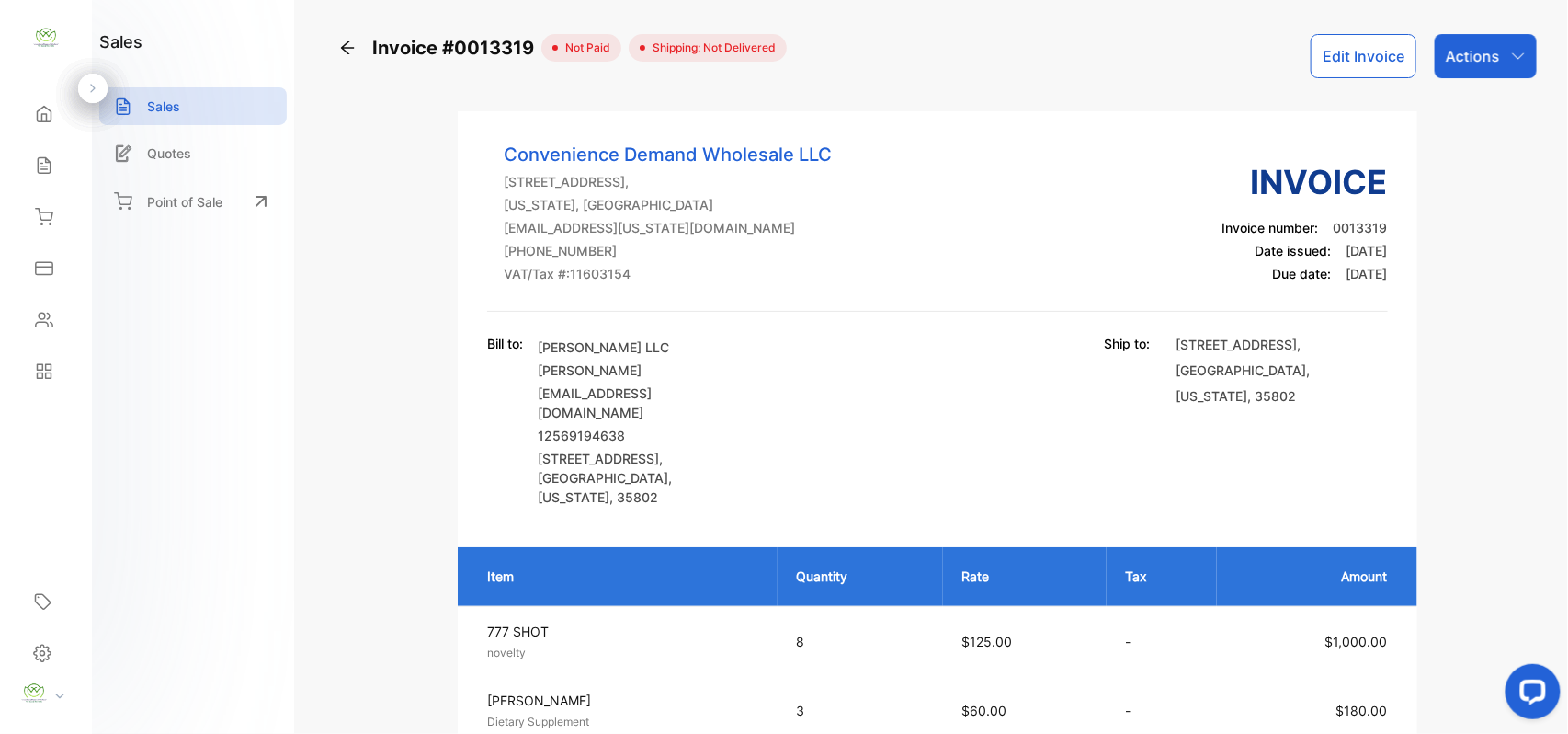
click at [1487, 50] on p "Actions" at bounding box center [1474, 56] width 55 height 22
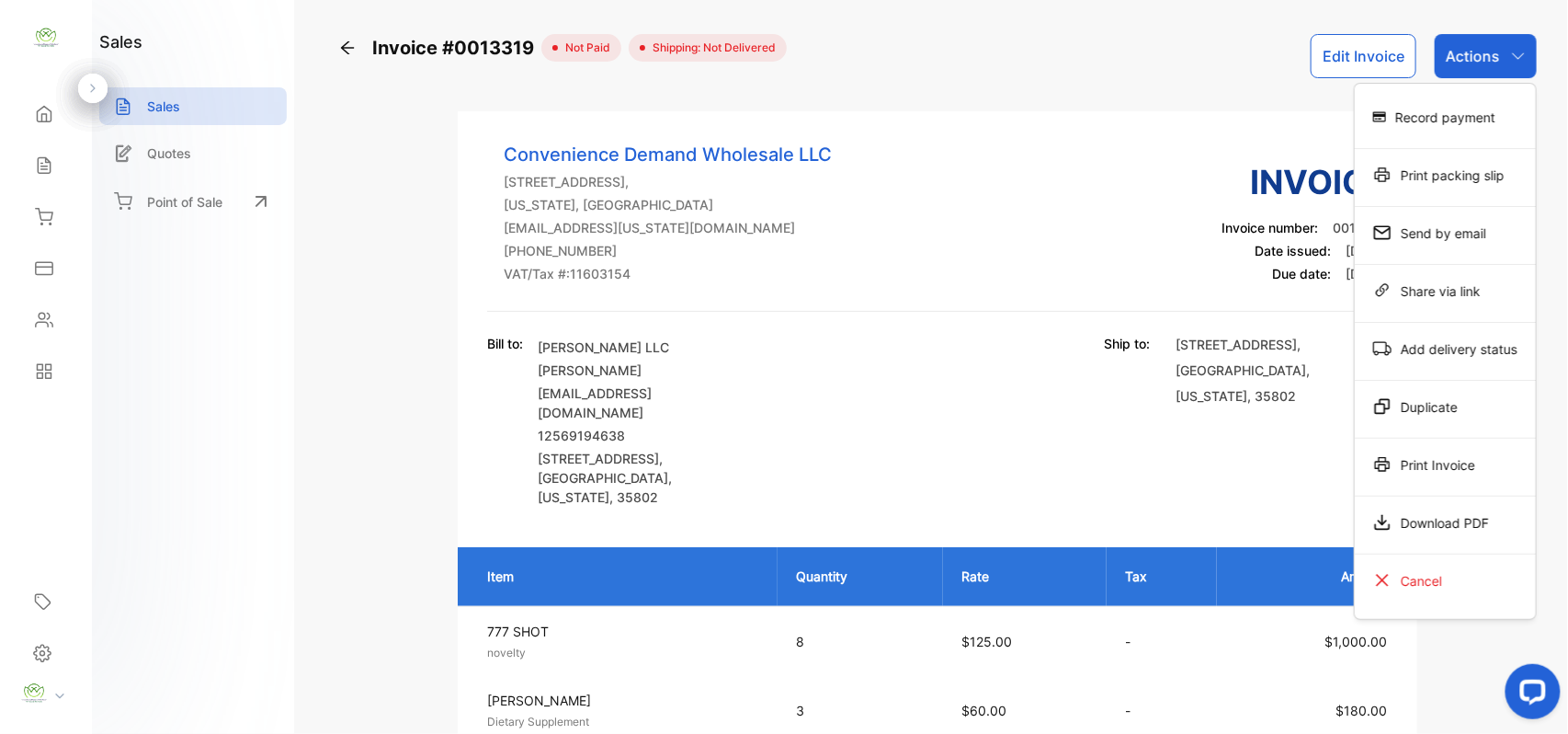
click at [1462, 163] on div "Print packing slip" at bounding box center [1446, 174] width 181 height 37
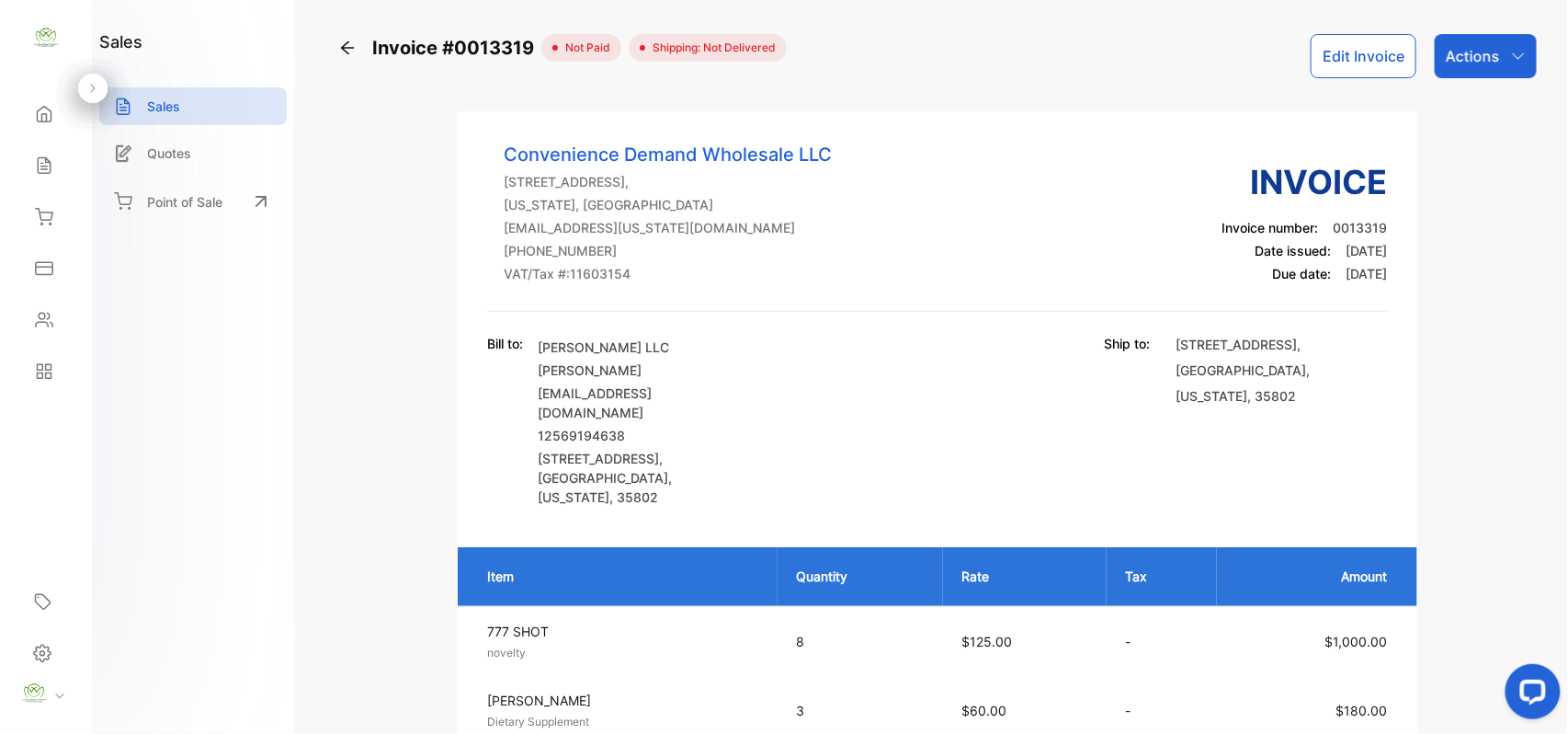
click at [1394, 60] on button "Edit Invoice" at bounding box center [1364, 56] width 105 height 44
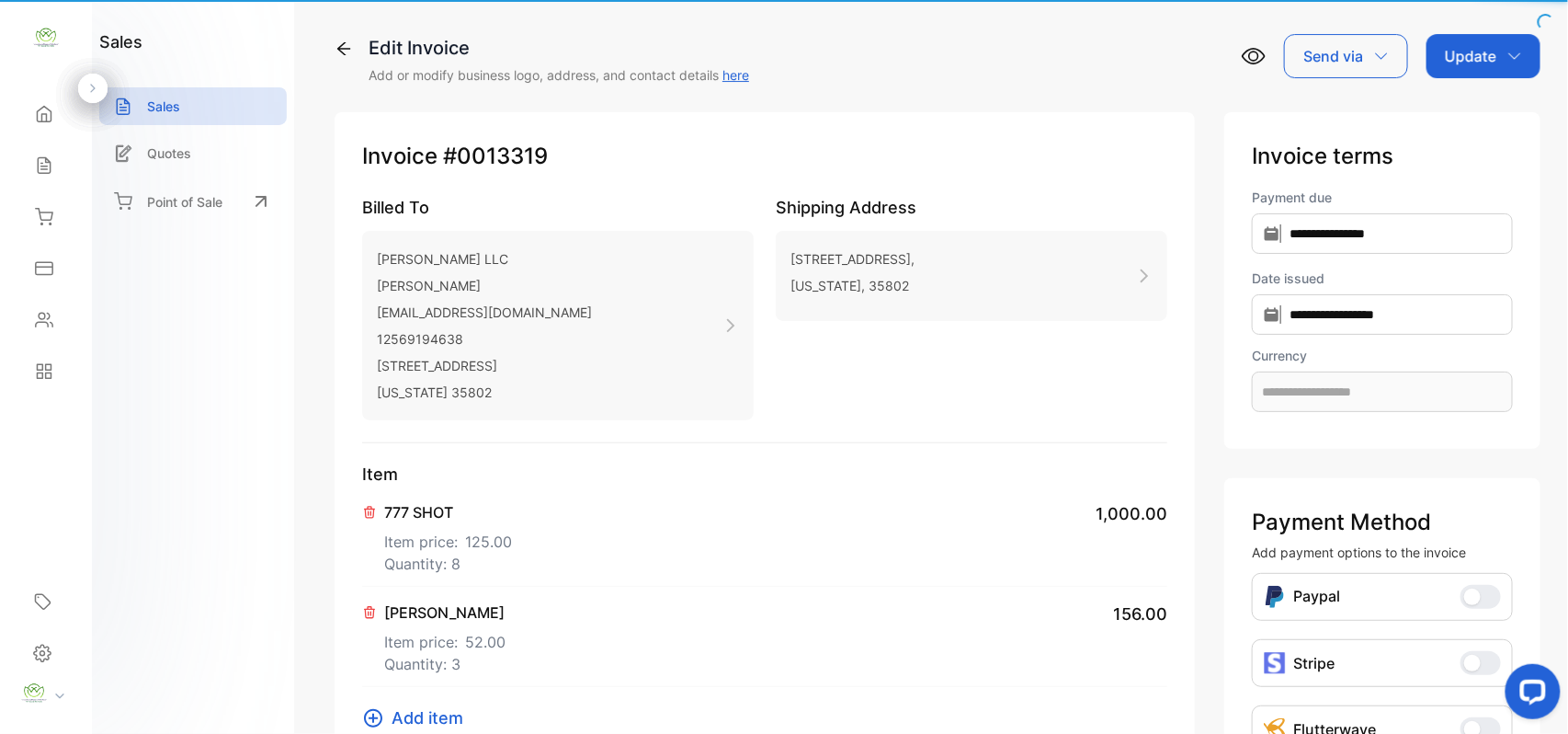
type input "**********"
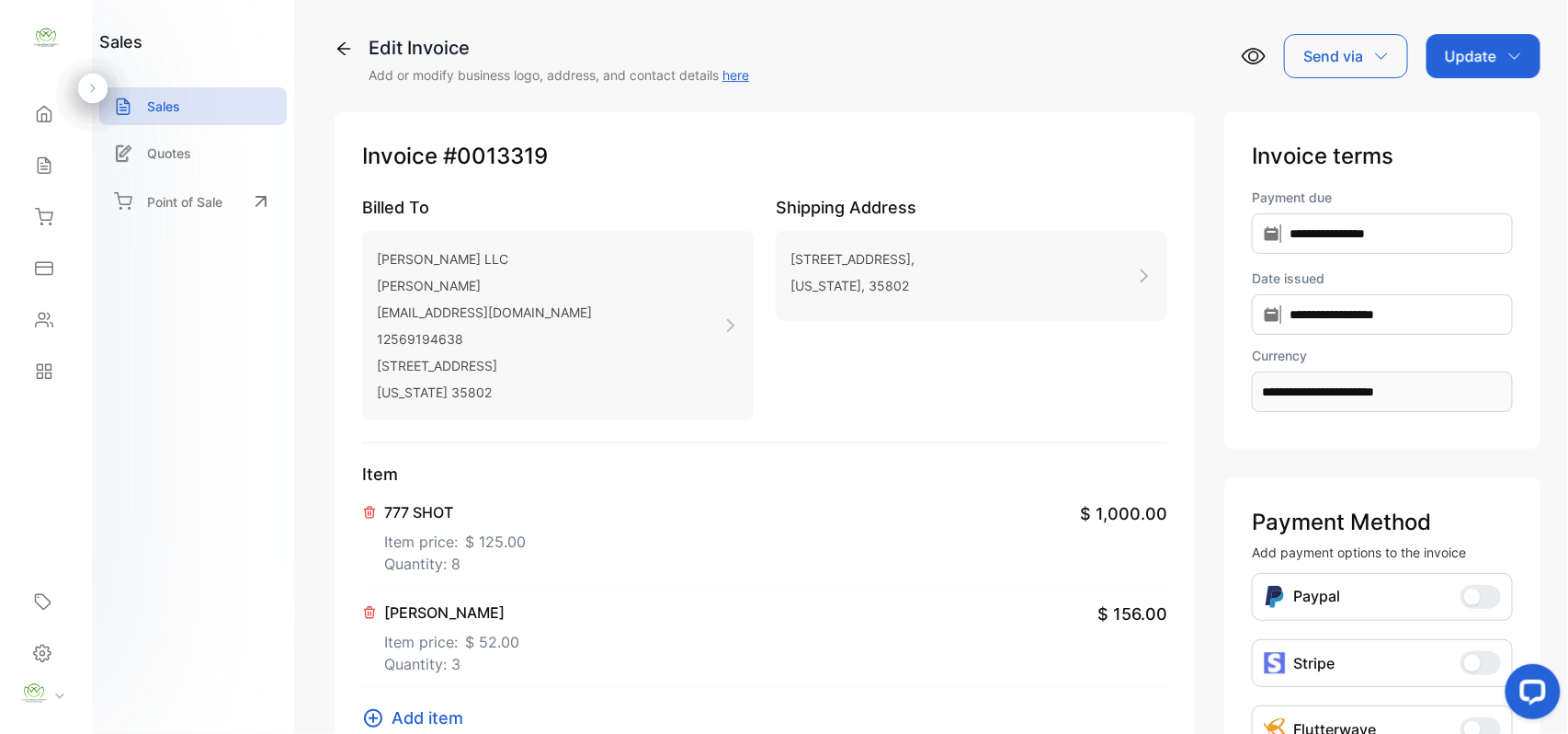
scroll to position [534, 0]
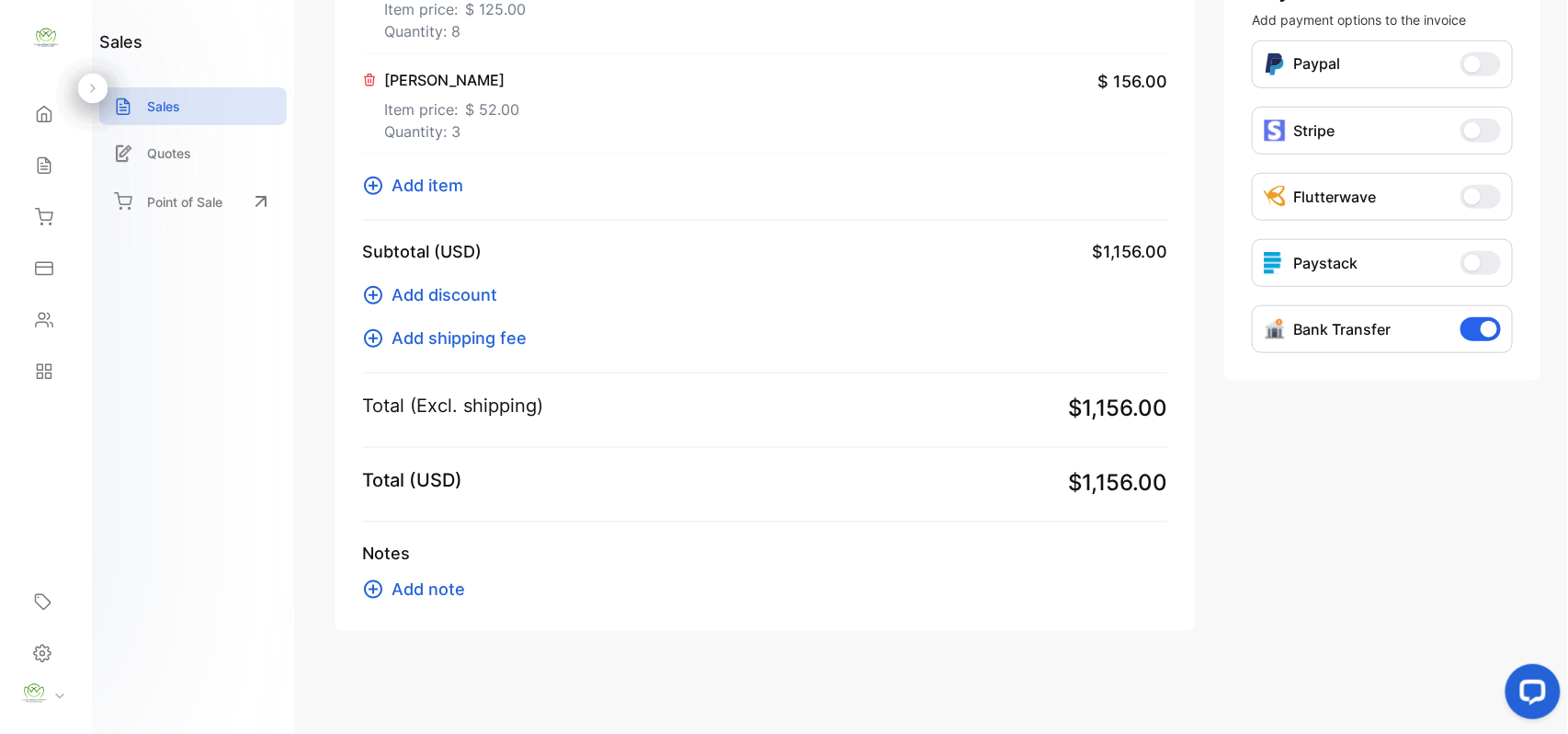
click at [372, 596] on icon at bounding box center [373, 590] width 22 height 22
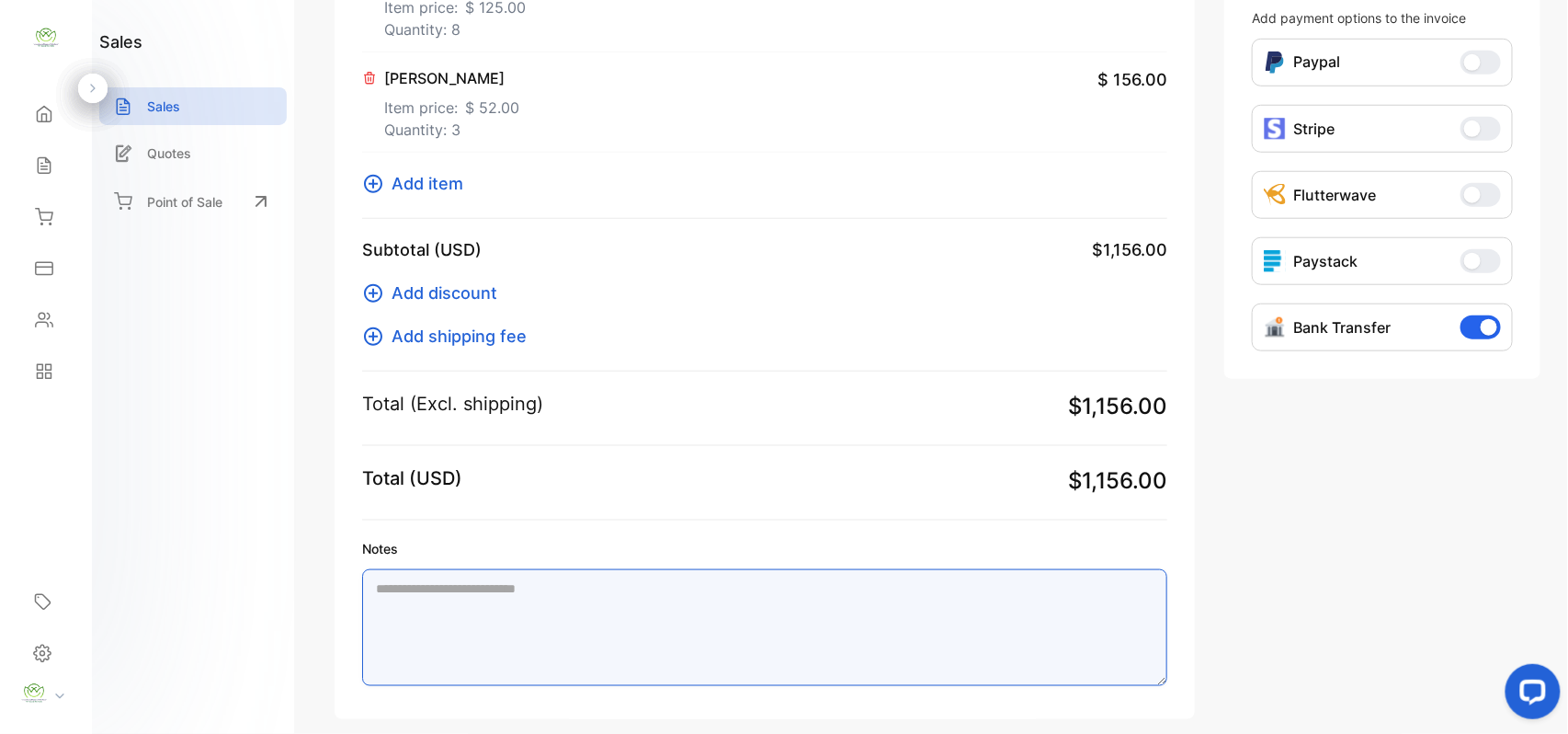
click at [412, 591] on textarea "Notes" at bounding box center [765, 627] width 805 height 116
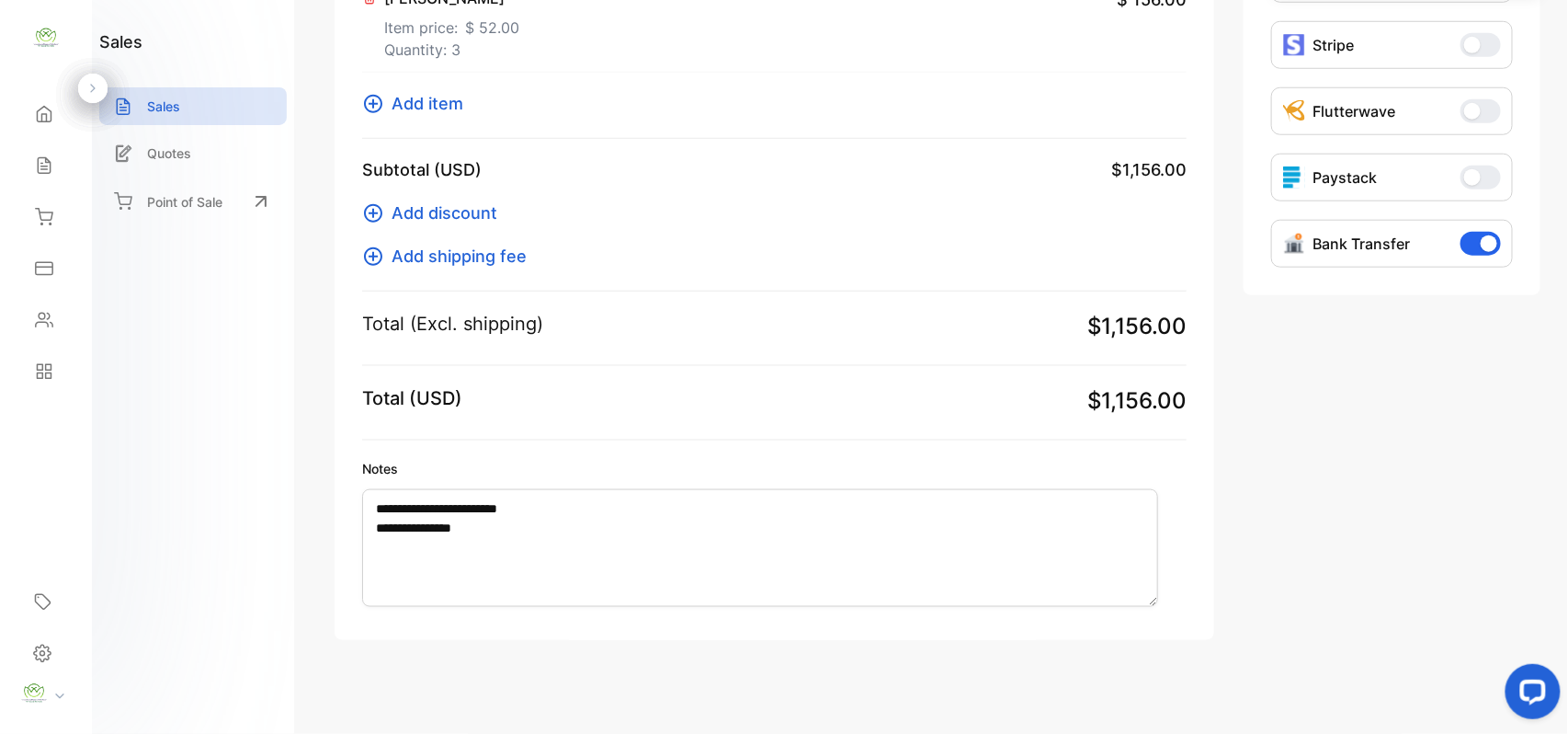
scroll to position [626, 0]
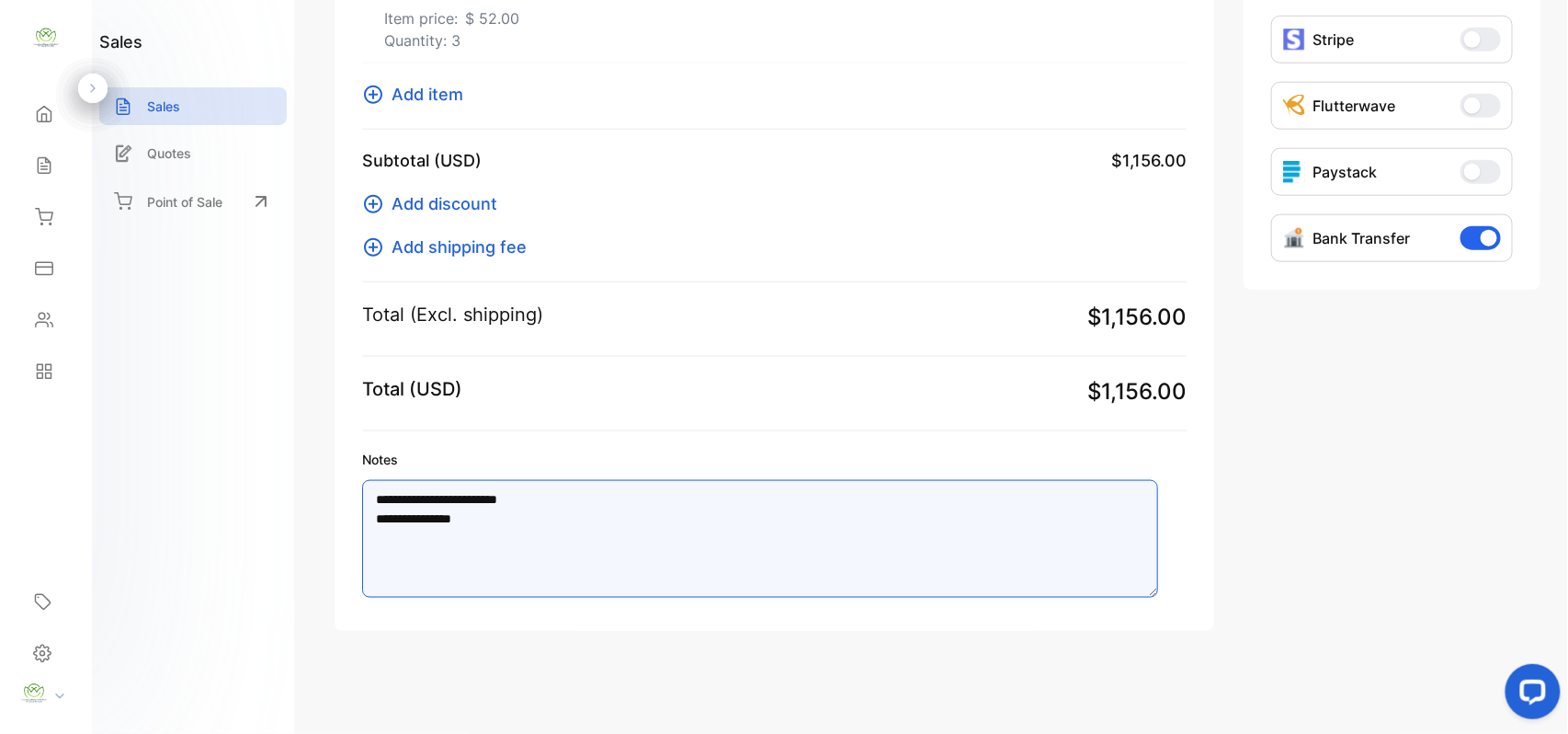
click at [537, 542] on textarea "**********" at bounding box center [760, 539] width 796 height 117
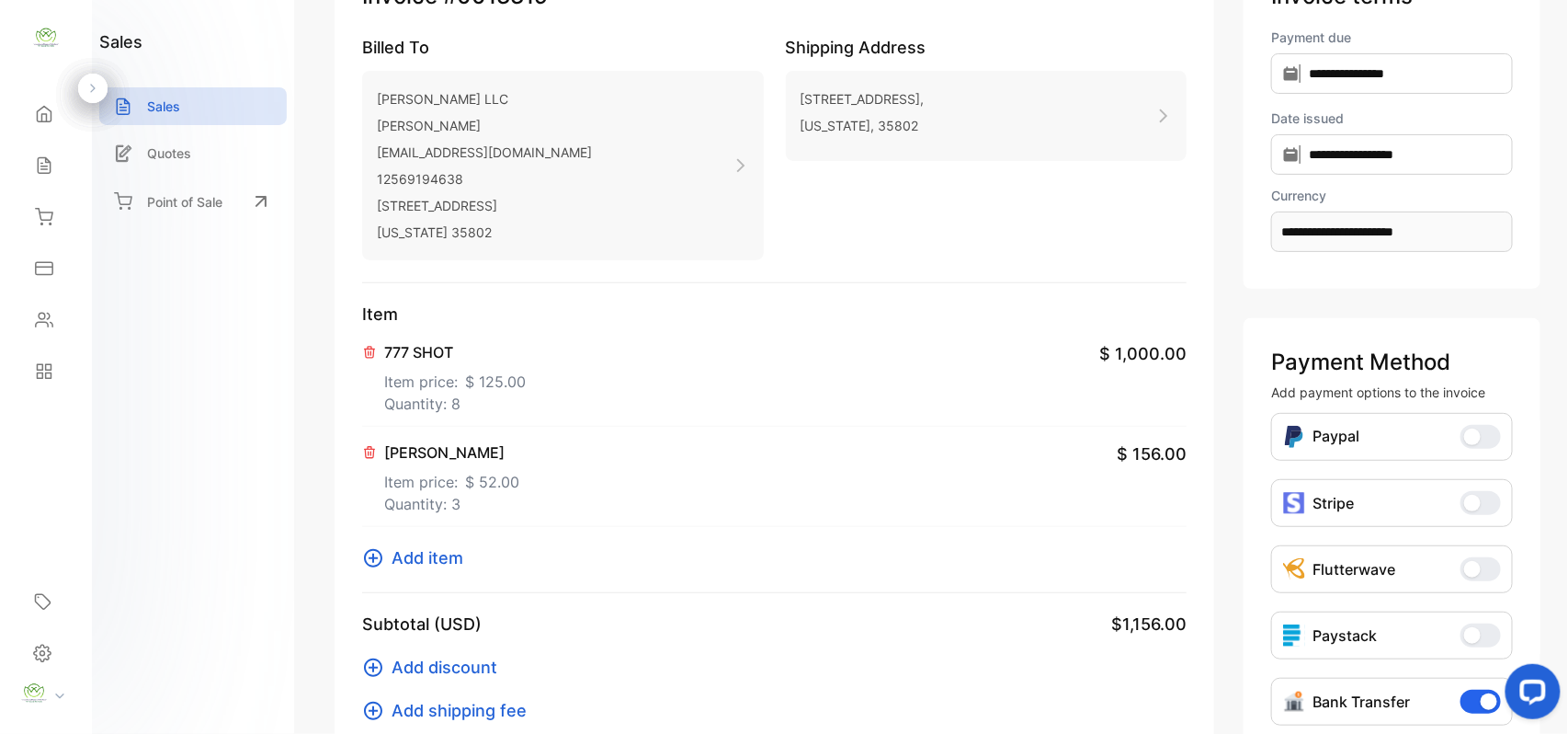
scroll to position [0, 0]
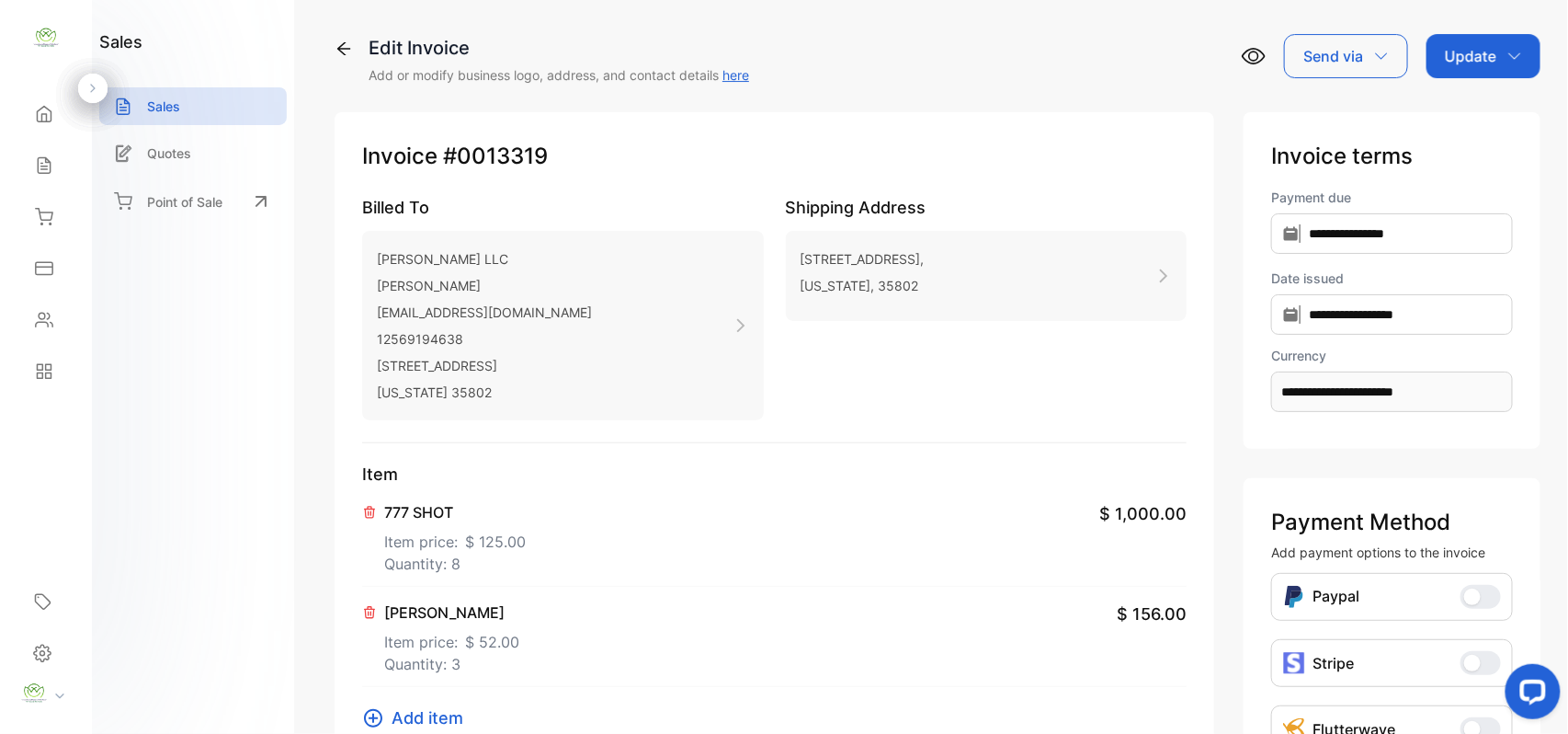
click at [1449, 60] on p "Update" at bounding box center [1472, 56] width 52 height 22
type textarea "**********"
click at [1493, 122] on div "Invoice" at bounding box center [1486, 116] width 105 height 37
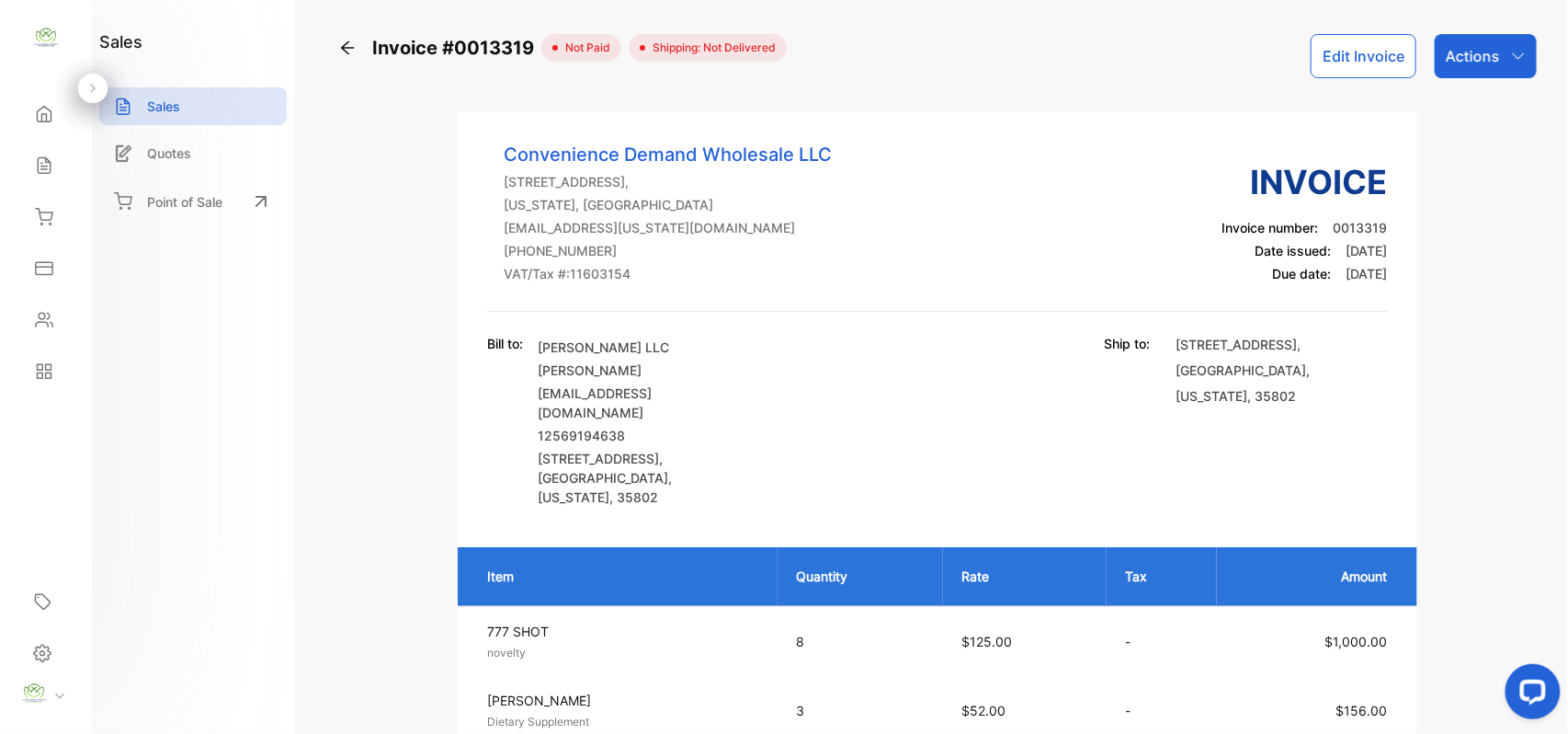
click at [1476, 63] on p "Actions" at bounding box center [1474, 56] width 55 height 22
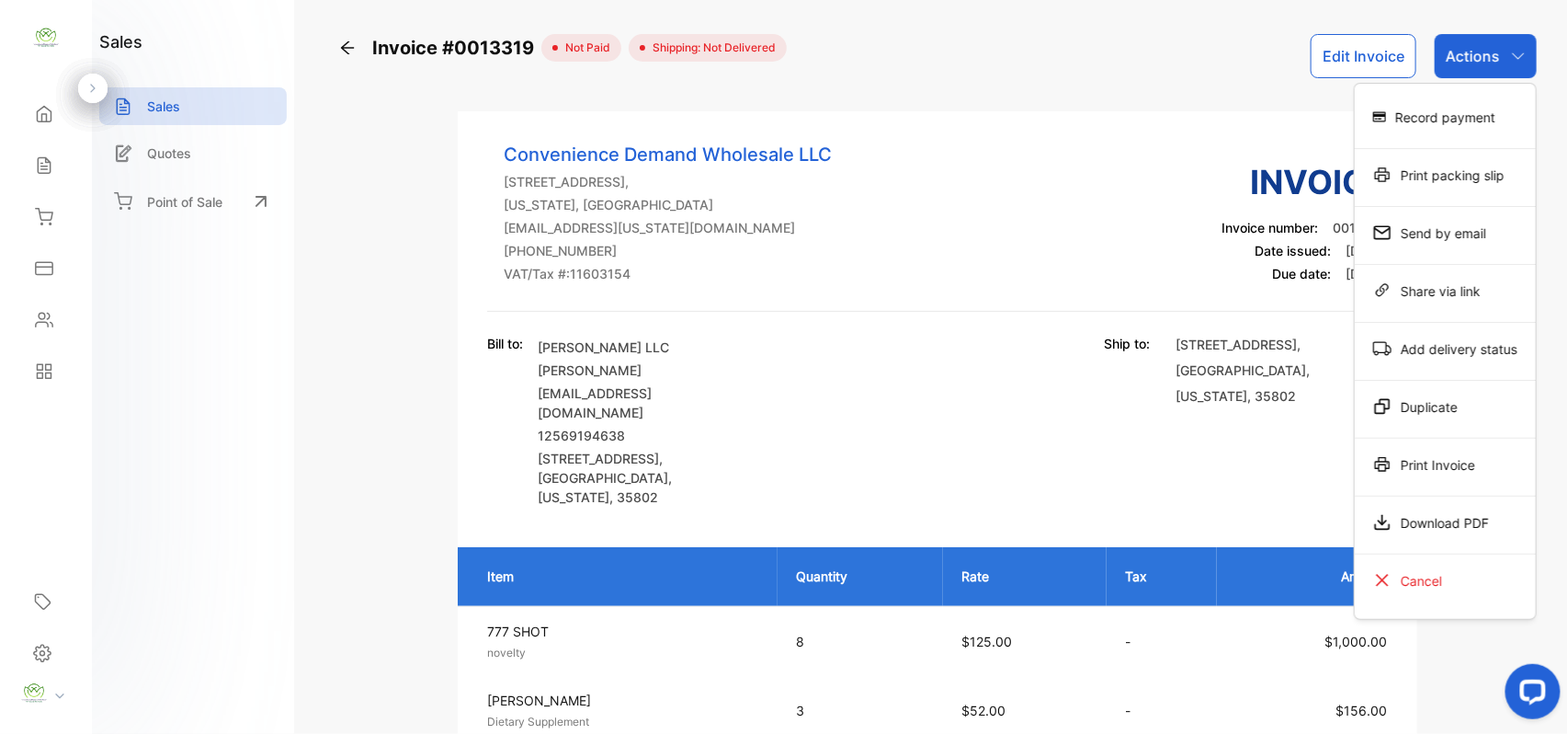
click at [1481, 180] on div "Print packing slip" at bounding box center [1446, 174] width 181 height 37
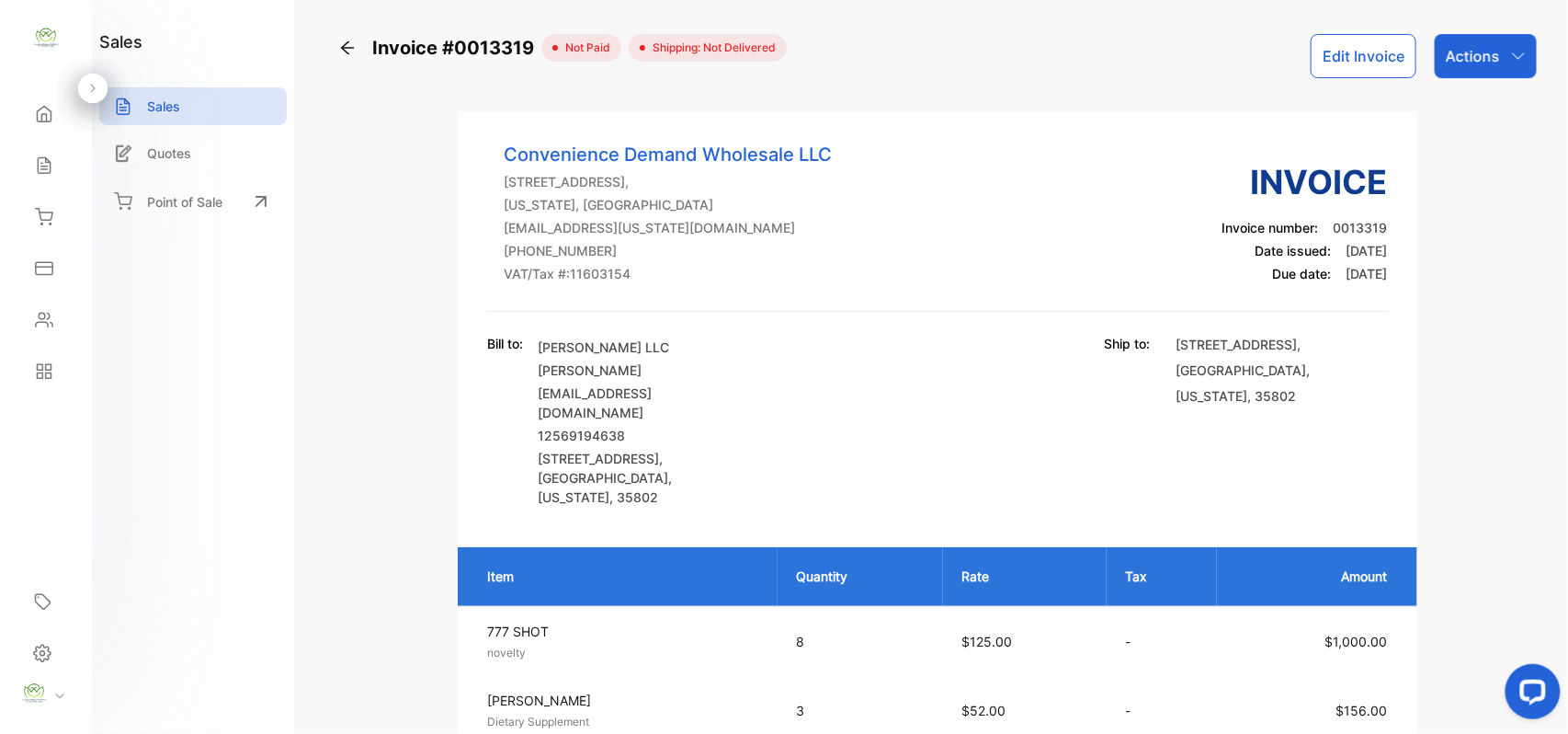
drag, startPoint x: 1531, startPoint y: 407, endPoint x: 1568, endPoint y: 487, distance: 88.1
click at [1568, 486] on div "Invoice #0013319 not paid Shipping: Not Delivered Edit Invoice Actions Convenie…" at bounding box center [938, 367] width 1262 height 734
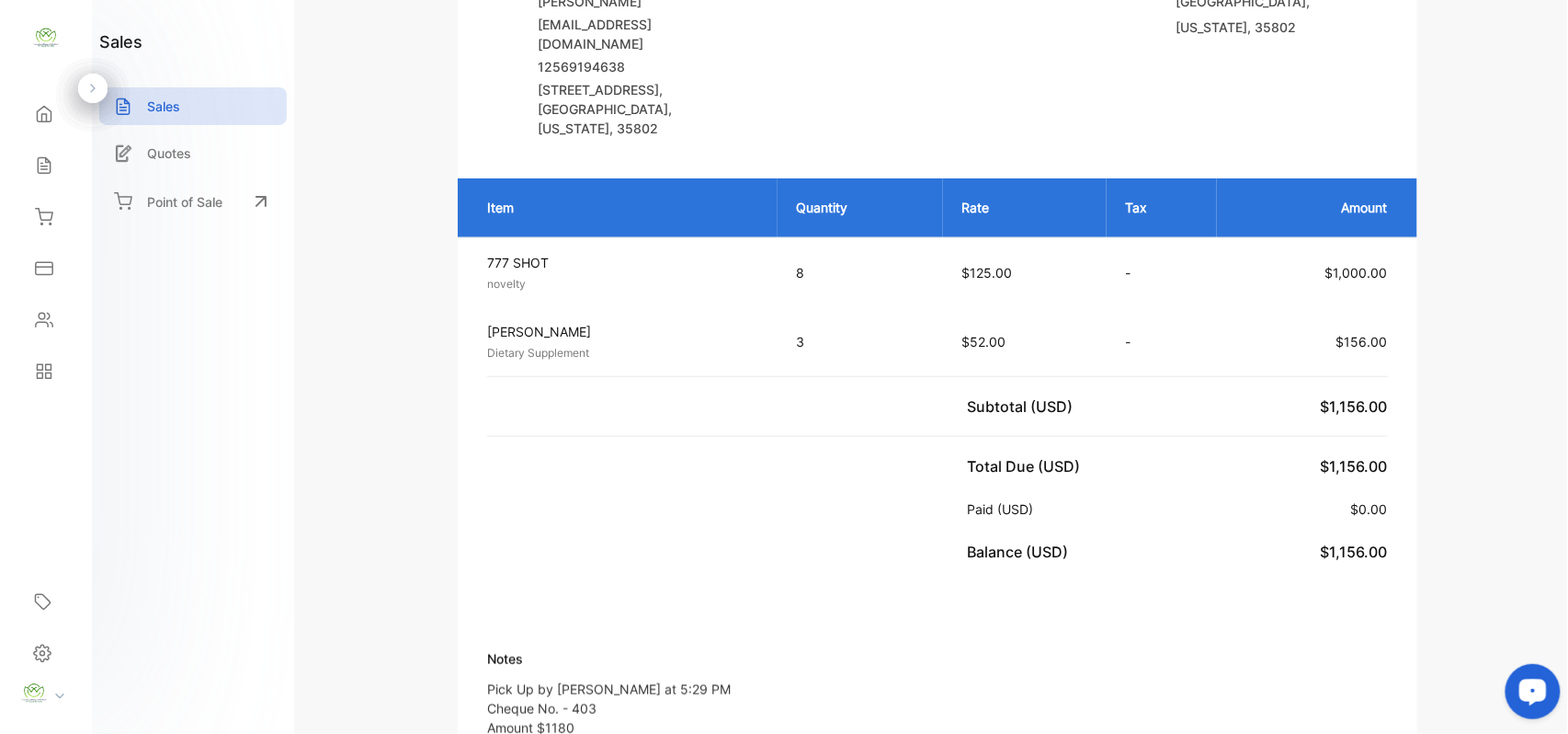
scroll to position [572, 0]
